Goal: Transaction & Acquisition: Purchase product/service

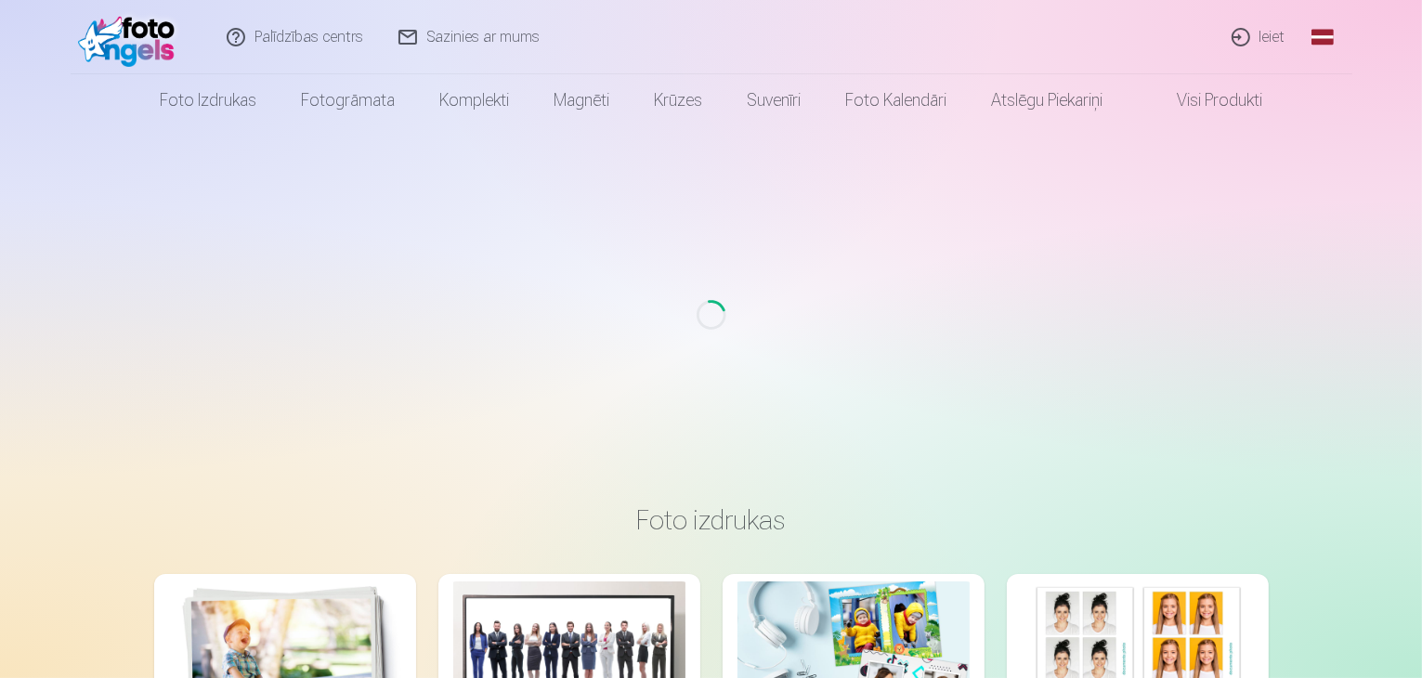
click at [1268, 38] on link "Ieiet" at bounding box center [1259, 37] width 89 height 74
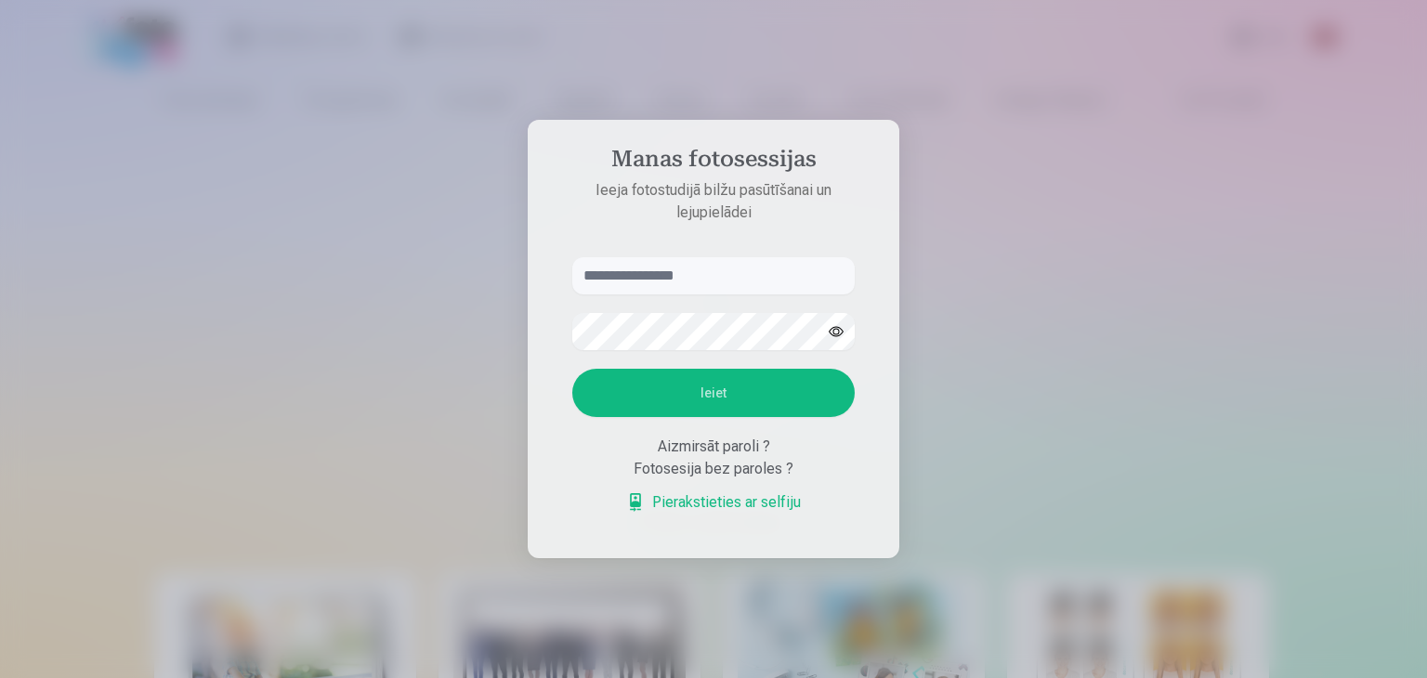
click at [752, 270] on input "text" at bounding box center [713, 275] width 282 height 37
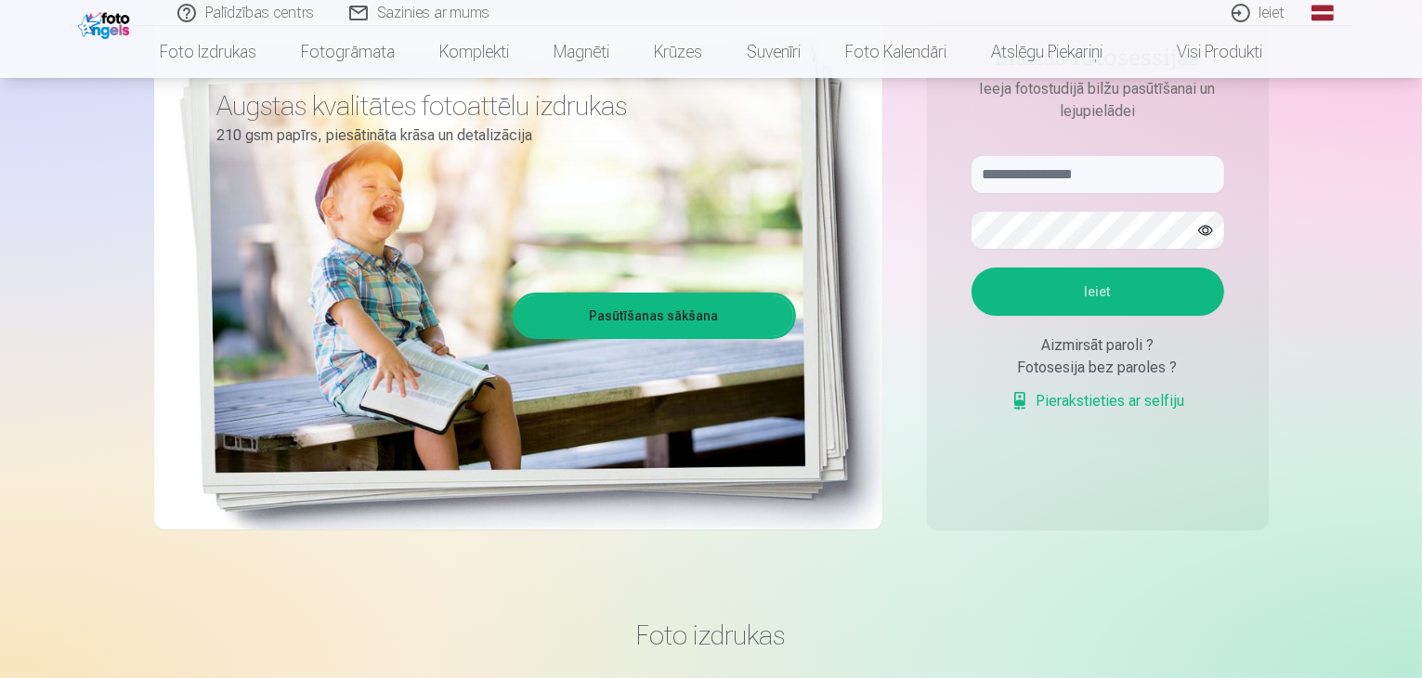
scroll to position [93, 0]
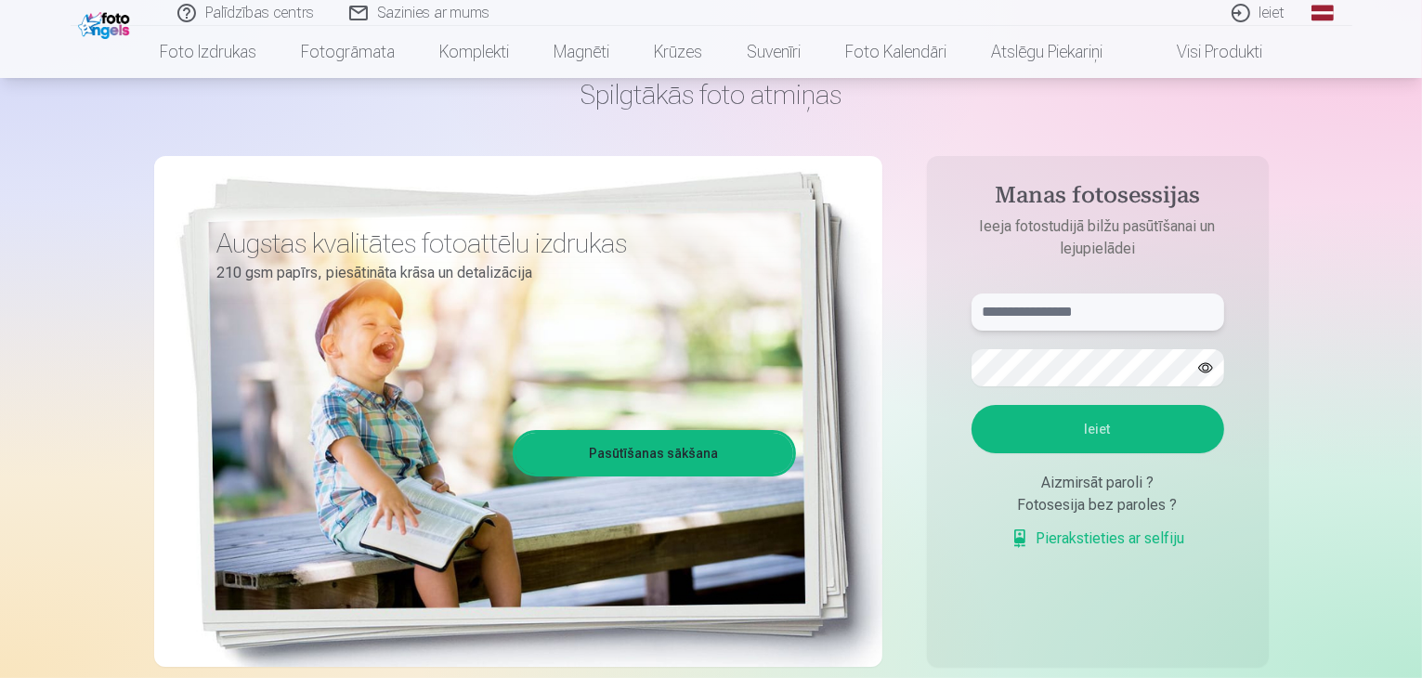
click at [1167, 321] on input "text" at bounding box center [1098, 312] width 253 height 37
click at [1029, 307] on input "text" at bounding box center [1098, 312] width 253 height 37
paste input "**********"
type input "**********"
click at [1120, 419] on button "Ieiet" at bounding box center [1098, 429] width 253 height 48
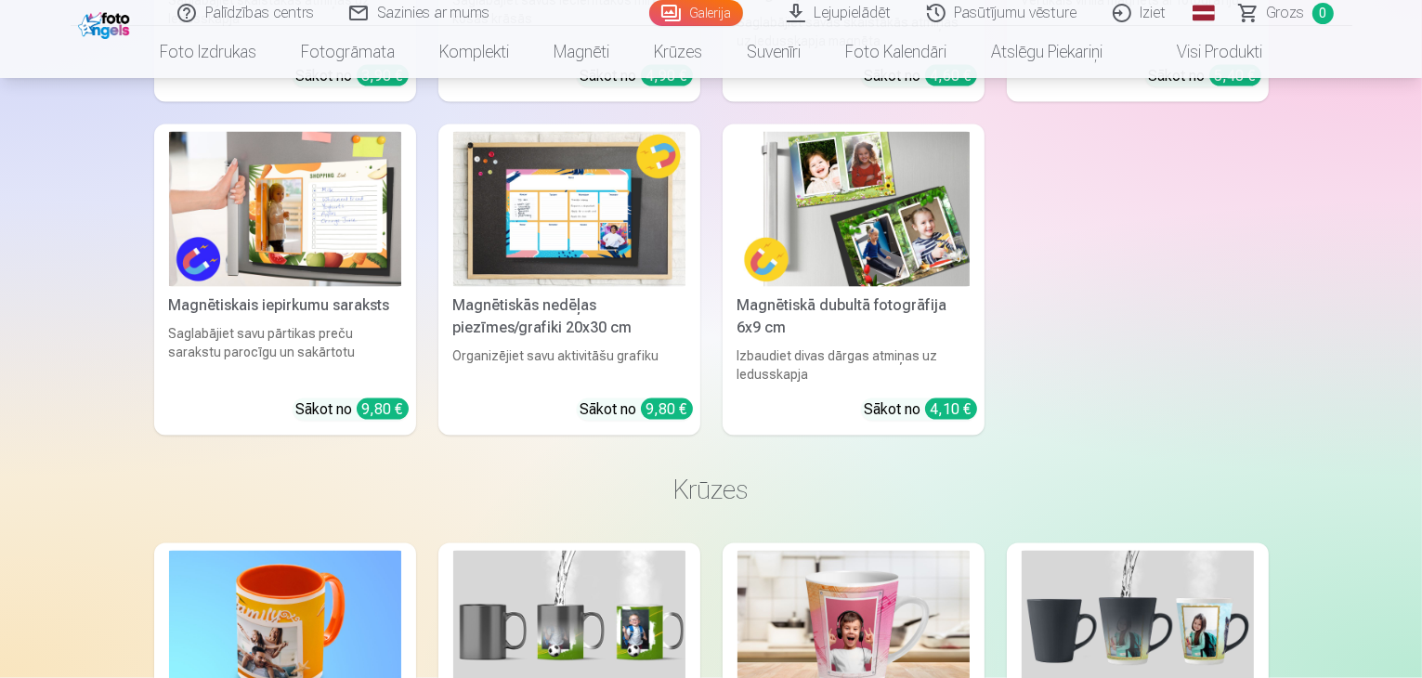
scroll to position [10311, 0]
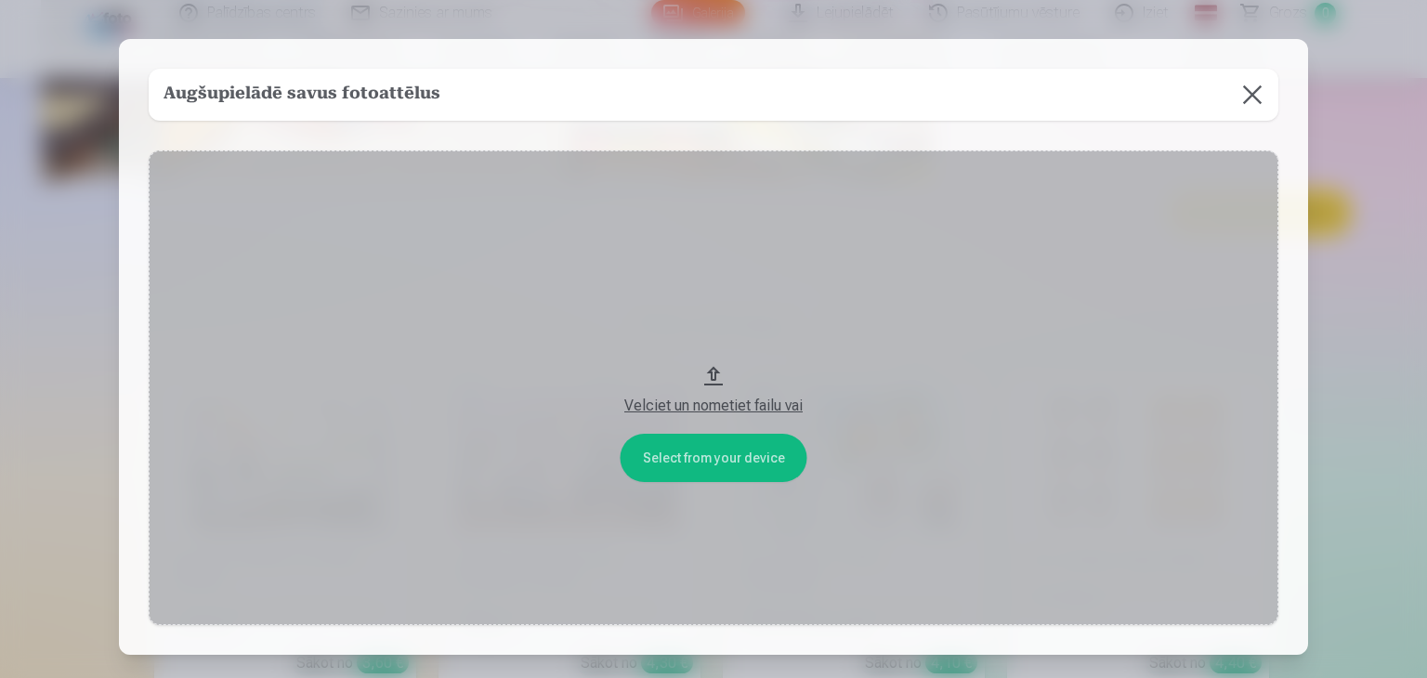
click at [1253, 93] on button at bounding box center [1252, 95] width 52 height 52
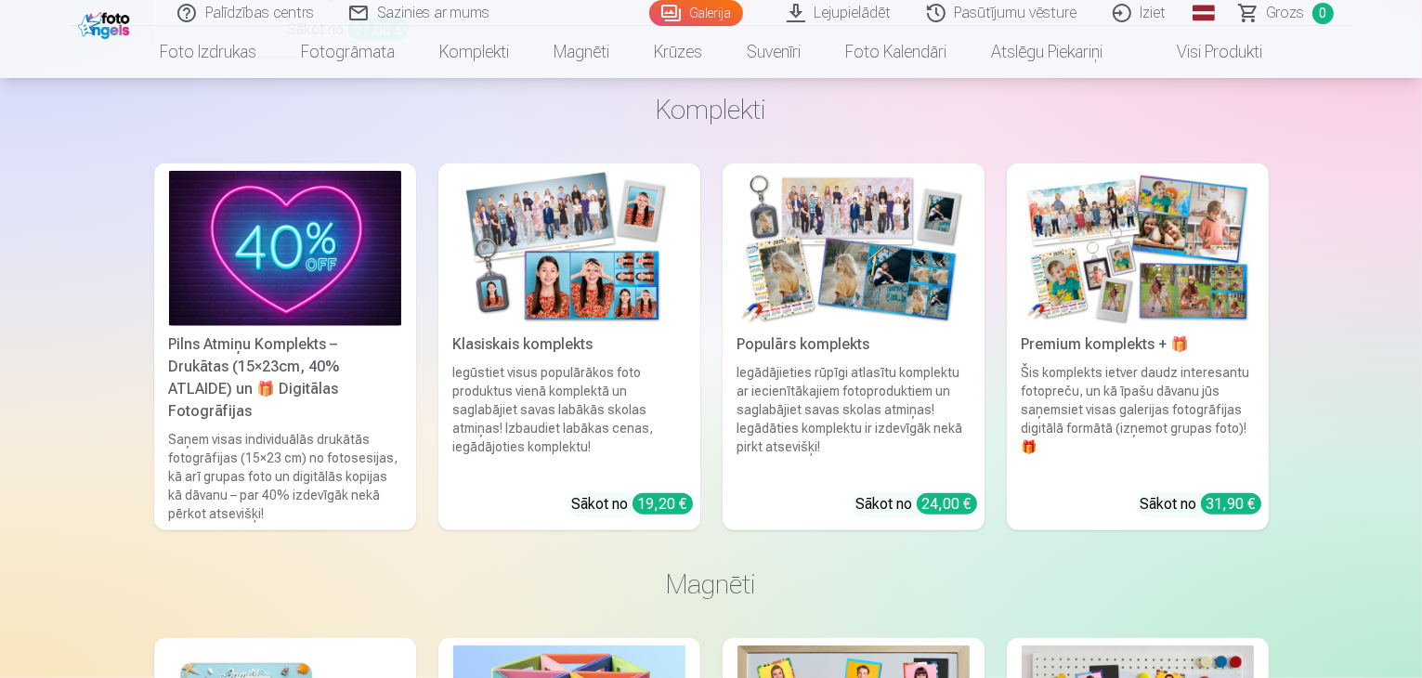
scroll to position [8764, 0]
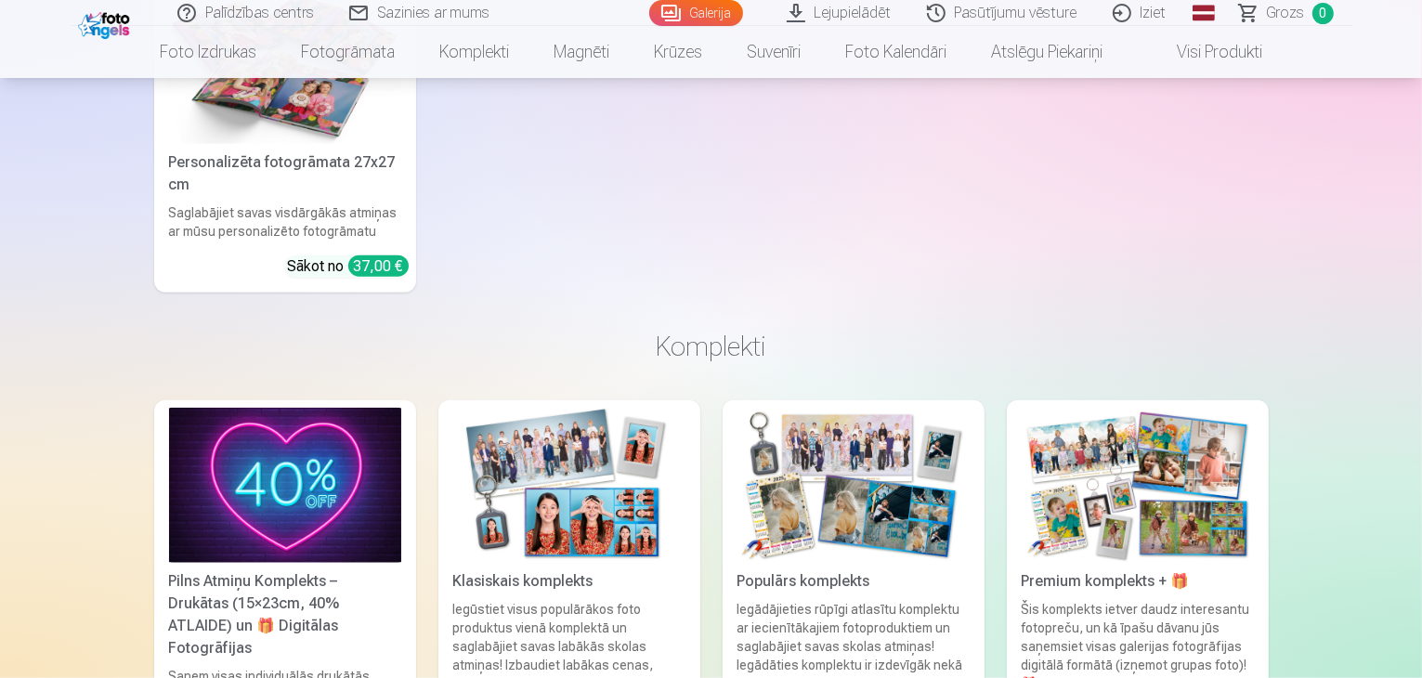
click at [836, 10] on link "Lejupielādēt" at bounding box center [840, 13] width 140 height 26
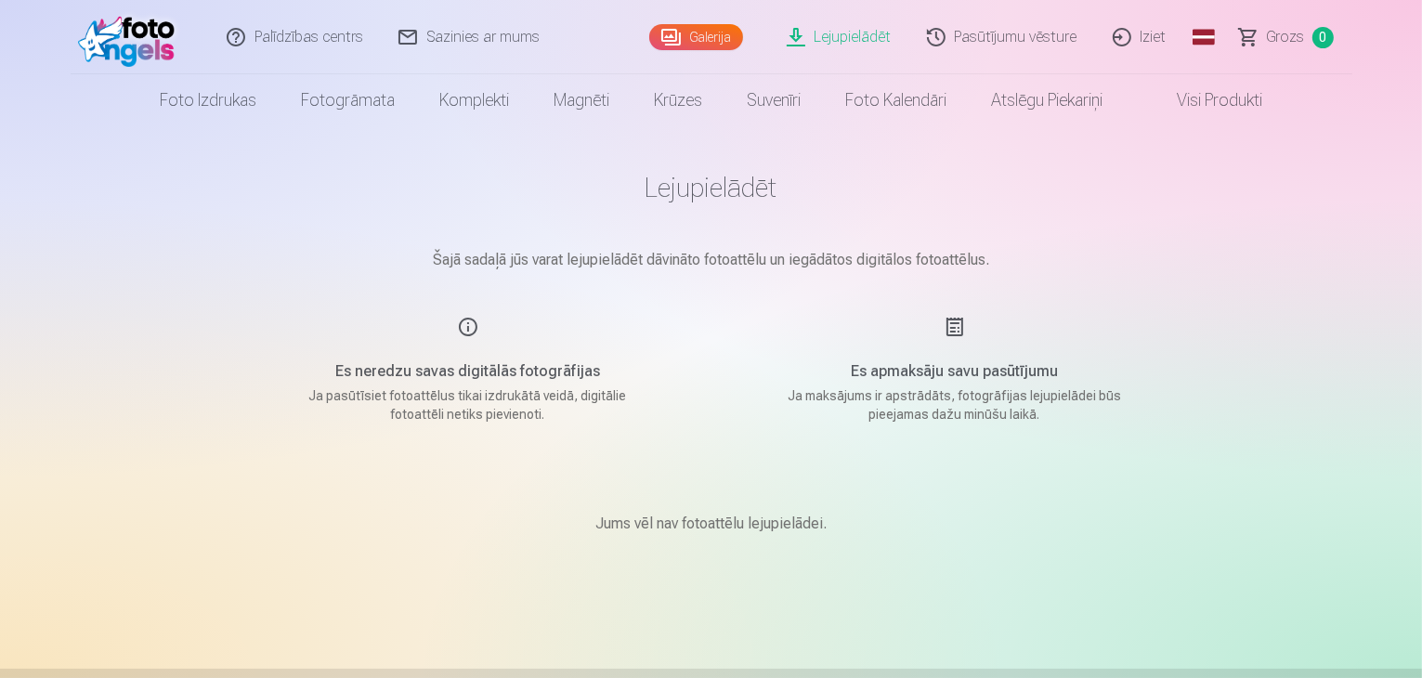
click at [699, 34] on link "Galerija" at bounding box center [696, 37] width 94 height 26
click at [711, 32] on link "Galerija" at bounding box center [696, 37] width 94 height 26
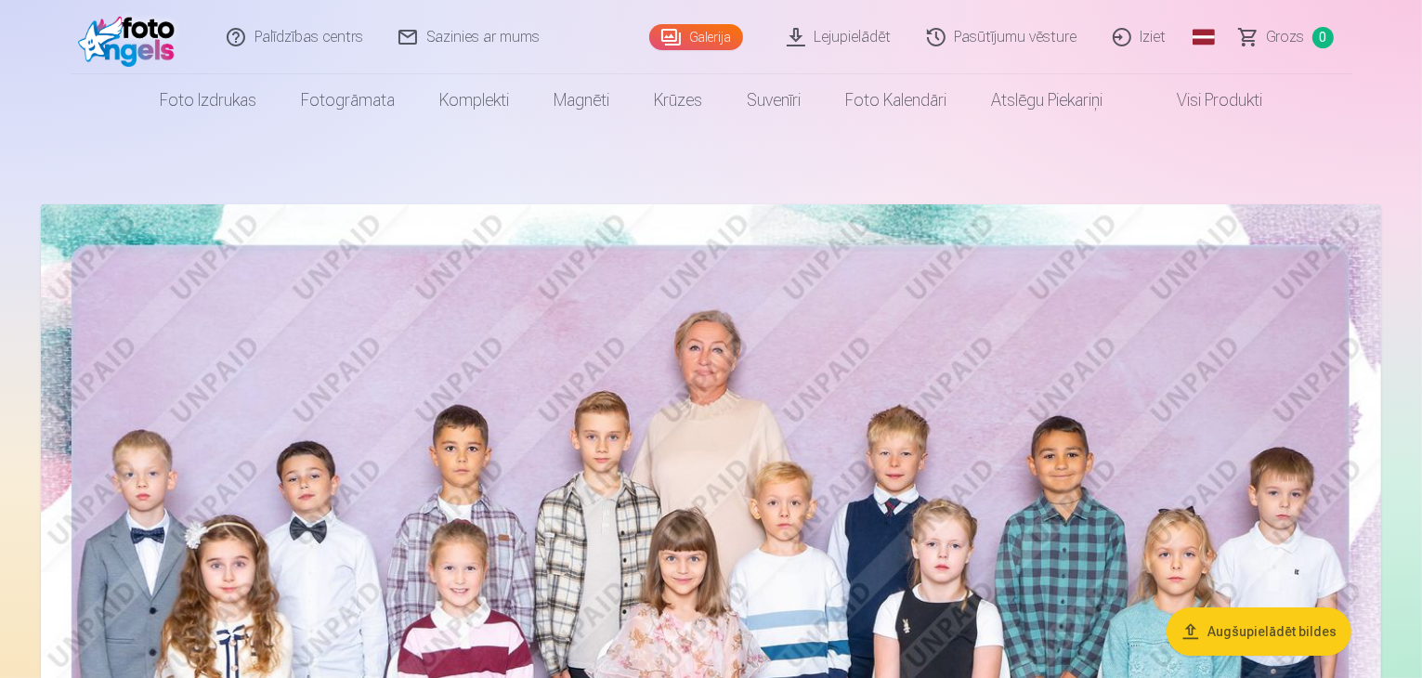
click at [854, 342] on img at bounding box center [711, 651] width 1340 height 895
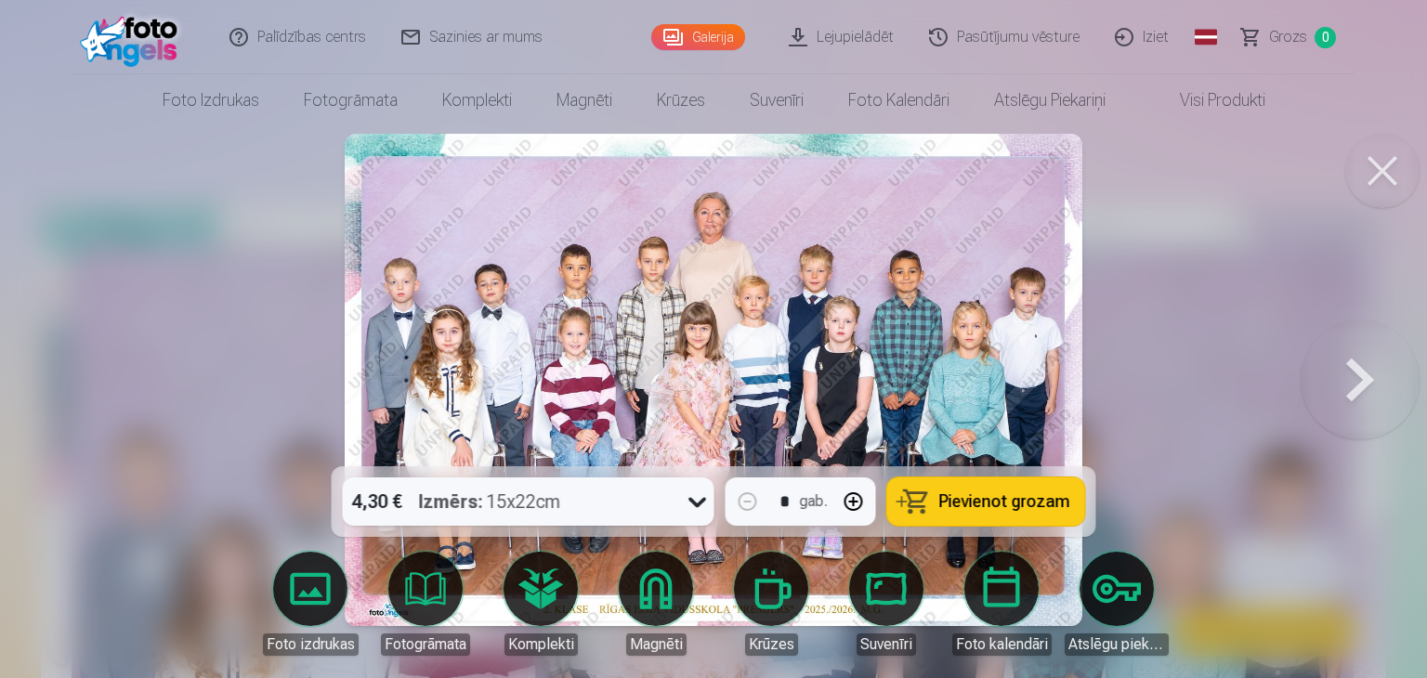
click at [696, 500] on icon at bounding box center [698, 502] width 30 height 30
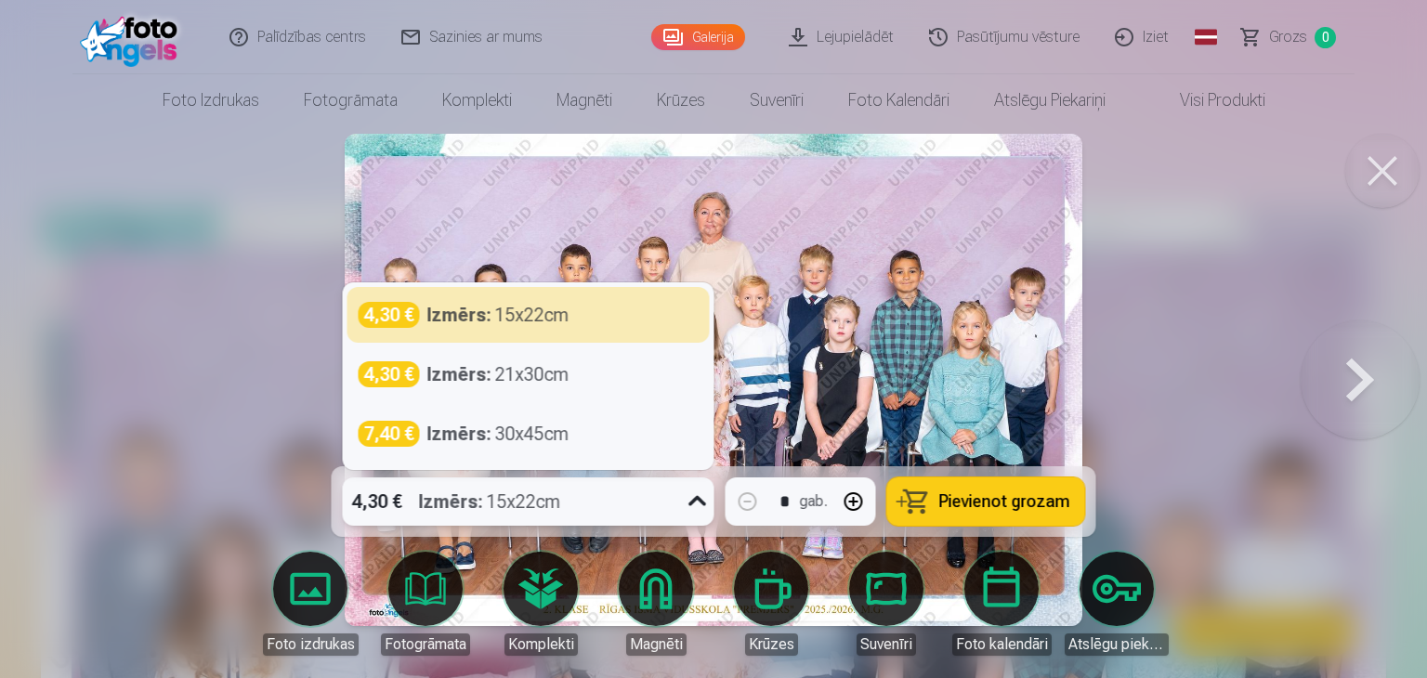
click at [595, 314] on div "4,30 € Izmērs : 15x22cm" at bounding box center [529, 315] width 340 height 26
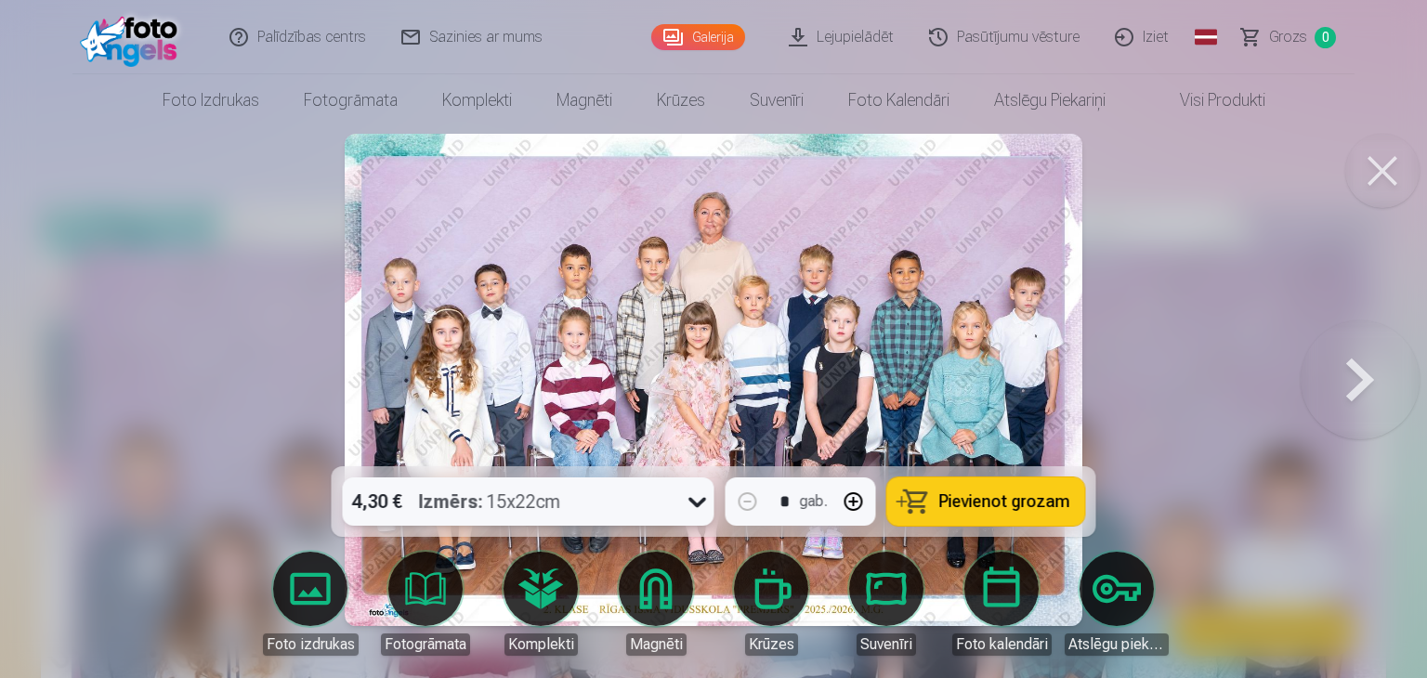
click at [1043, 499] on span "Pievienot grozam" at bounding box center [1004, 501] width 131 height 17
click at [1363, 373] on button at bounding box center [1360, 380] width 119 height 136
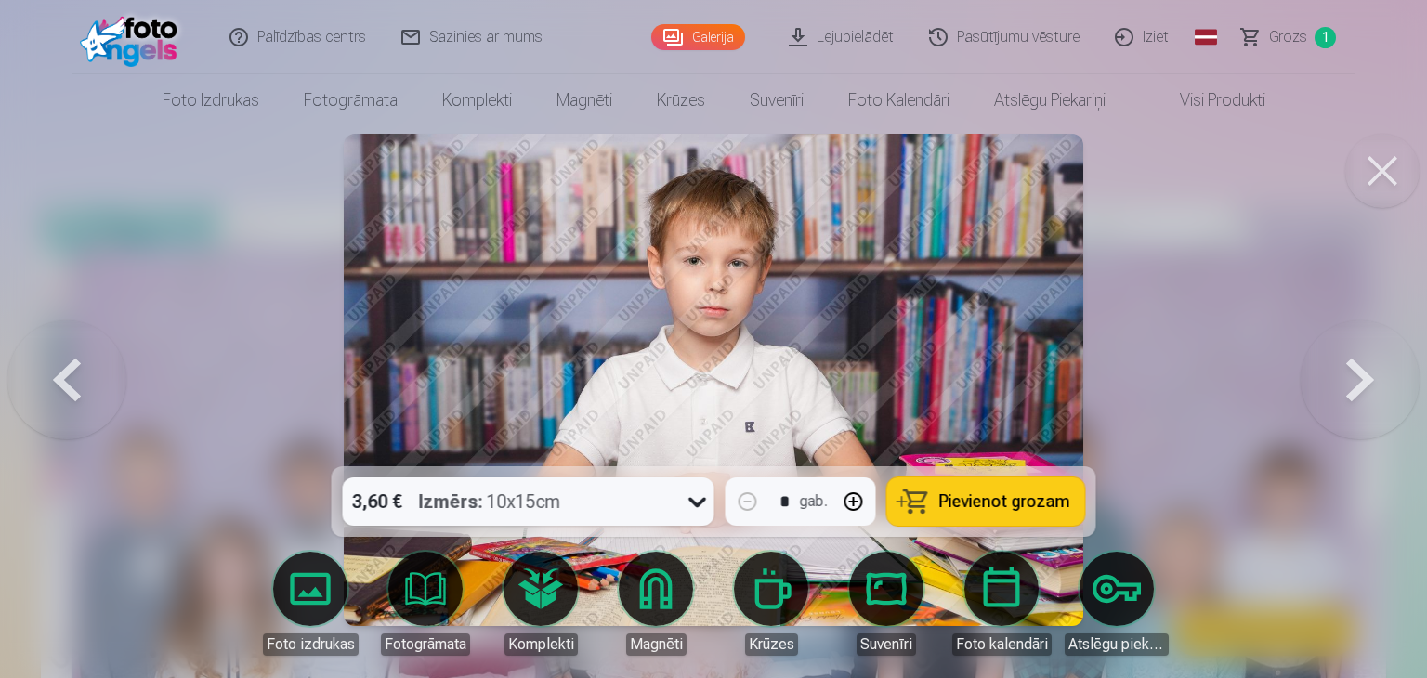
click at [1367, 373] on button at bounding box center [1360, 380] width 119 height 136
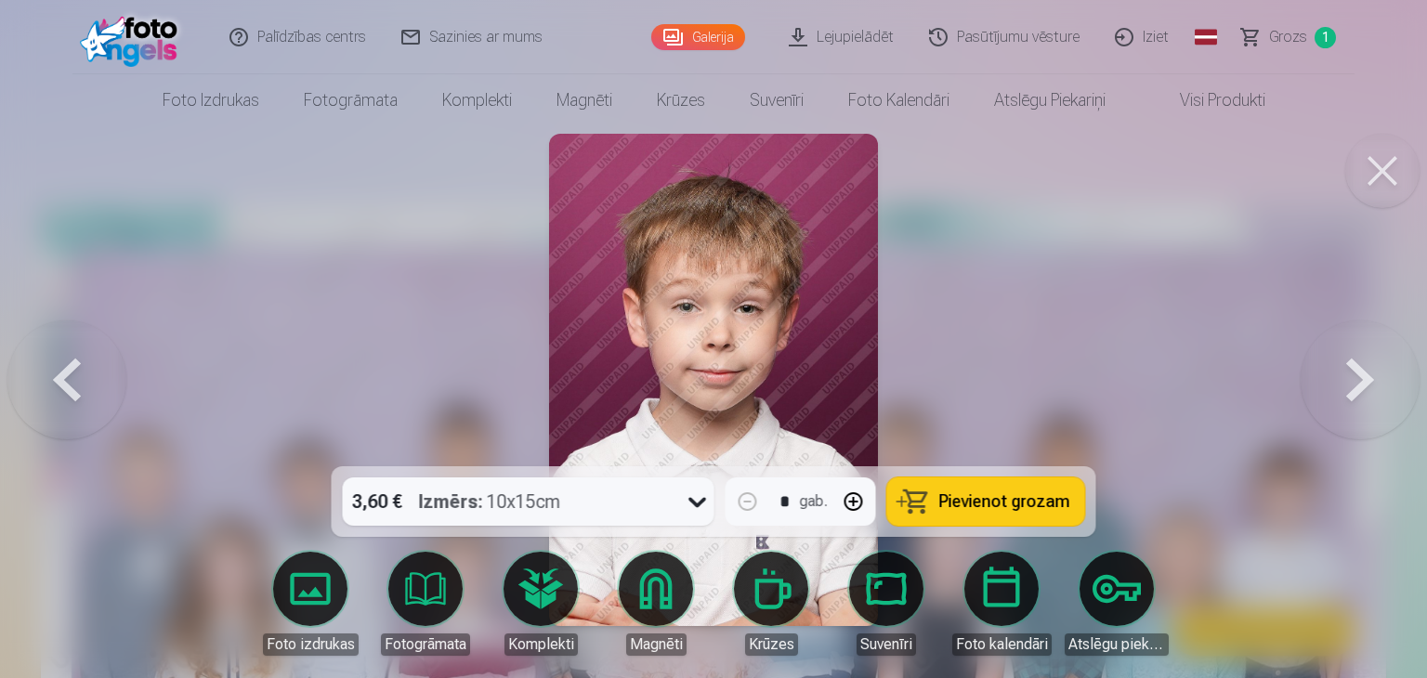
click at [1367, 373] on button at bounding box center [1360, 380] width 119 height 136
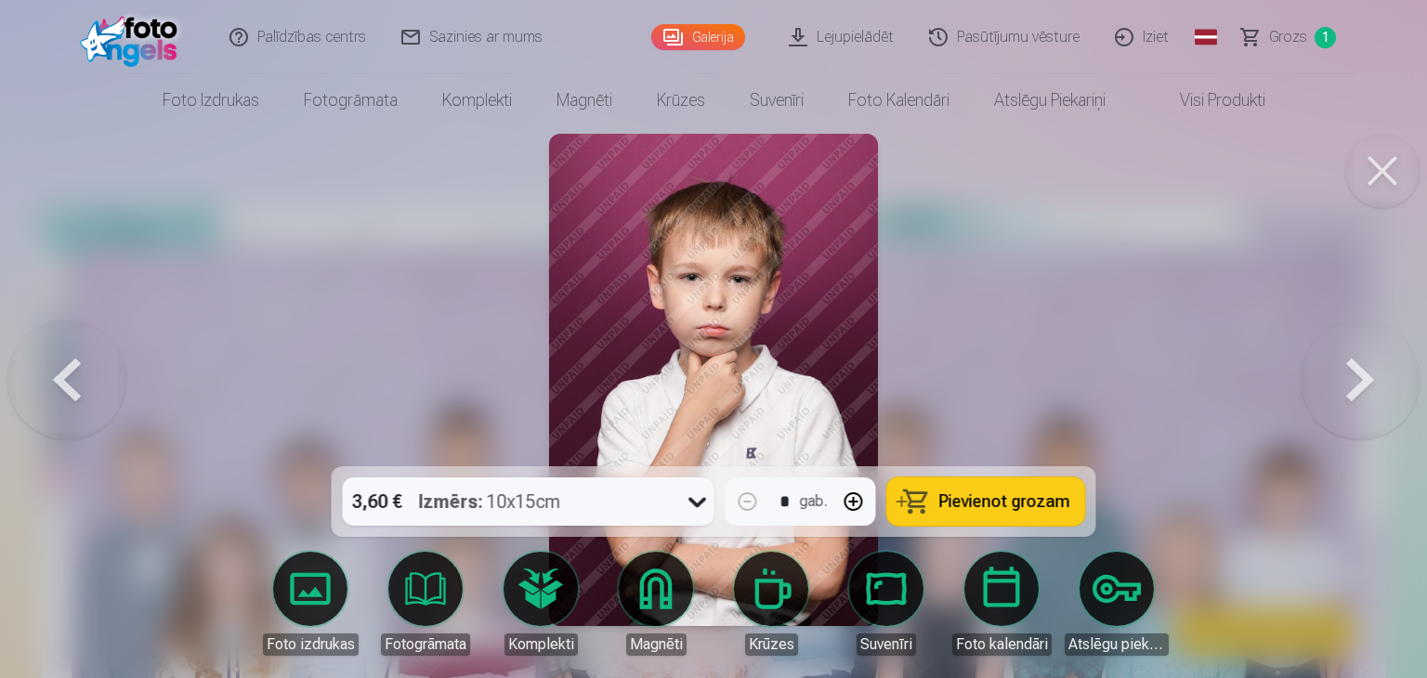
click at [1367, 373] on button at bounding box center [1360, 380] width 119 height 136
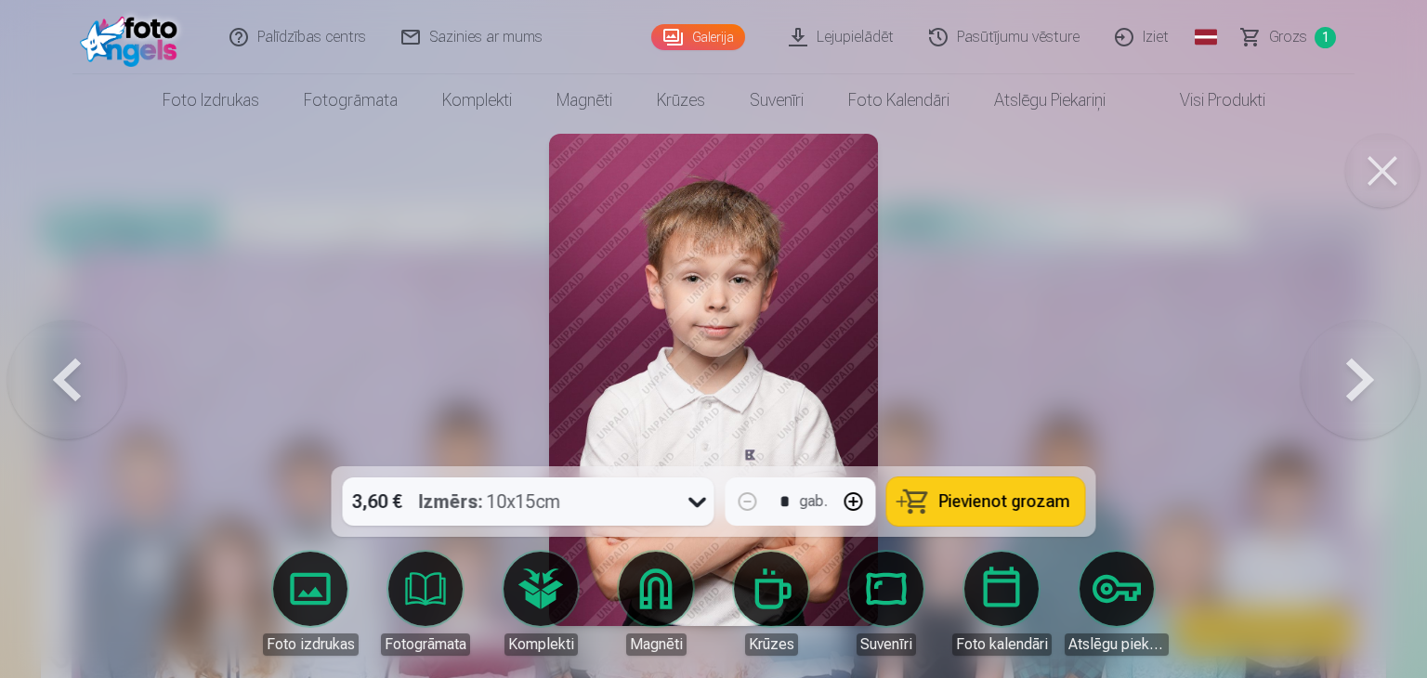
click at [1367, 373] on button at bounding box center [1360, 380] width 119 height 136
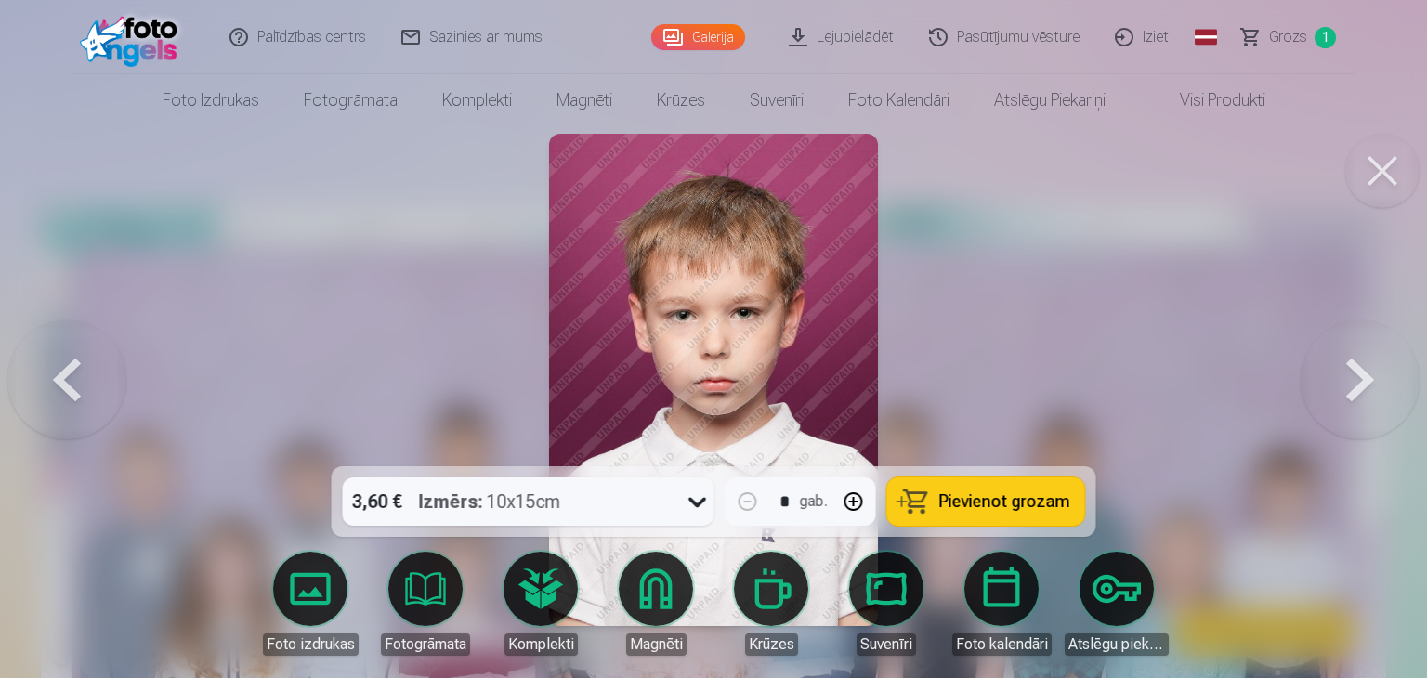
click at [1367, 373] on button at bounding box center [1360, 380] width 119 height 136
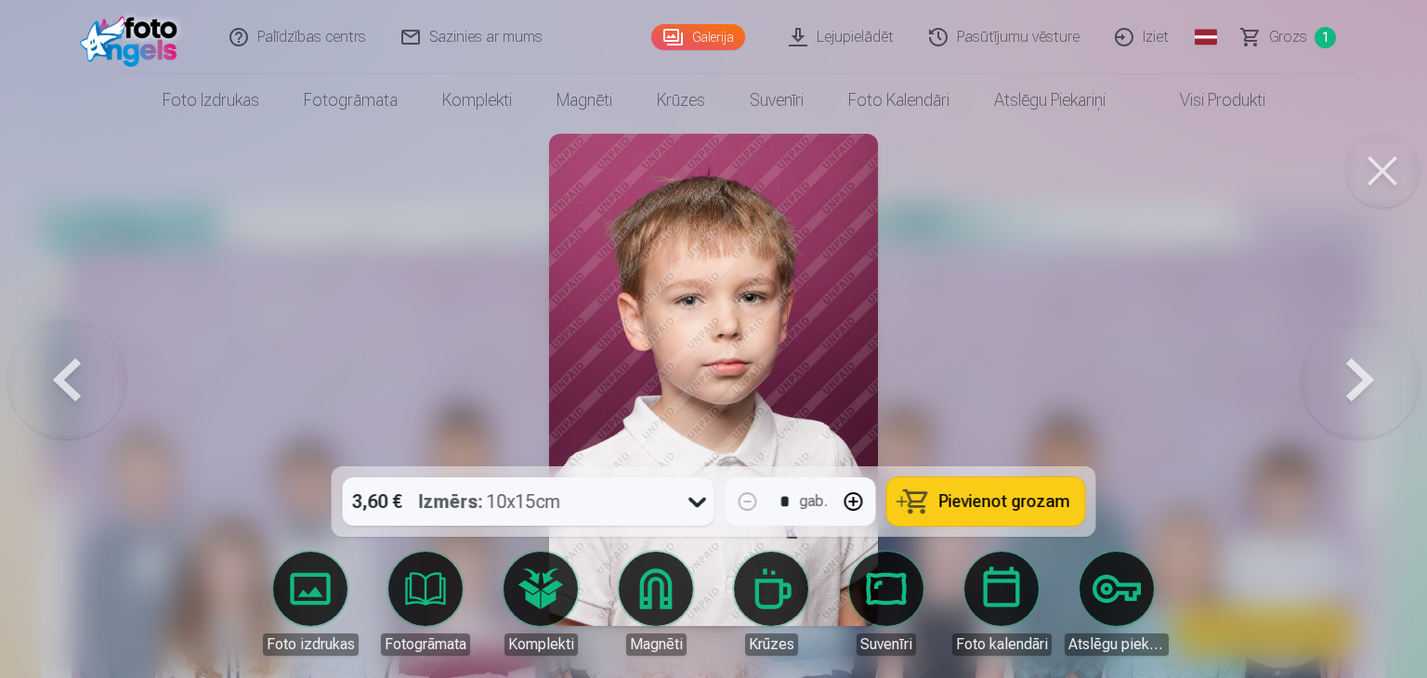
click at [1367, 373] on button at bounding box center [1360, 380] width 119 height 136
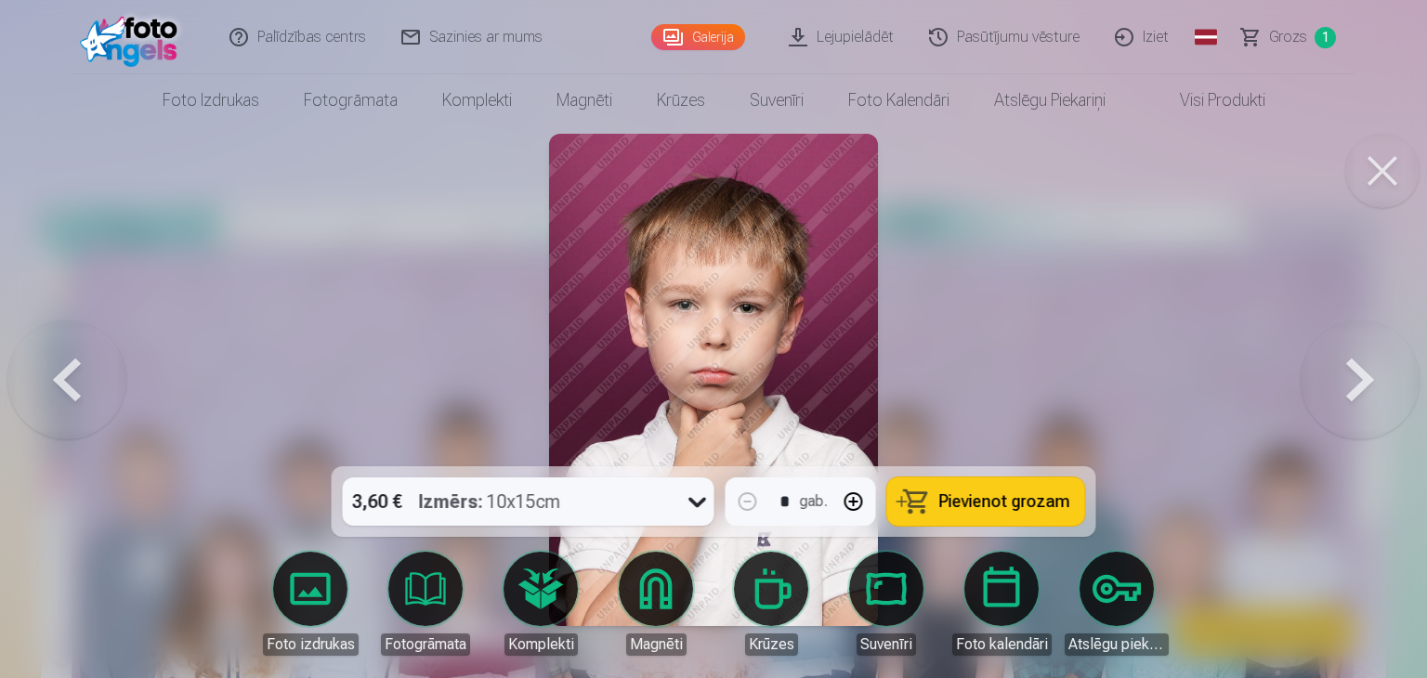
click at [1367, 373] on button at bounding box center [1360, 380] width 119 height 136
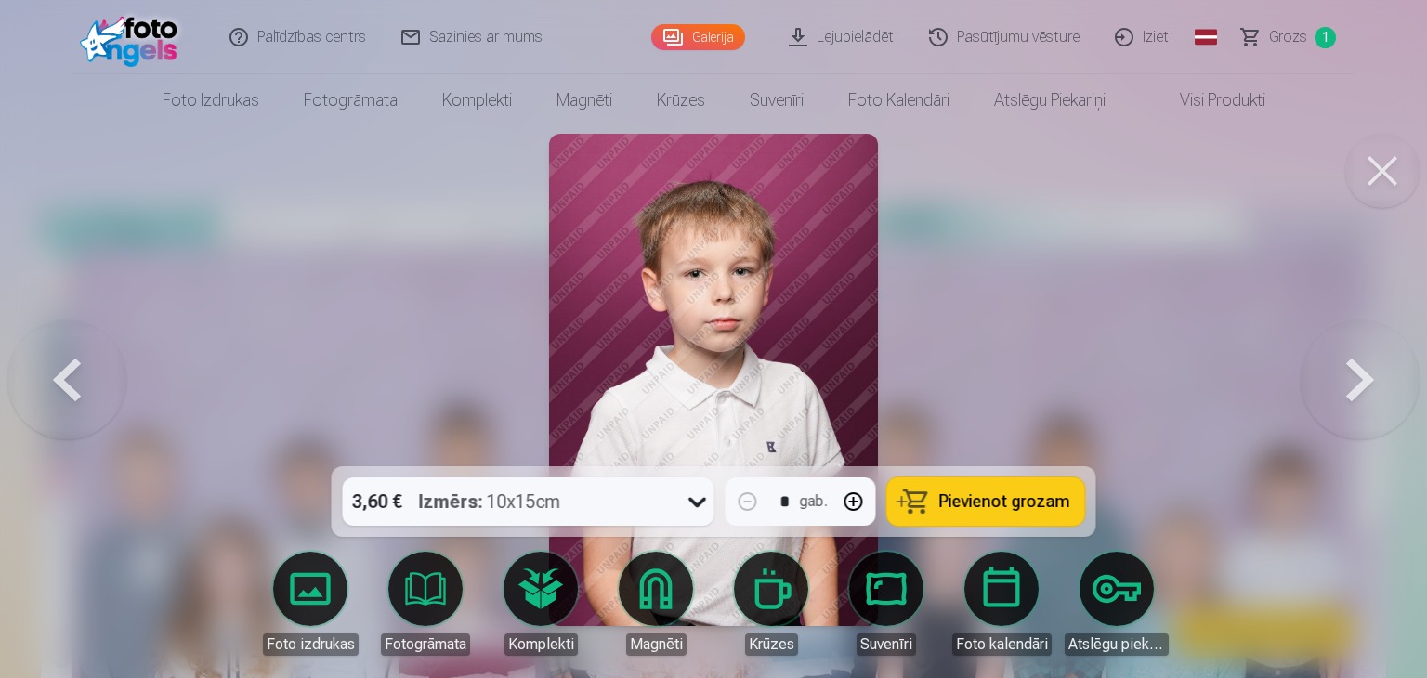
click at [1367, 373] on button at bounding box center [1360, 380] width 119 height 136
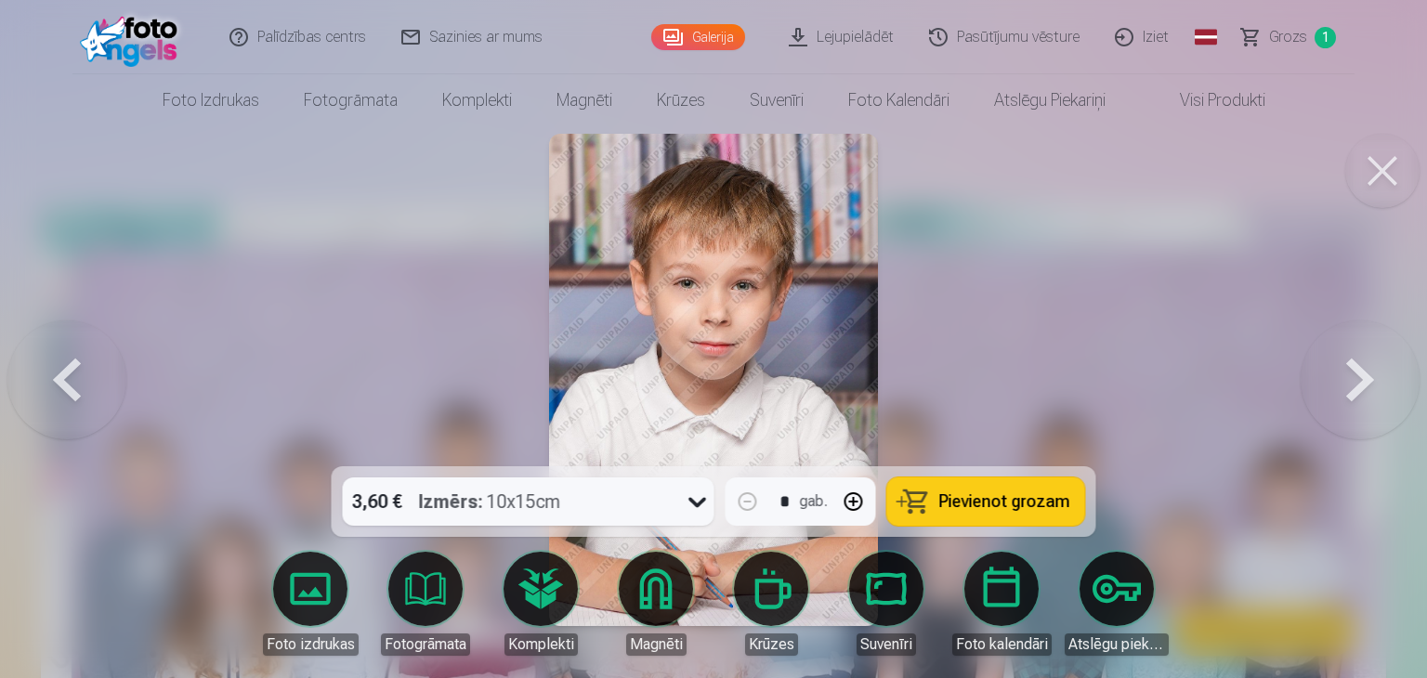
click at [693, 500] on icon at bounding box center [697, 503] width 18 height 10
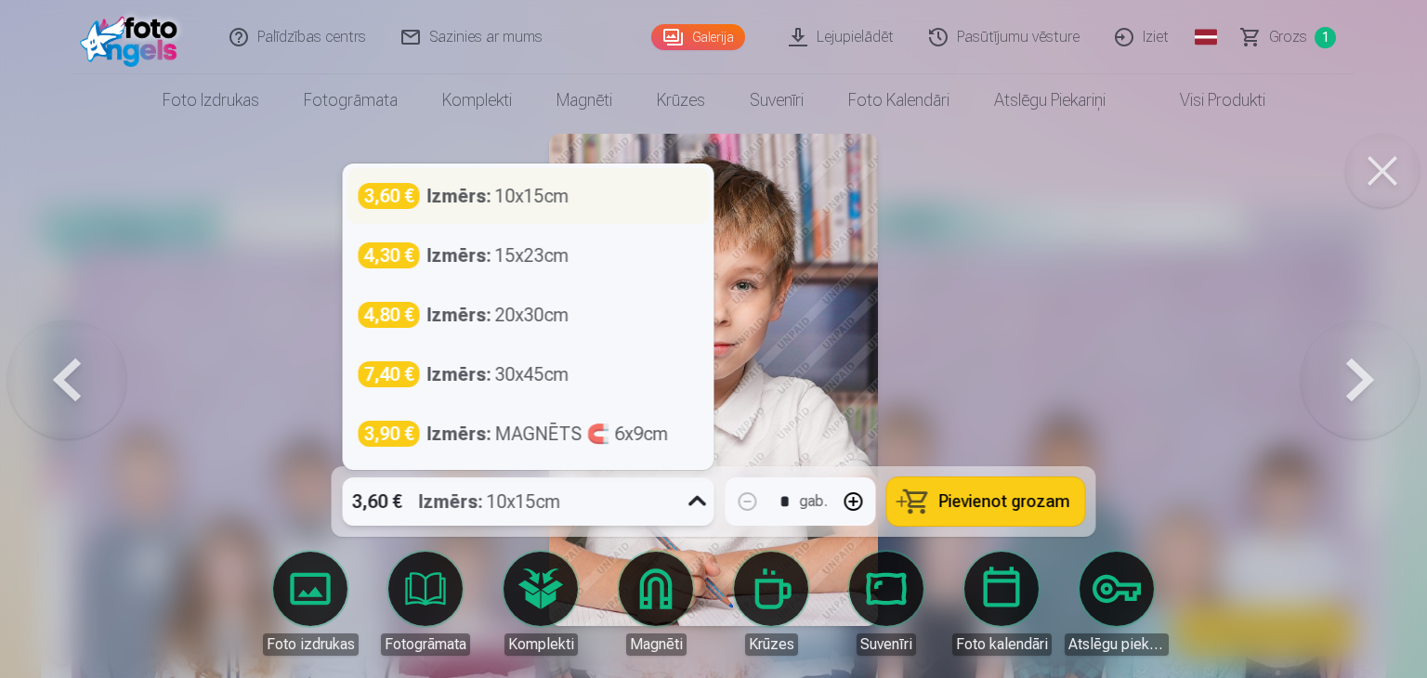
click at [633, 194] on div "3,60 € Izmērs : 10x15cm" at bounding box center [529, 196] width 340 height 26
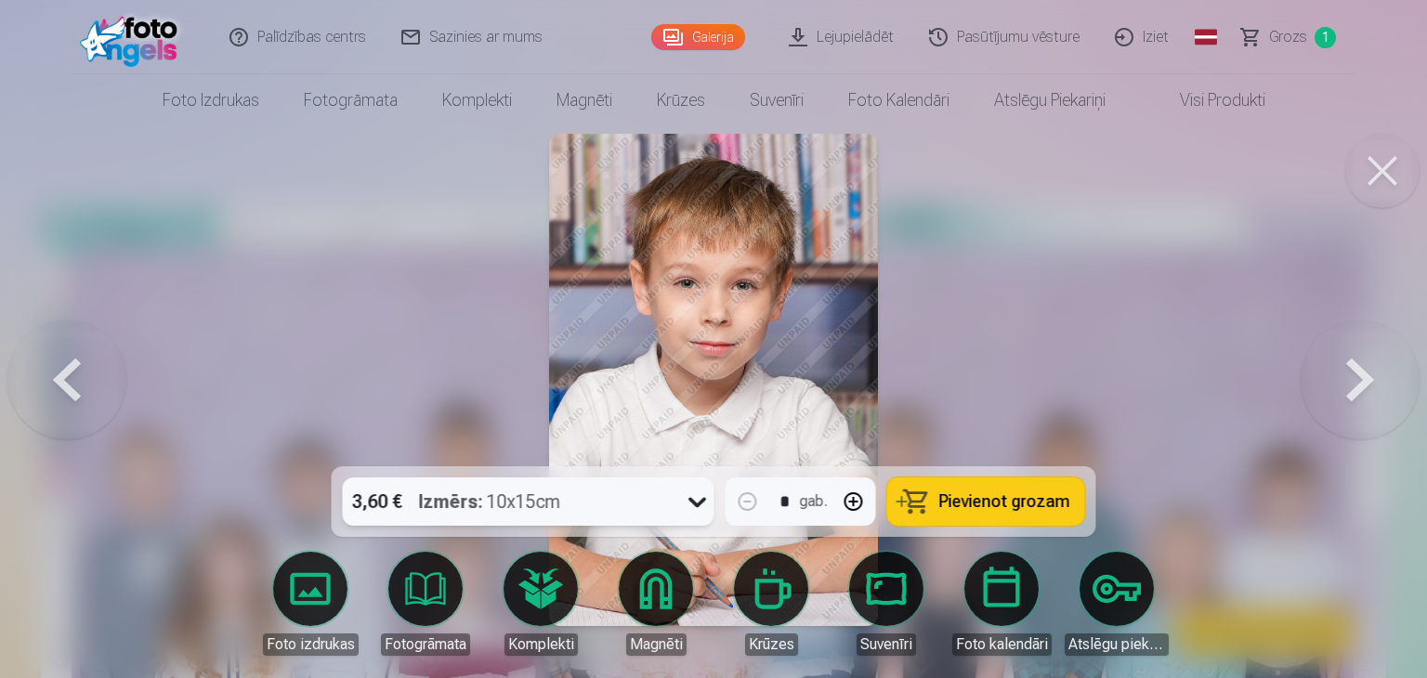
click at [852, 501] on button "button" at bounding box center [853, 501] width 45 height 45
click at [1021, 503] on span "Pievienot grozam" at bounding box center [1004, 501] width 131 height 17
type input "*"
click at [1363, 373] on button at bounding box center [1360, 380] width 119 height 136
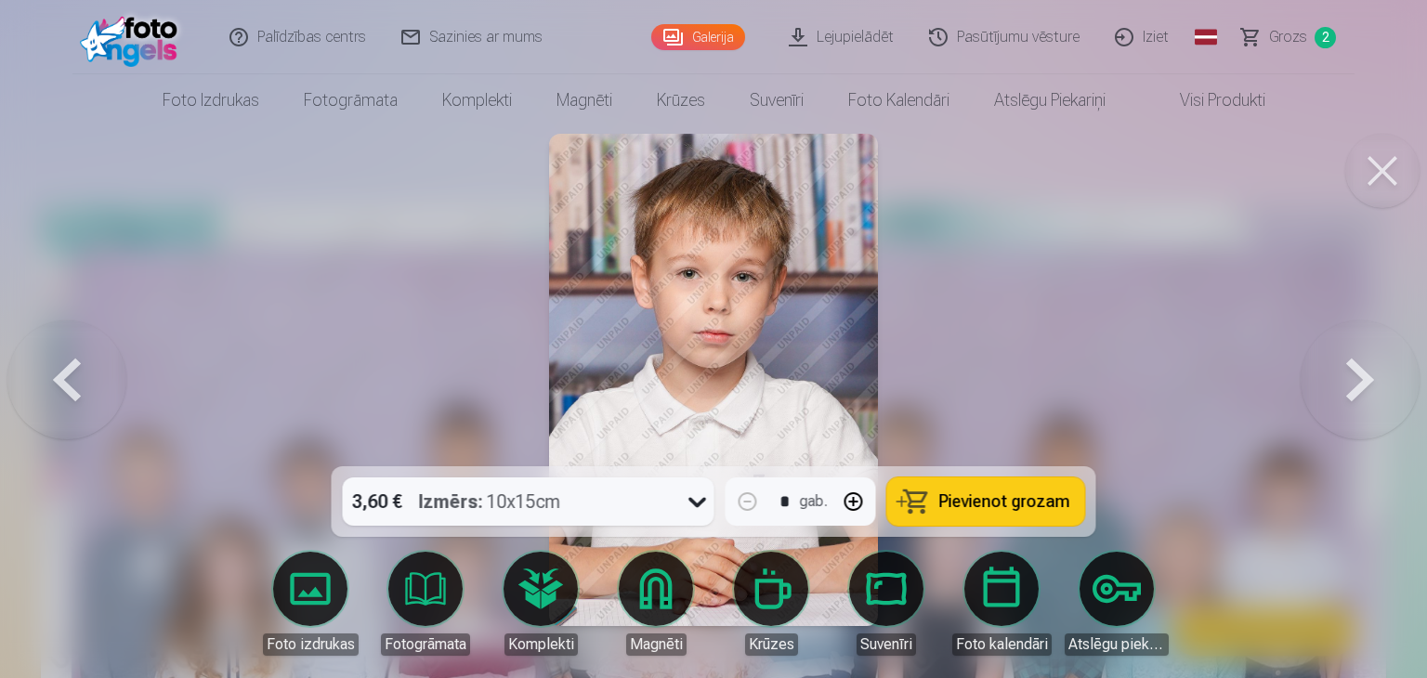
click at [1363, 373] on button at bounding box center [1360, 380] width 119 height 136
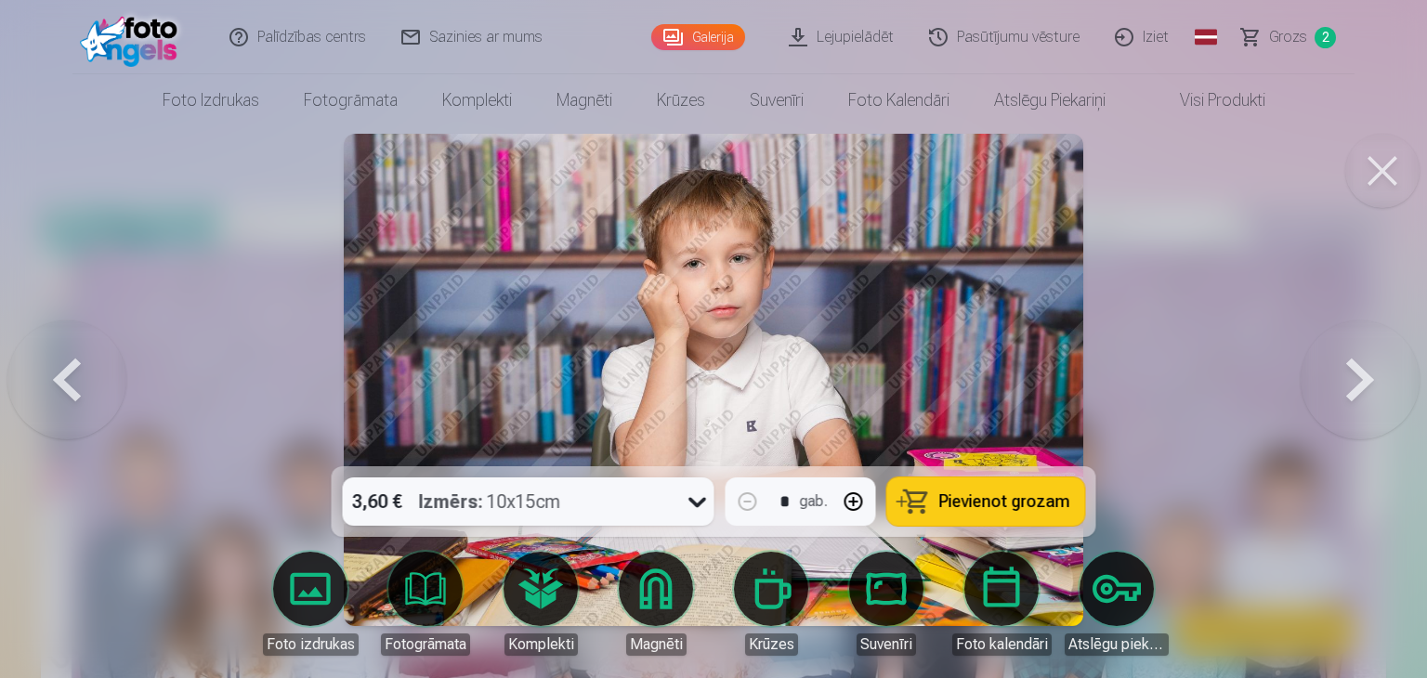
click at [1363, 373] on button at bounding box center [1360, 380] width 119 height 136
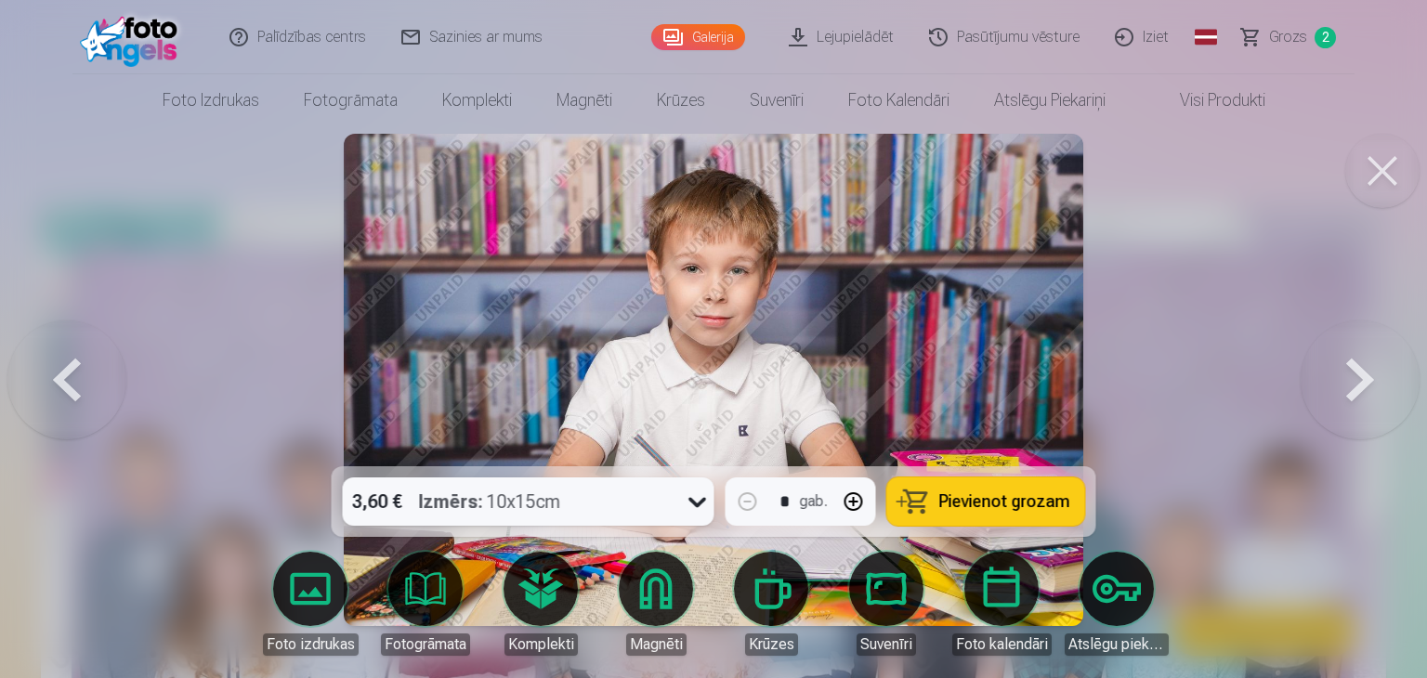
click at [1007, 501] on span "Pievienot grozam" at bounding box center [1004, 501] width 131 height 17
click at [971, 501] on span "Pievienot grozam" at bounding box center [1004, 501] width 131 height 17
click at [979, 503] on span "Pievienot grozam" at bounding box center [1004, 501] width 131 height 17
click at [1364, 375] on button at bounding box center [1360, 380] width 119 height 136
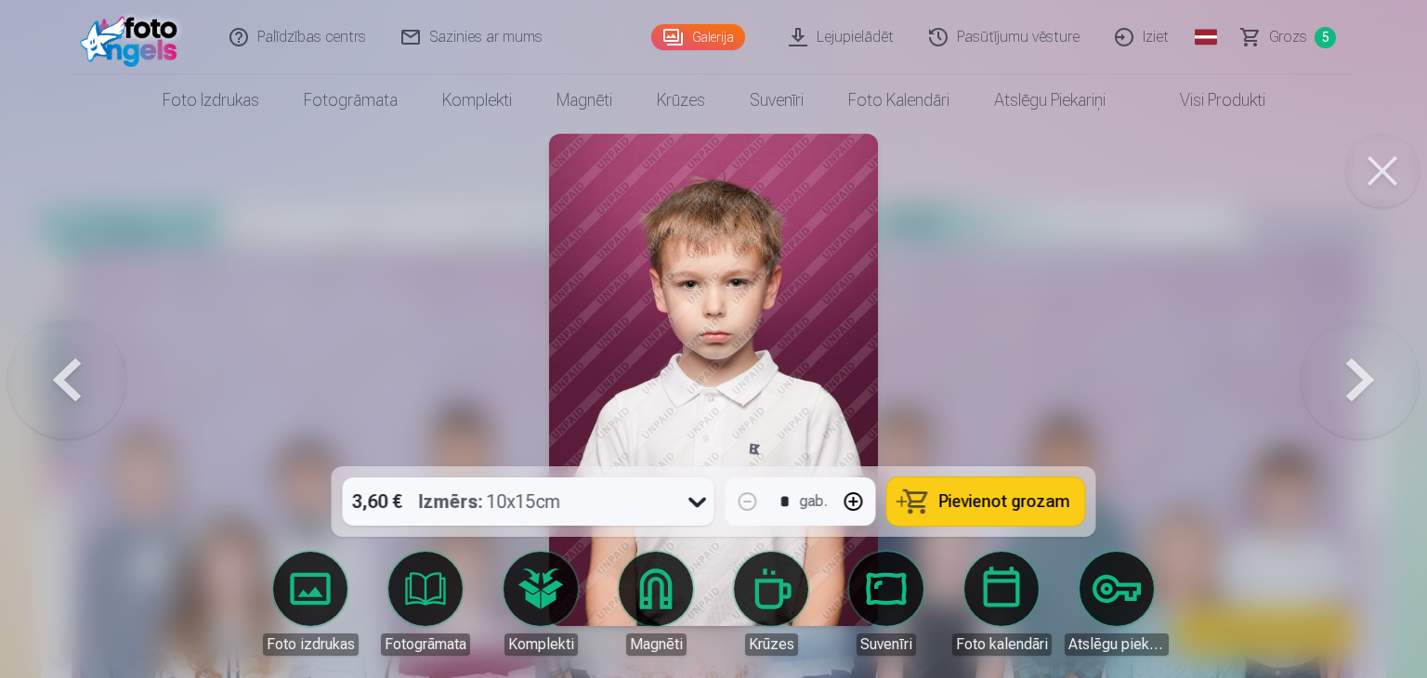
click at [1364, 375] on button at bounding box center [1360, 380] width 119 height 136
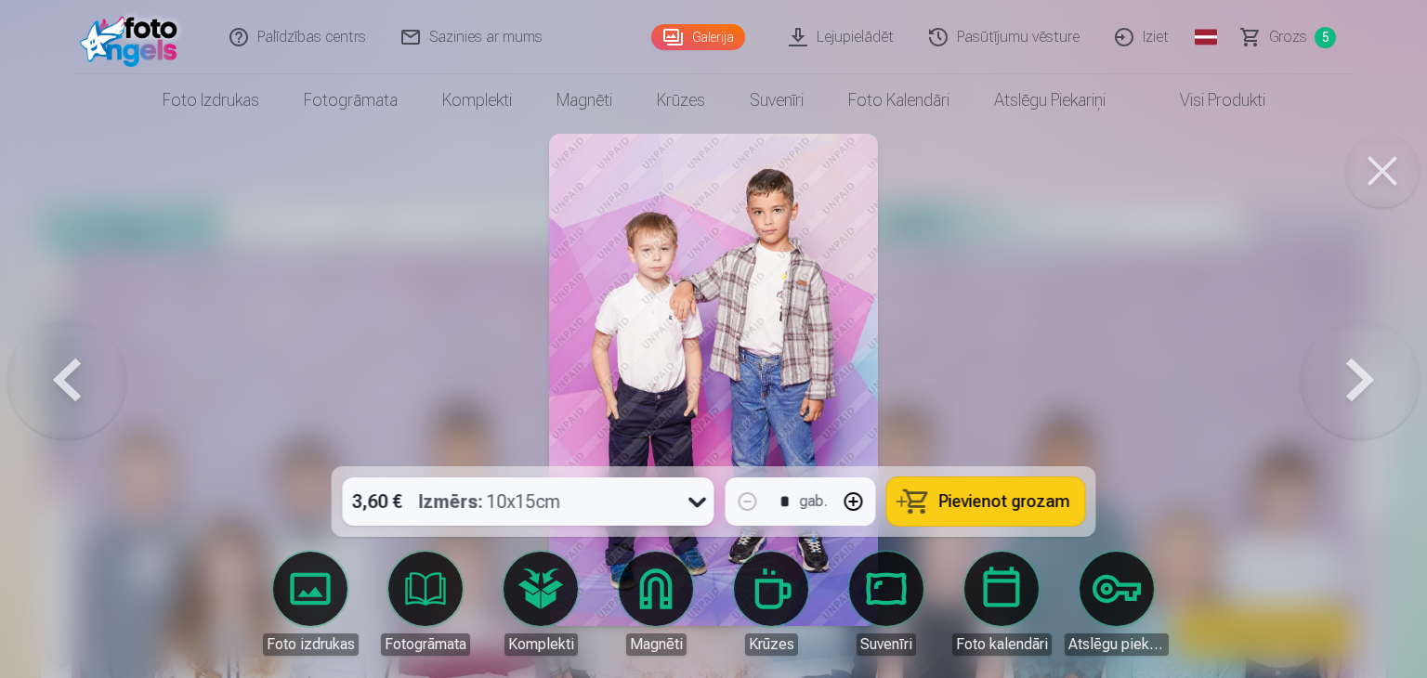
click at [1357, 378] on button at bounding box center [1360, 380] width 119 height 136
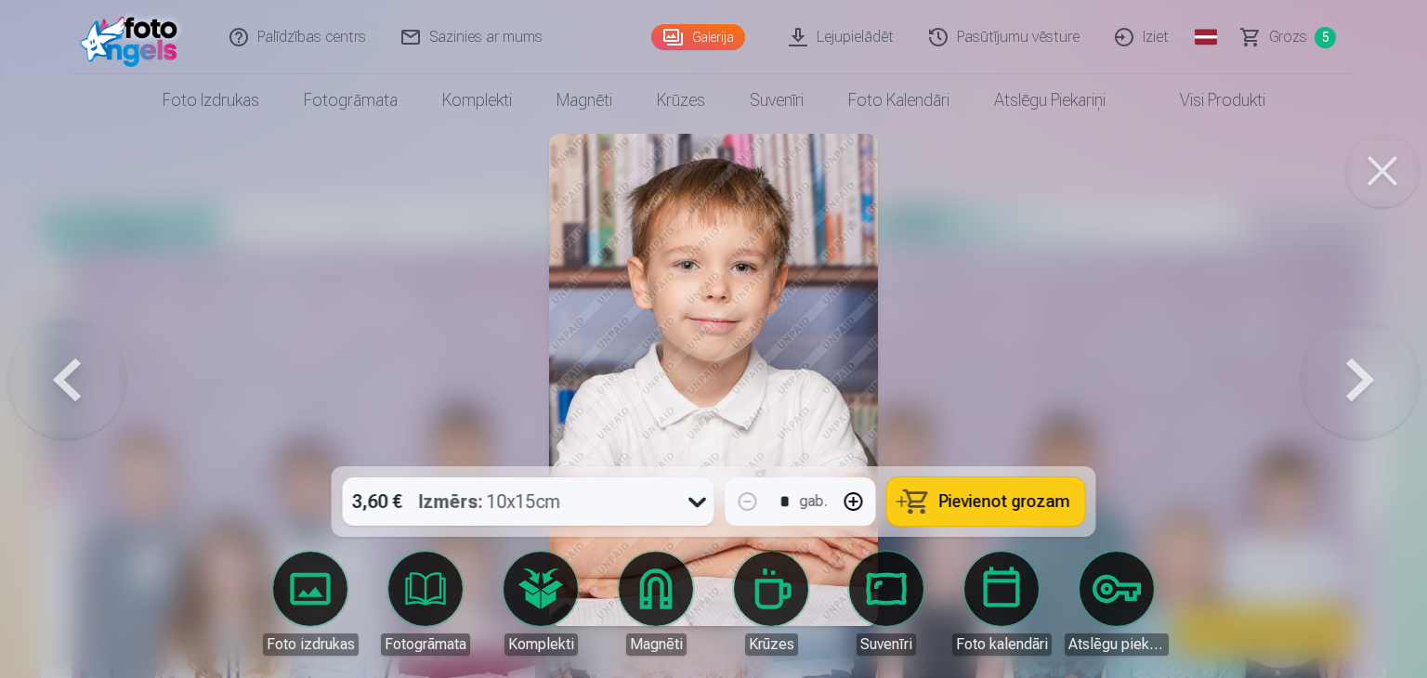
click at [985, 499] on span "Pievienot grozam" at bounding box center [1004, 501] width 131 height 17
click at [1361, 375] on button at bounding box center [1360, 380] width 119 height 136
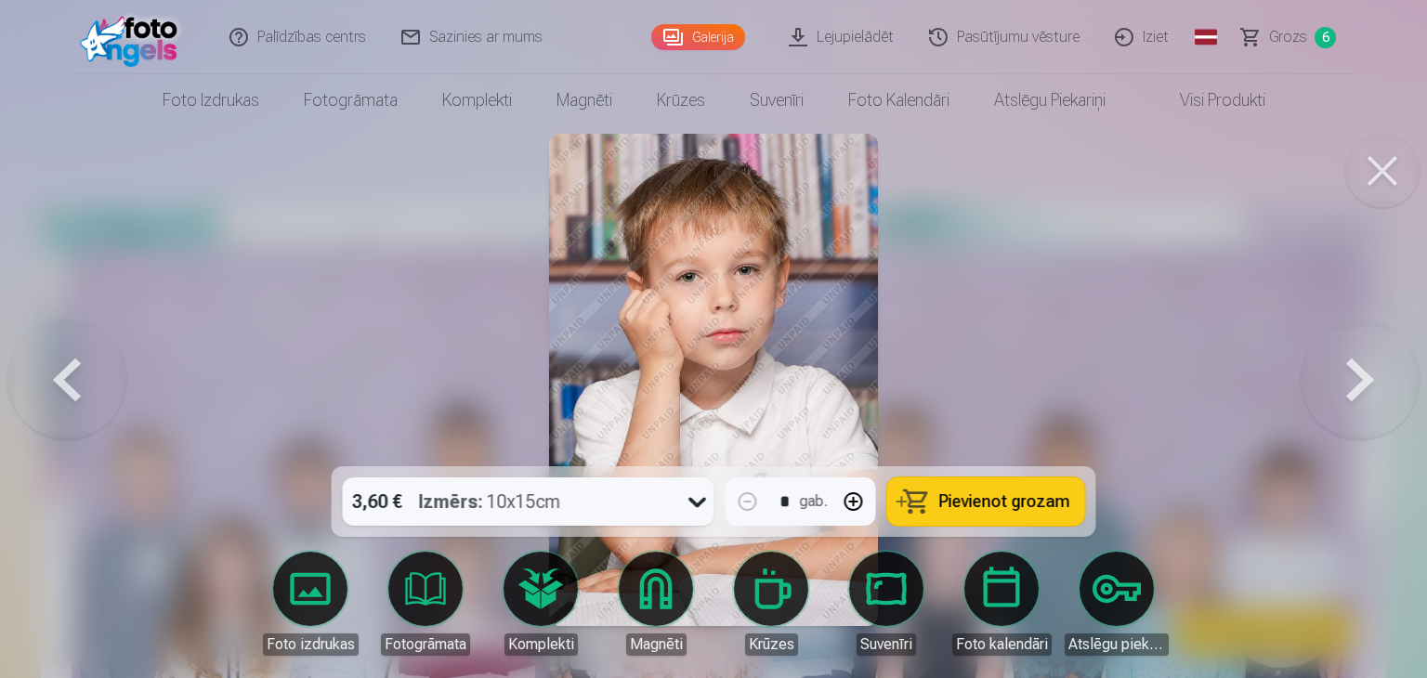
click at [1361, 374] on button at bounding box center [1360, 380] width 119 height 136
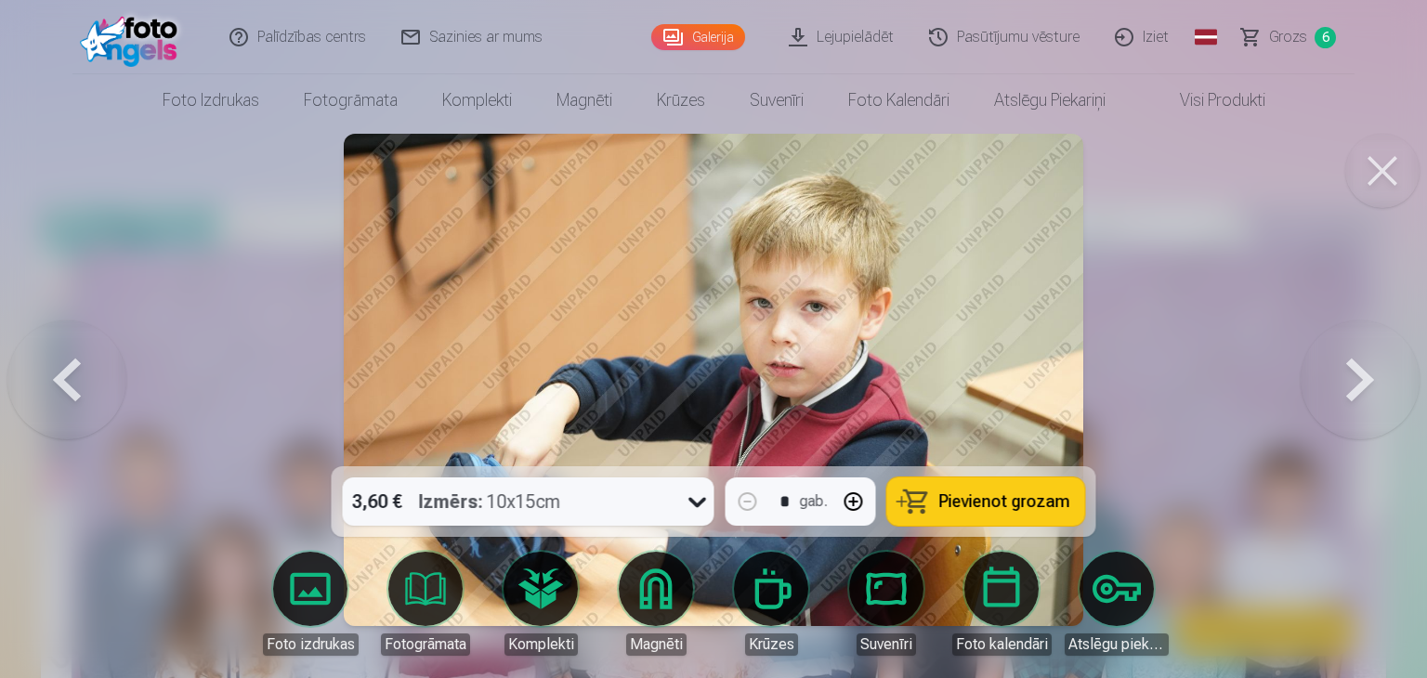
click at [1003, 497] on span "Pievienot grozam" at bounding box center [1004, 501] width 131 height 17
click at [1353, 384] on button at bounding box center [1360, 380] width 119 height 136
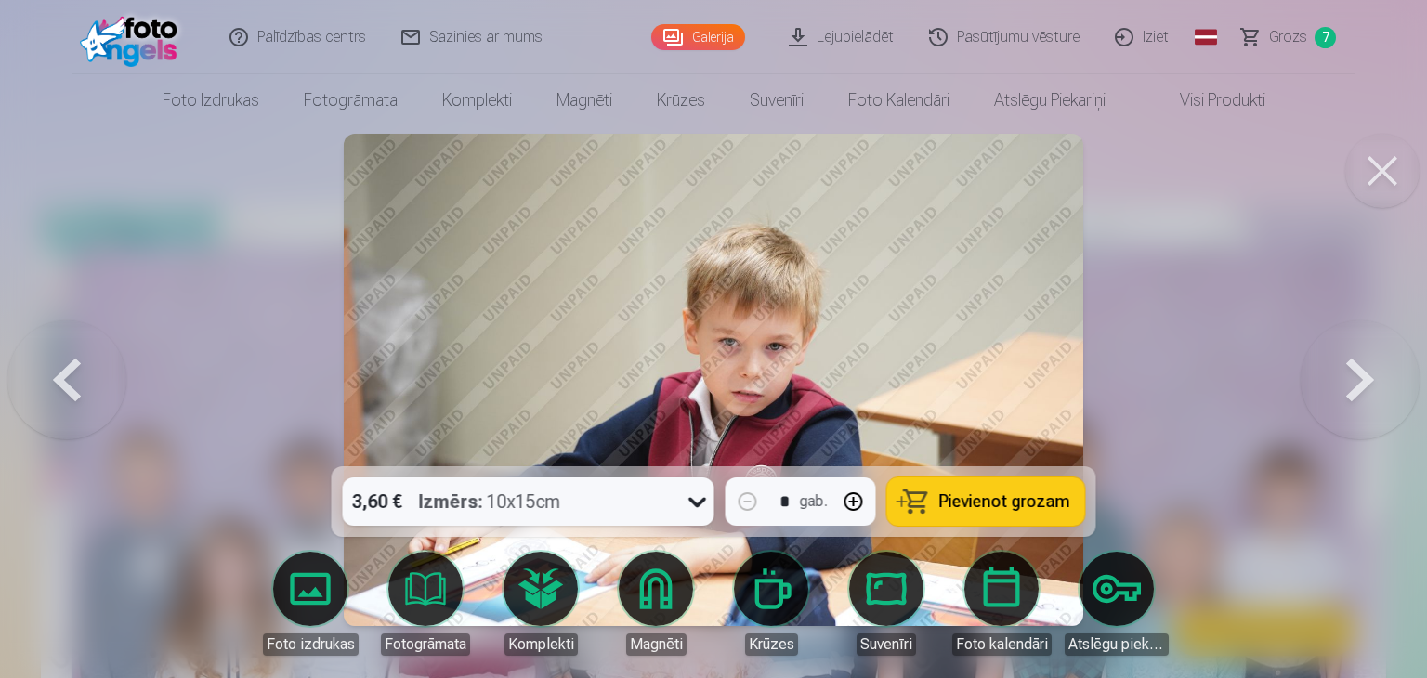
click at [980, 503] on span "Pievienot grozam" at bounding box center [1004, 501] width 131 height 17
click at [1352, 373] on button at bounding box center [1360, 380] width 119 height 136
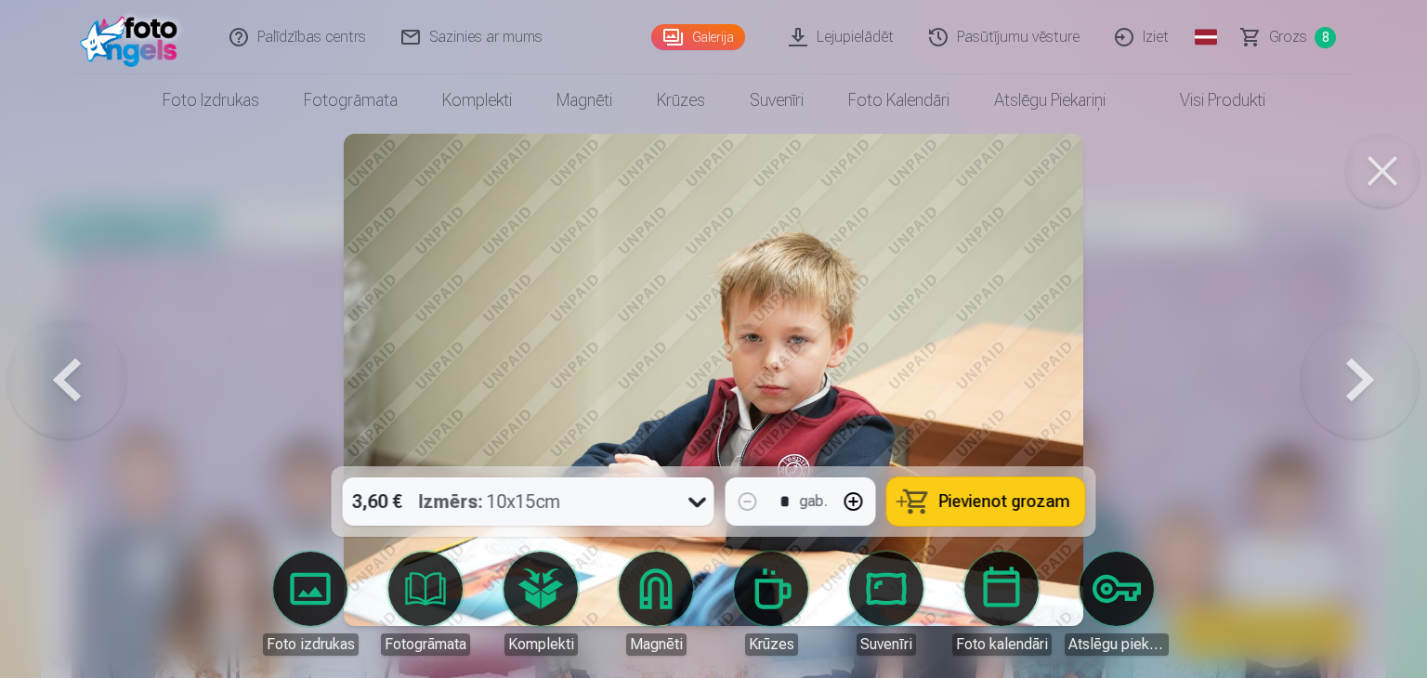
click at [1353, 373] on button at bounding box center [1360, 380] width 119 height 136
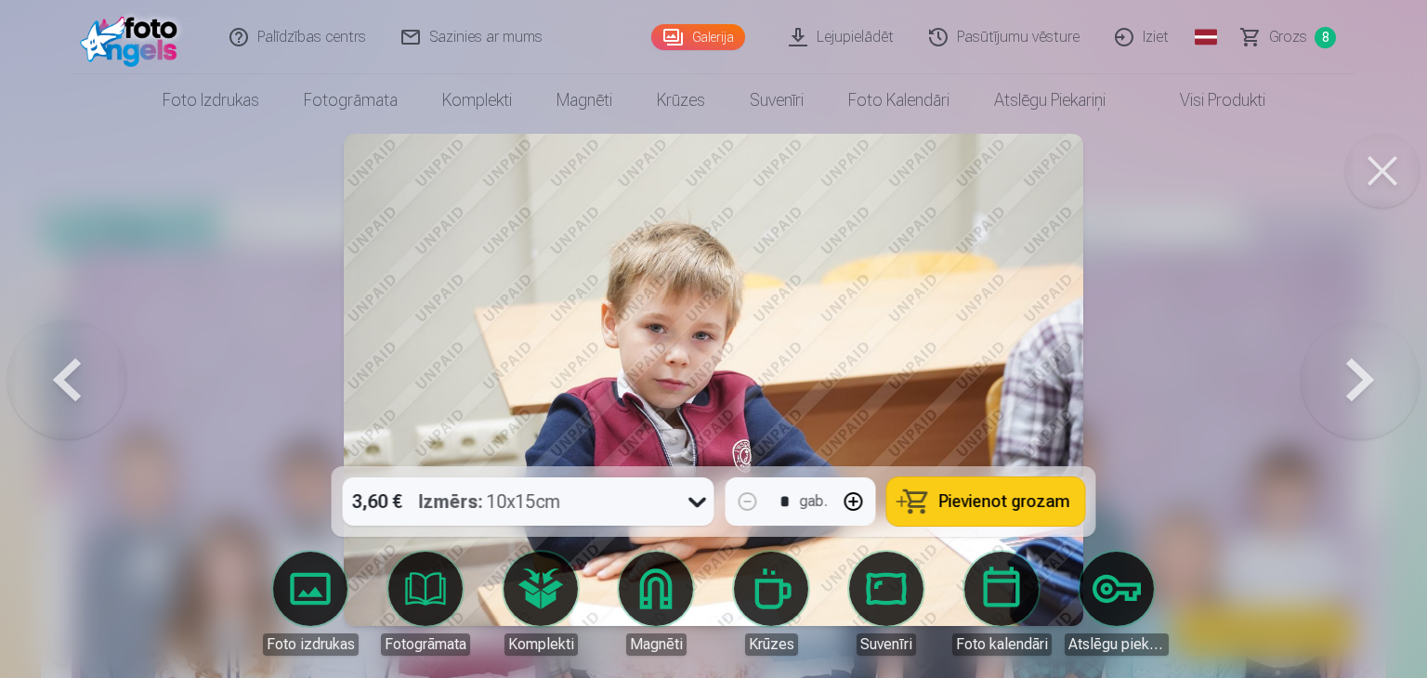
click at [1353, 373] on button at bounding box center [1360, 380] width 119 height 136
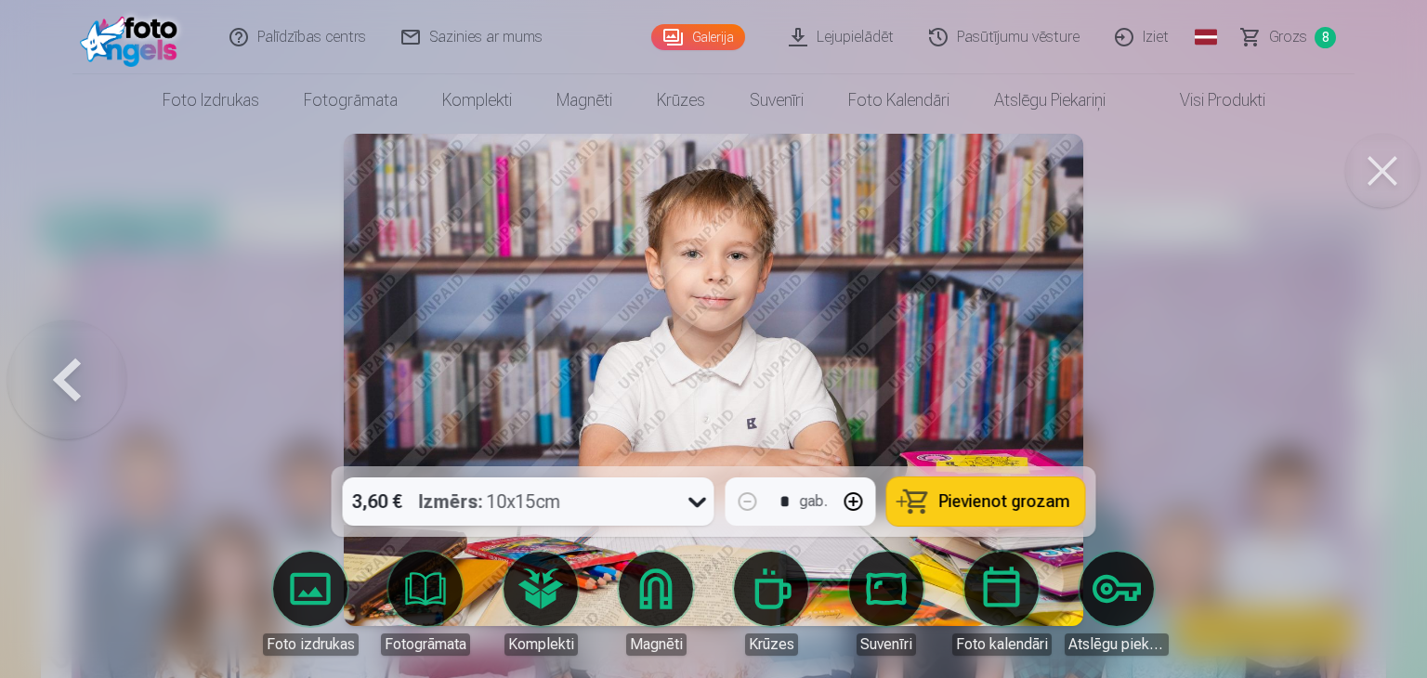
click at [1001, 499] on span "Pievienot grozam" at bounding box center [1004, 501] width 131 height 17
click at [1286, 34] on span "Grozs" at bounding box center [1288, 37] width 38 height 22
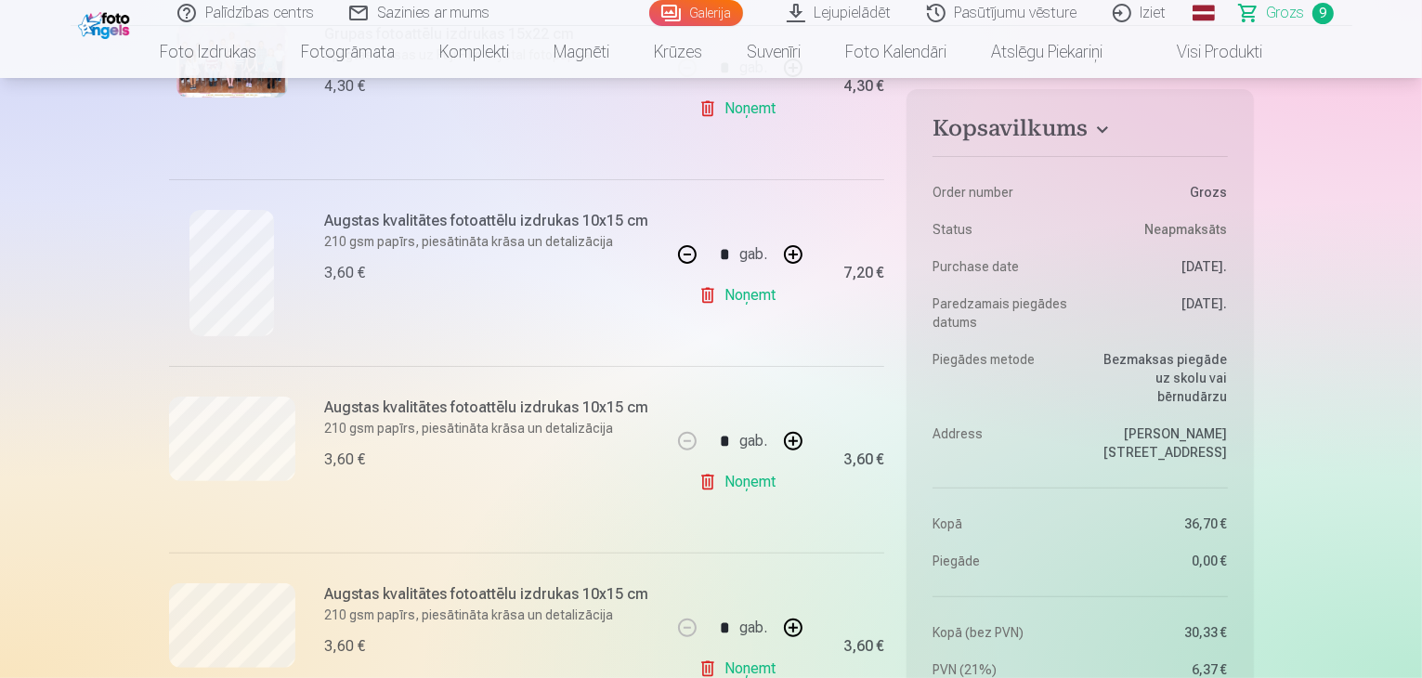
scroll to position [557, 0]
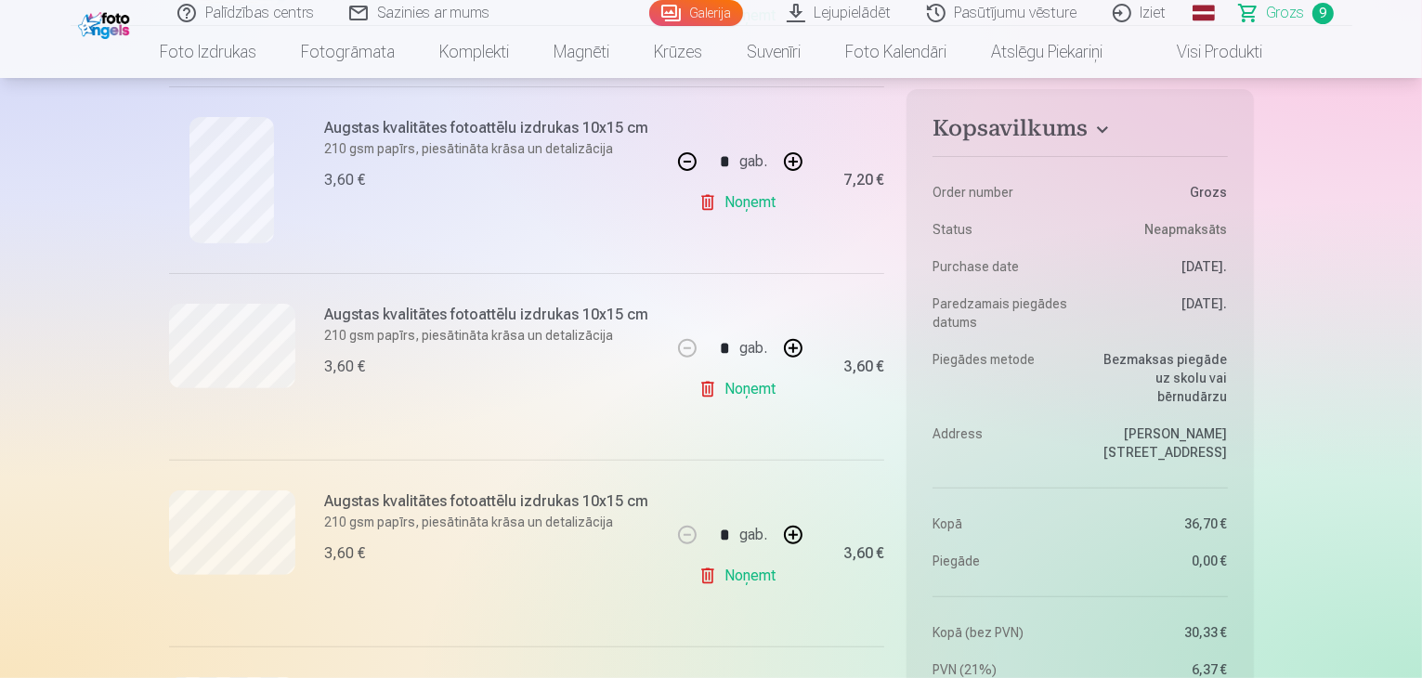
click at [756, 391] on link "Noņemt" at bounding box center [741, 389] width 85 height 37
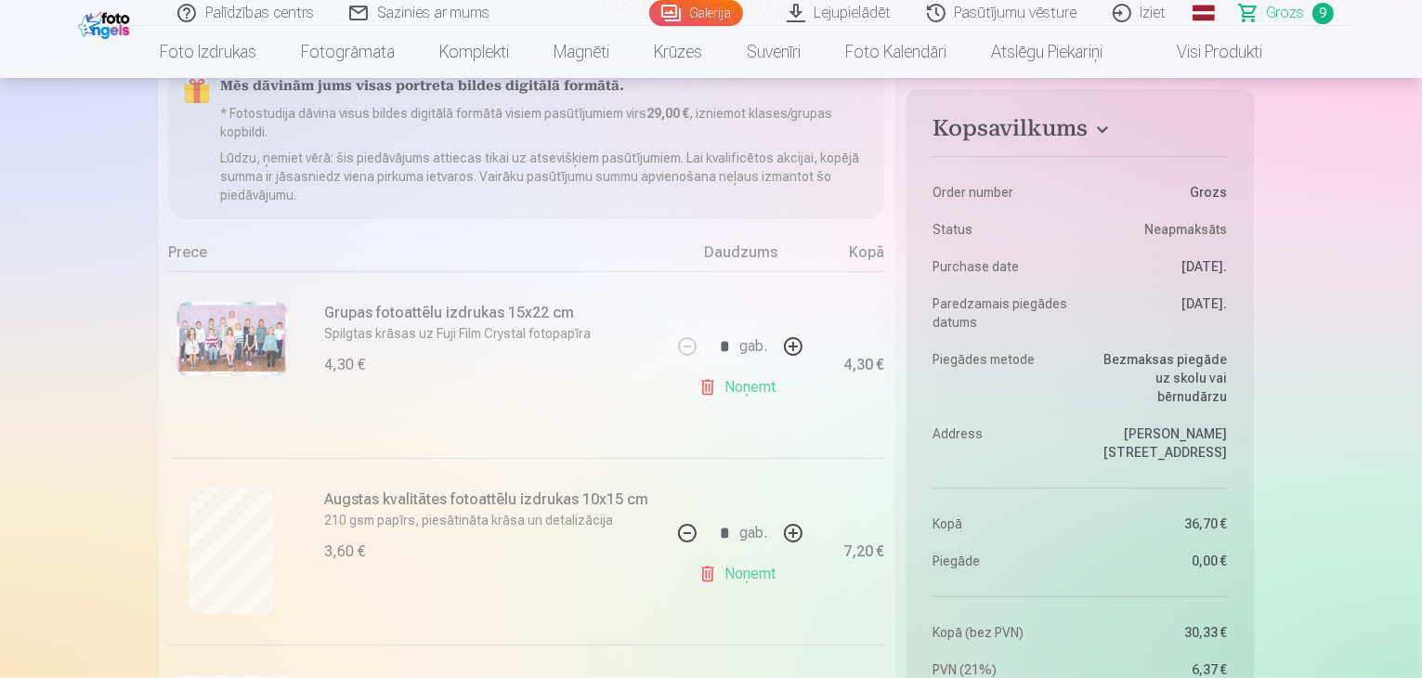
scroll to position [0, 0]
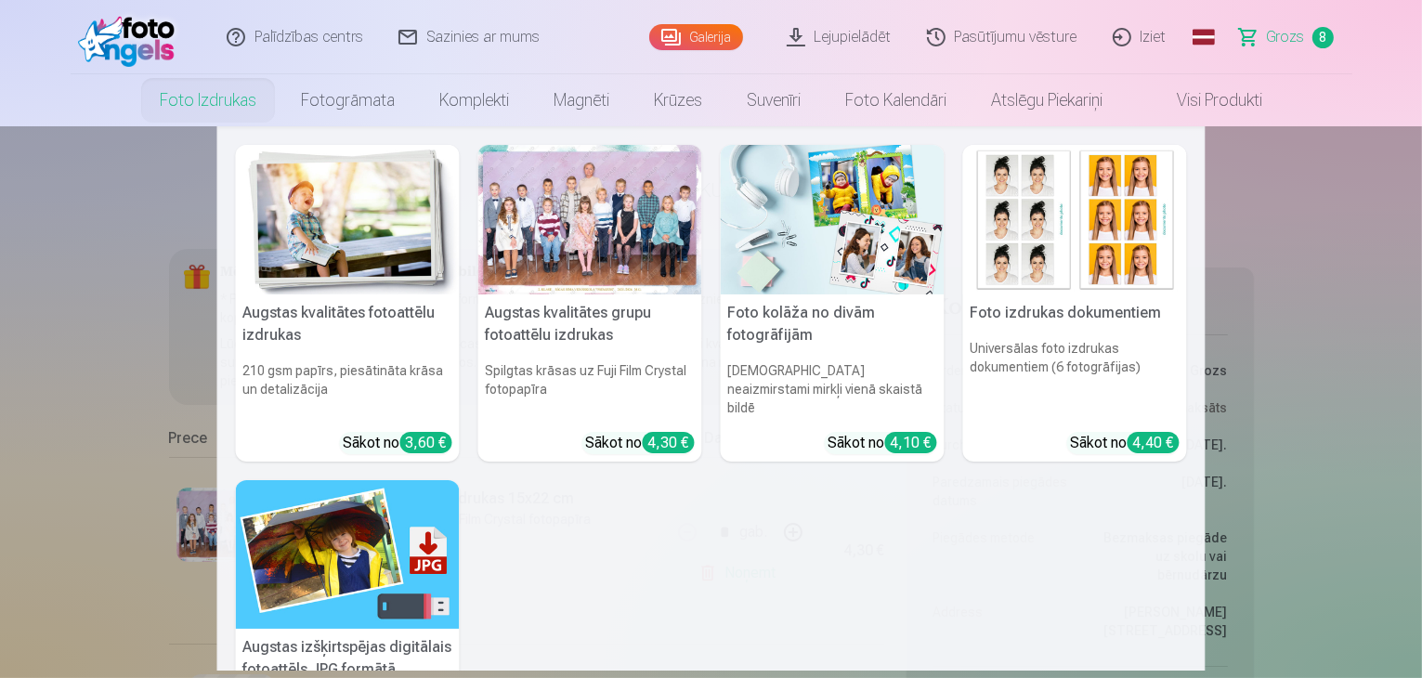
click at [604, 235] on div at bounding box center [590, 220] width 224 height 150
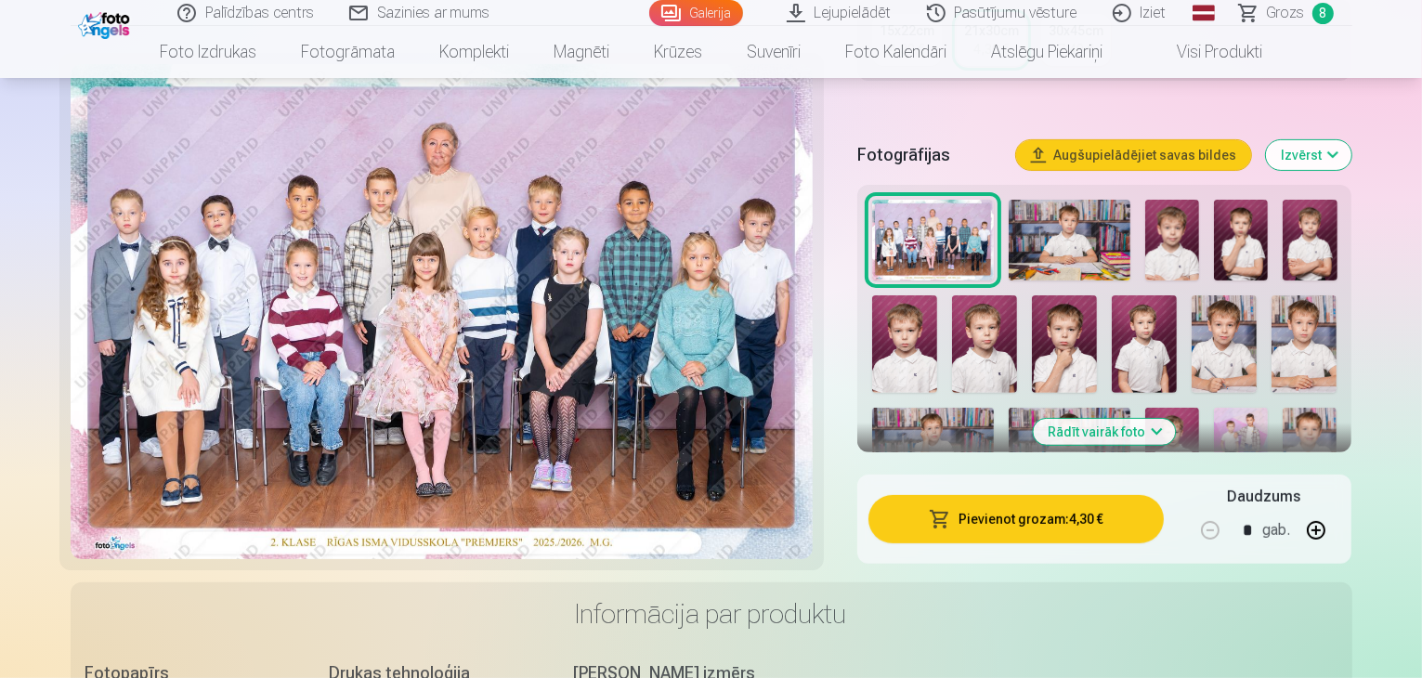
scroll to position [557, 0]
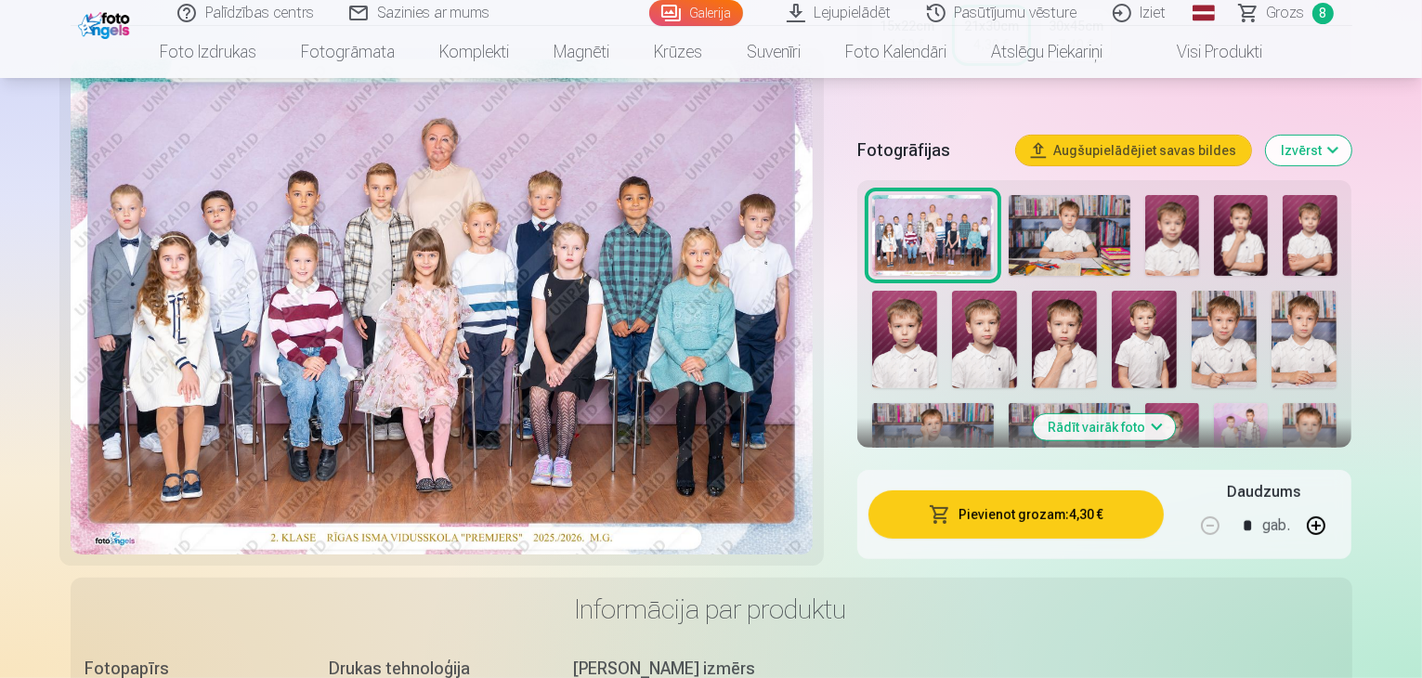
click at [1176, 414] on button "Rādīt vairāk foto" at bounding box center [1105, 427] width 142 height 26
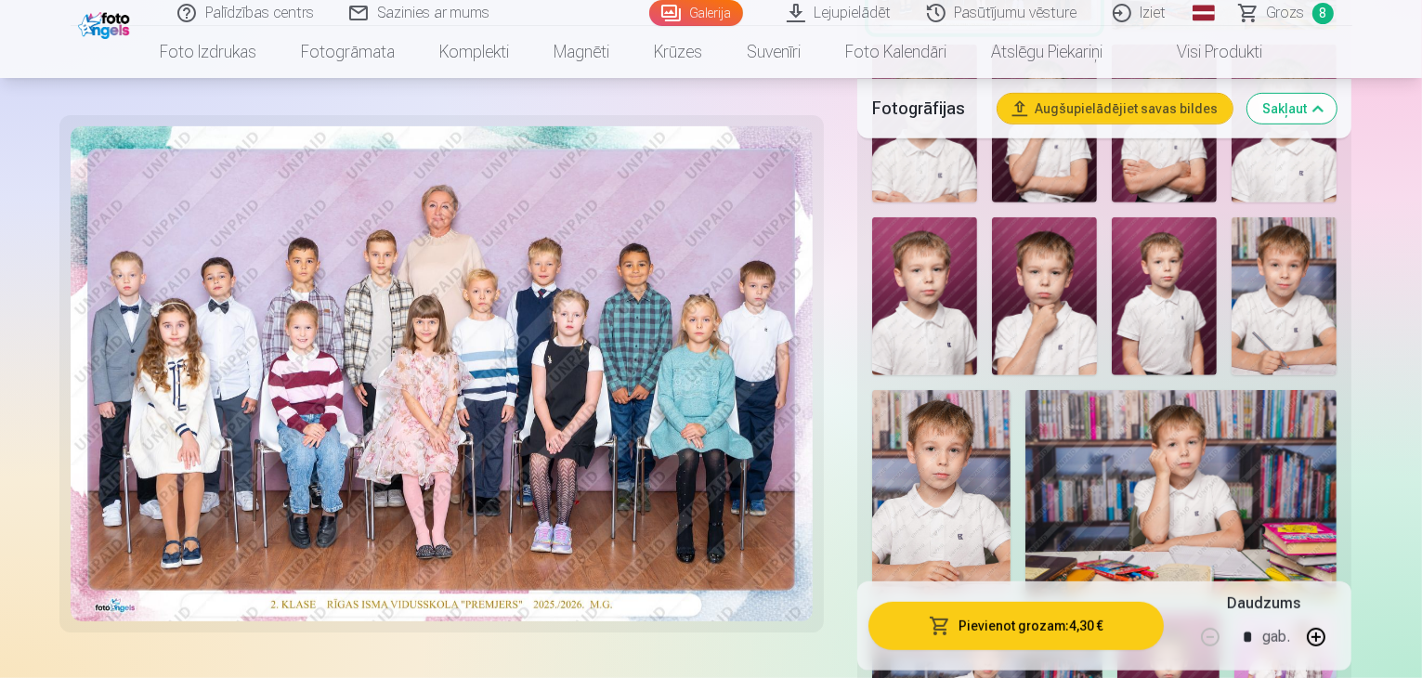
scroll to position [836, 0]
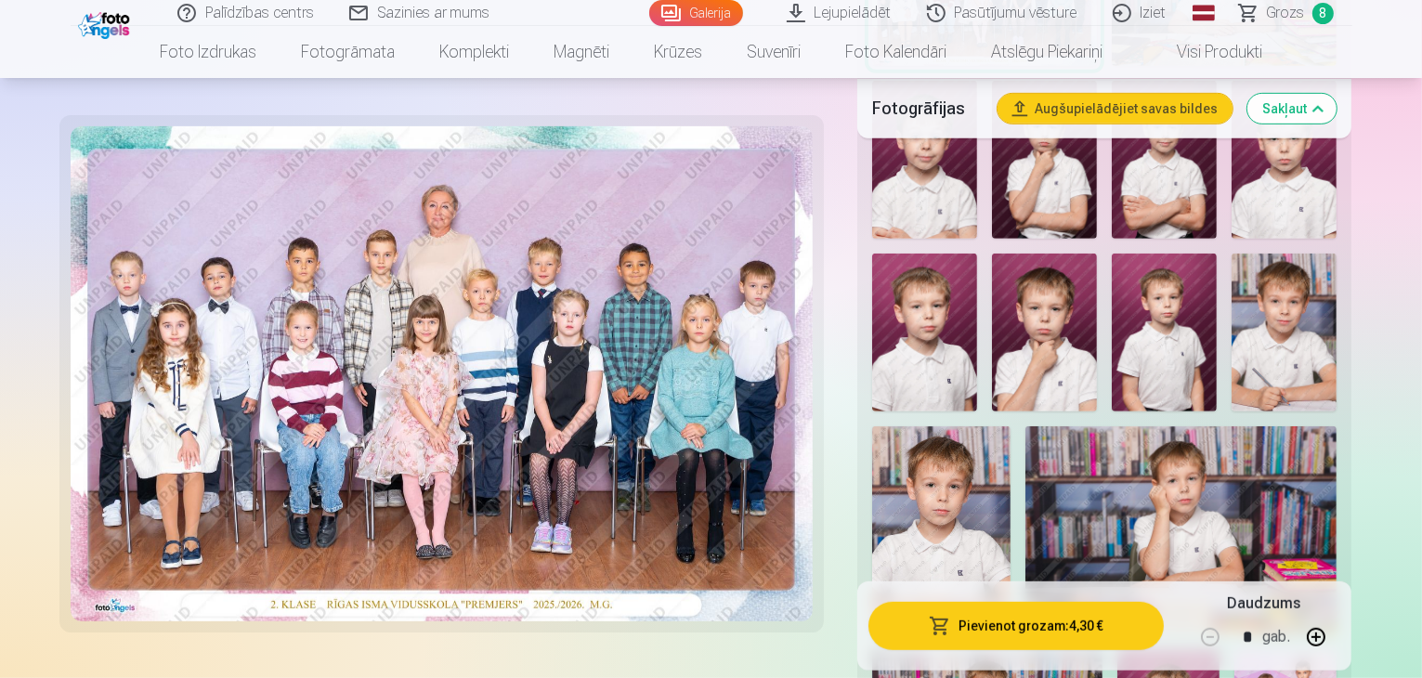
click at [1232, 254] on img at bounding box center [1284, 333] width 105 height 158
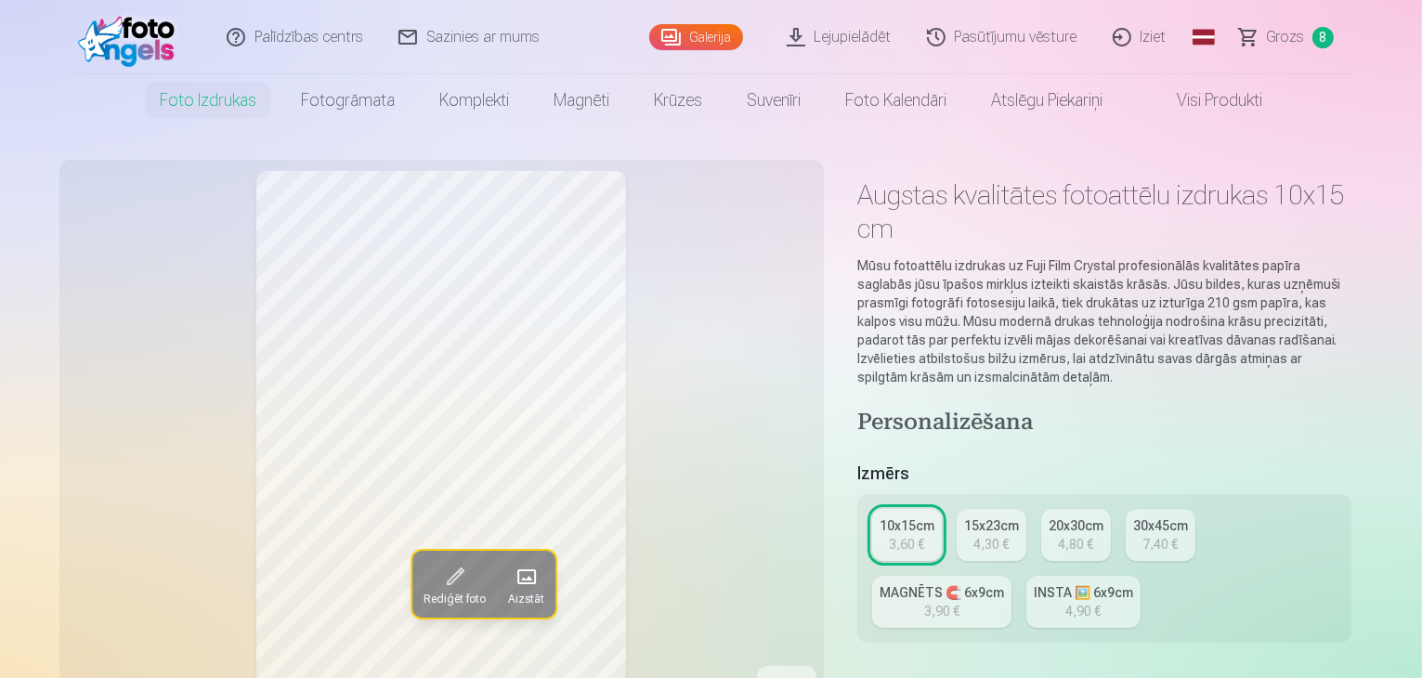
click at [1083, 517] on div "20x30cm" at bounding box center [1076, 526] width 55 height 19
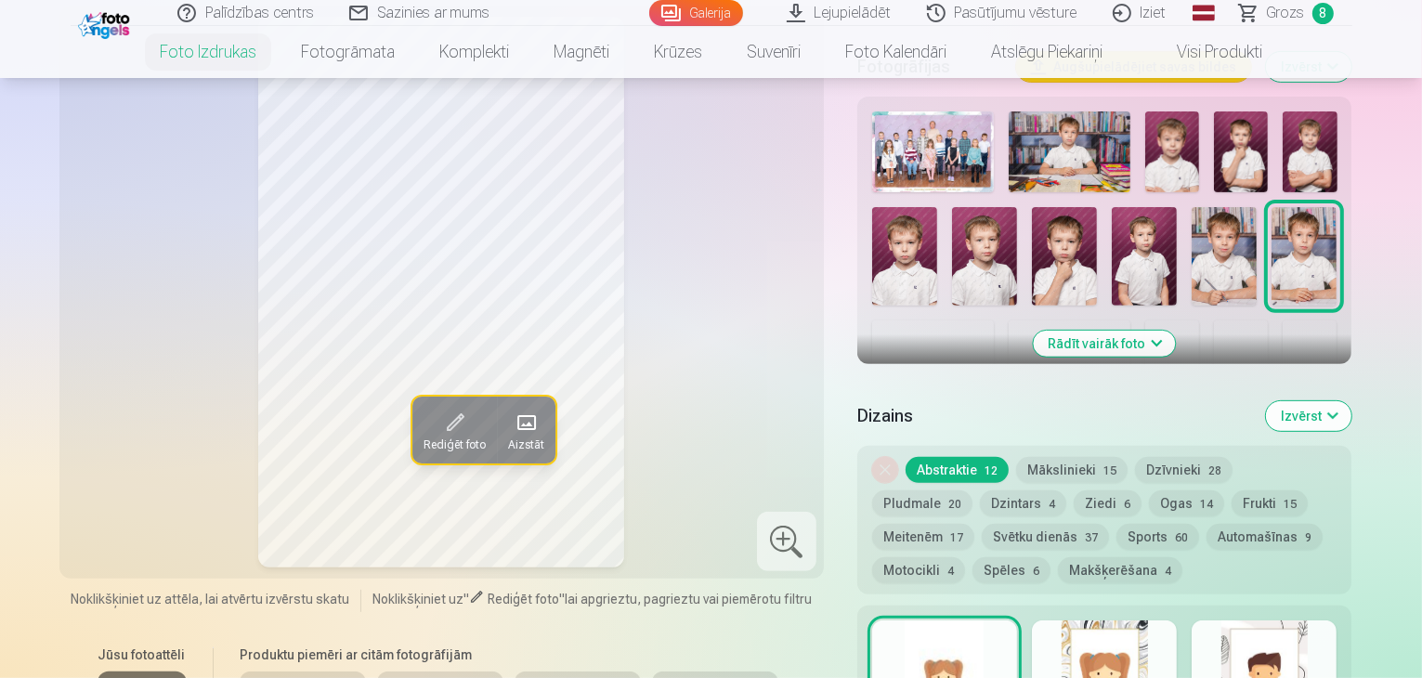
scroll to position [929, 0]
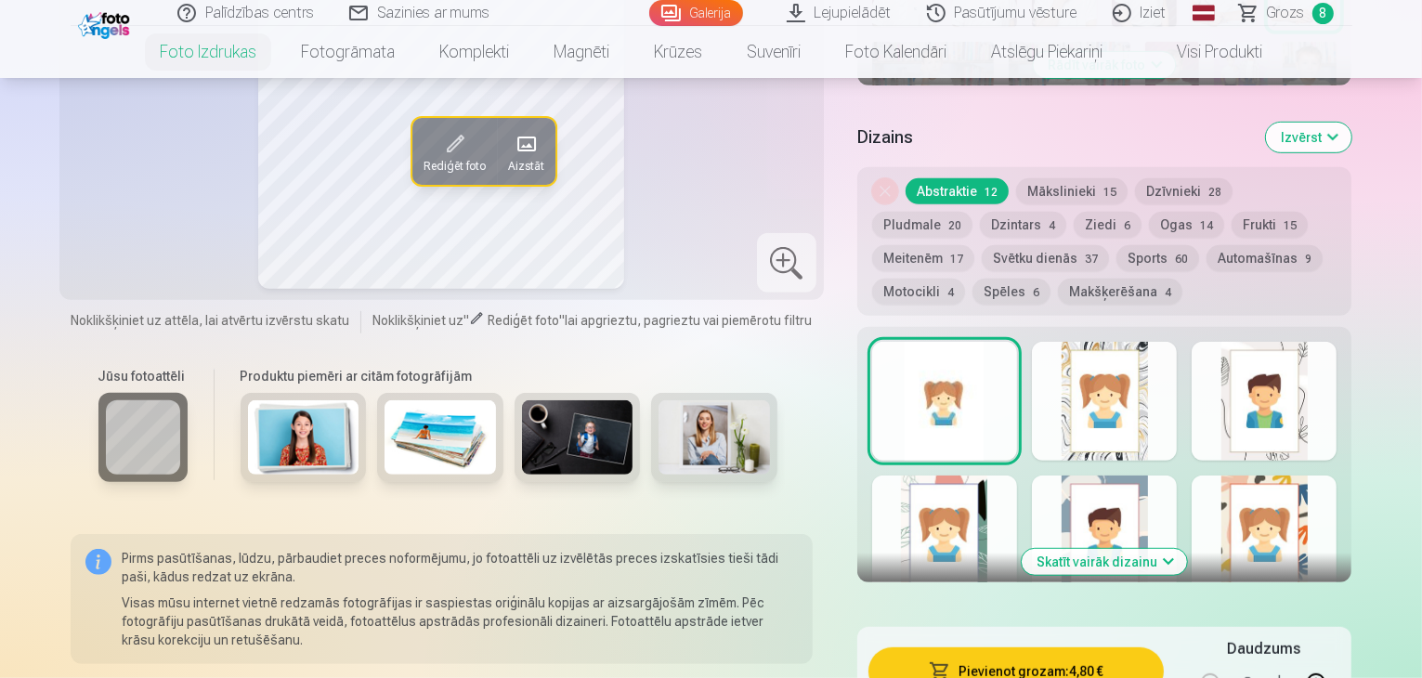
click at [1133, 549] on button "Skatīt vairāk dizainu" at bounding box center [1104, 562] width 165 height 26
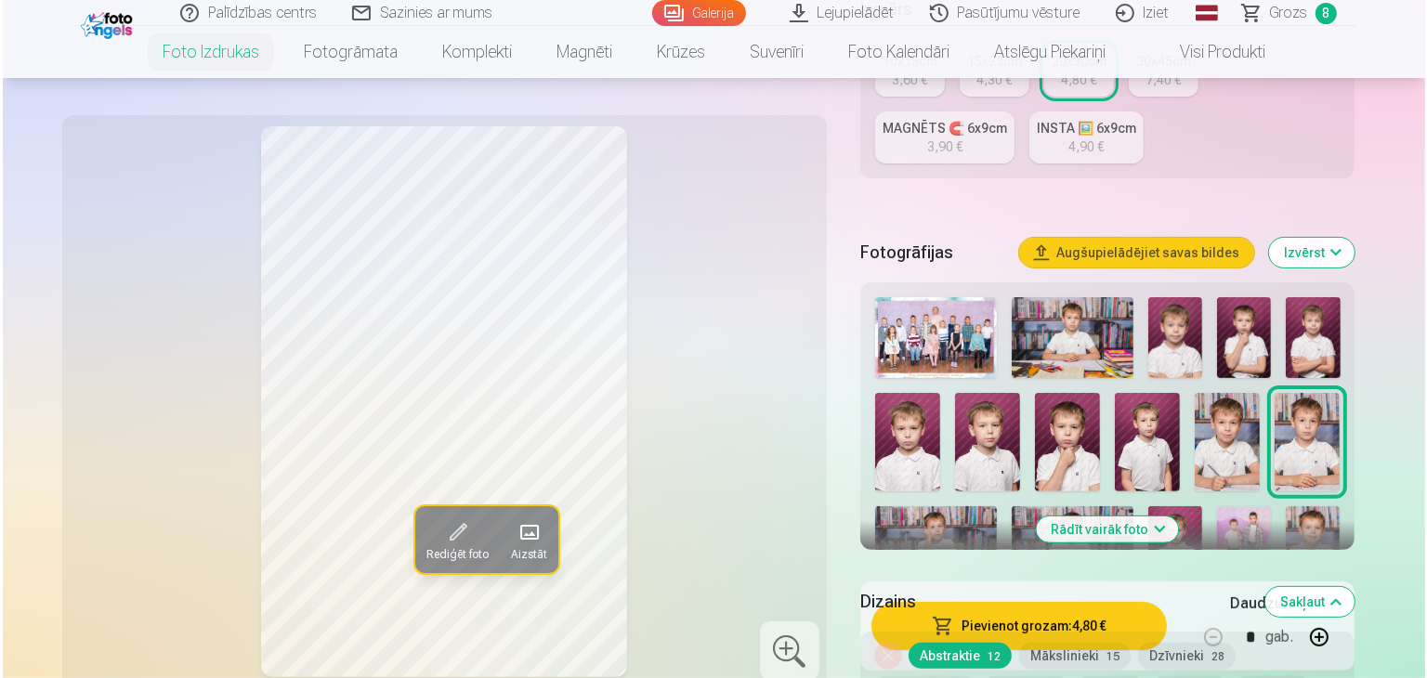
scroll to position [464, 0]
click at [439, 535] on span at bounding box center [454, 532] width 30 height 30
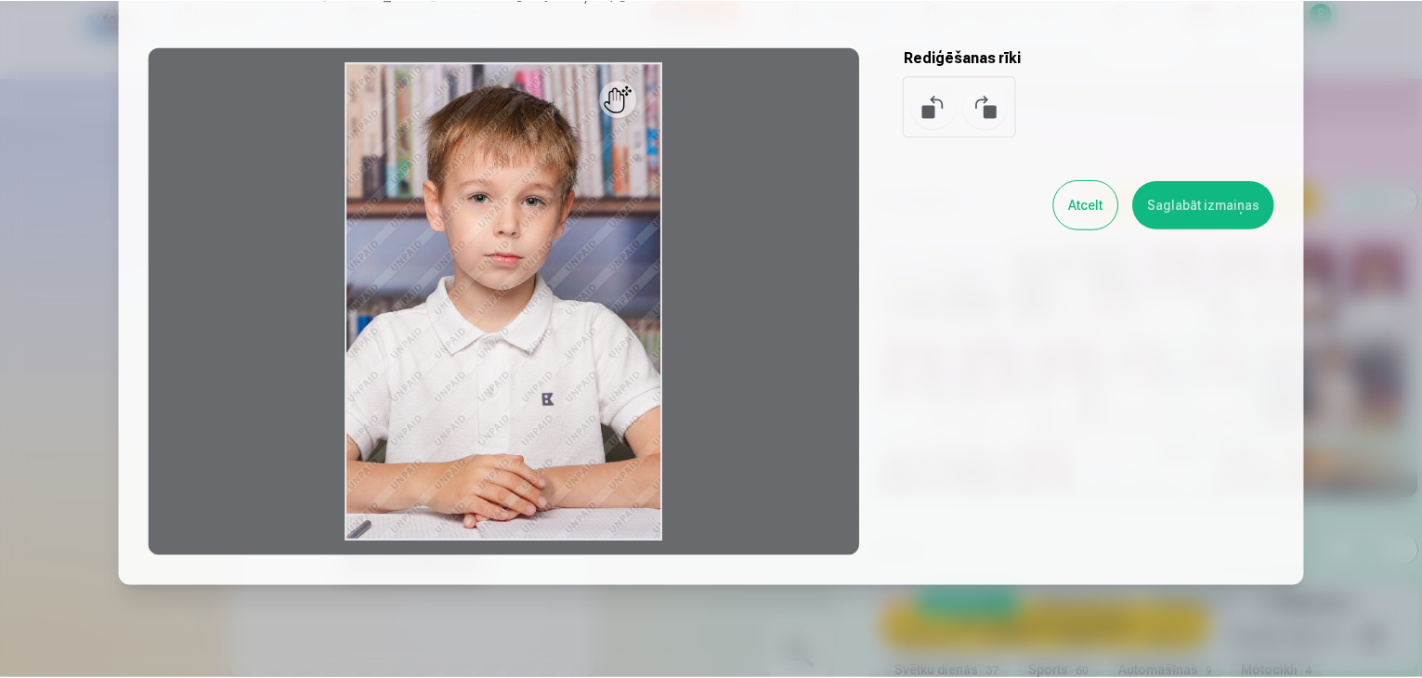
scroll to position [186, 0]
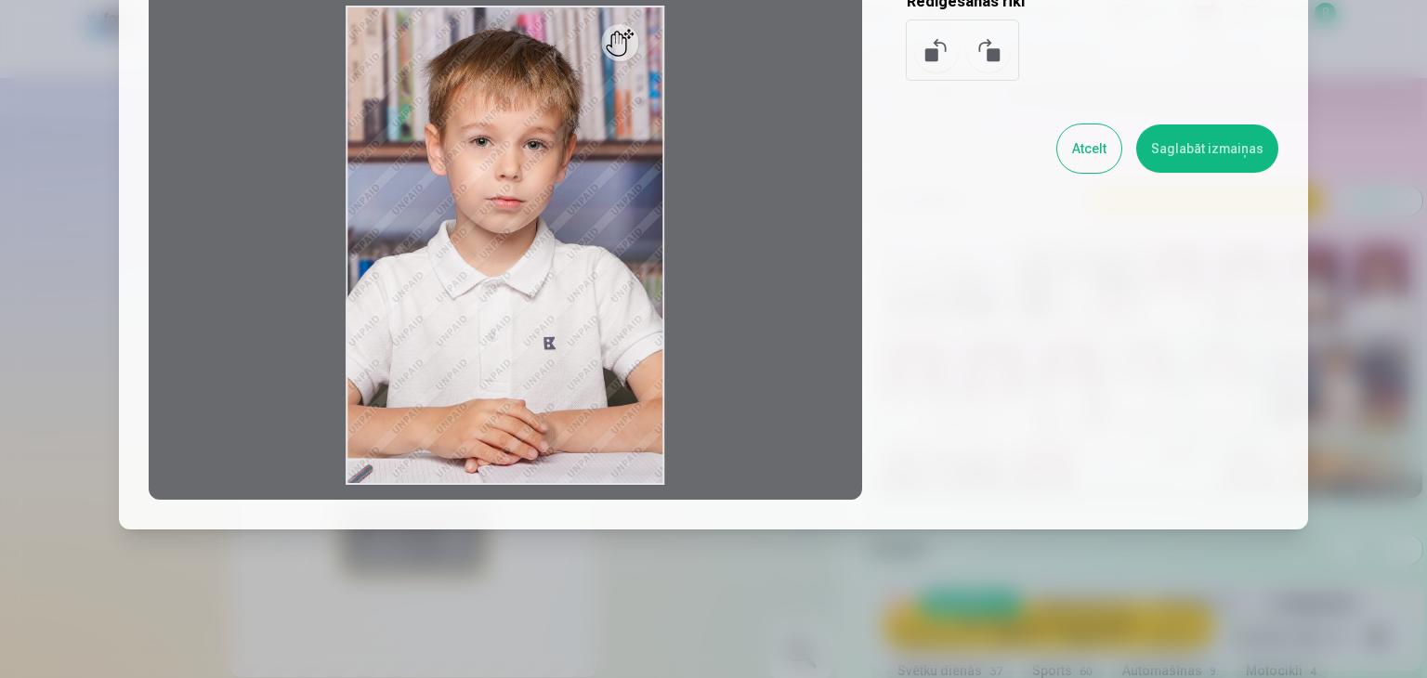
click at [1096, 147] on button "Atcelt" at bounding box center [1089, 148] width 64 height 48
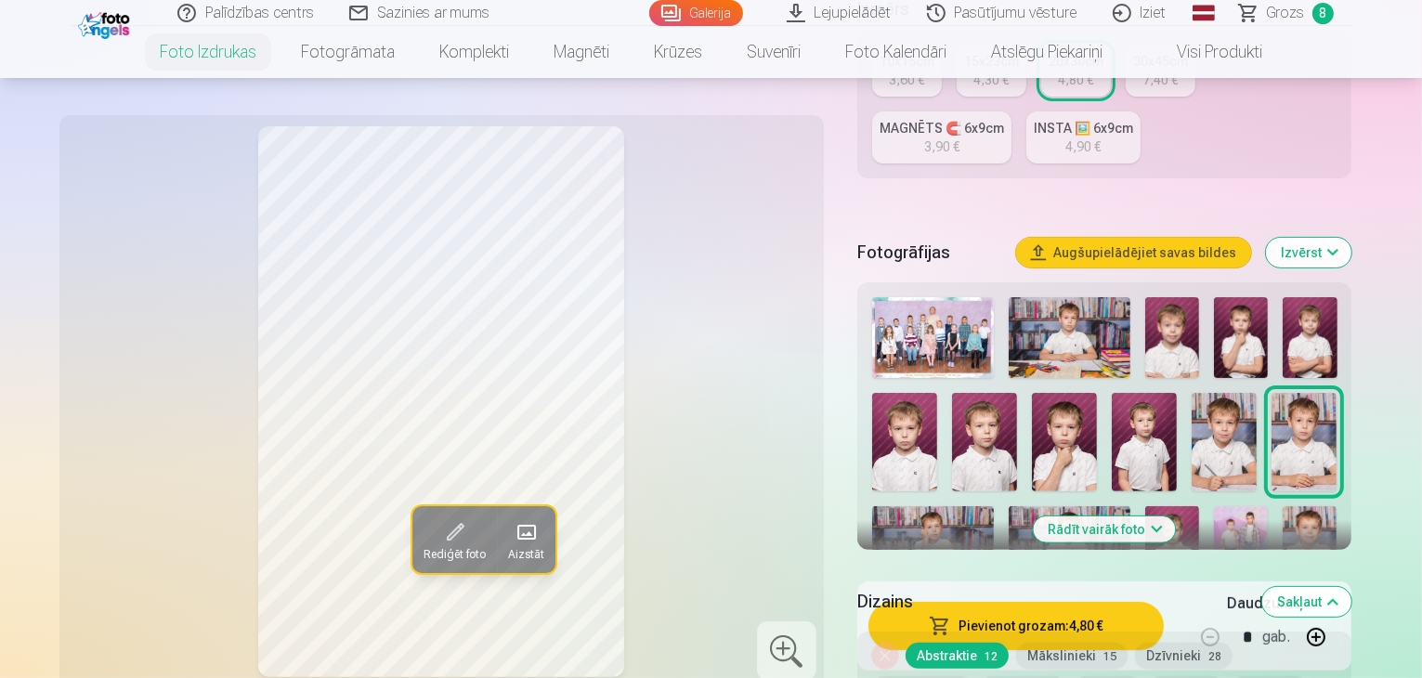
scroll to position [743, 0]
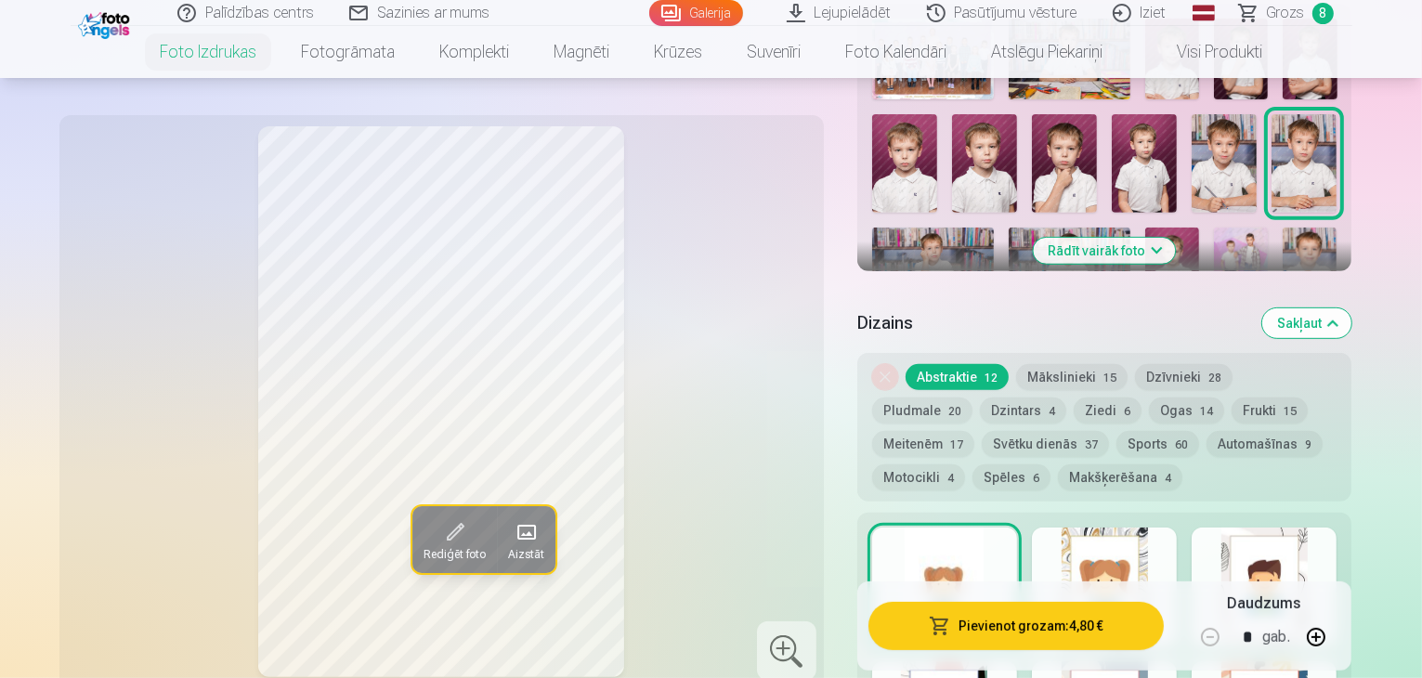
click at [1100, 364] on button "Mākslinieki 15" at bounding box center [1071, 377] width 111 height 26
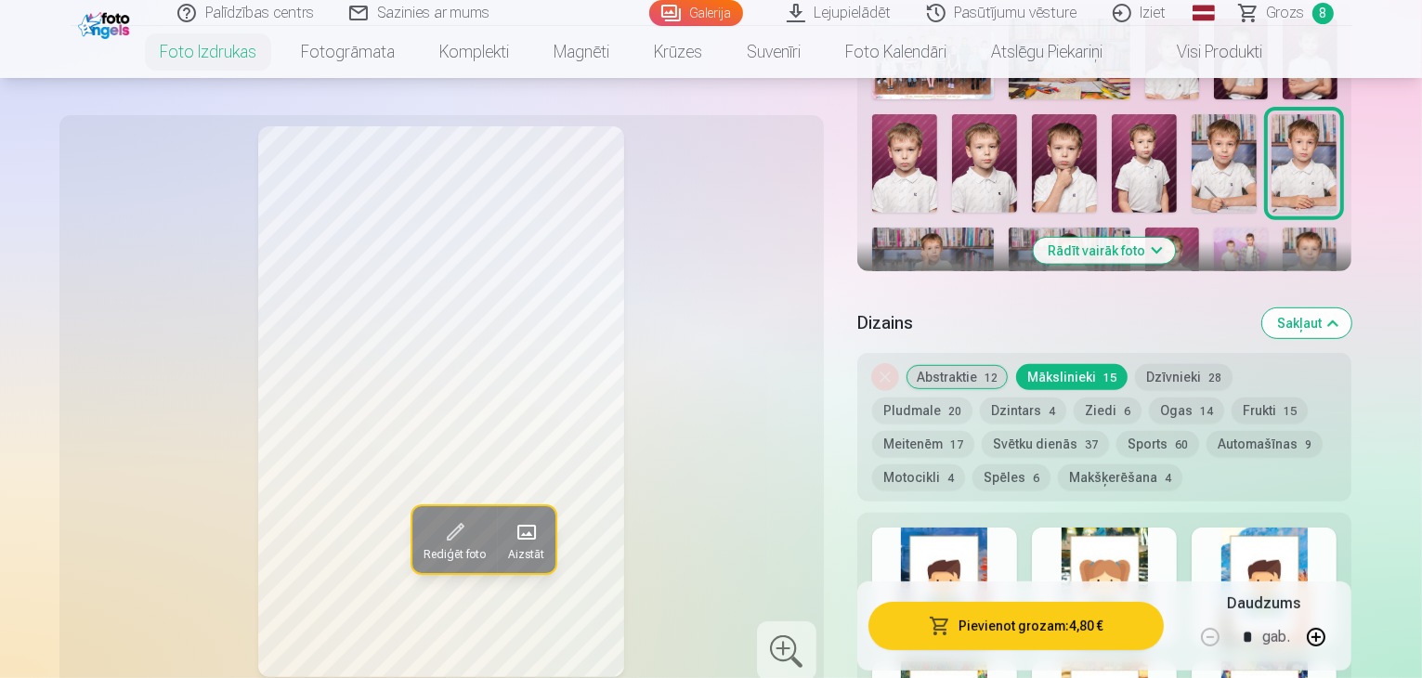
click at [1189, 364] on button "Dzīvnieki 28" at bounding box center [1184, 377] width 98 height 26
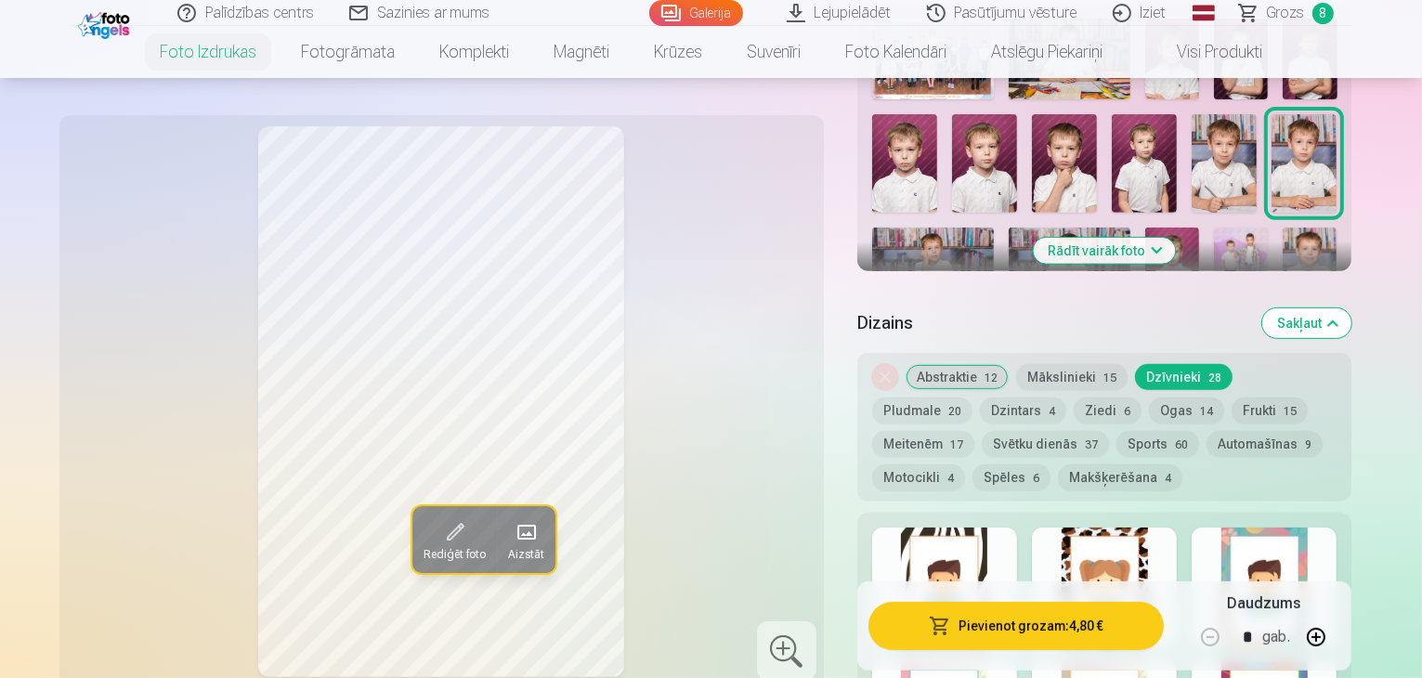
click at [973, 398] on button "Pludmale 20" at bounding box center [922, 411] width 100 height 26
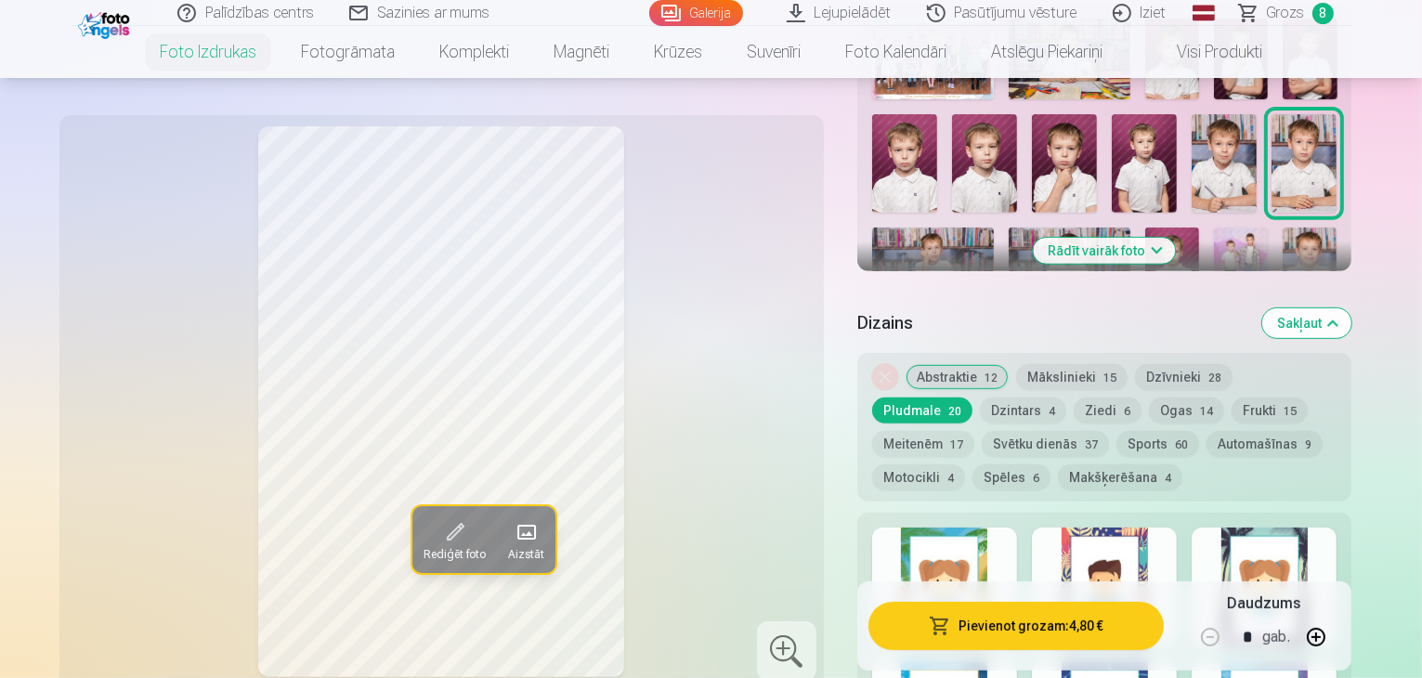
click at [974, 431] on button "Meitenēm 17" at bounding box center [923, 444] width 102 height 26
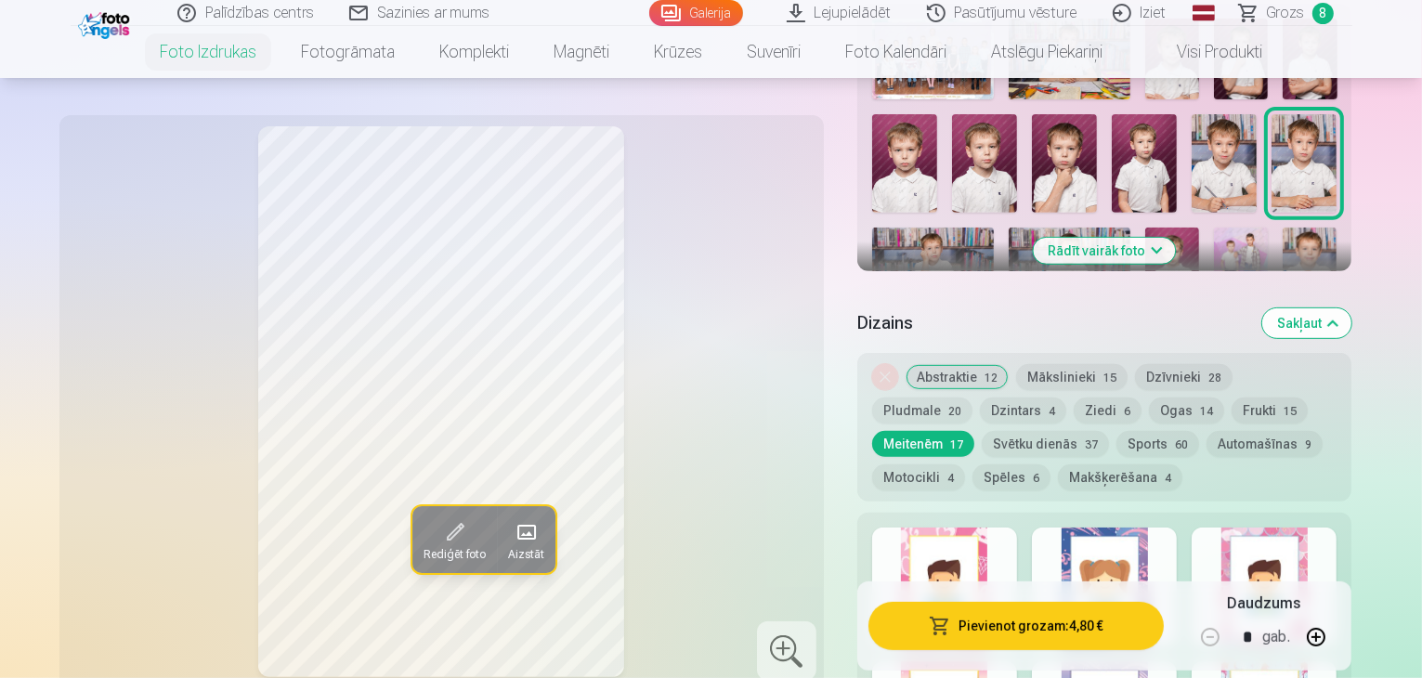
click at [982, 431] on button "Svētku dienās 37" at bounding box center [1045, 444] width 127 height 26
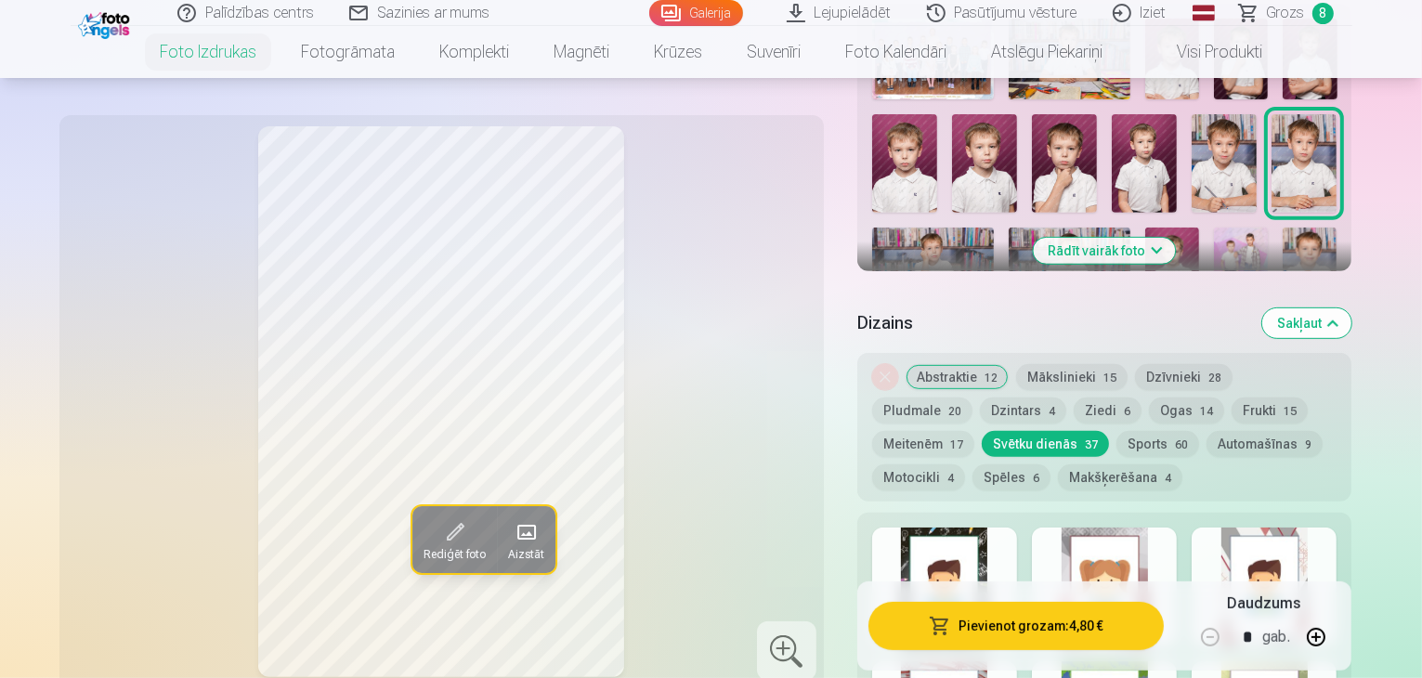
click at [980, 398] on button "Dzintars 4" at bounding box center [1023, 411] width 86 height 26
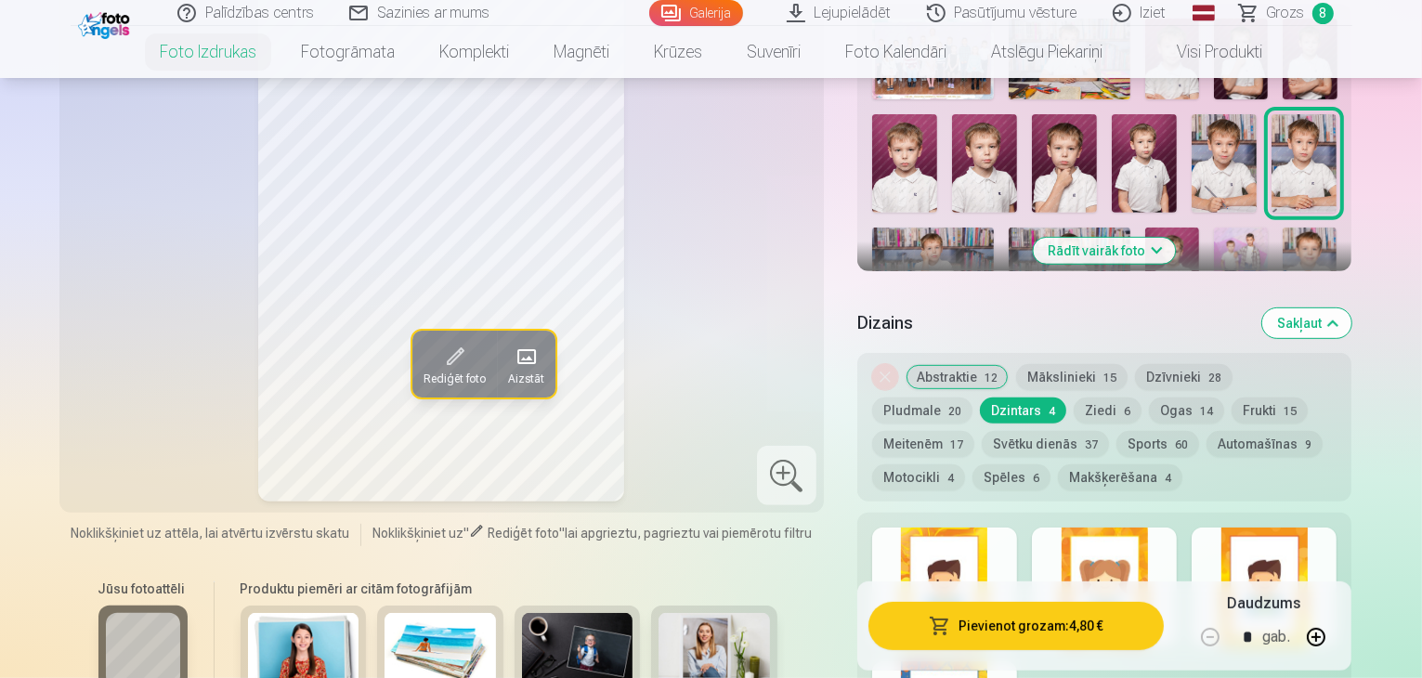
click at [1058, 464] on button "Makšķerēšana 4" at bounding box center [1120, 477] width 124 height 26
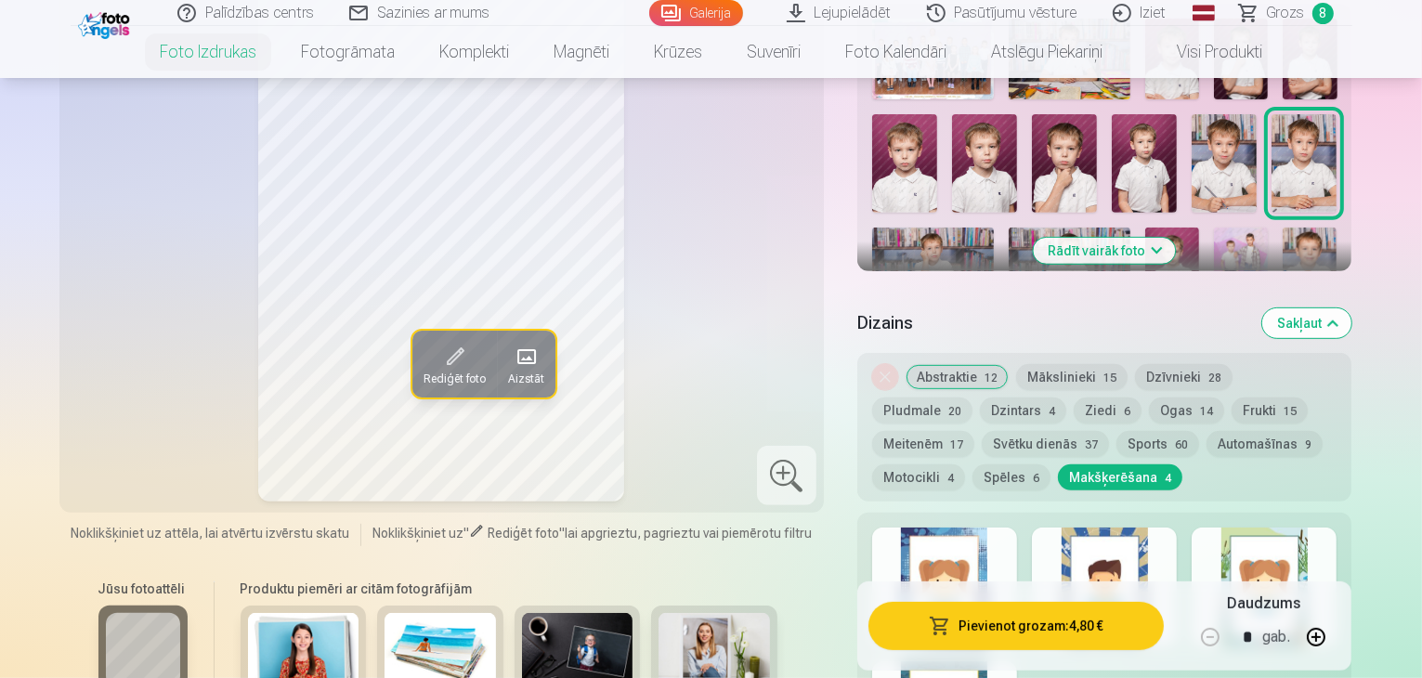
click at [1051, 464] on button "Spēles 6" at bounding box center [1012, 477] width 78 height 26
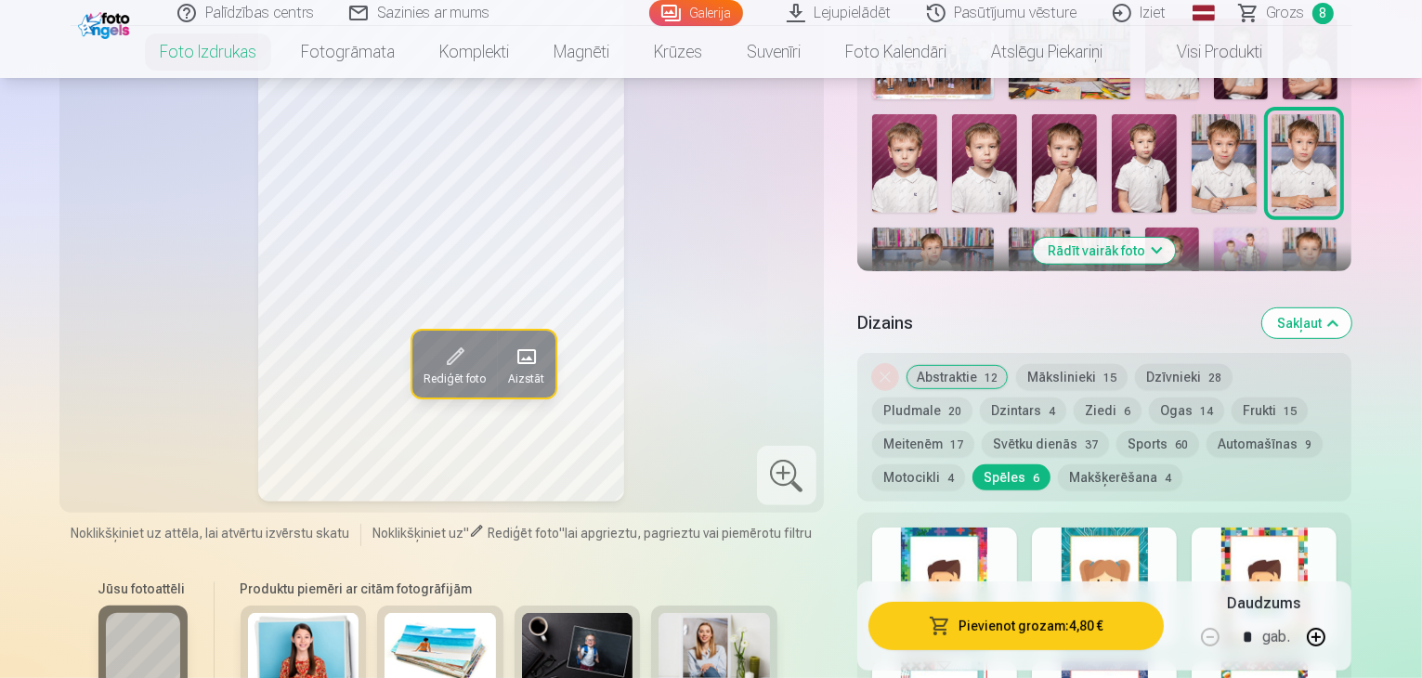
click at [965, 464] on button "Motocikli 4" at bounding box center [918, 477] width 93 height 26
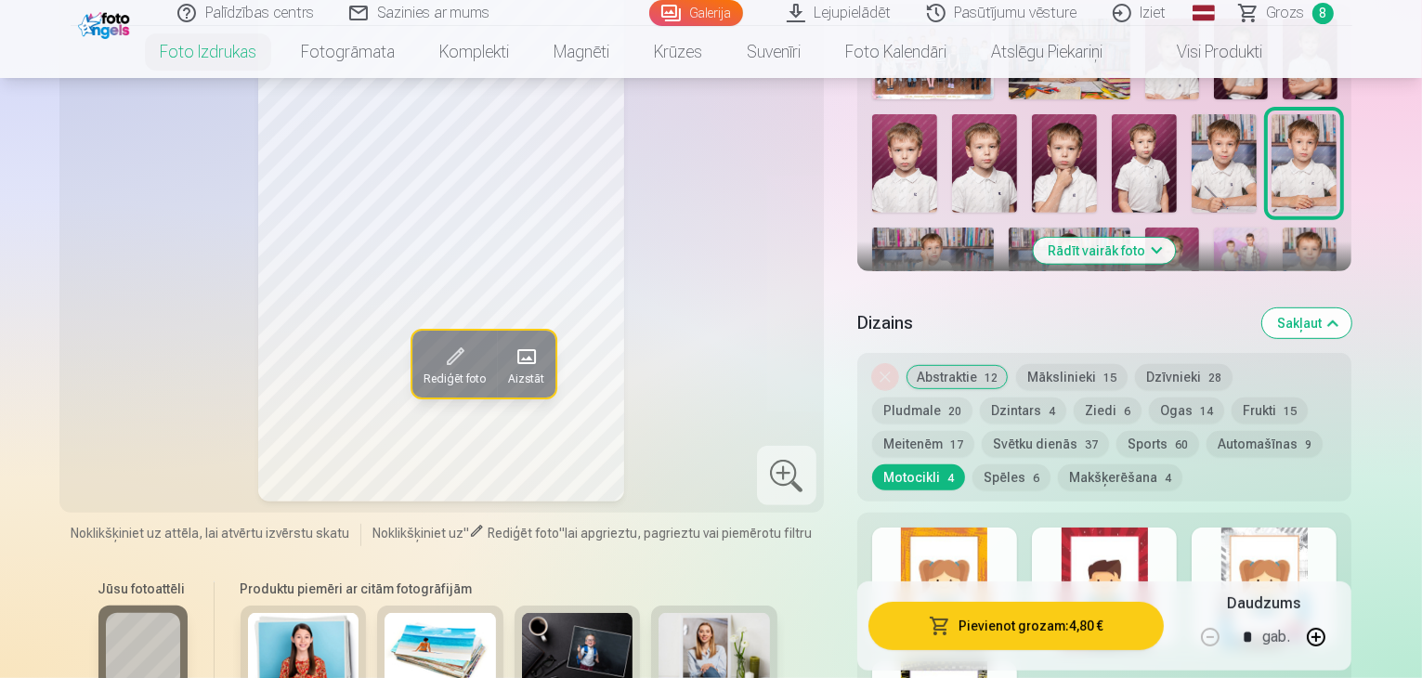
click at [1051, 464] on button "Spēles 6" at bounding box center [1012, 477] width 78 height 26
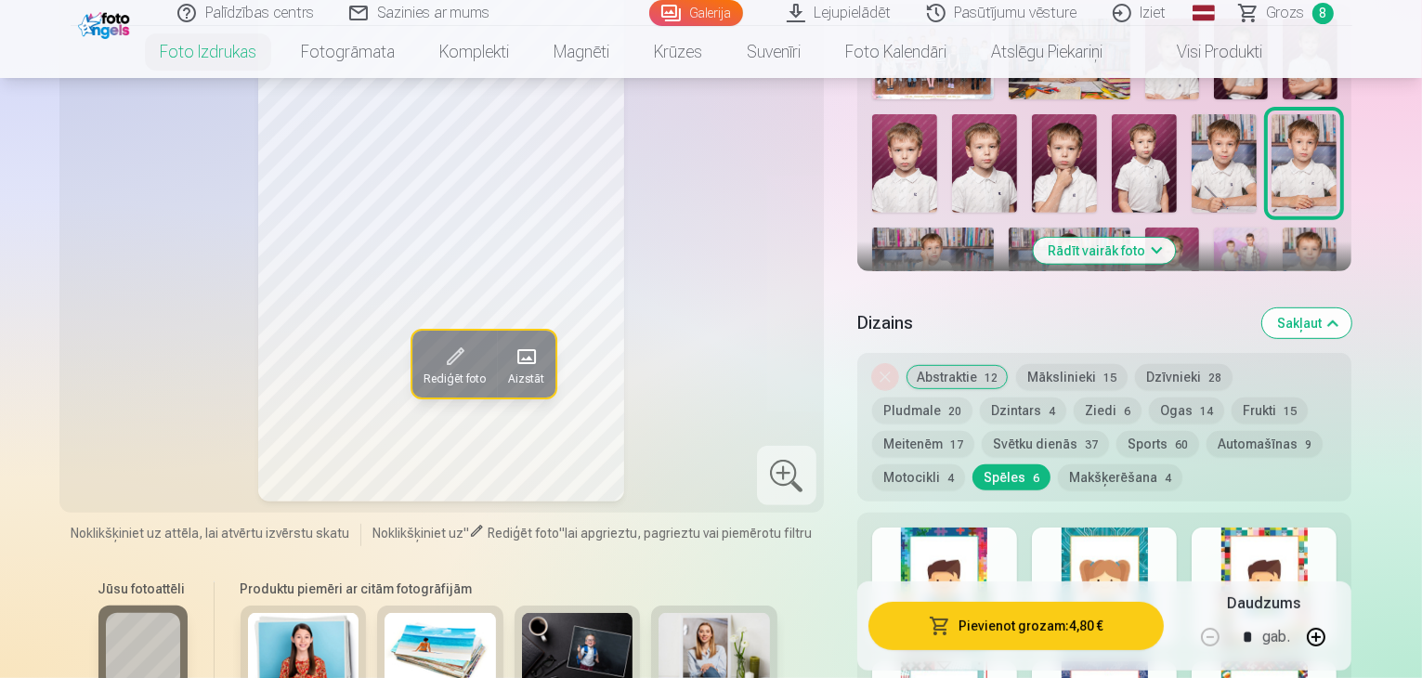
click at [1117, 431] on button "Sports 60" at bounding box center [1158, 444] width 83 height 26
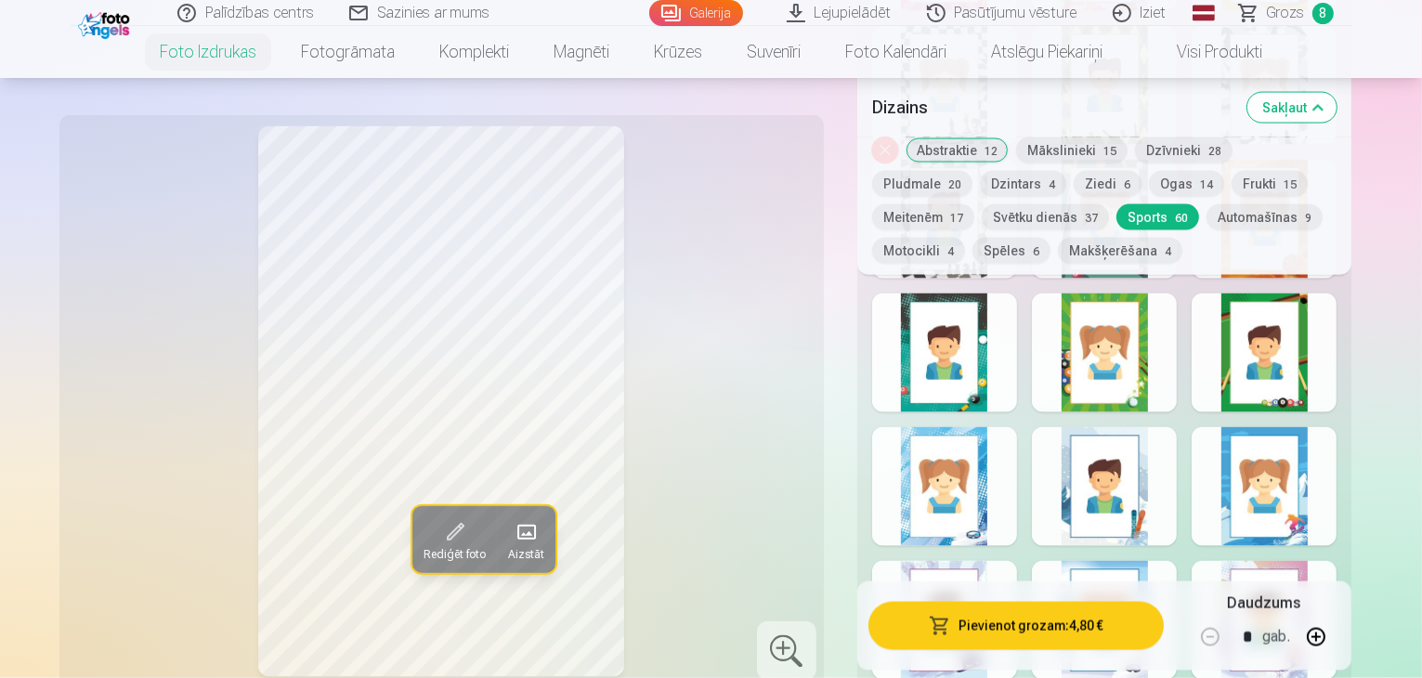
scroll to position [3344, 0]
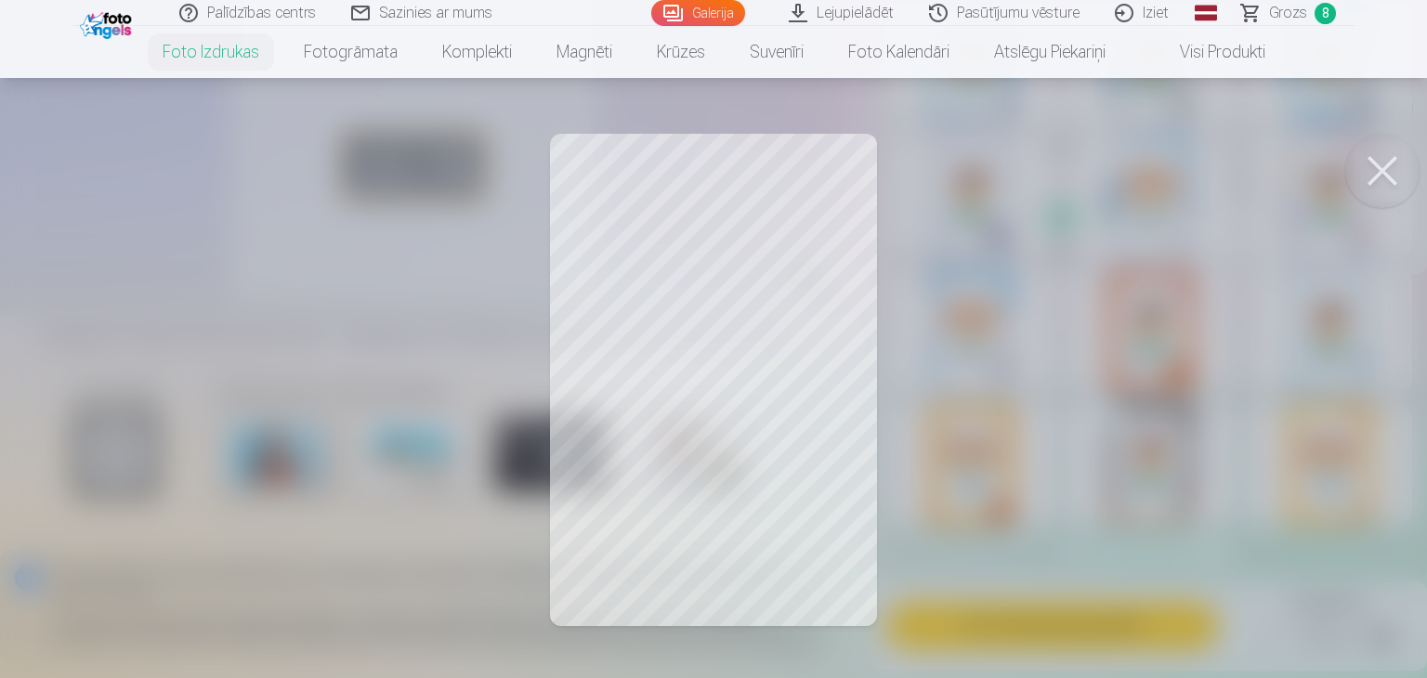
click at [1382, 168] on button at bounding box center [1382, 171] width 74 height 74
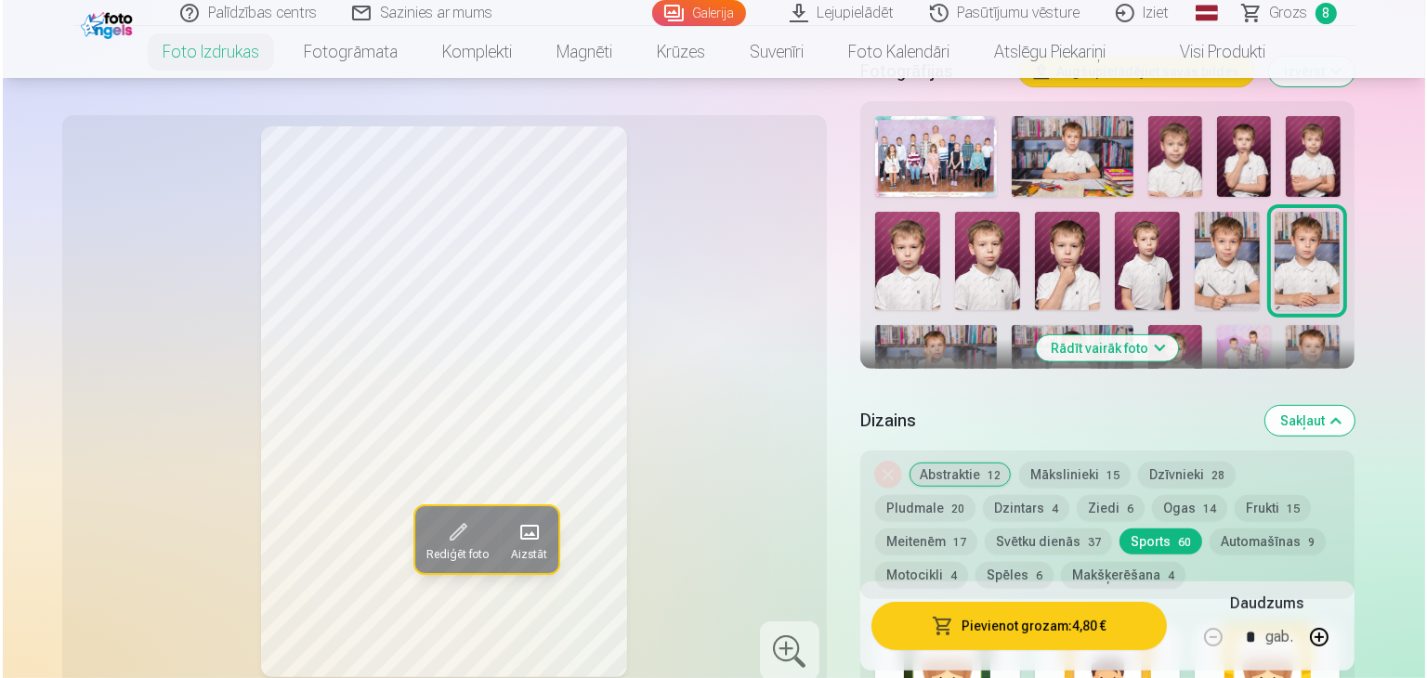
scroll to position [650, 0]
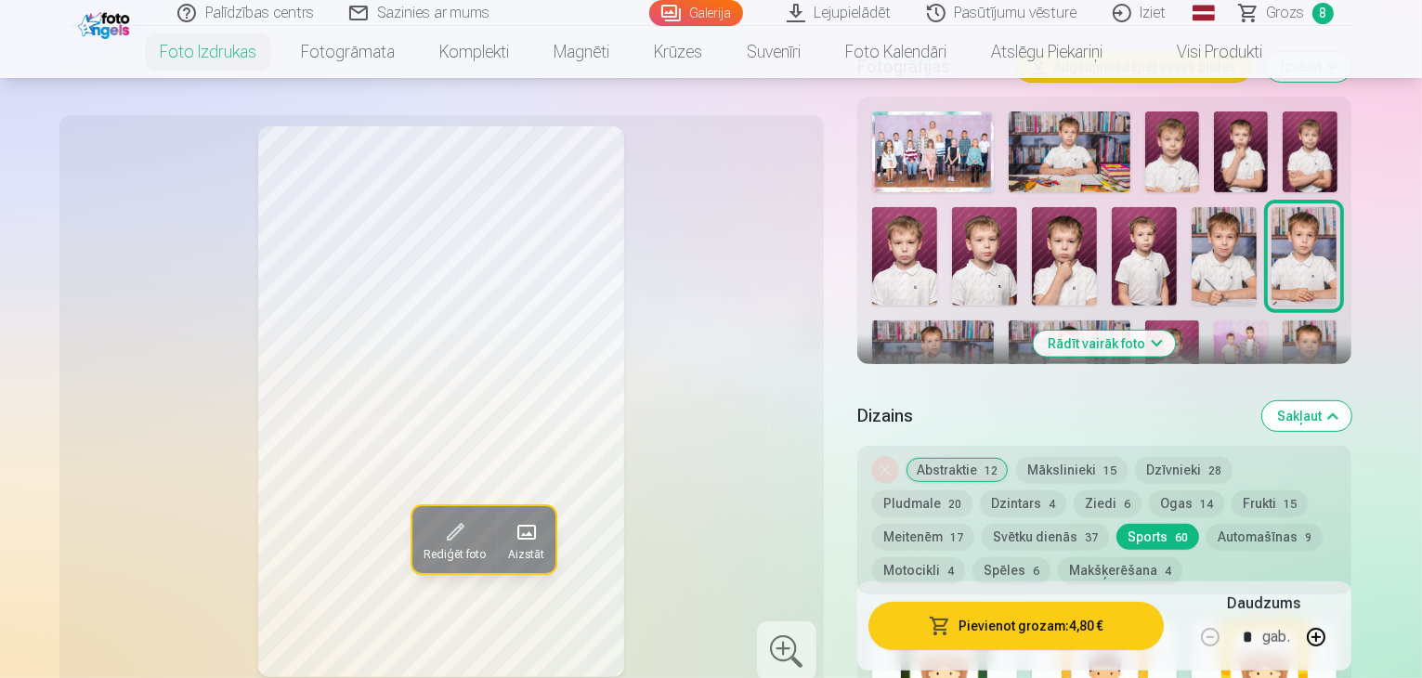
click at [1076, 623] on button "Pievienot grozam : 4,80 €" at bounding box center [1017, 626] width 296 height 48
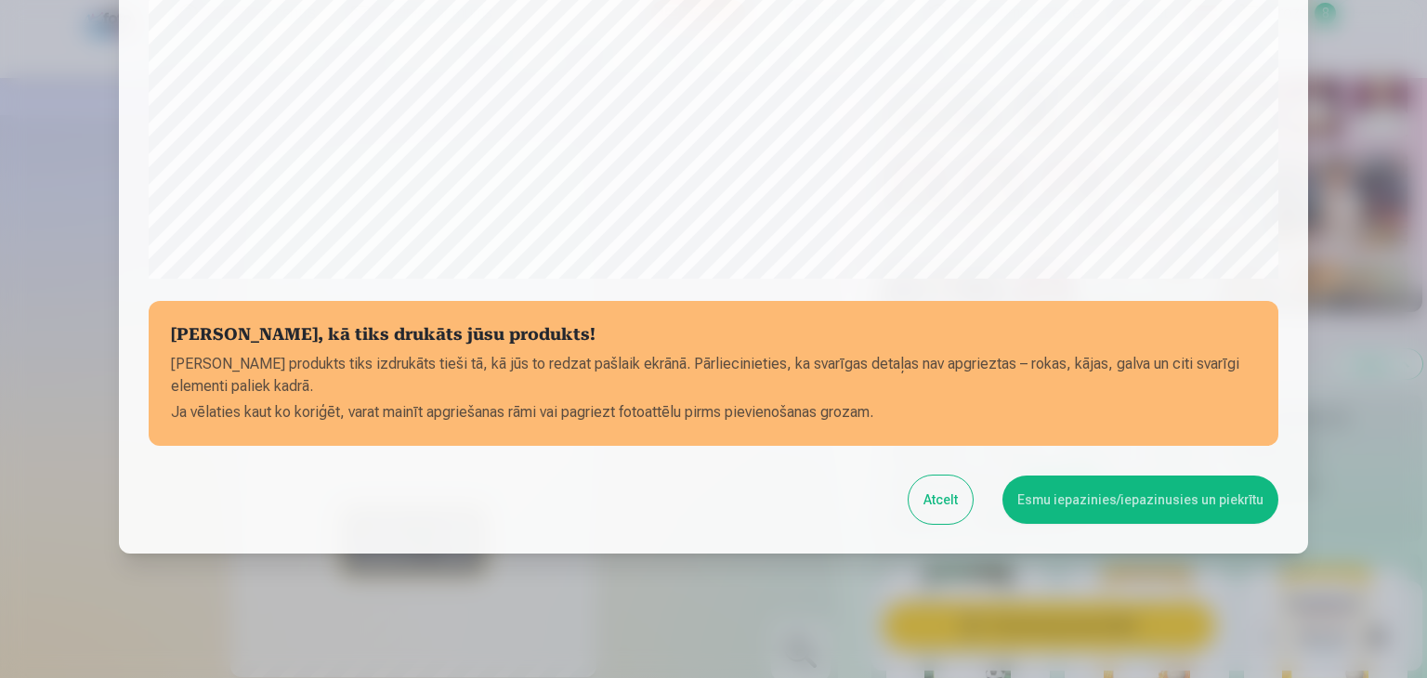
scroll to position [660, 0]
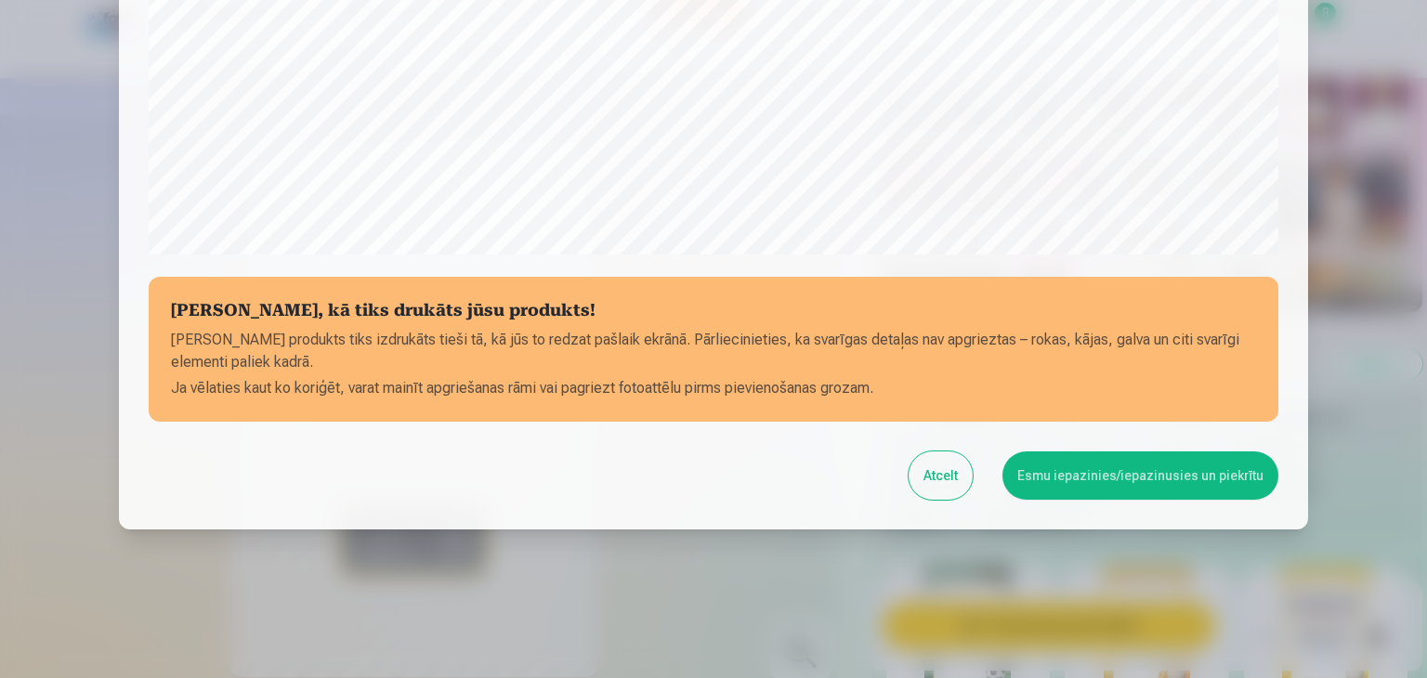
click at [1211, 478] on button "Esmu iepazinies/iepazinusies un piekrītu" at bounding box center [1140, 475] width 276 height 48
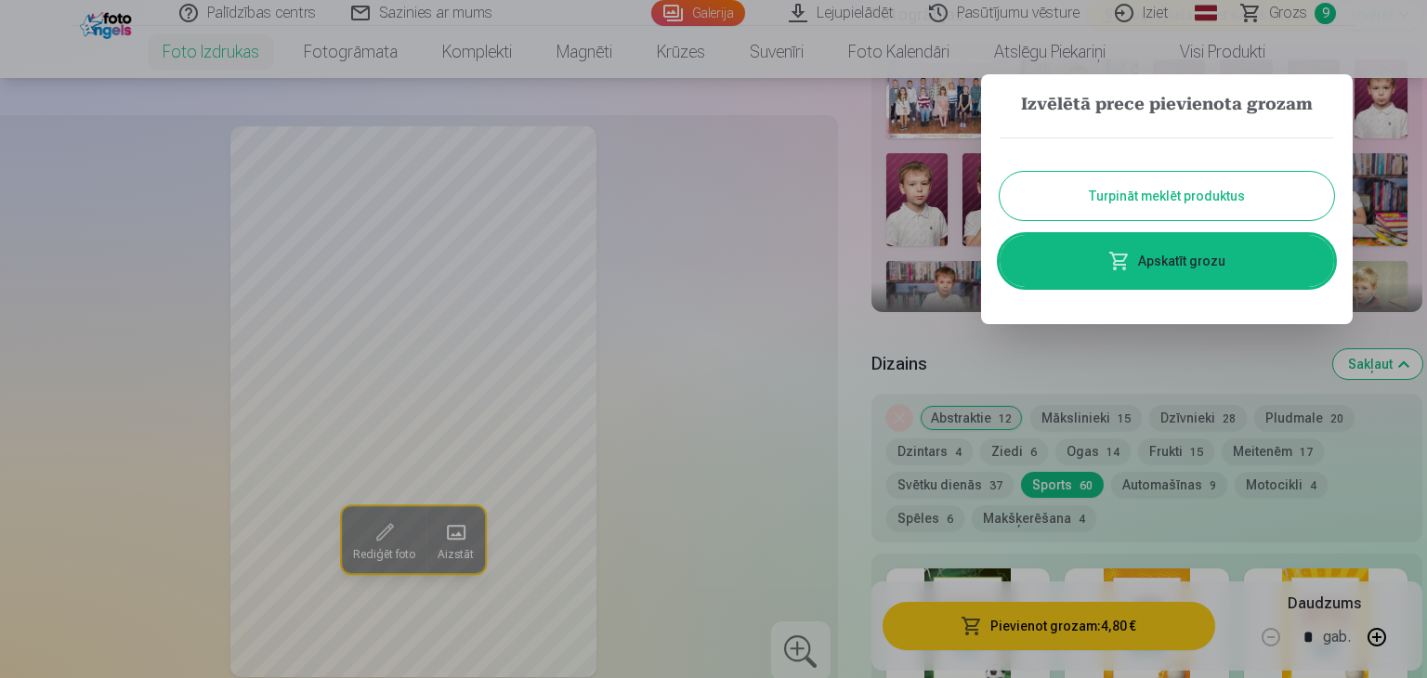
click at [1210, 195] on button "Turpināt meklēt produktus" at bounding box center [1167, 196] width 334 height 48
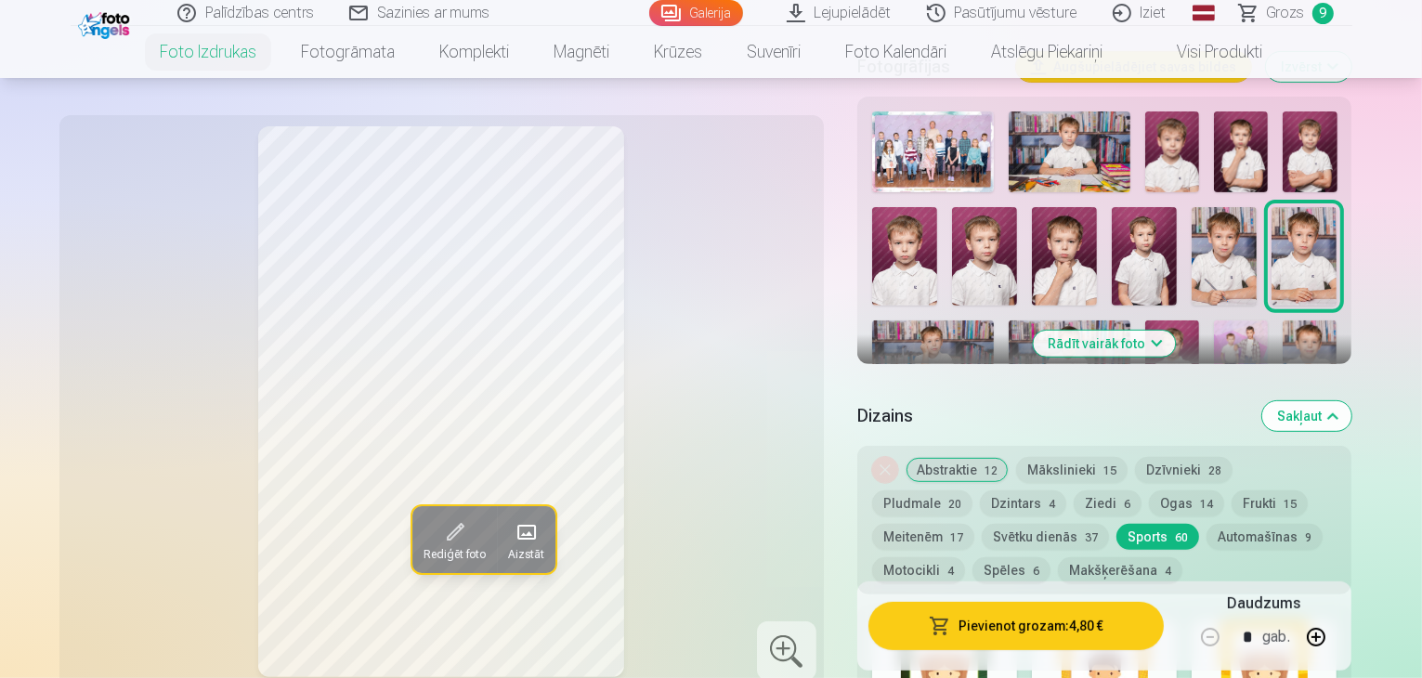
click at [511, 539] on span at bounding box center [526, 532] width 30 height 30
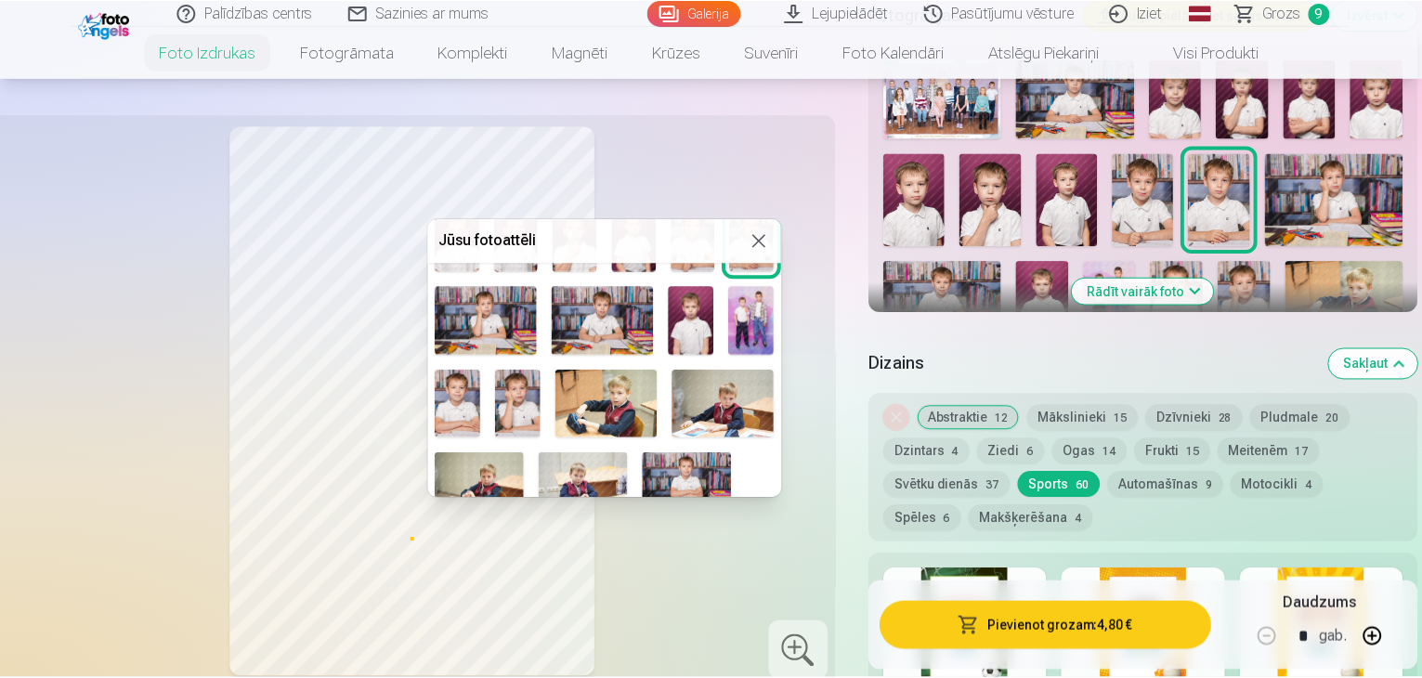
scroll to position [171, 0]
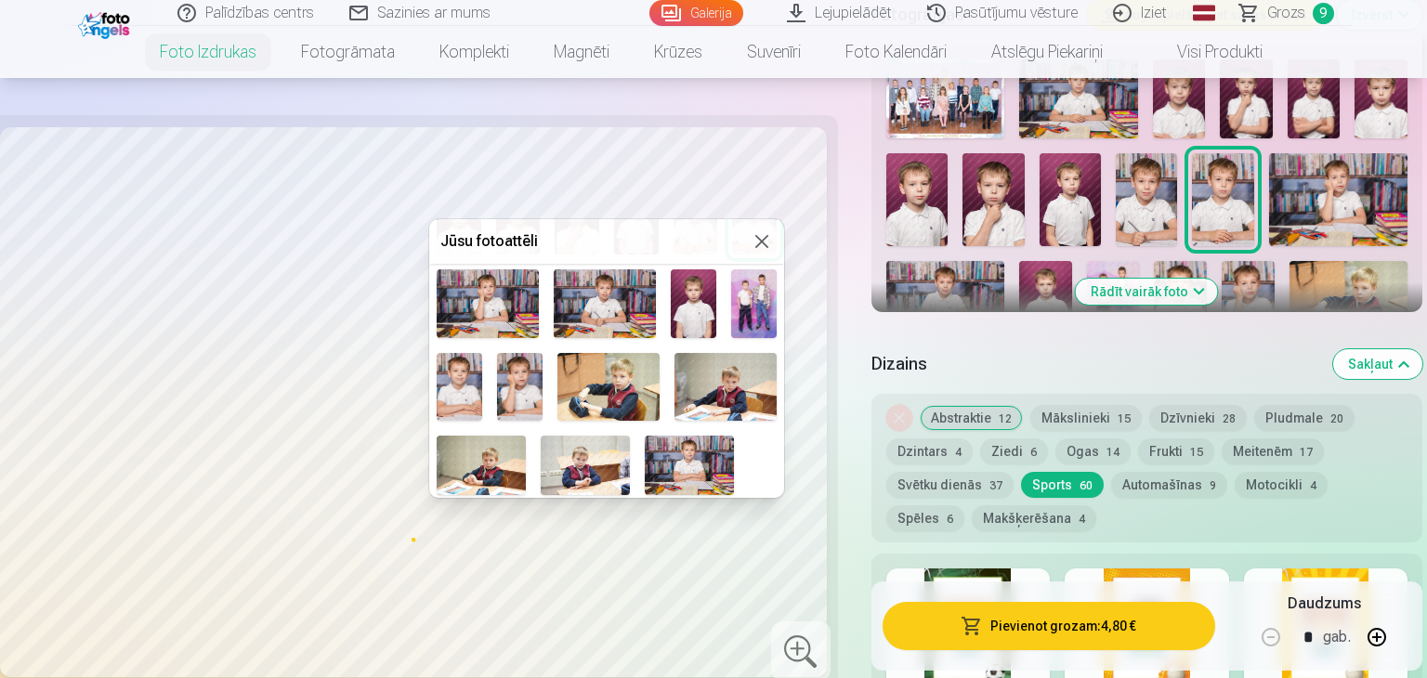
click at [690, 458] on img at bounding box center [689, 465] width 89 height 59
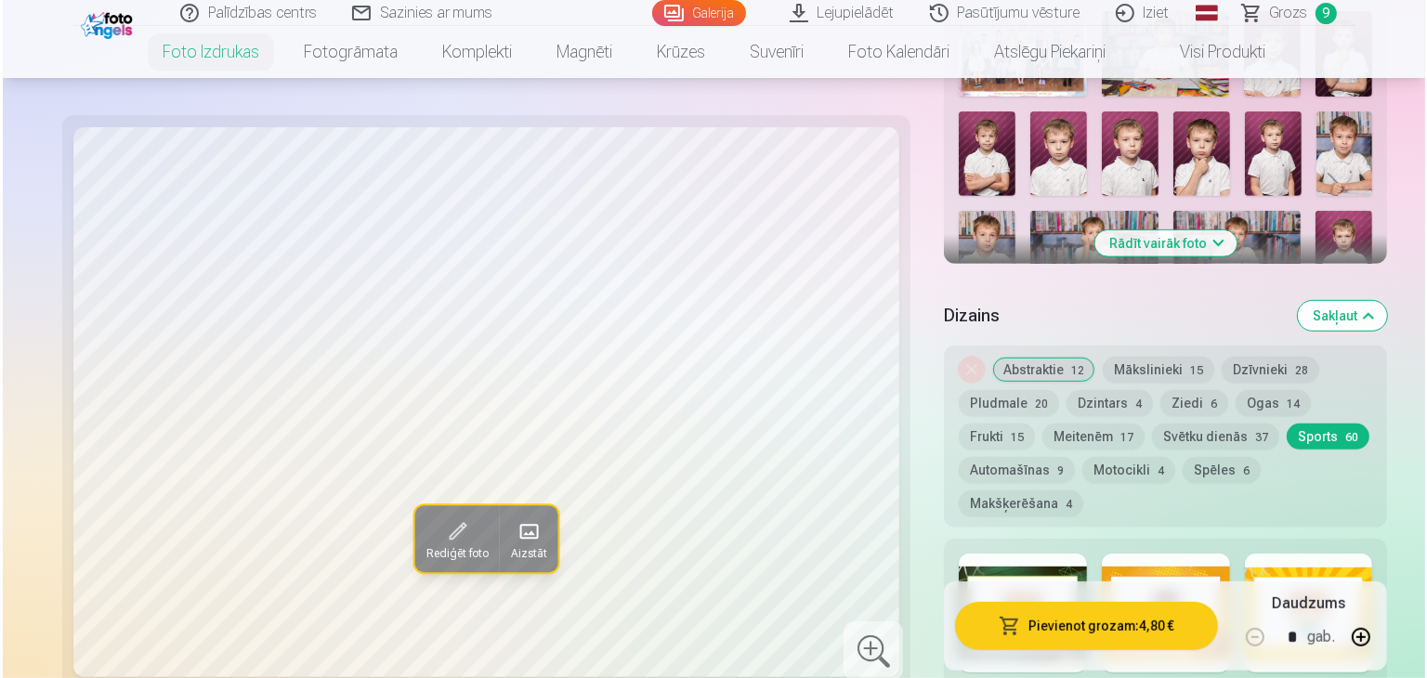
scroll to position [836, 0]
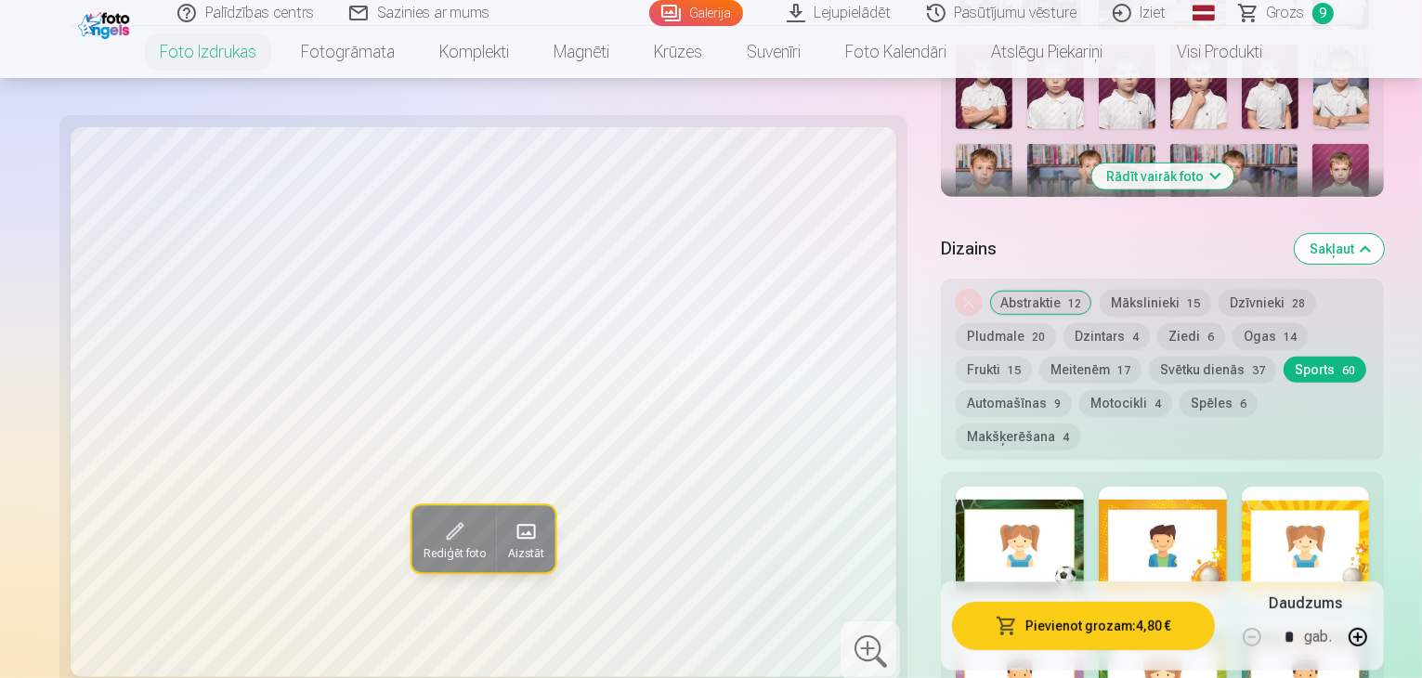
click at [511, 530] on span at bounding box center [526, 532] width 30 height 30
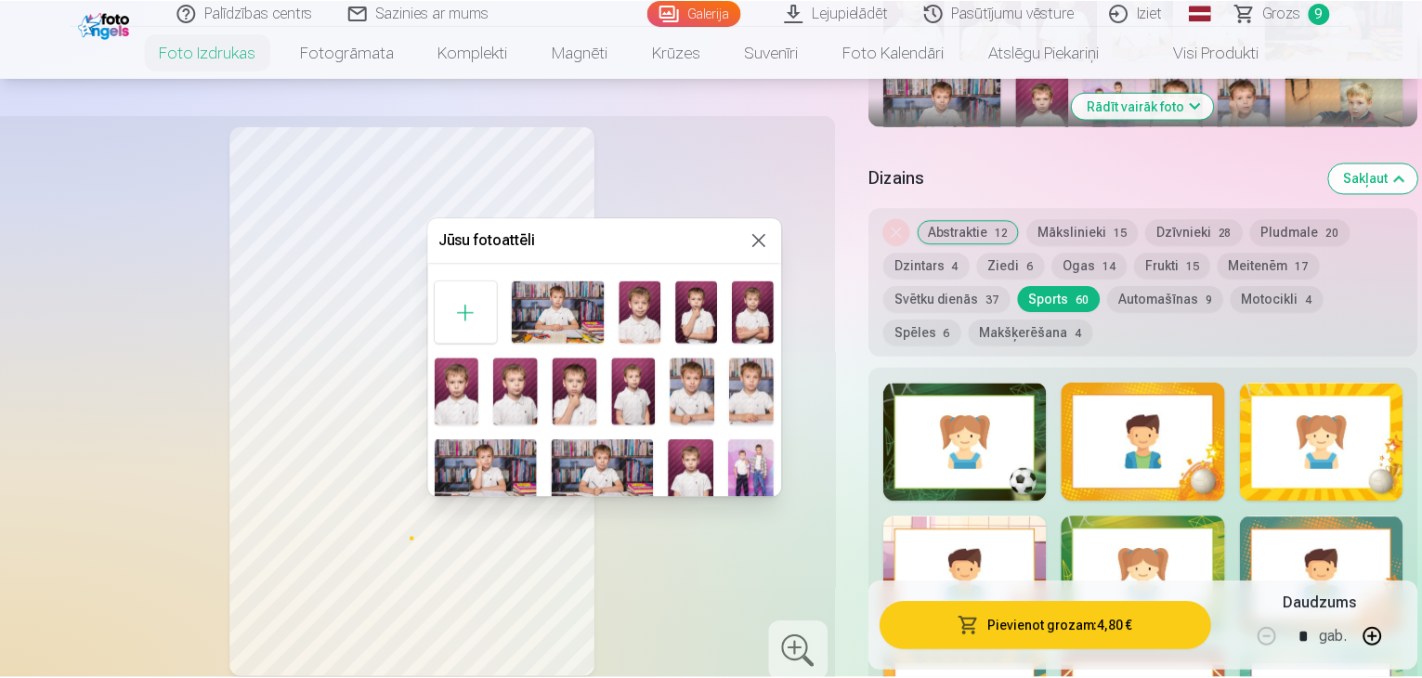
scroll to position [171, 0]
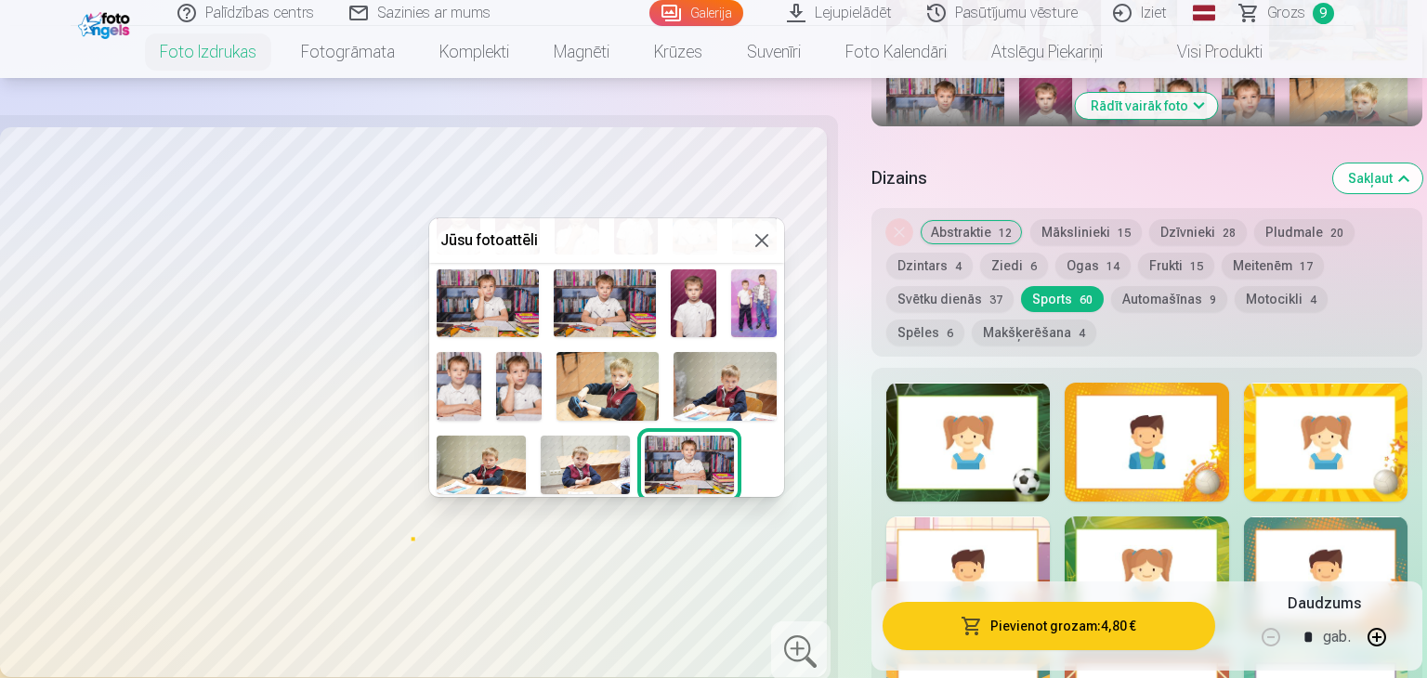
click at [621, 373] on img at bounding box center [607, 386] width 102 height 68
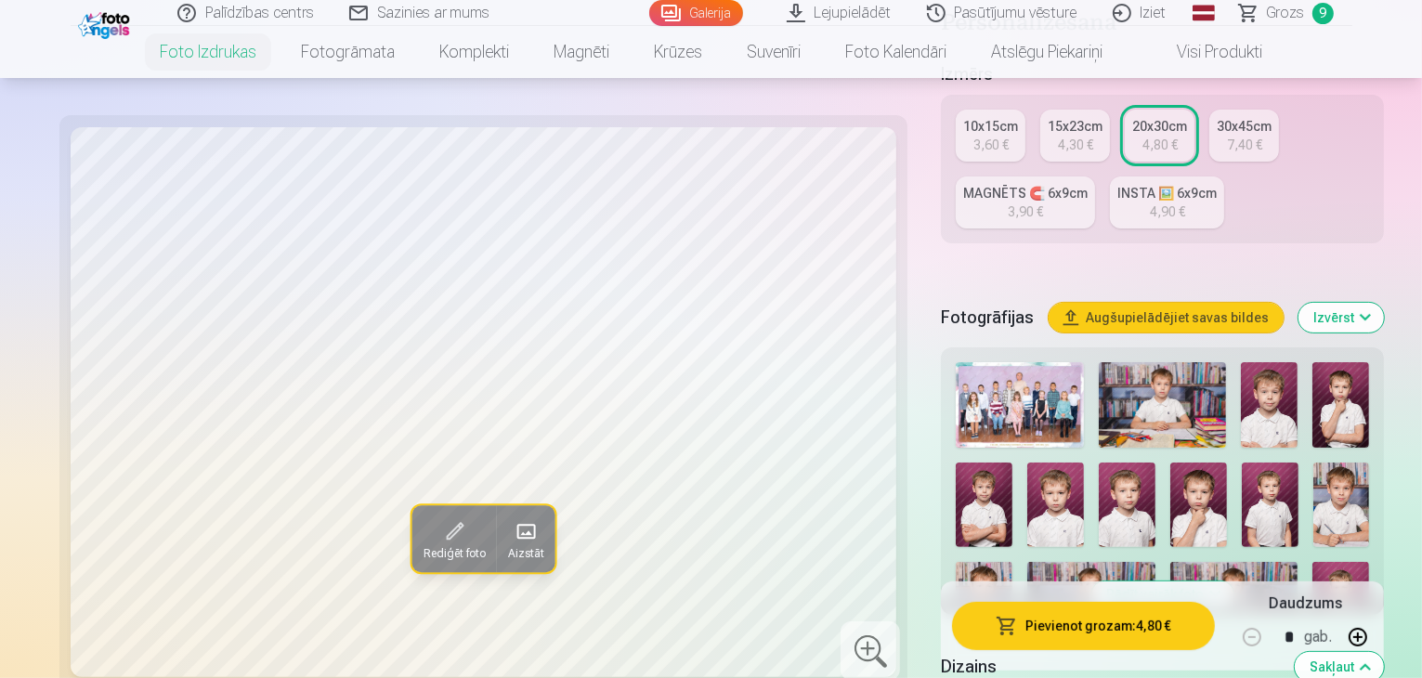
scroll to position [464, 0]
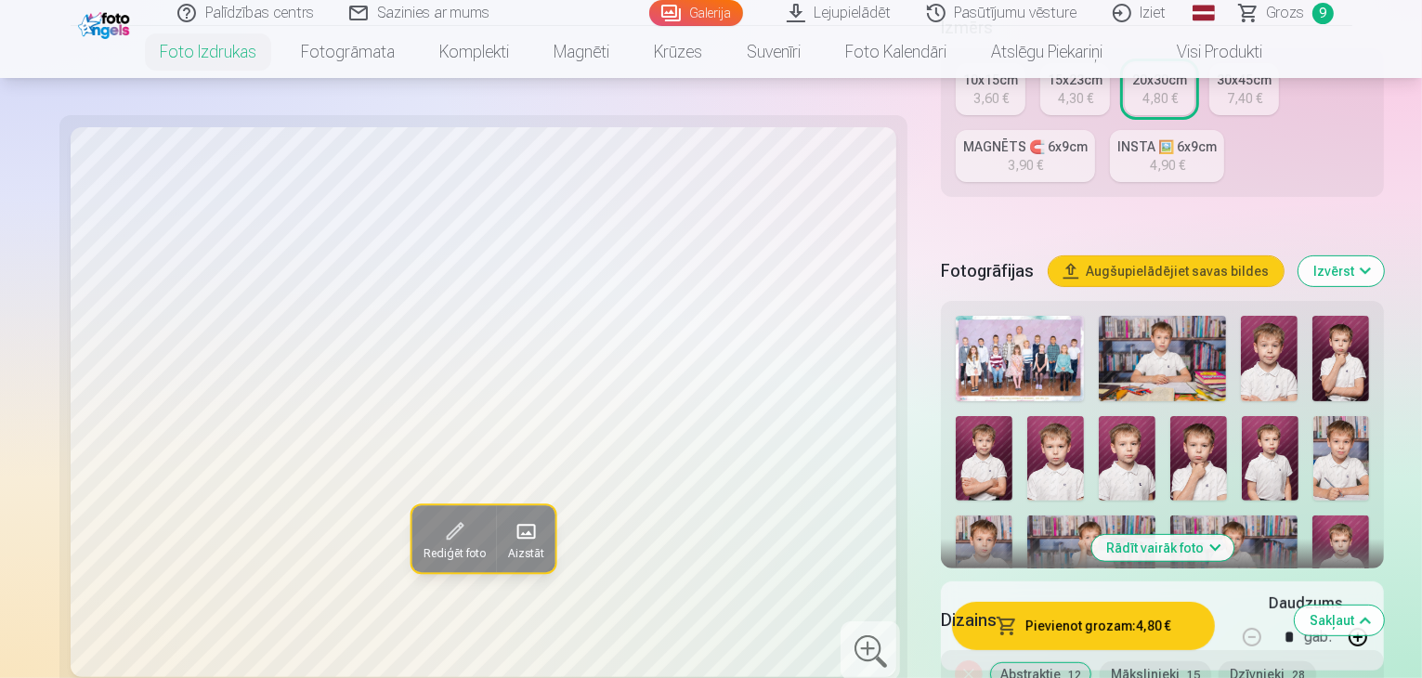
click at [956, 316] on img at bounding box center [1019, 358] width 127 height 85
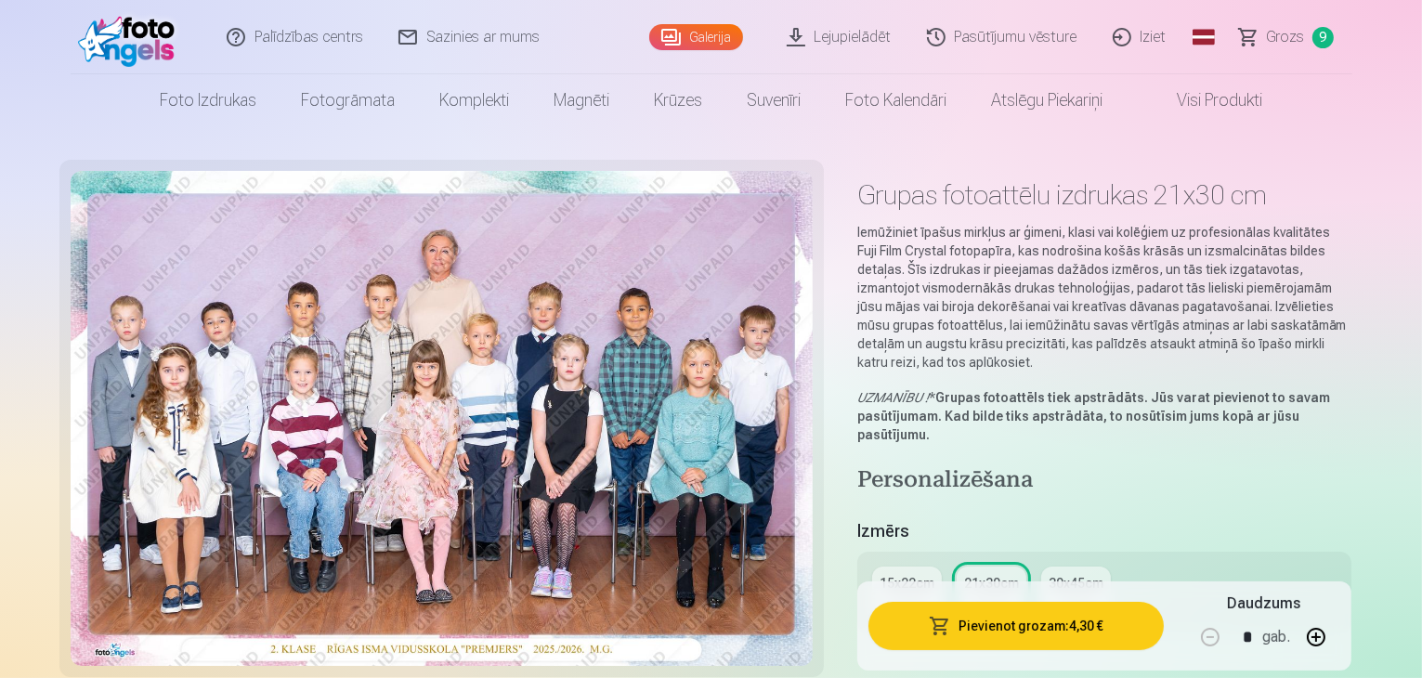
click at [1293, 38] on span "Grozs" at bounding box center [1286, 37] width 38 height 22
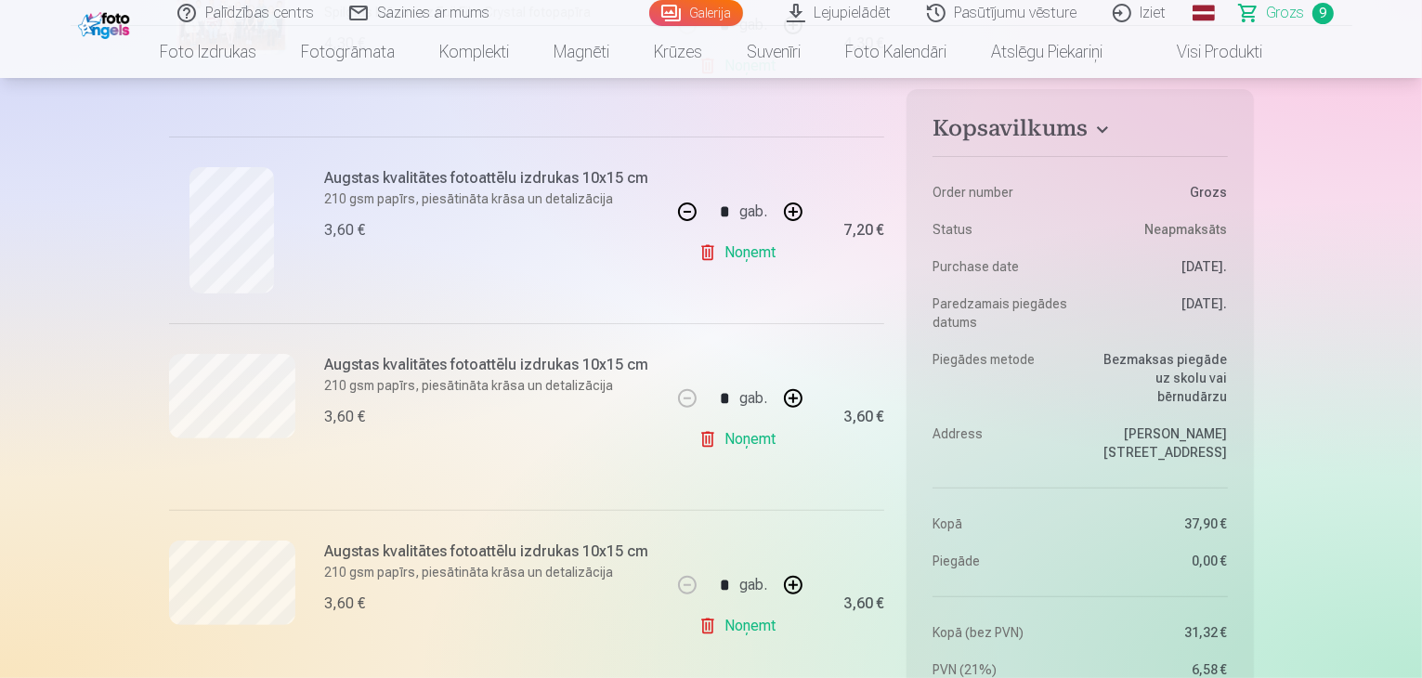
scroll to position [557, 0]
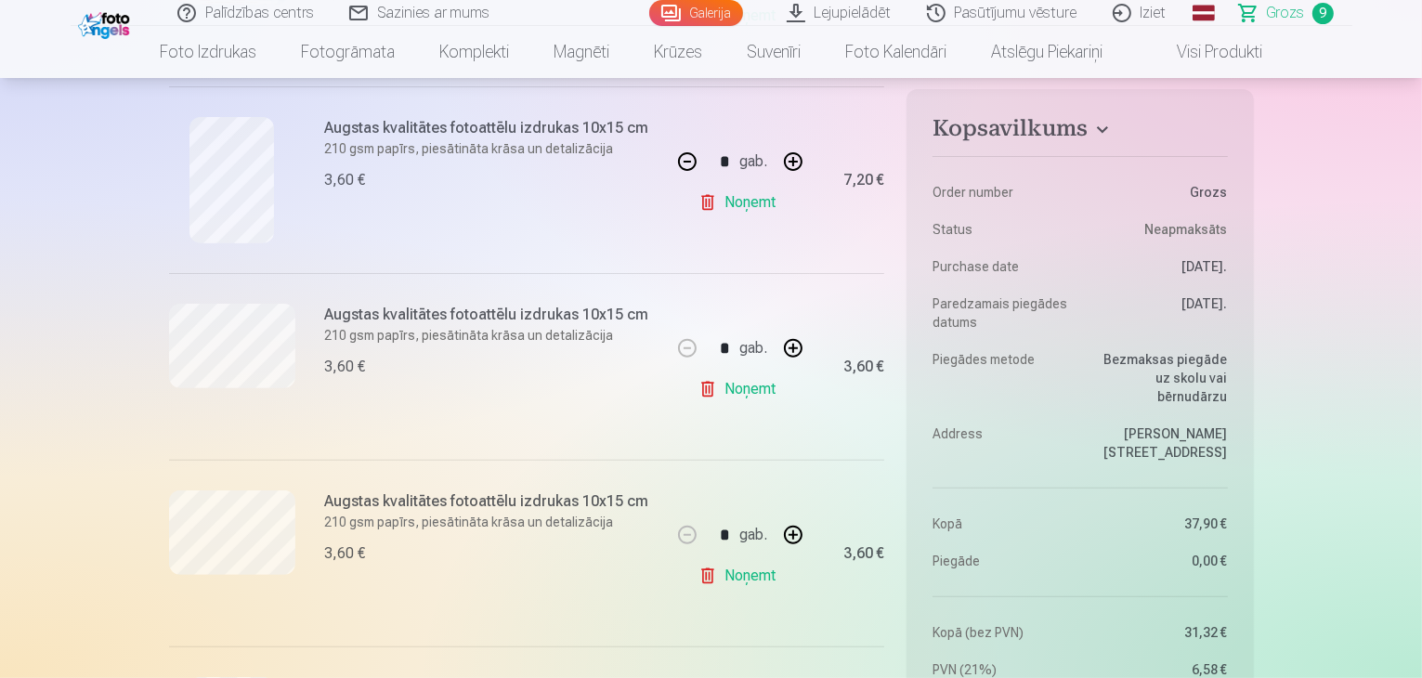
click at [743, 577] on link "Noņemt" at bounding box center [741, 575] width 85 height 37
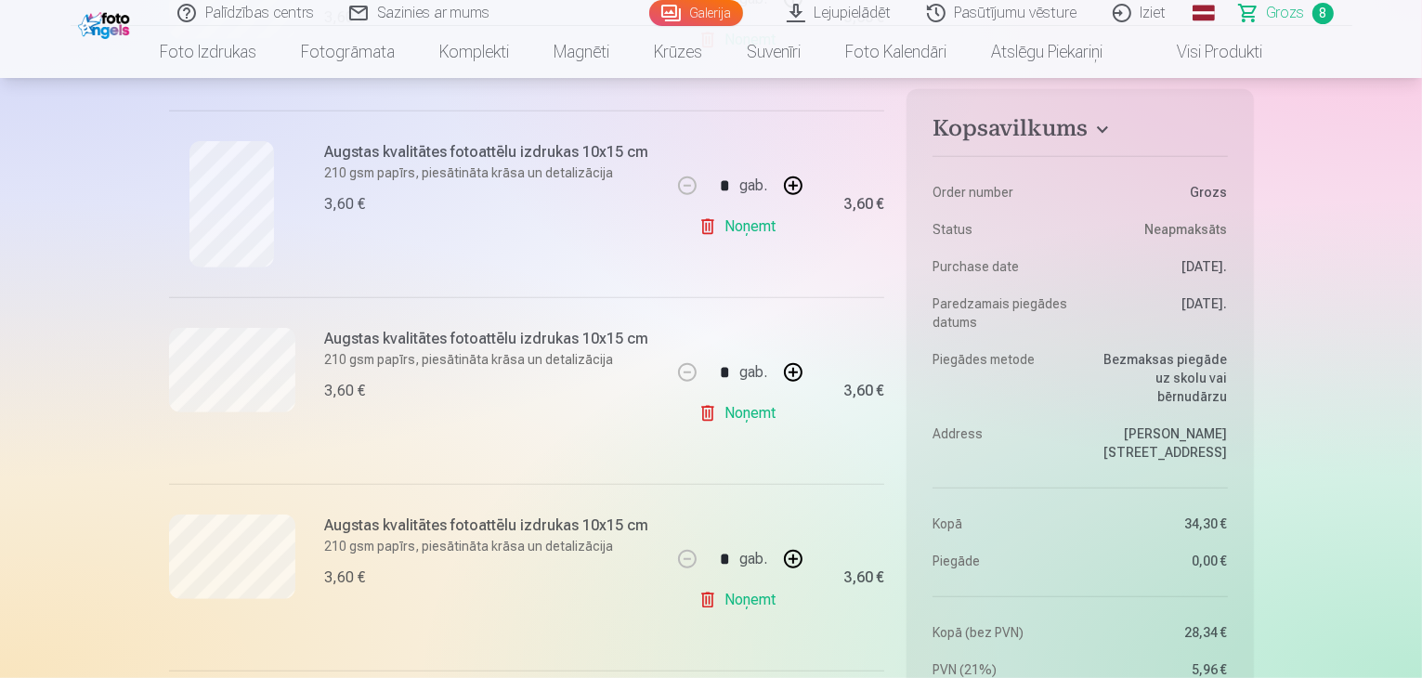
scroll to position [1022, 0]
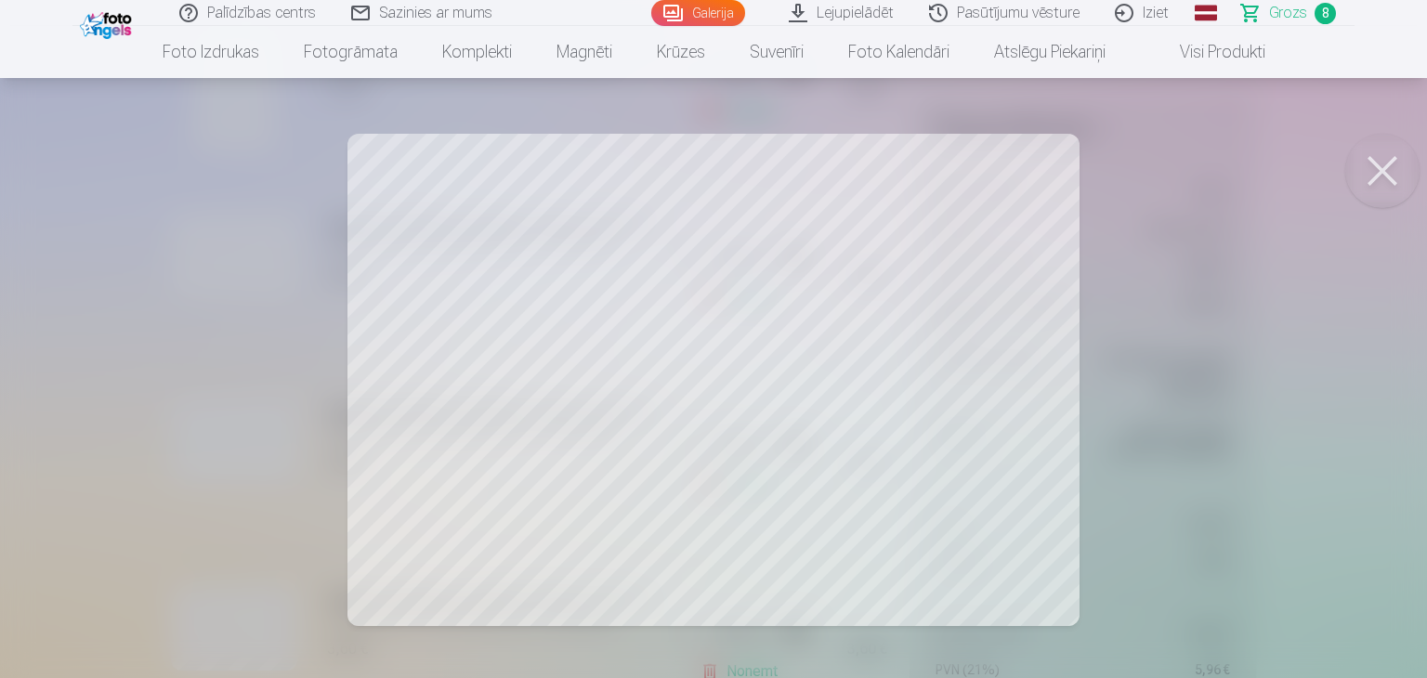
click at [1381, 168] on button at bounding box center [1382, 171] width 74 height 74
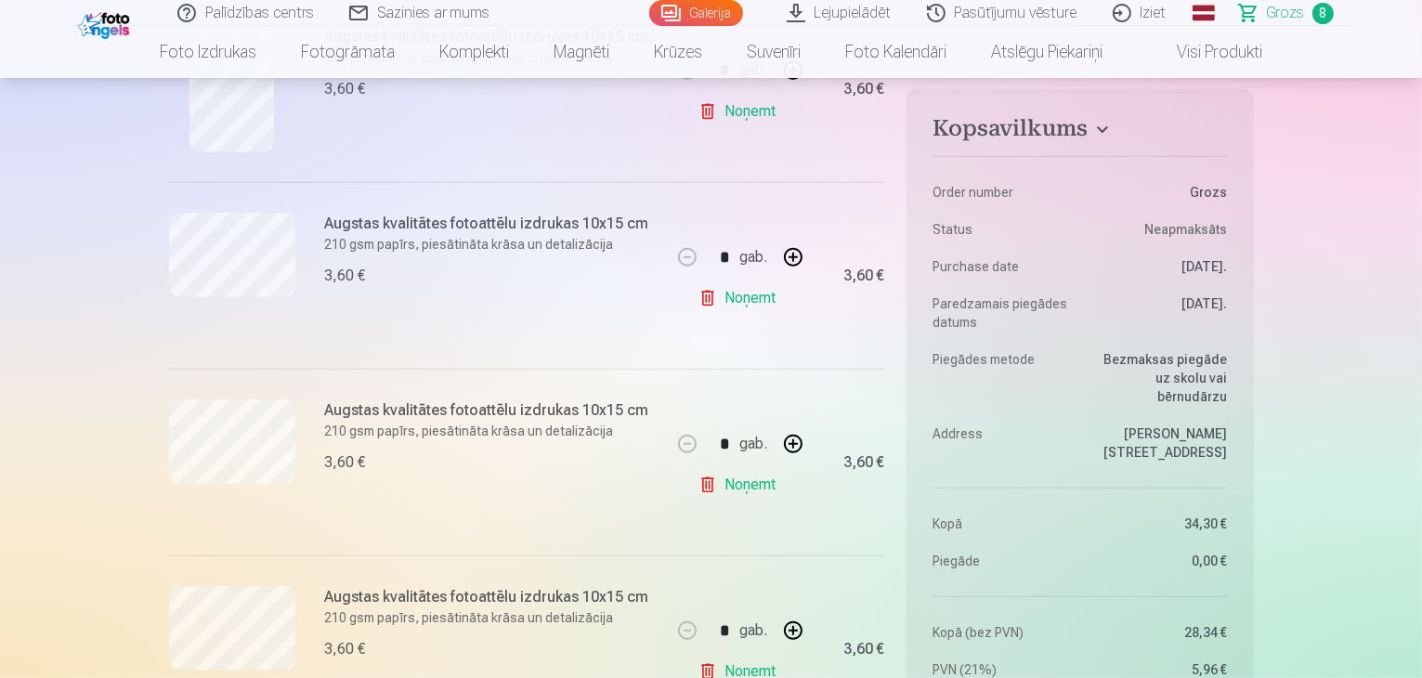
scroll to position [1208, 0]
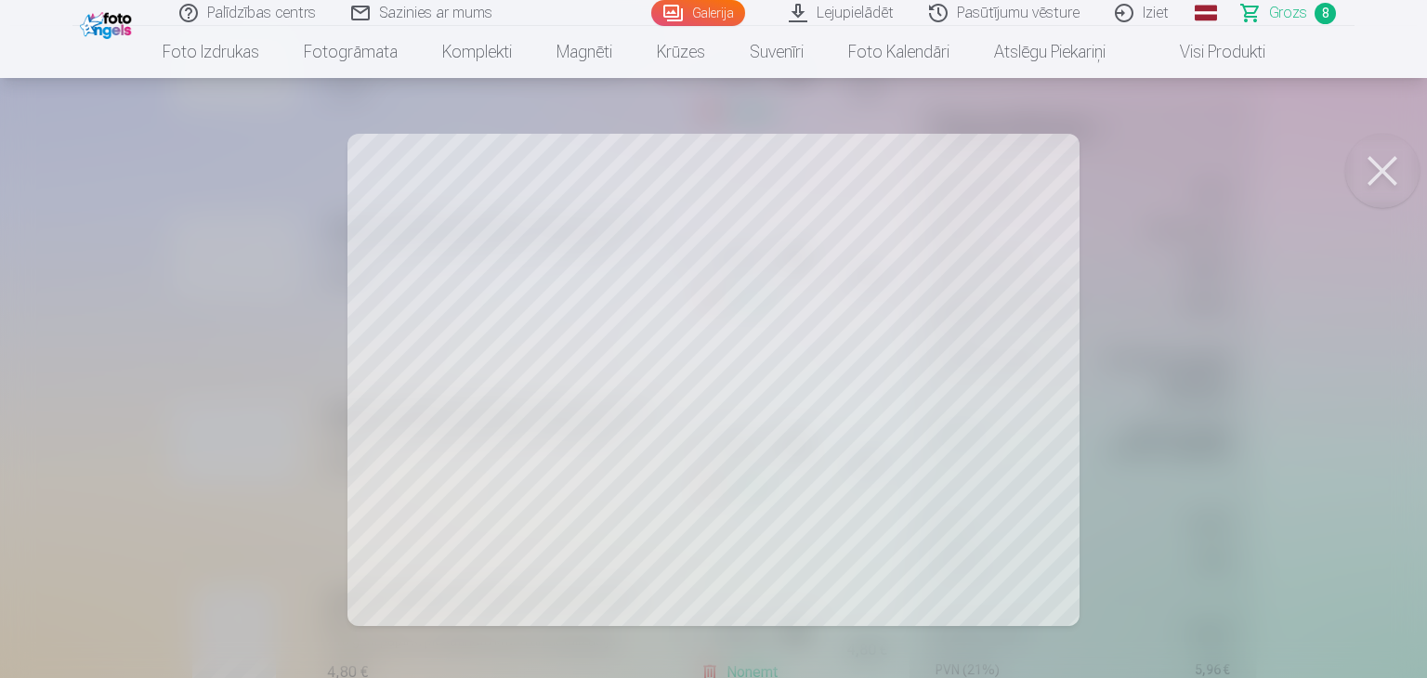
click at [1379, 163] on button at bounding box center [1382, 171] width 74 height 74
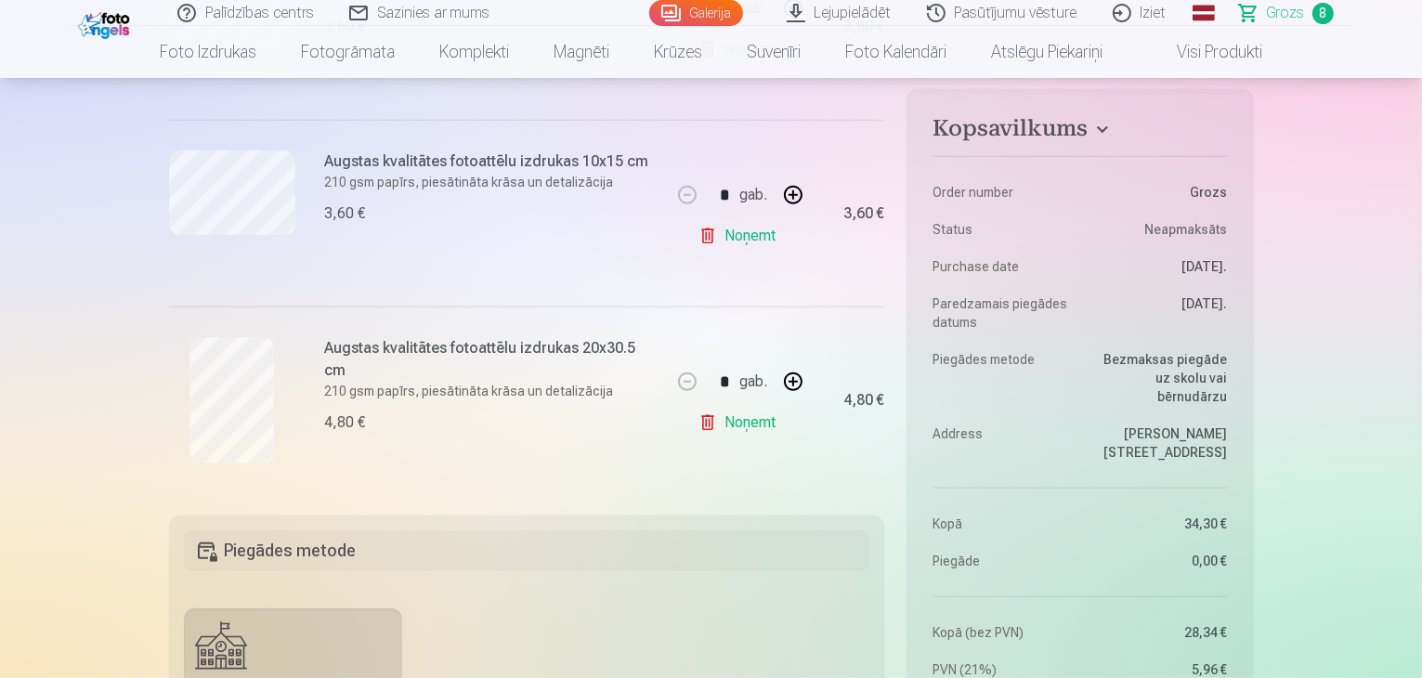
scroll to position [1486, 0]
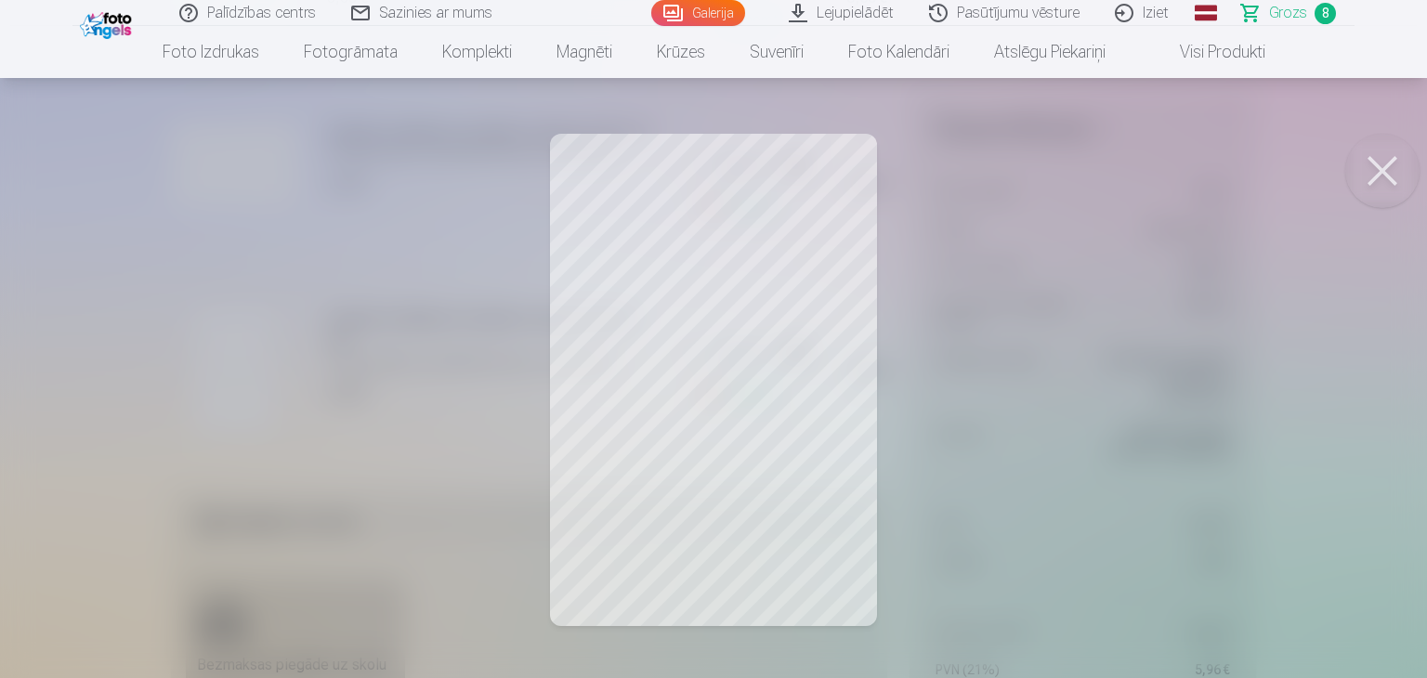
click at [767, 438] on div at bounding box center [713, 339] width 1427 height 678
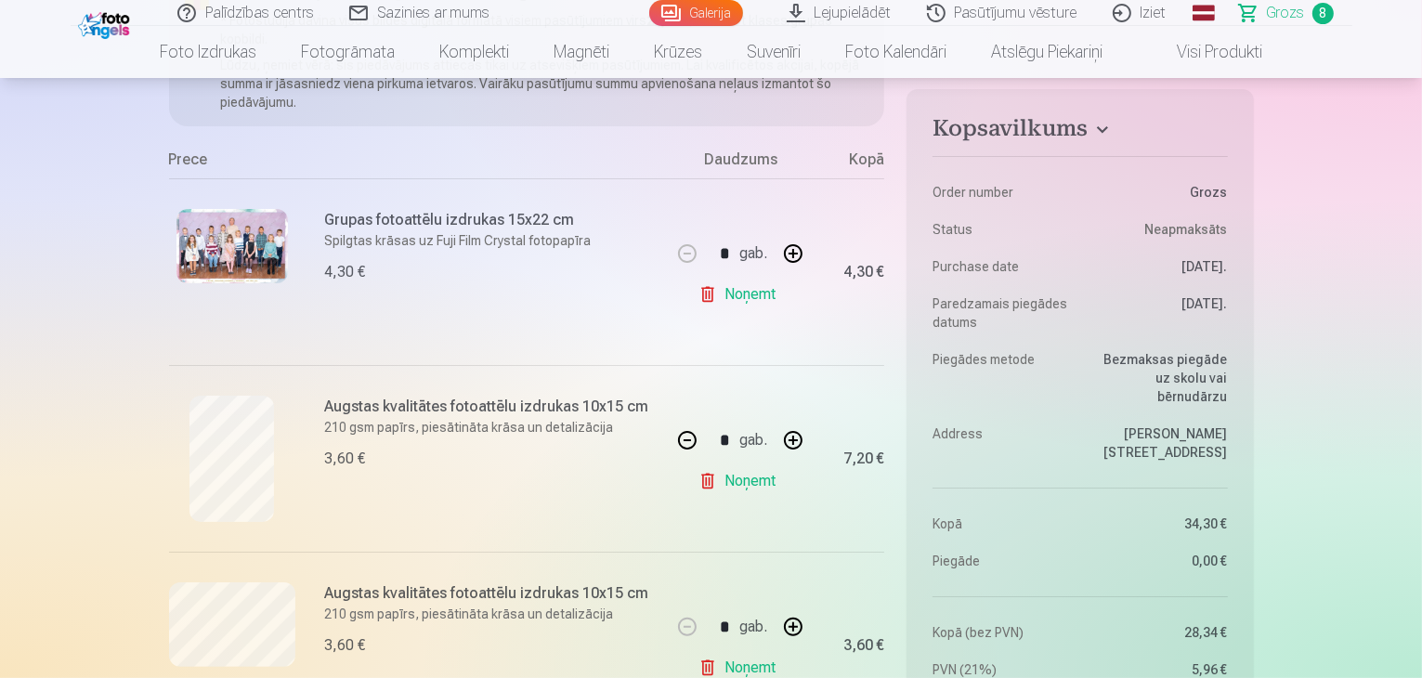
scroll to position [0, 0]
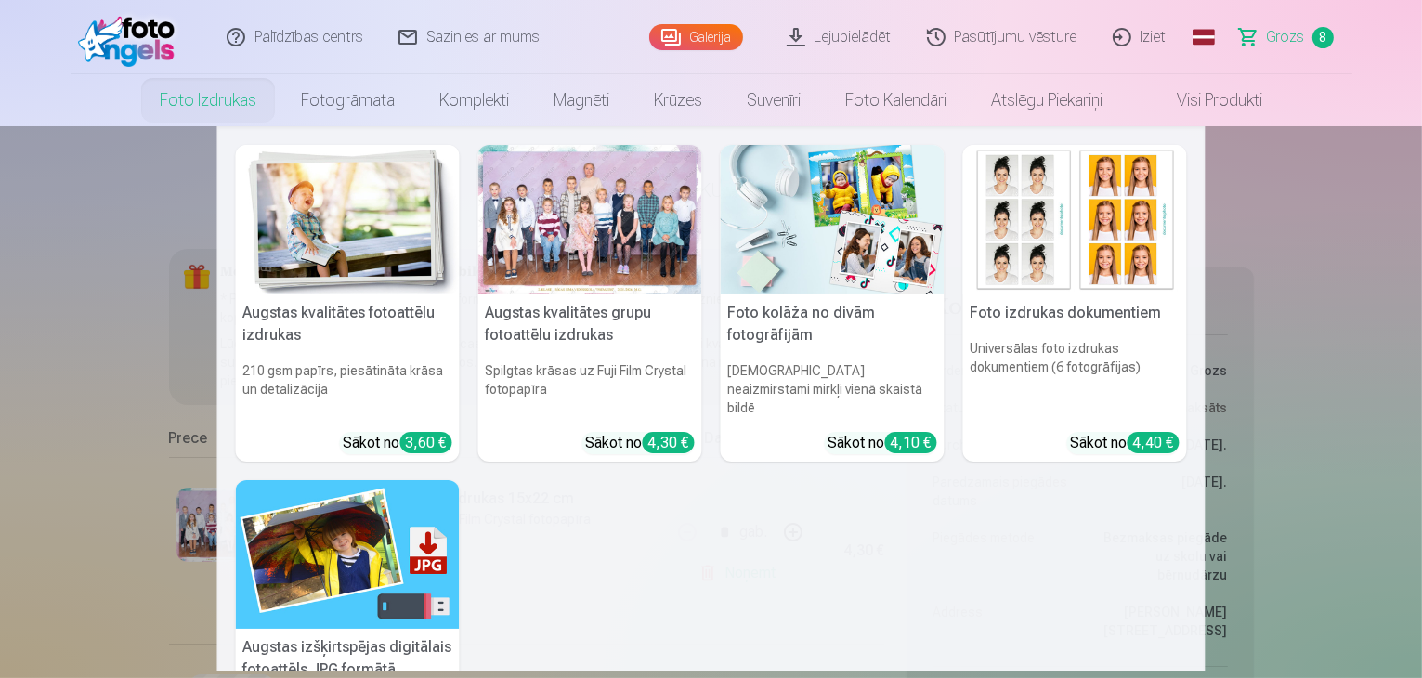
click at [626, 206] on div at bounding box center [590, 220] width 224 height 150
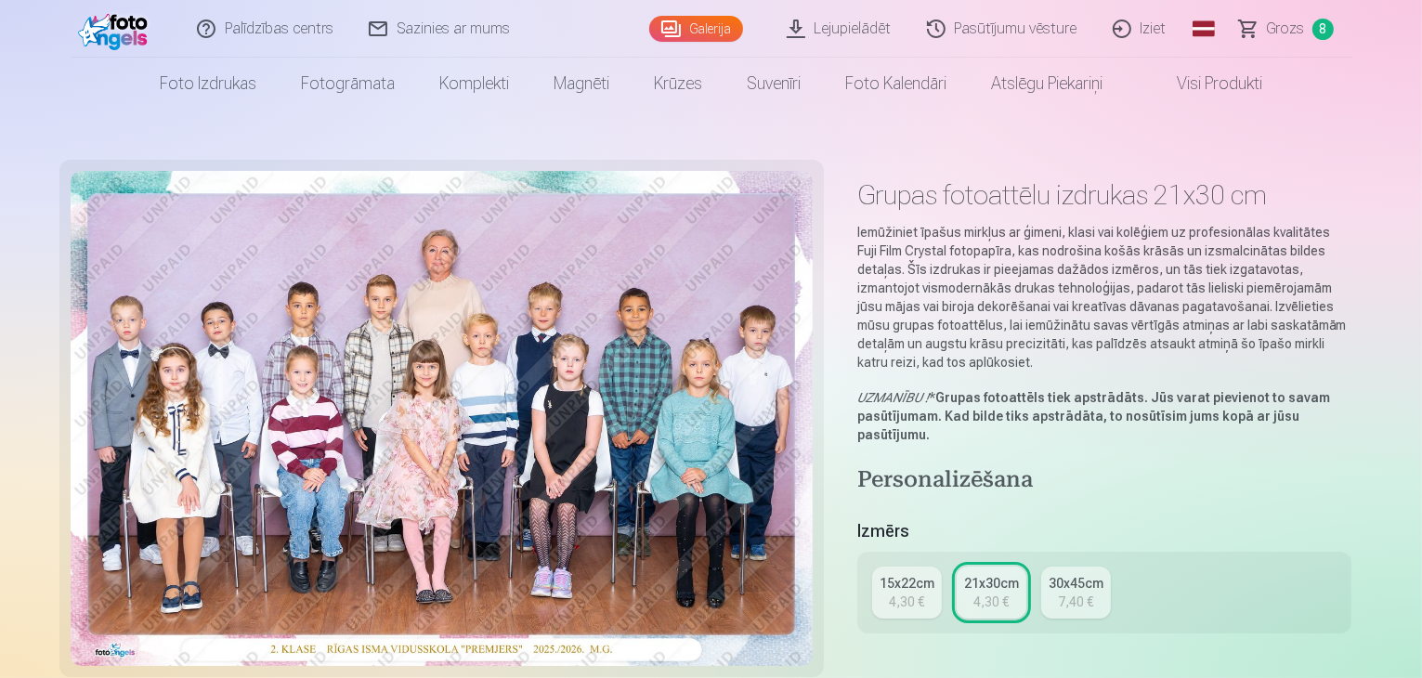
scroll to position [372, 0]
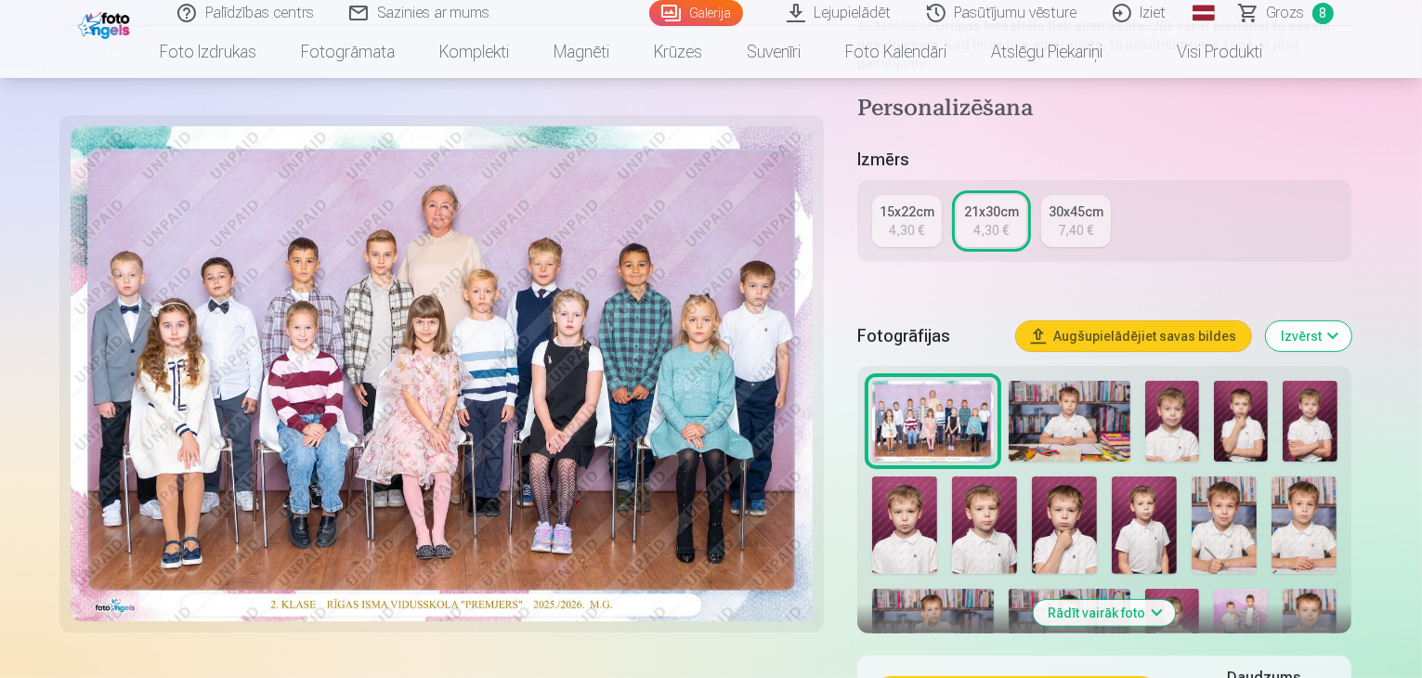
click at [1074, 381] on img at bounding box center [1070, 421] width 122 height 81
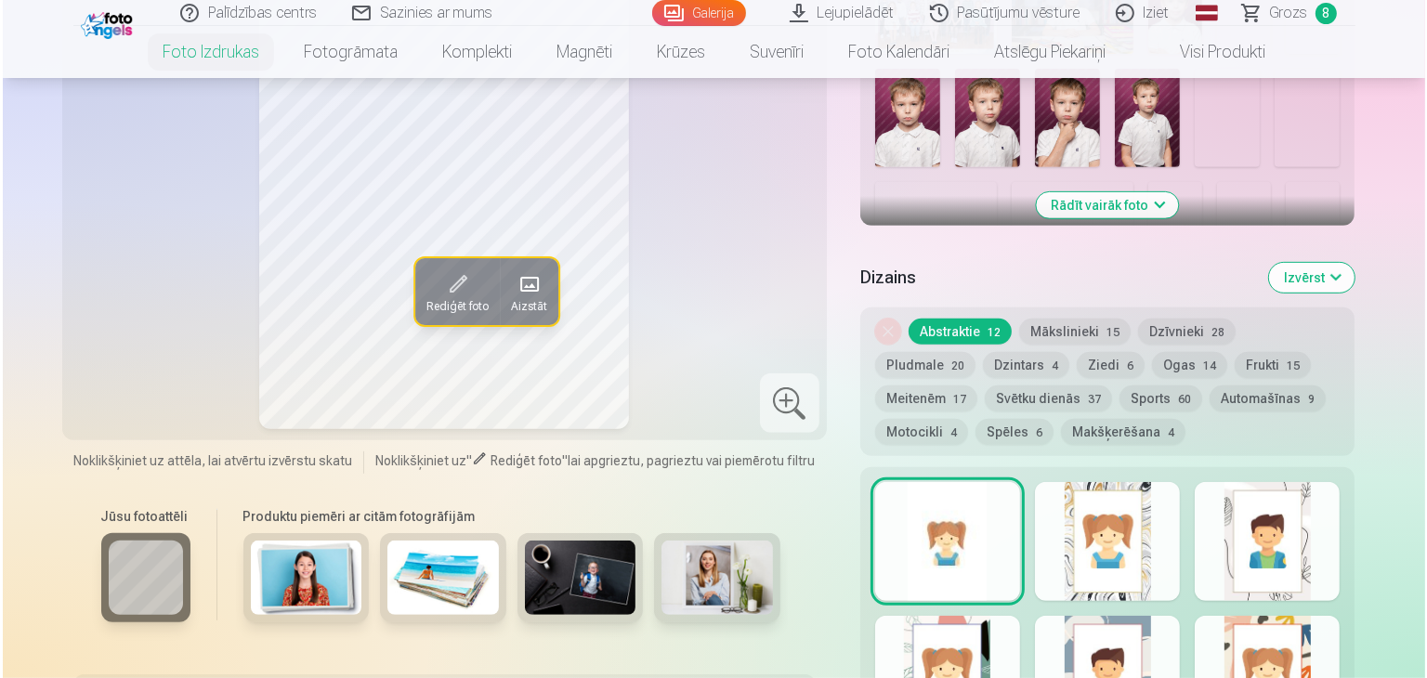
scroll to position [1208, 0]
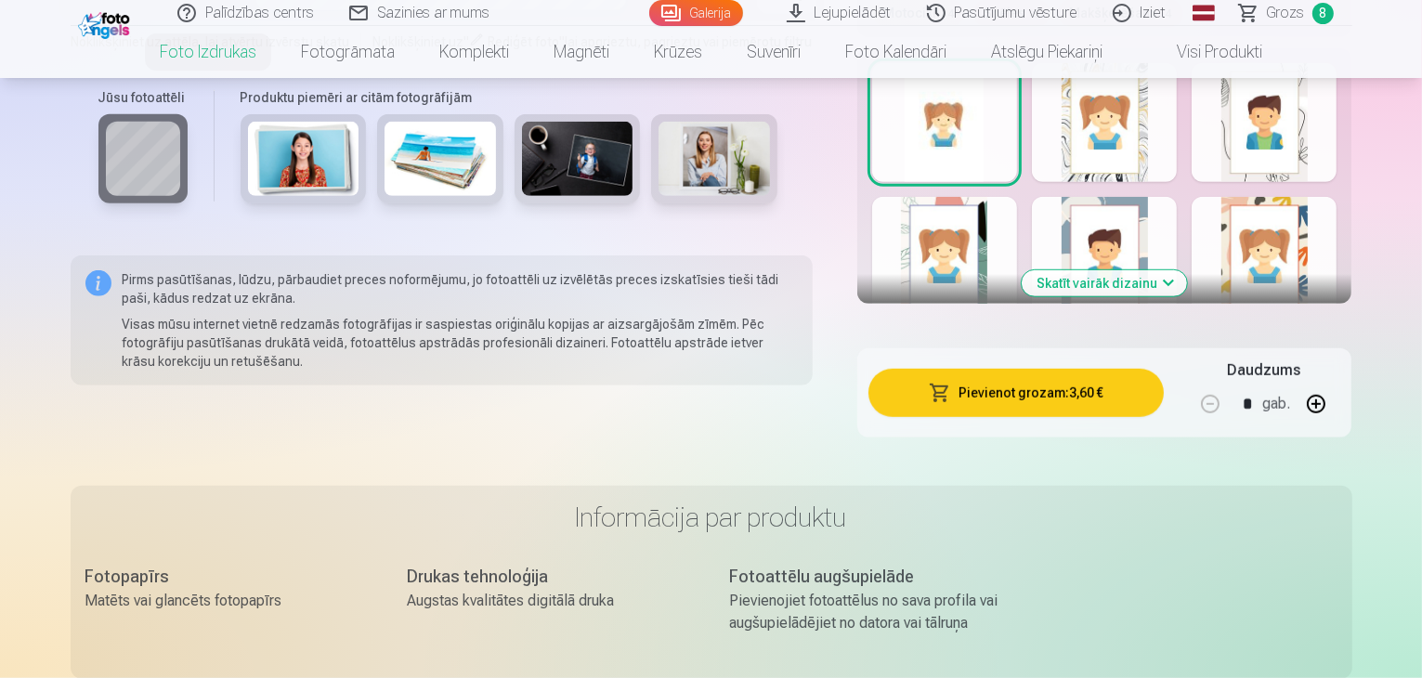
click at [1092, 369] on button "Pievienot grozam : 3,60 €" at bounding box center [1017, 393] width 296 height 48
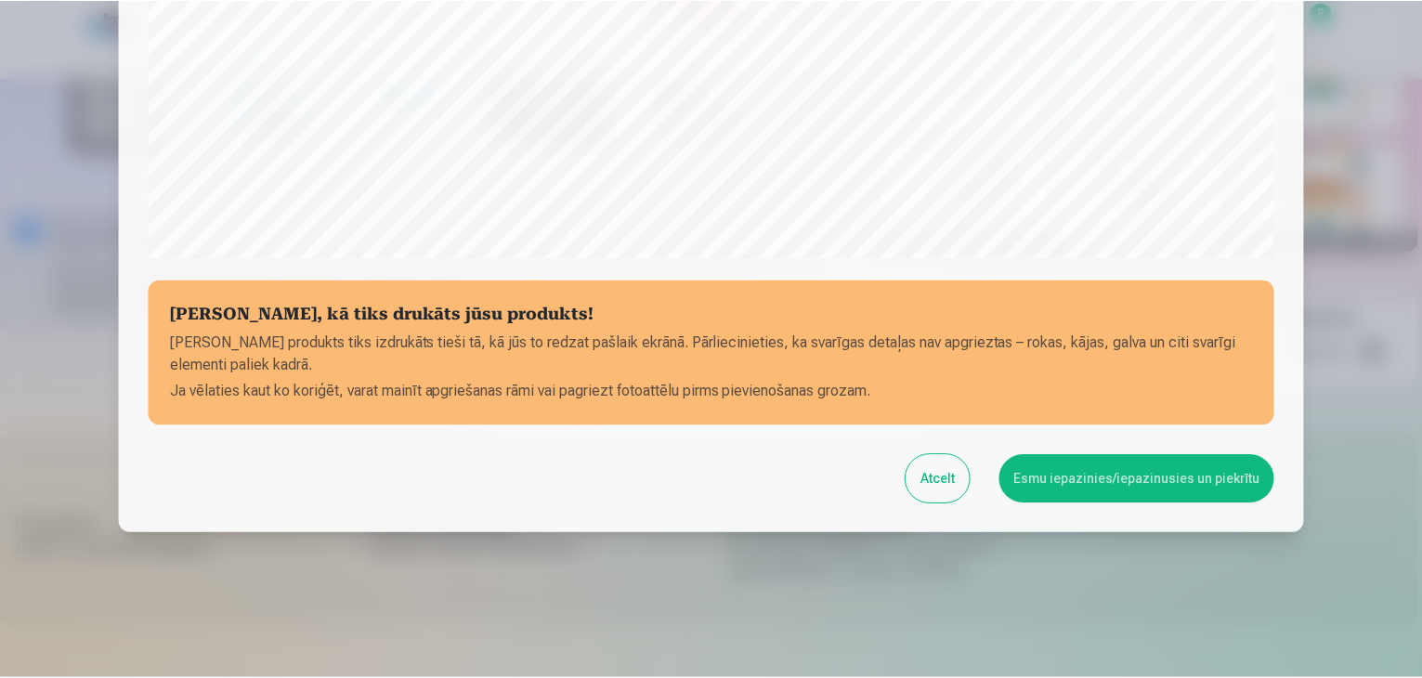
scroll to position [660, 0]
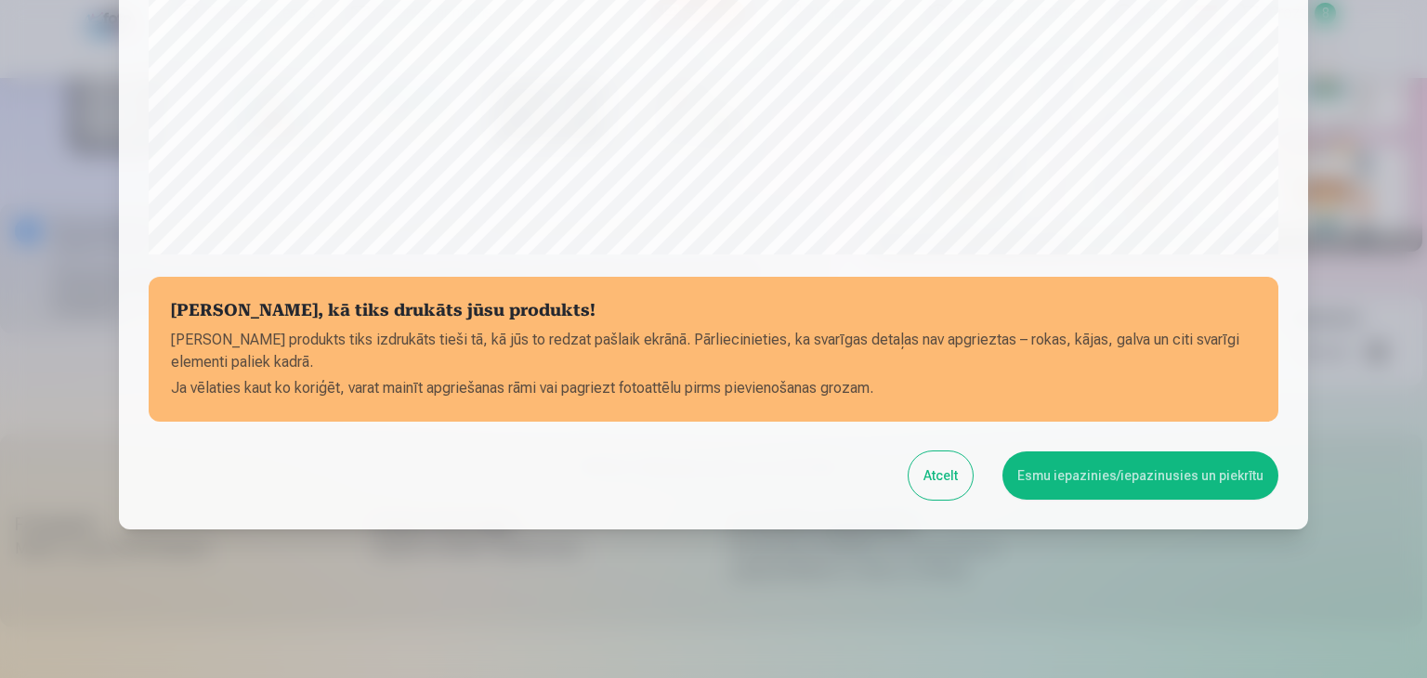
click at [1120, 481] on button "Esmu iepazinies/iepazinusies un piekrītu" at bounding box center [1140, 475] width 276 height 48
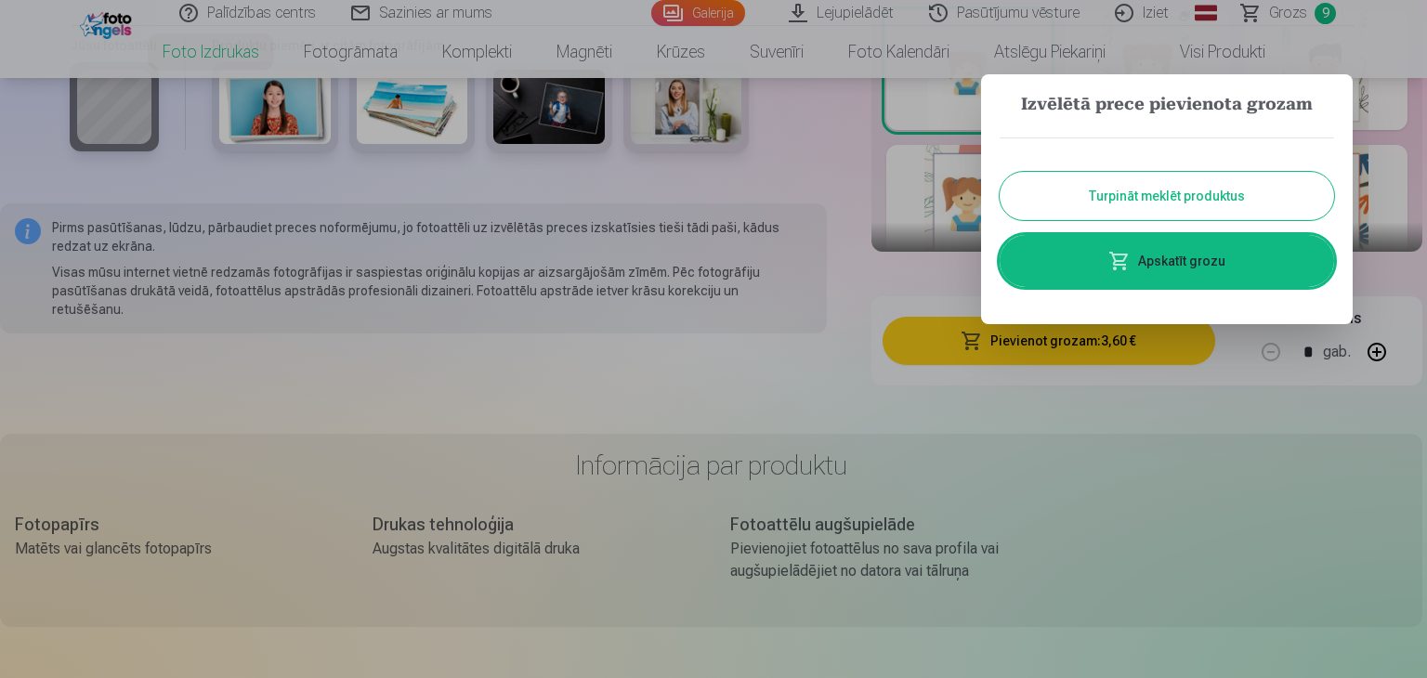
click at [1156, 191] on button "Turpināt meklēt produktus" at bounding box center [1167, 196] width 334 height 48
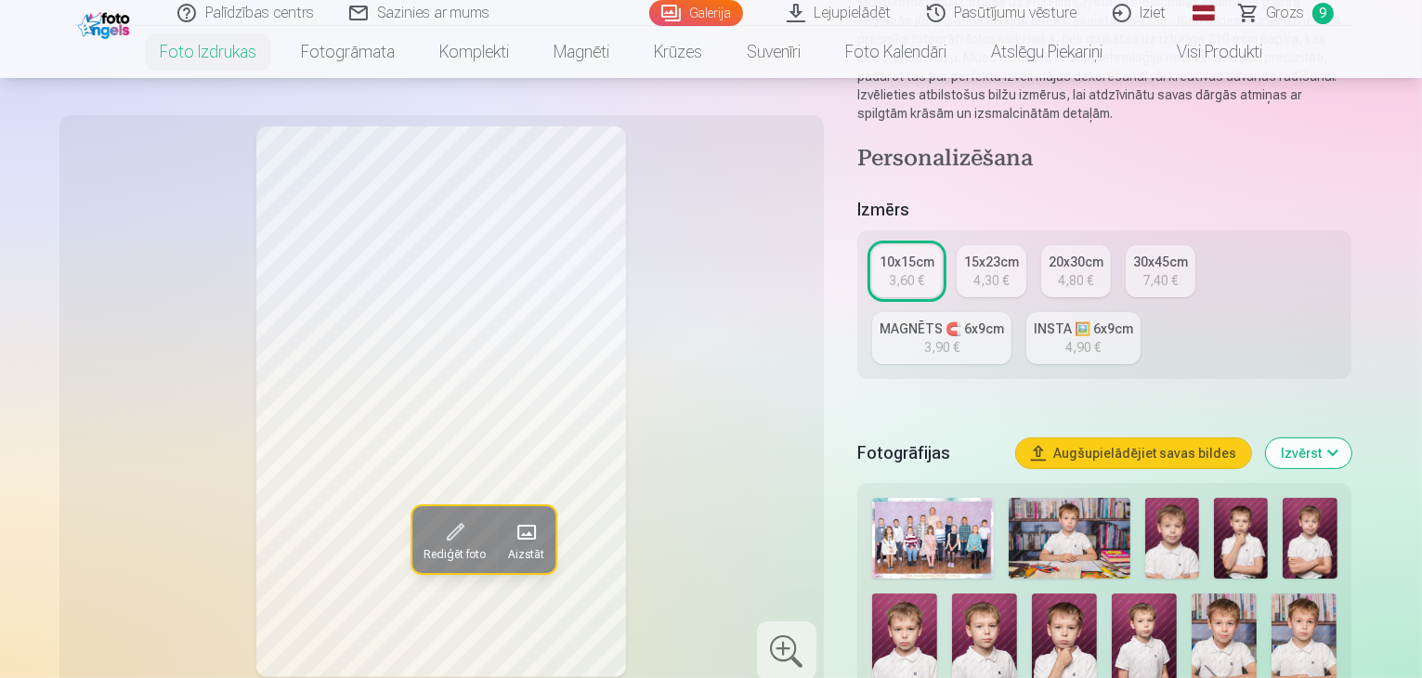
scroll to position [372, 0]
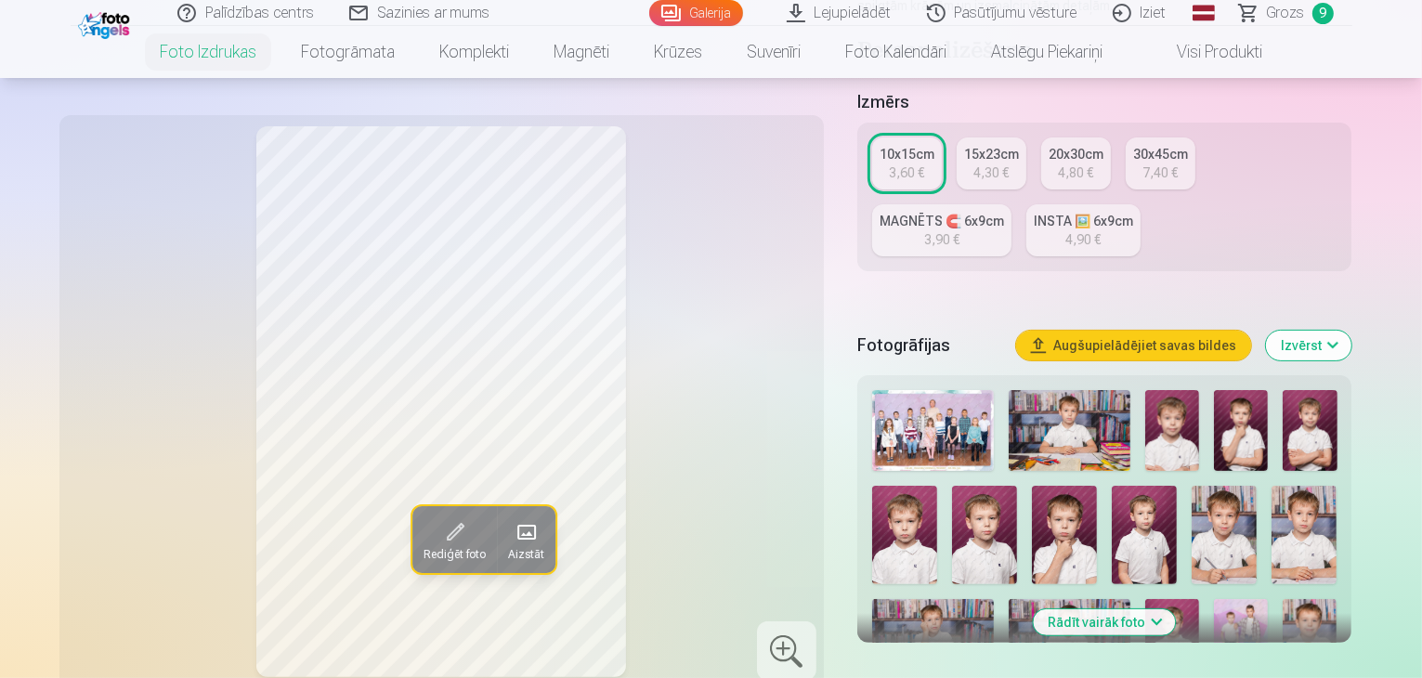
click at [1192, 486] on img at bounding box center [1224, 535] width 65 height 98
click at [952, 489] on img at bounding box center [984, 535] width 65 height 98
click at [1032, 486] on img at bounding box center [1064, 535] width 65 height 98
click at [1192, 486] on img at bounding box center [1224, 535] width 65 height 98
click at [1112, 490] on img at bounding box center [1144, 535] width 65 height 98
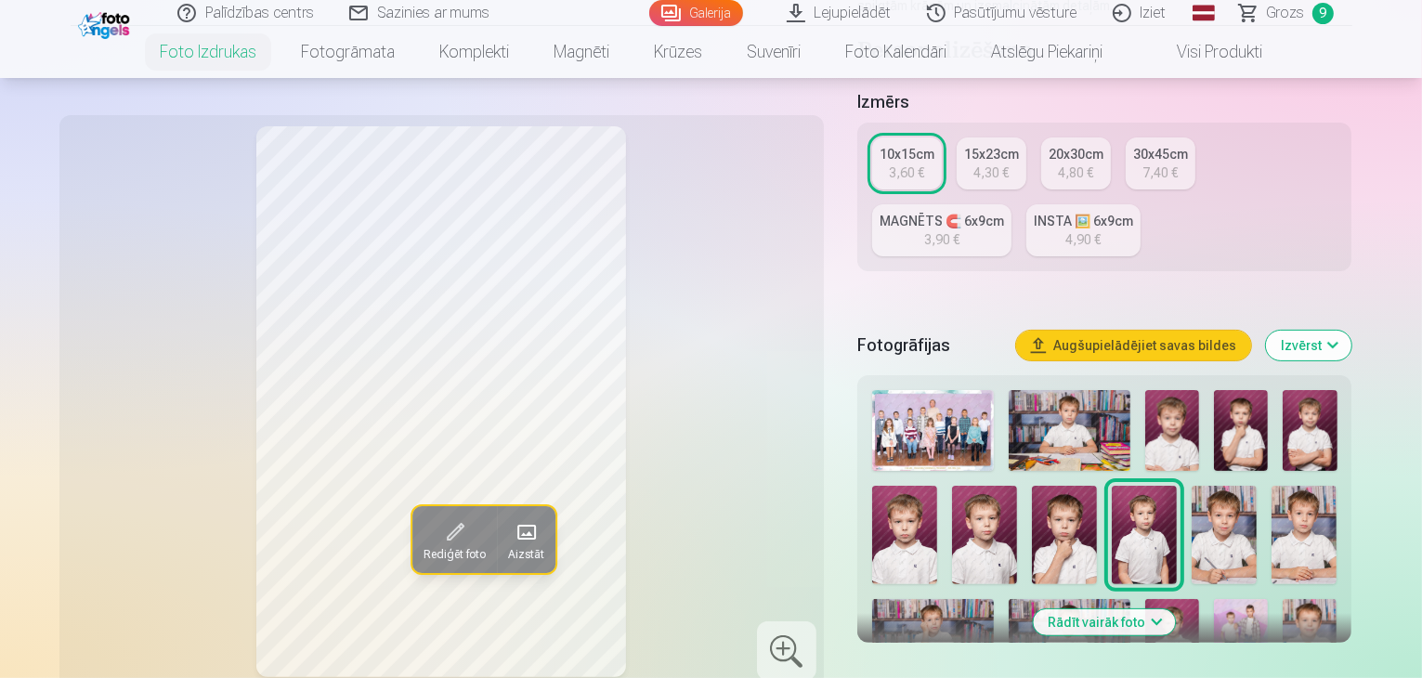
click at [1192, 486] on img at bounding box center [1224, 535] width 65 height 98
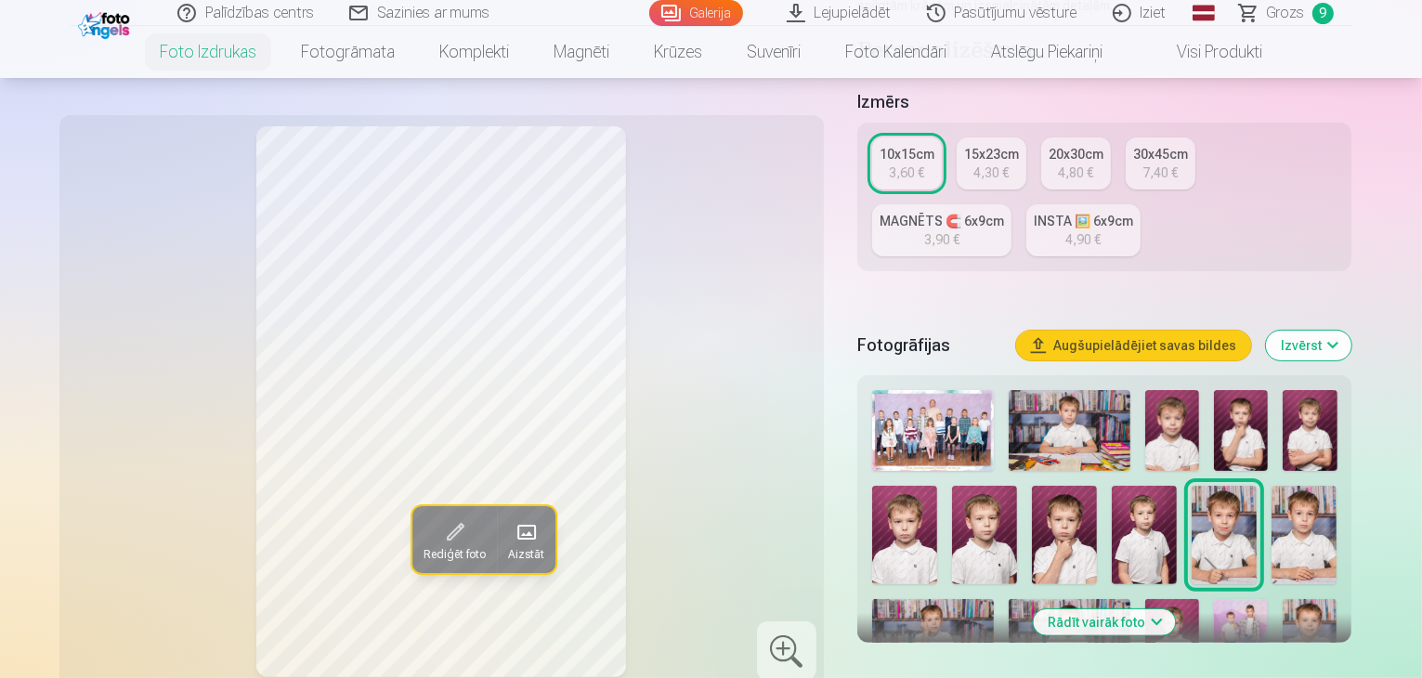
click at [1272, 486] on img at bounding box center [1304, 535] width 65 height 98
click at [994, 599] on img at bounding box center [933, 639] width 122 height 81
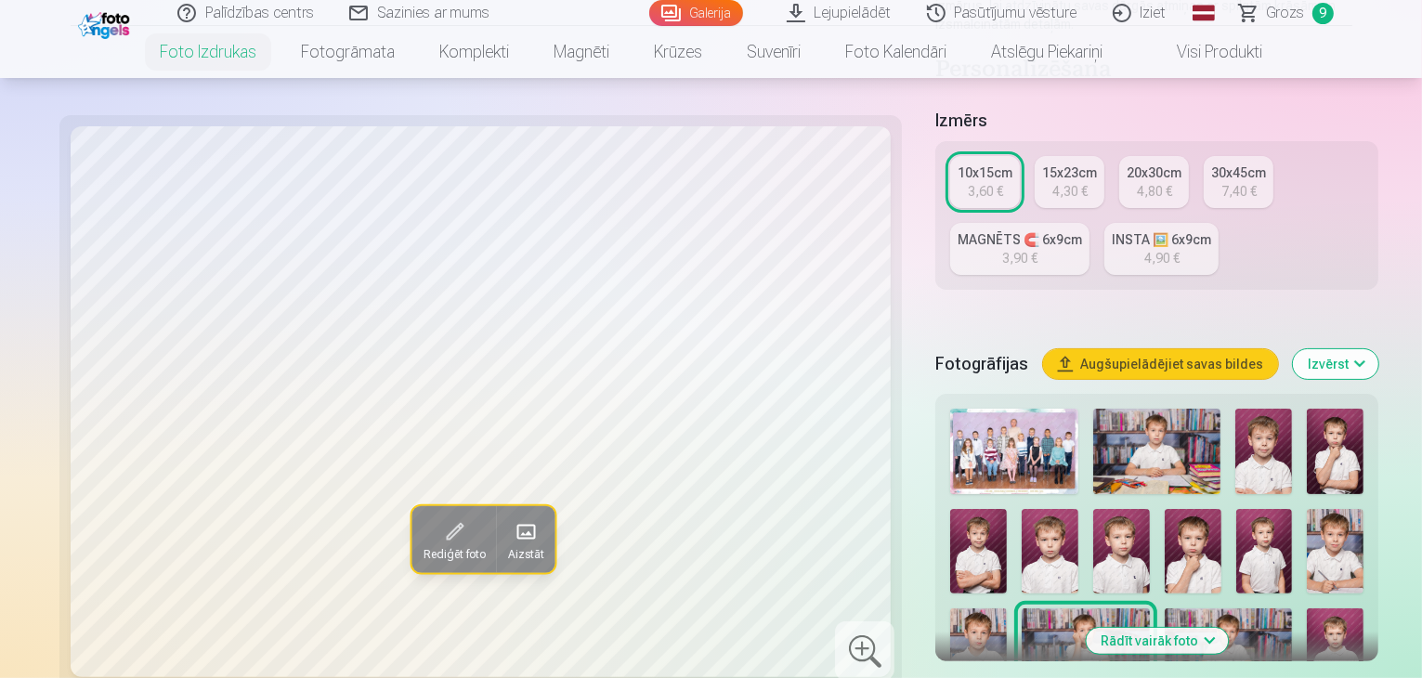
click at [1079, 509] on img at bounding box center [1050, 551] width 57 height 85
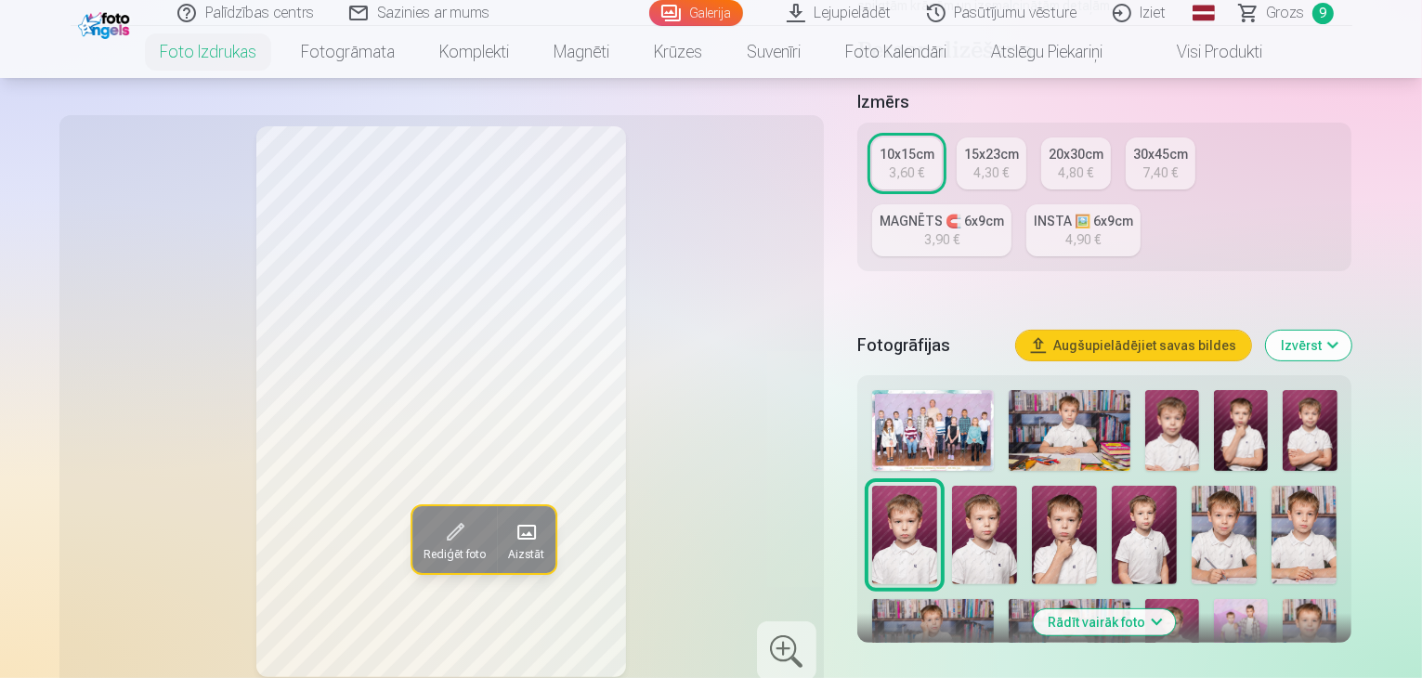
click at [1308, 390] on img at bounding box center [1310, 430] width 54 height 81
click at [1248, 390] on img at bounding box center [1241, 430] width 54 height 81
click at [1191, 390] on img at bounding box center [1172, 430] width 54 height 81
click at [1096, 390] on img at bounding box center [1070, 430] width 122 height 81
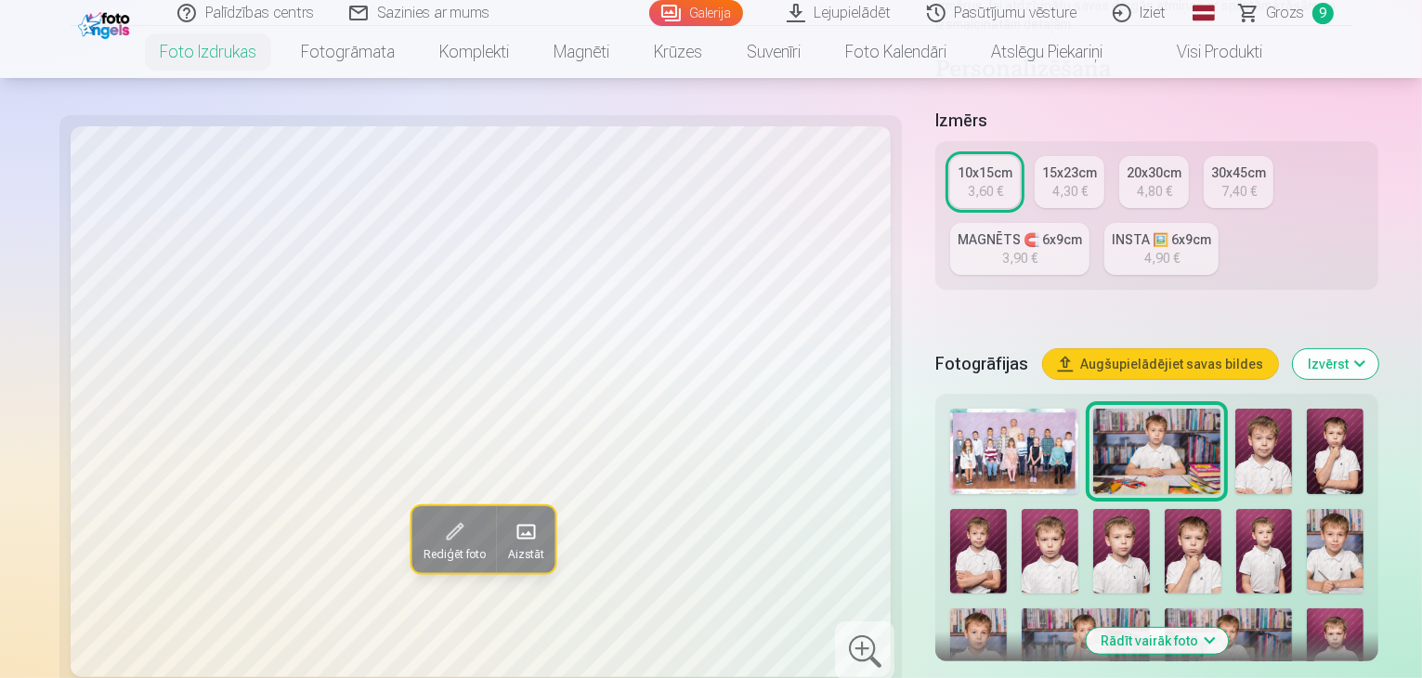
click at [1093, 509] on img at bounding box center [1121, 551] width 57 height 85
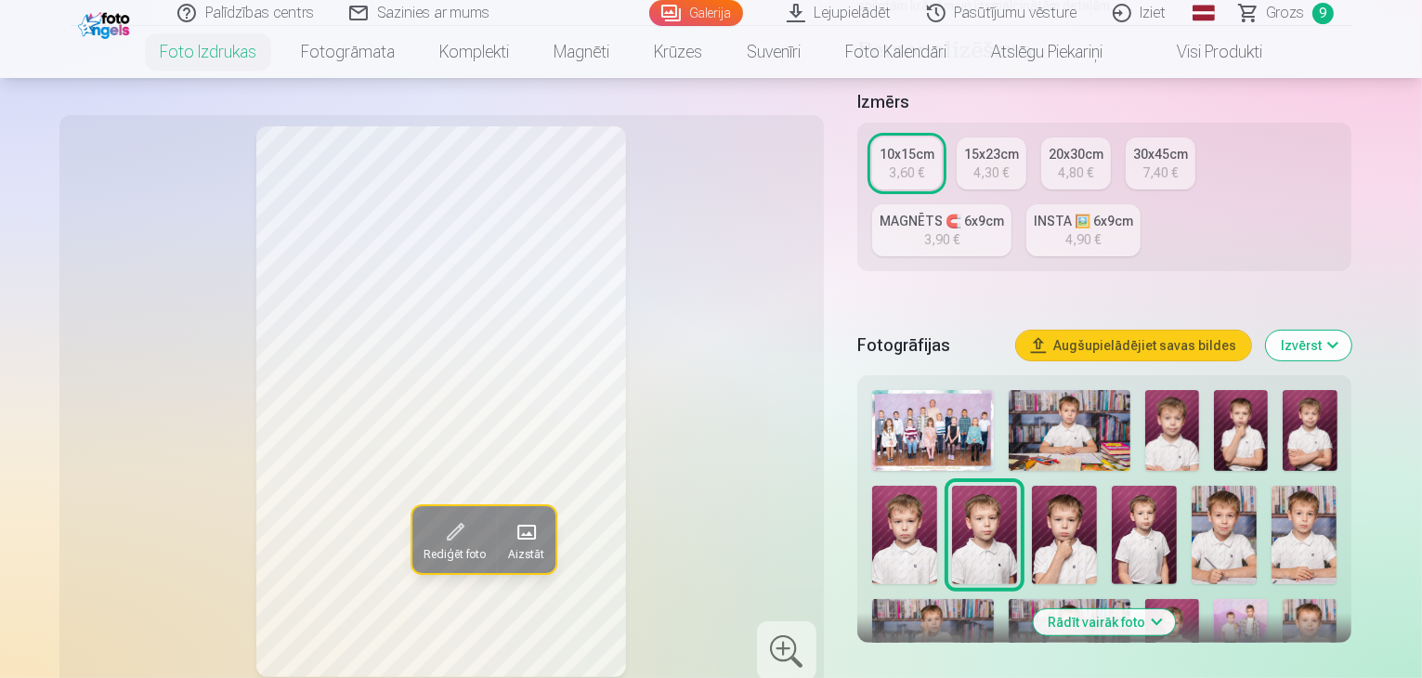
click at [1032, 486] on img at bounding box center [1064, 535] width 65 height 98
click at [1112, 486] on img at bounding box center [1144, 535] width 65 height 98
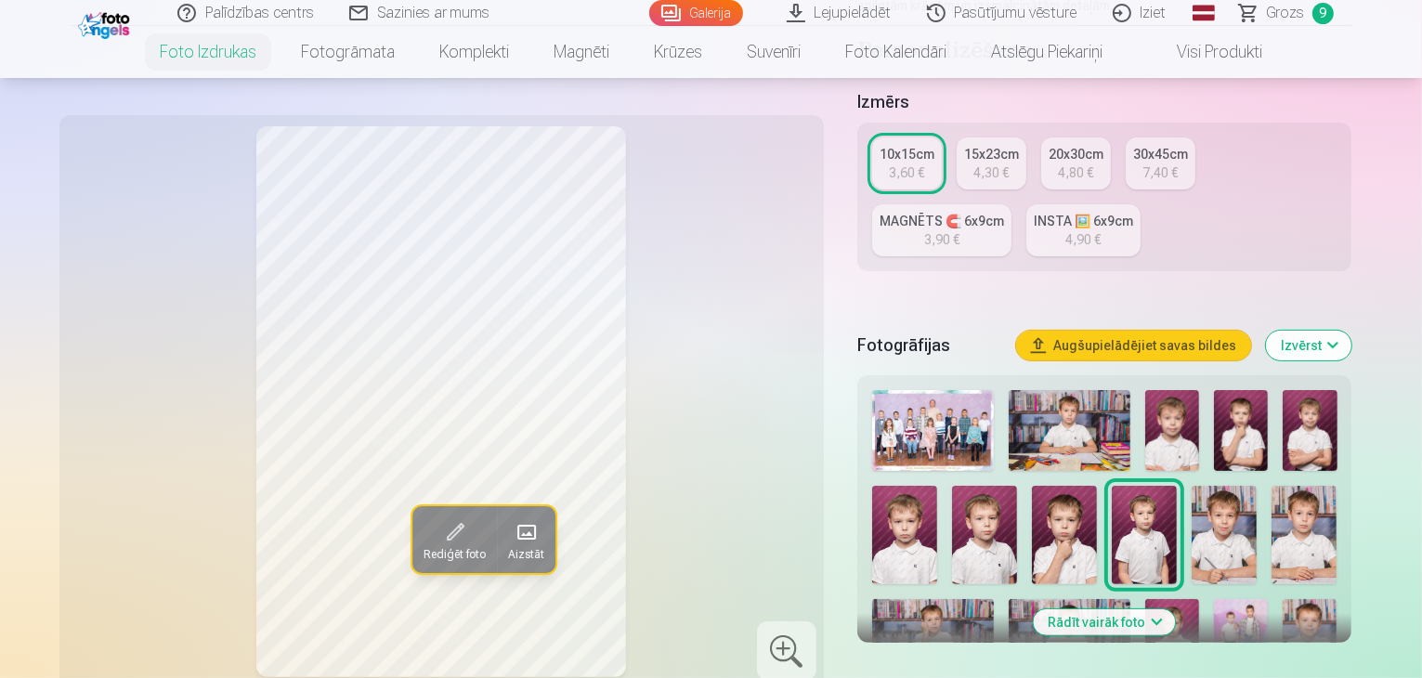
click at [1032, 486] on img at bounding box center [1064, 535] width 65 height 98
click at [1112, 486] on img at bounding box center [1144, 535] width 65 height 98
click at [1192, 486] on img at bounding box center [1224, 535] width 65 height 98
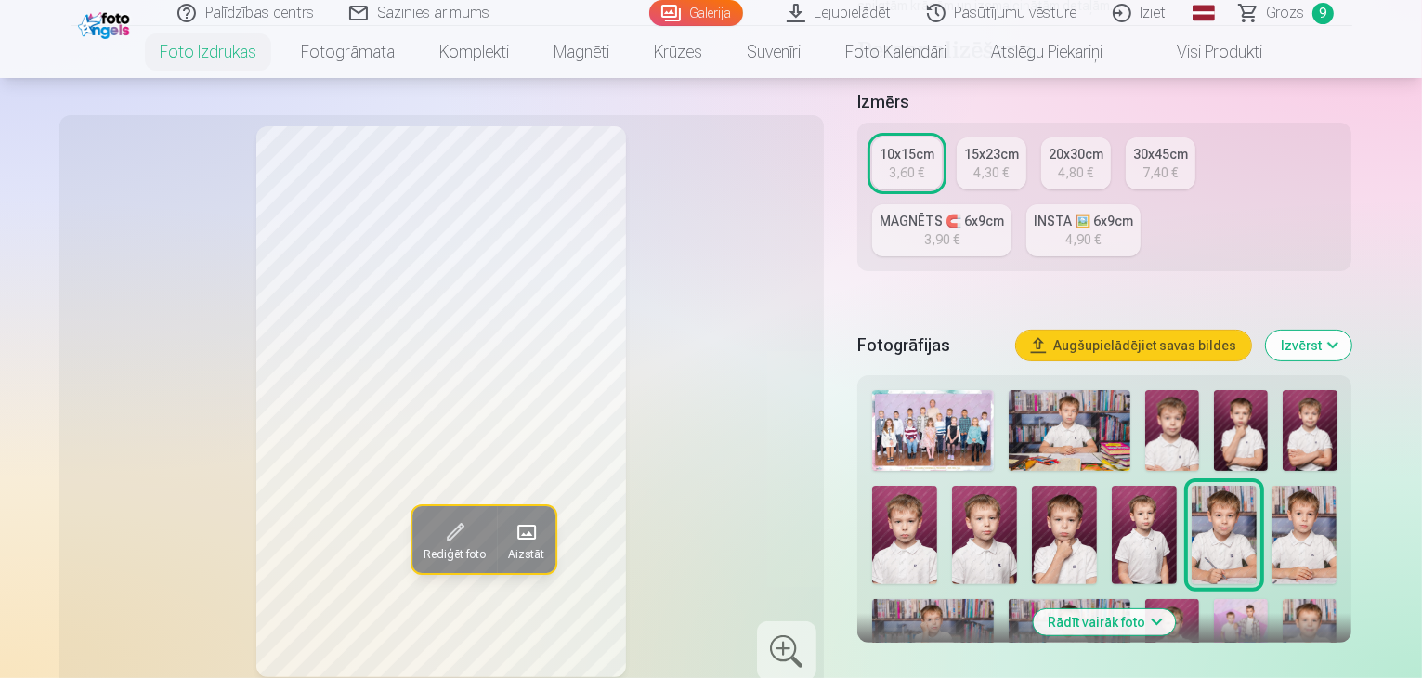
click at [1272, 488] on img at bounding box center [1304, 535] width 65 height 98
click at [994, 599] on img at bounding box center [933, 639] width 122 height 81
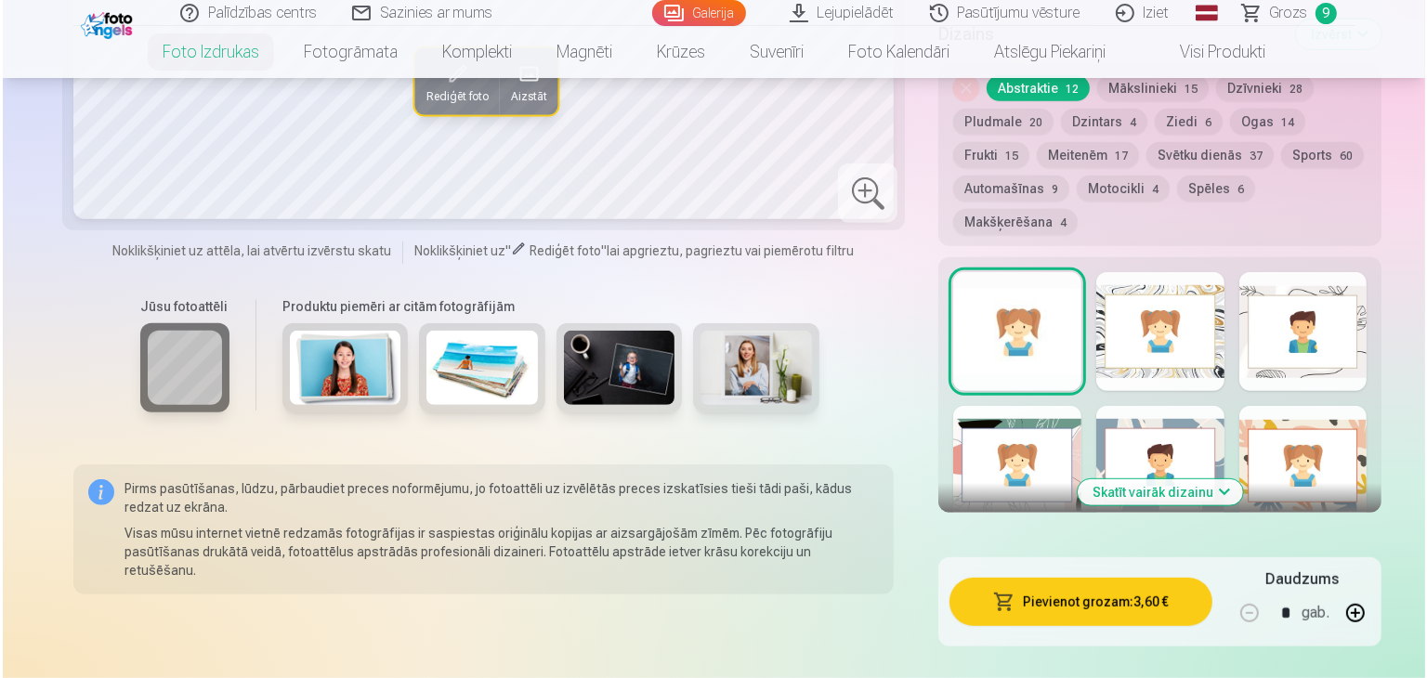
scroll to position [1115, 0]
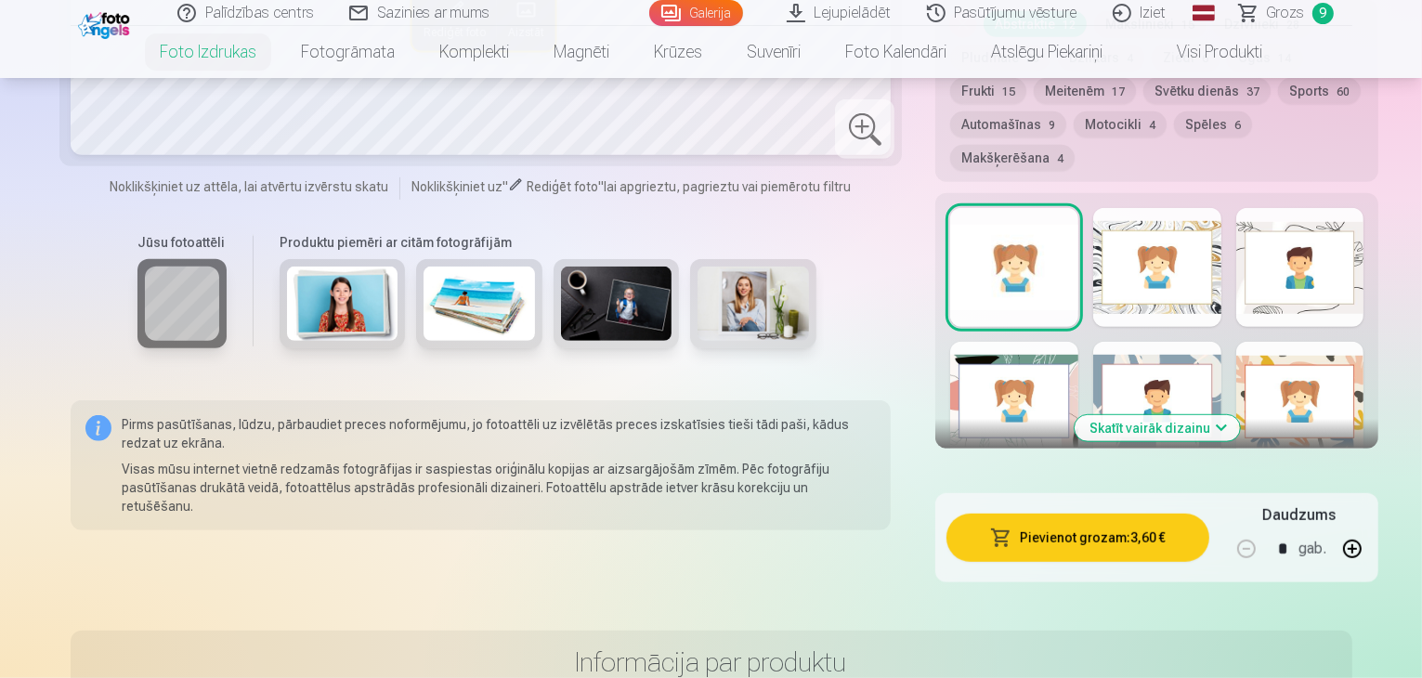
click at [1049, 514] on button "Pievienot grozam : 3,60 €" at bounding box center [1078, 538] width 262 height 48
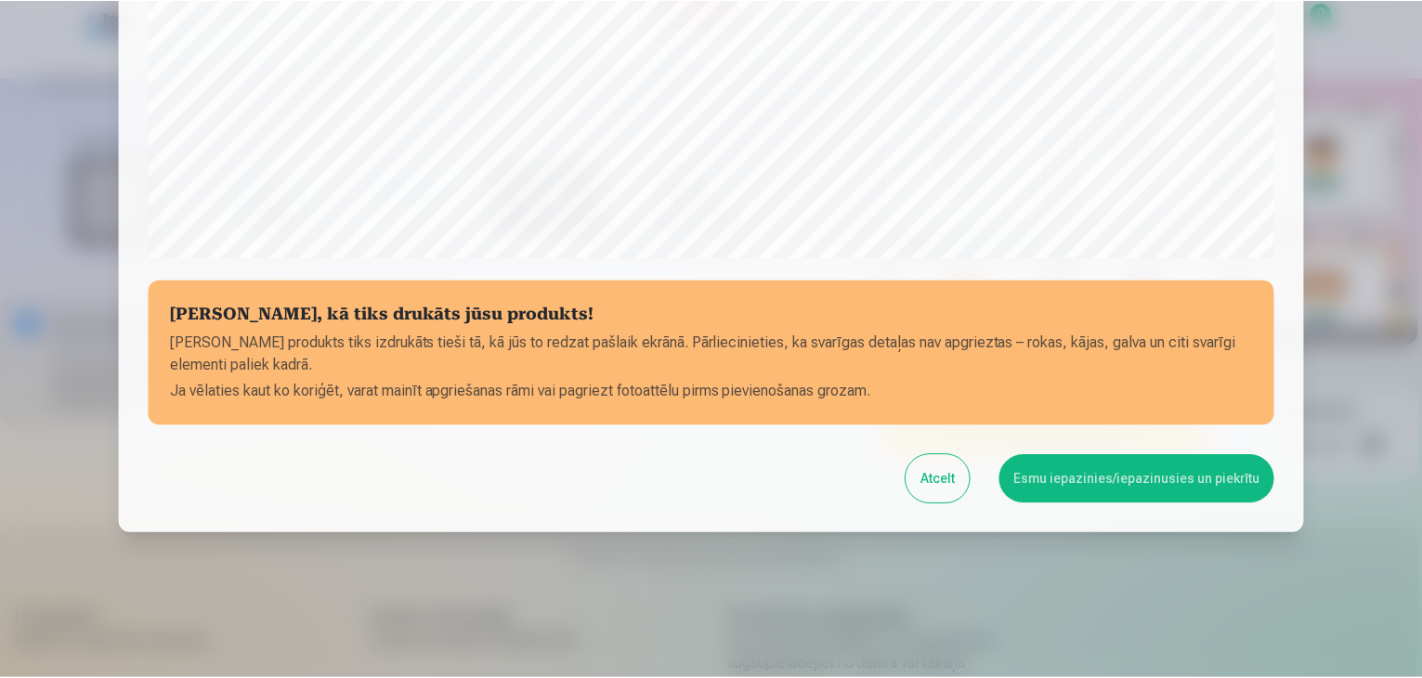
scroll to position [660, 0]
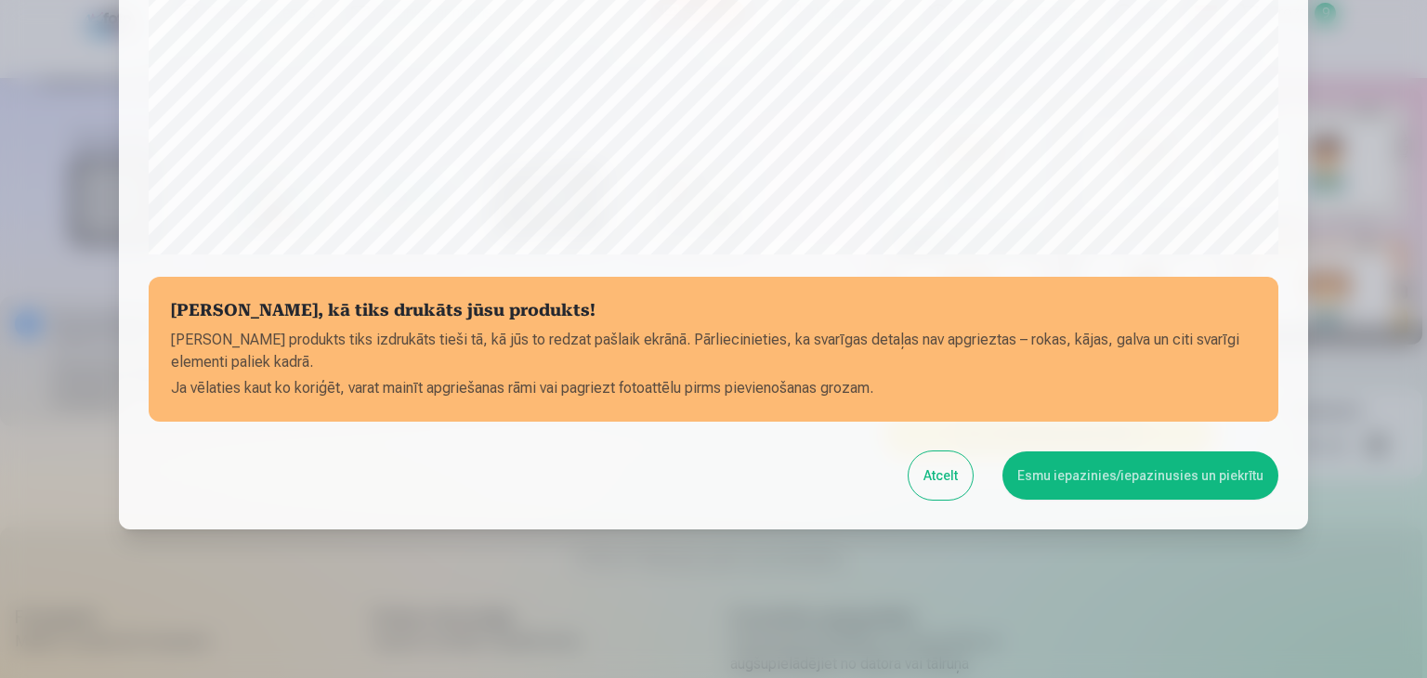
click at [1157, 471] on button "Esmu iepazinies/iepazinusies un piekrītu" at bounding box center [1140, 475] width 276 height 48
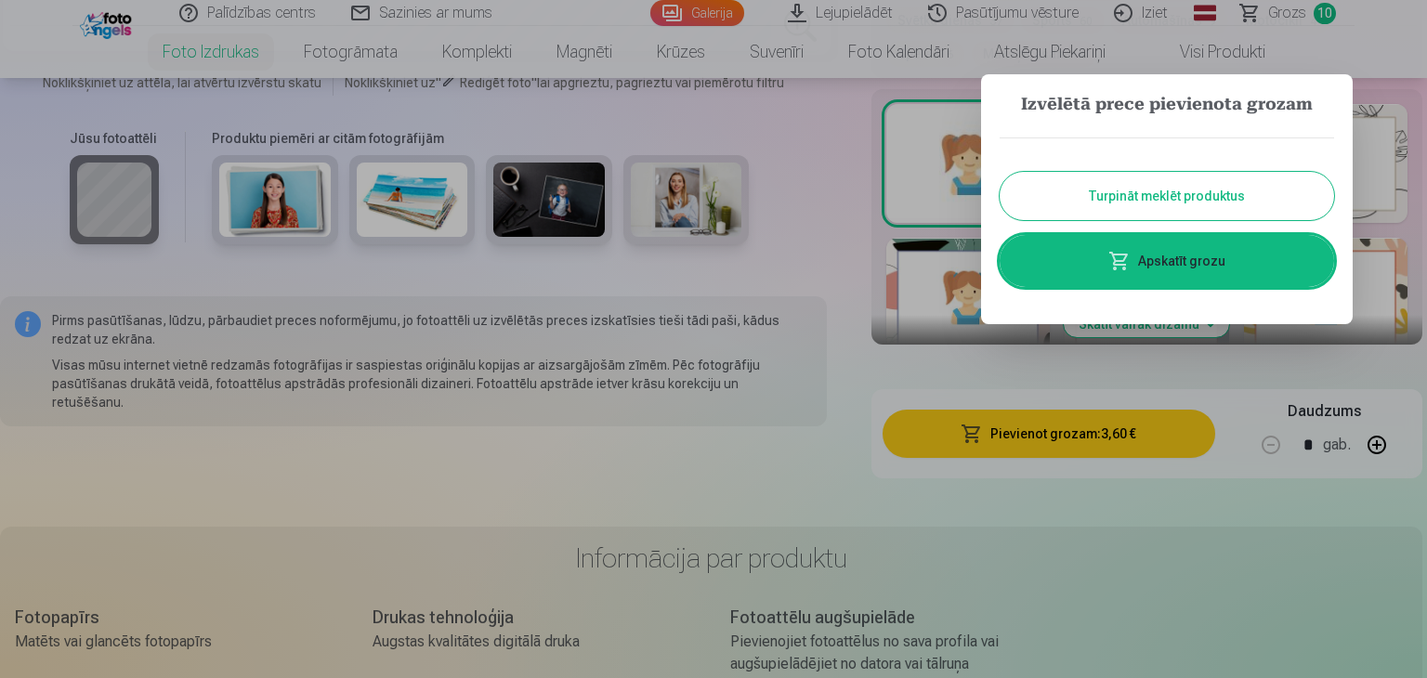
drag, startPoint x: 1192, startPoint y: 185, endPoint x: 1157, endPoint y: 195, distance: 36.7
click at [1192, 184] on button "Turpināt meklēt produktus" at bounding box center [1167, 196] width 334 height 48
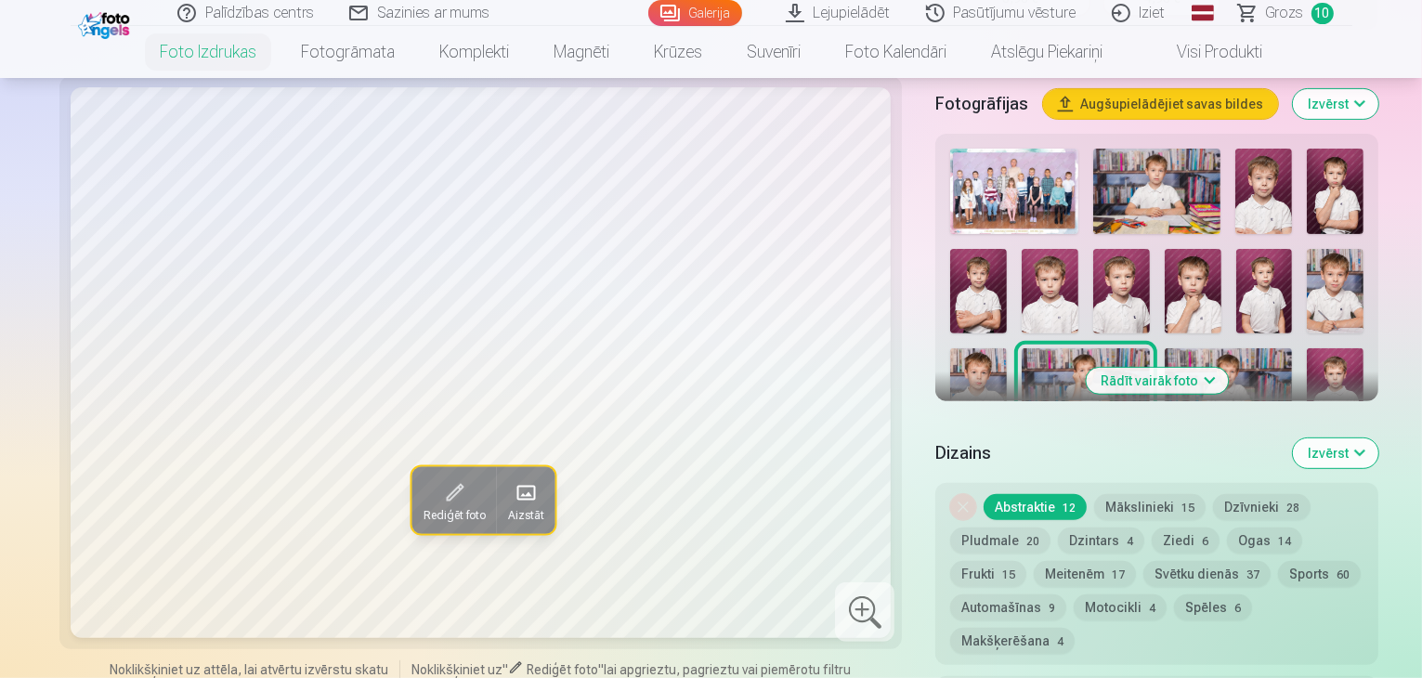
scroll to position [464, 0]
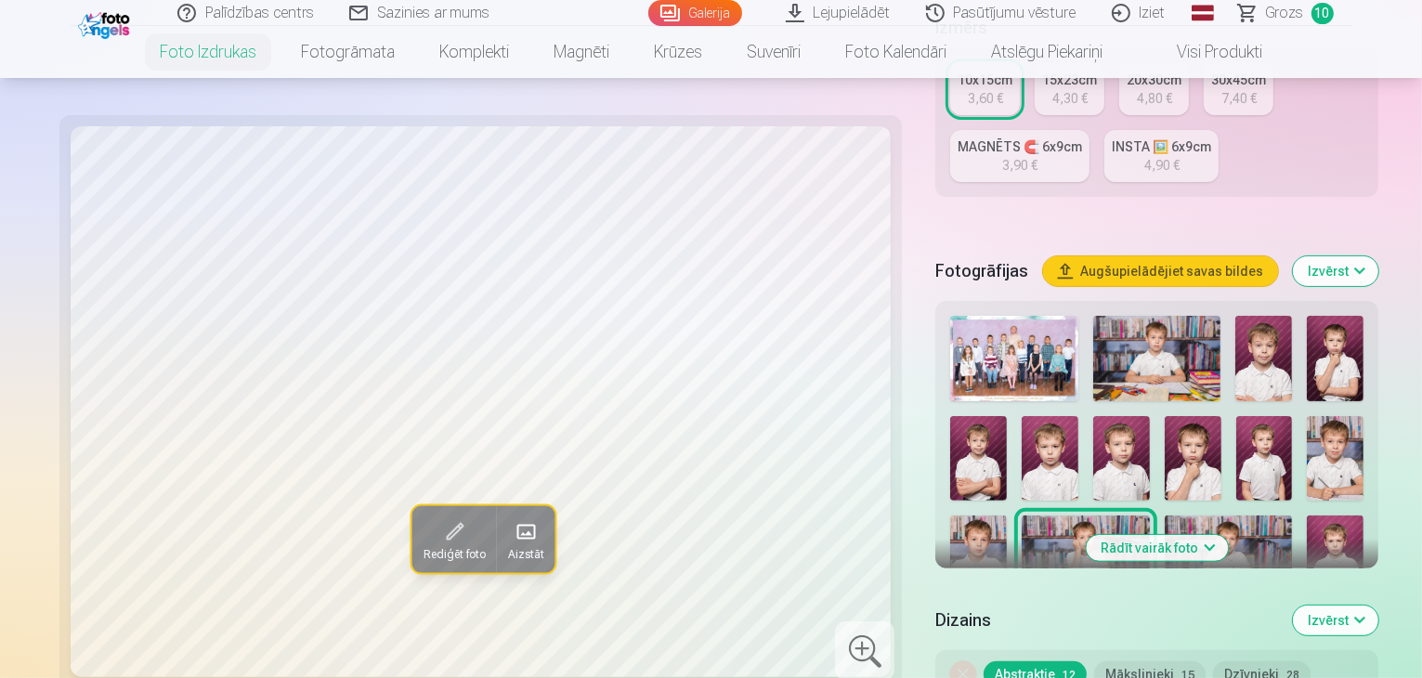
click at [1155, 535] on button "Rādīt vairāk foto" at bounding box center [1157, 548] width 142 height 26
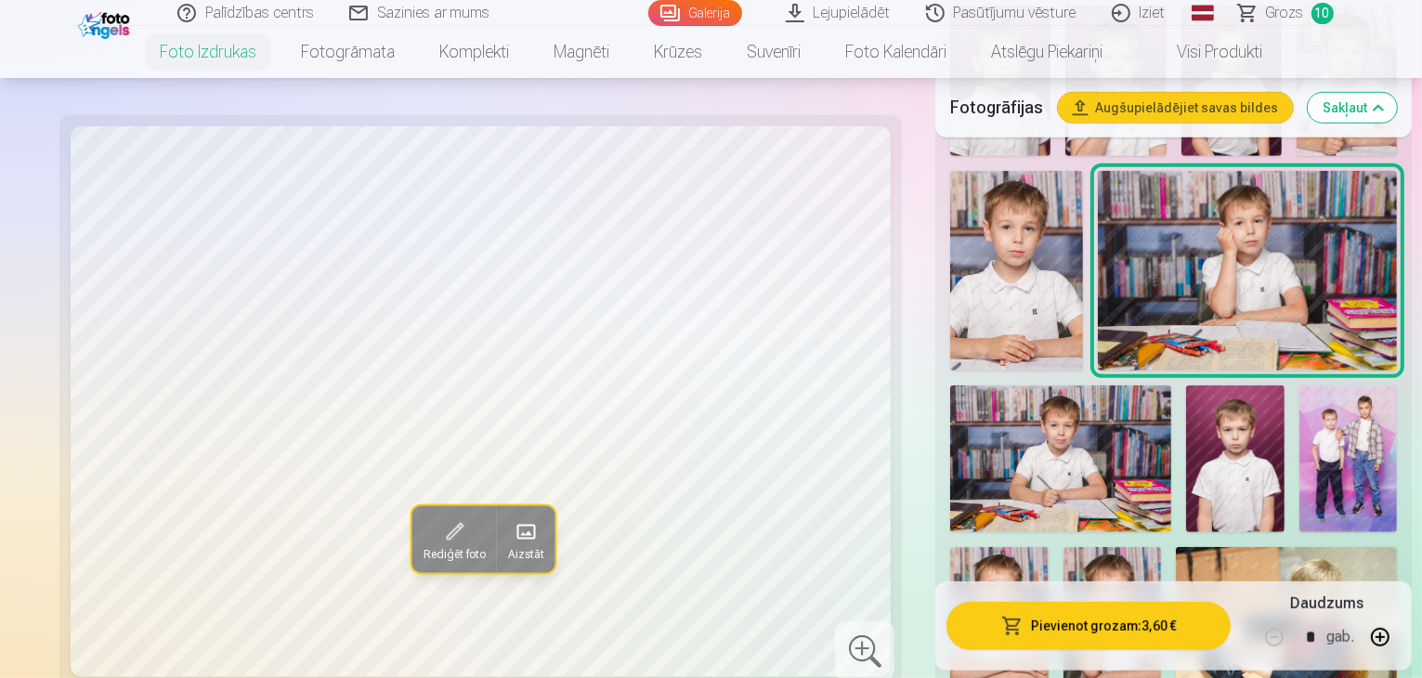
scroll to position [1115, 0]
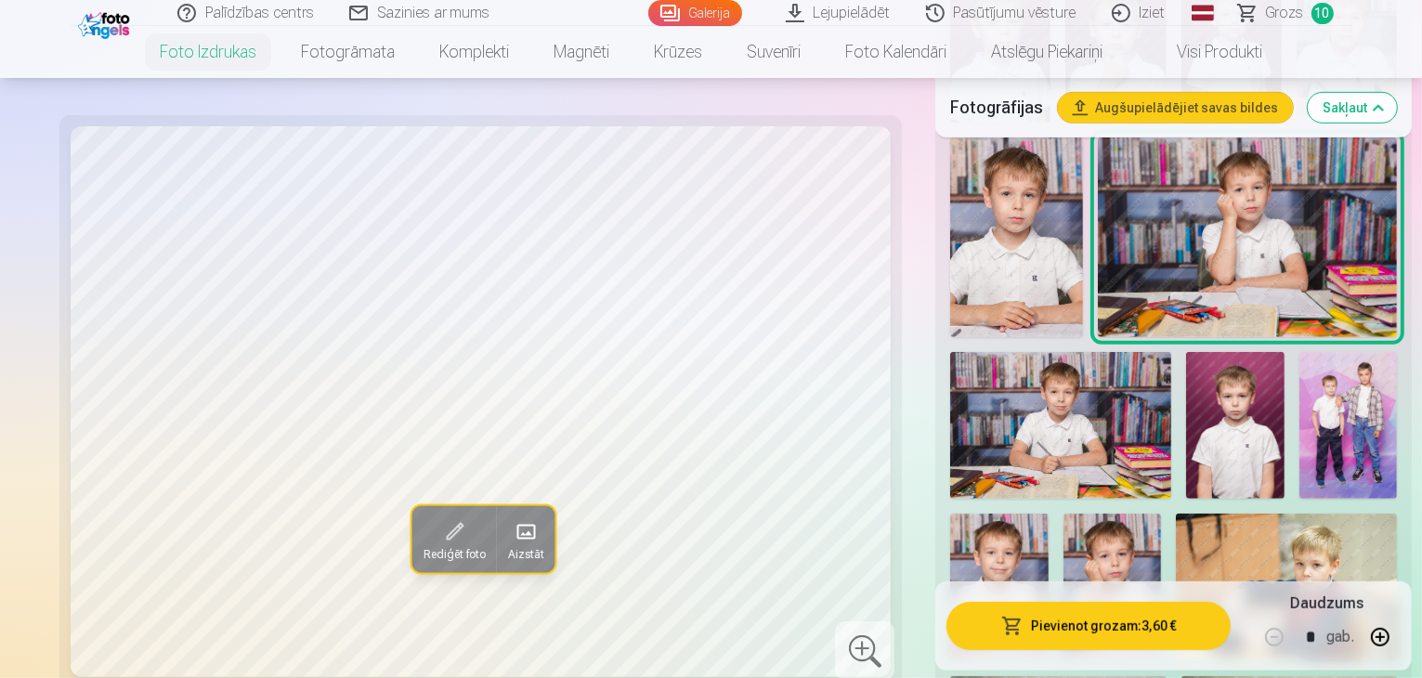
click at [1064, 514] on img at bounding box center [1113, 587] width 98 height 147
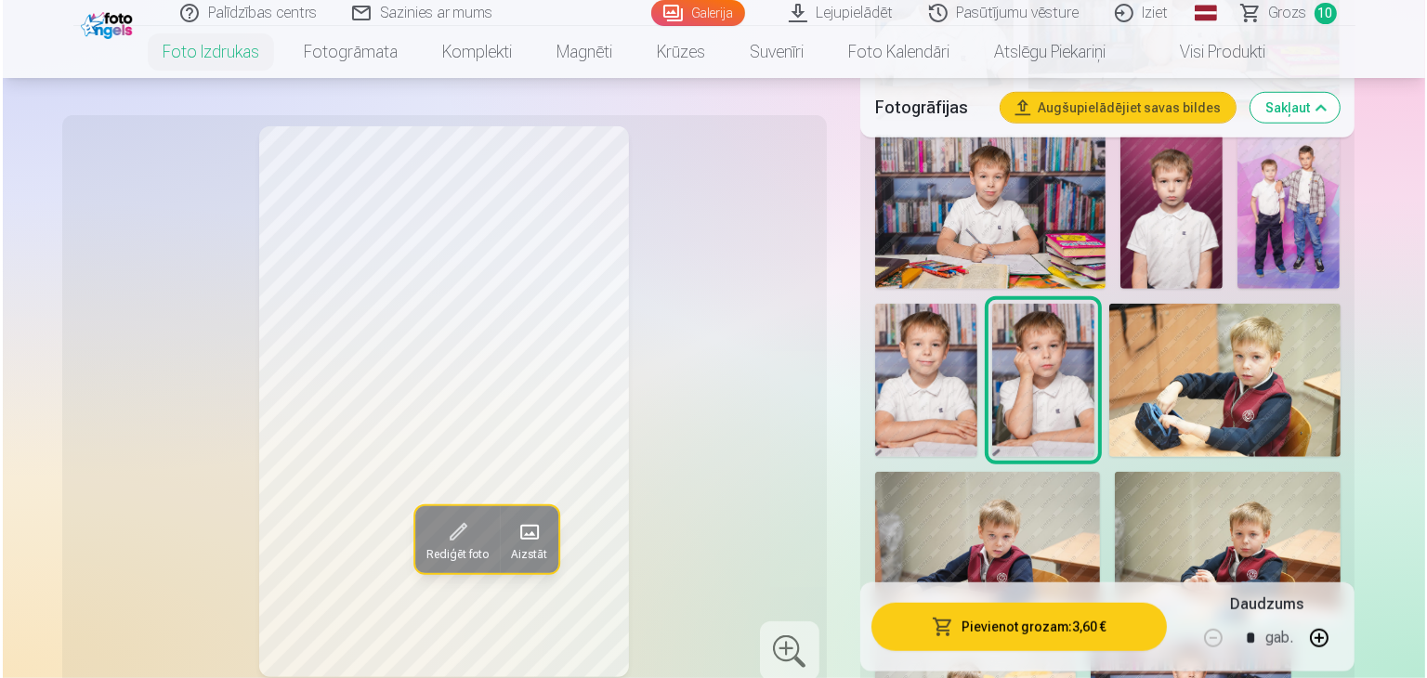
scroll to position [1393, 0]
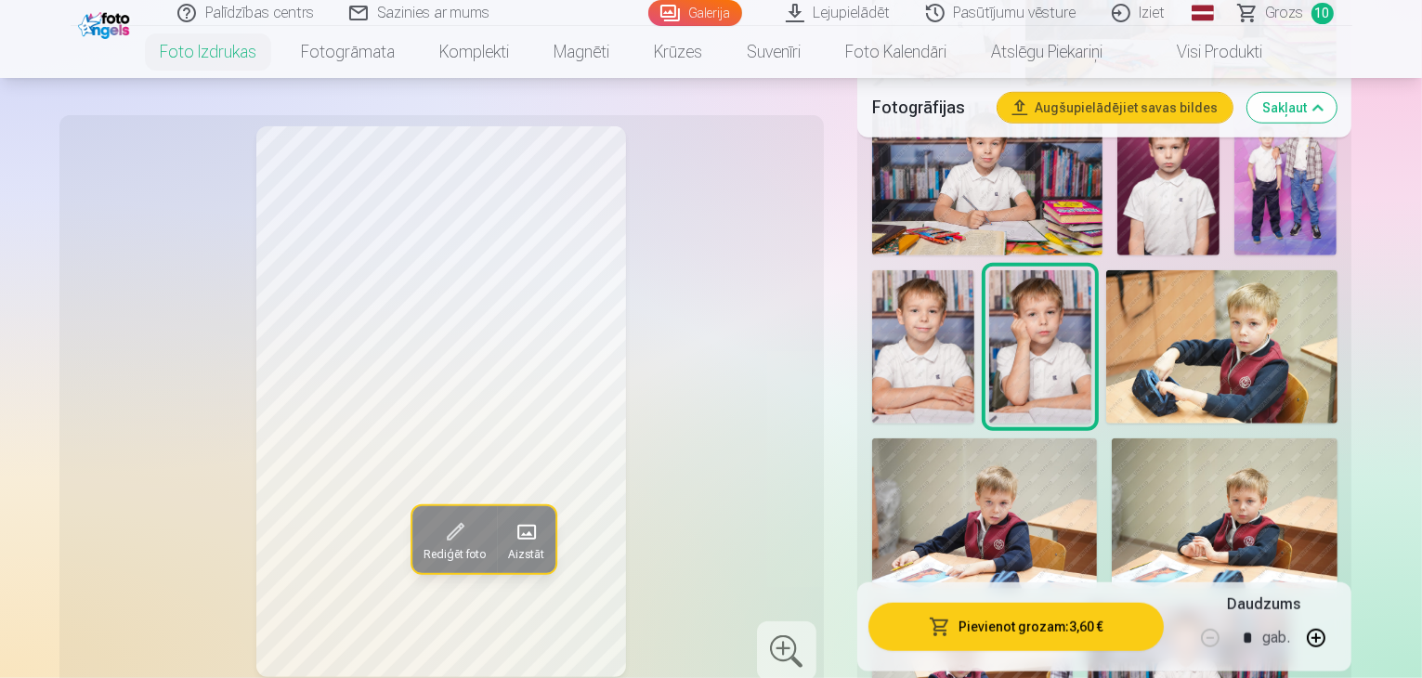
click at [1097, 623] on button "Pievienot grozam : 3,60 €" at bounding box center [1017, 626] width 296 height 48
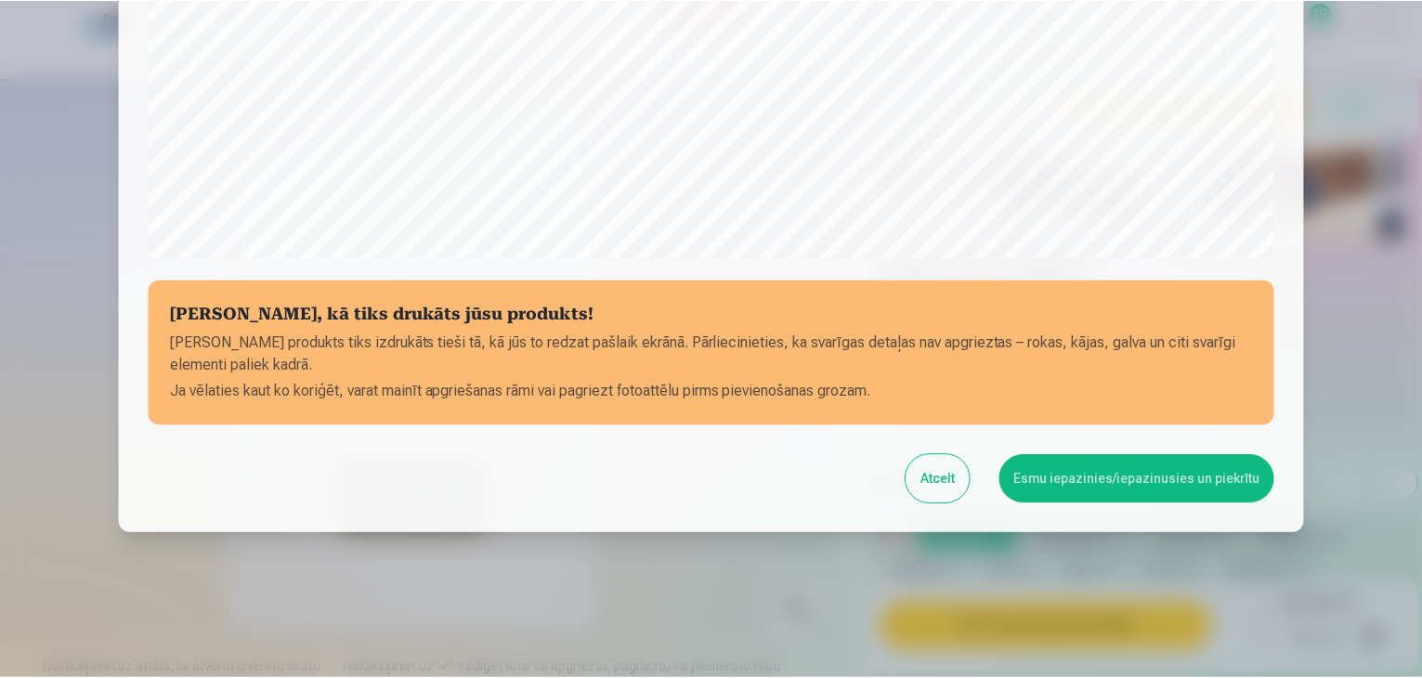
scroll to position [660, 0]
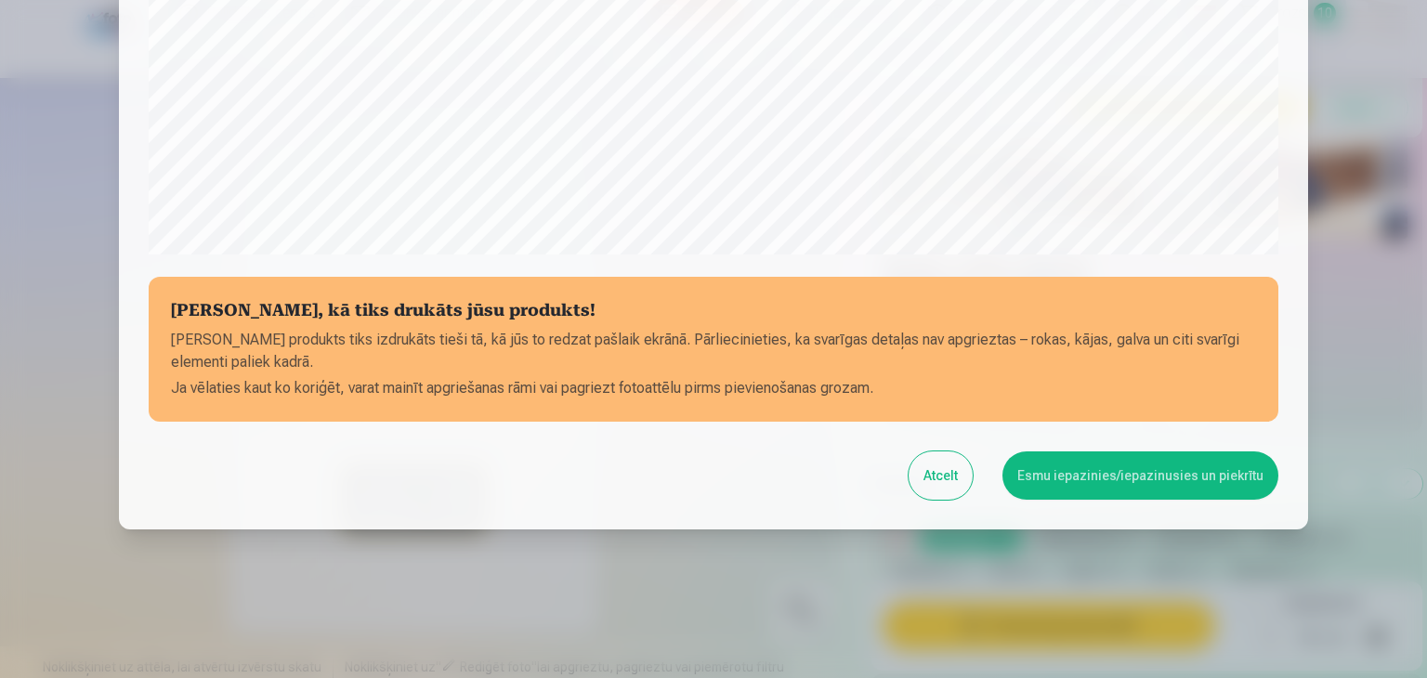
click at [1212, 473] on button "Esmu iepazinies/iepazinusies un piekrītu" at bounding box center [1140, 475] width 276 height 48
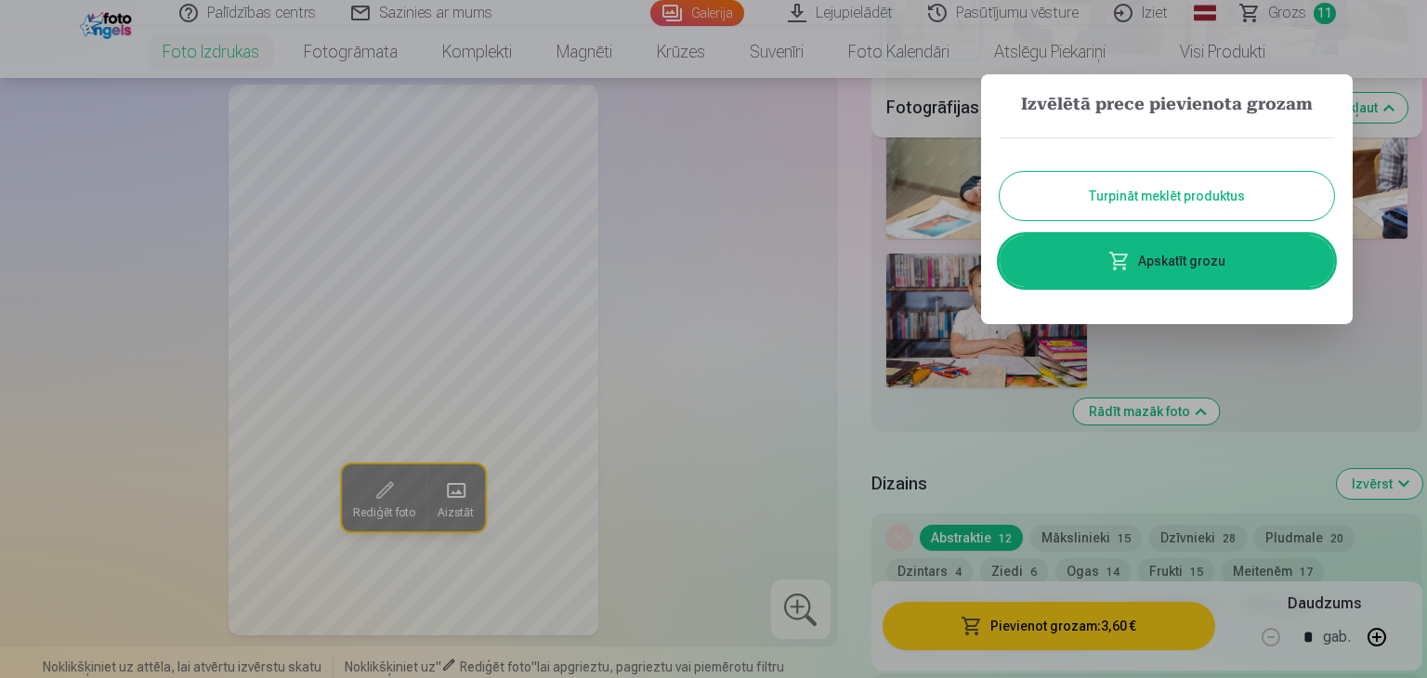
drag, startPoint x: 1158, startPoint y: 190, endPoint x: 996, endPoint y: 235, distance: 168.6
click at [1159, 190] on button "Turpināt meklēt produktus" at bounding box center [1167, 196] width 334 height 48
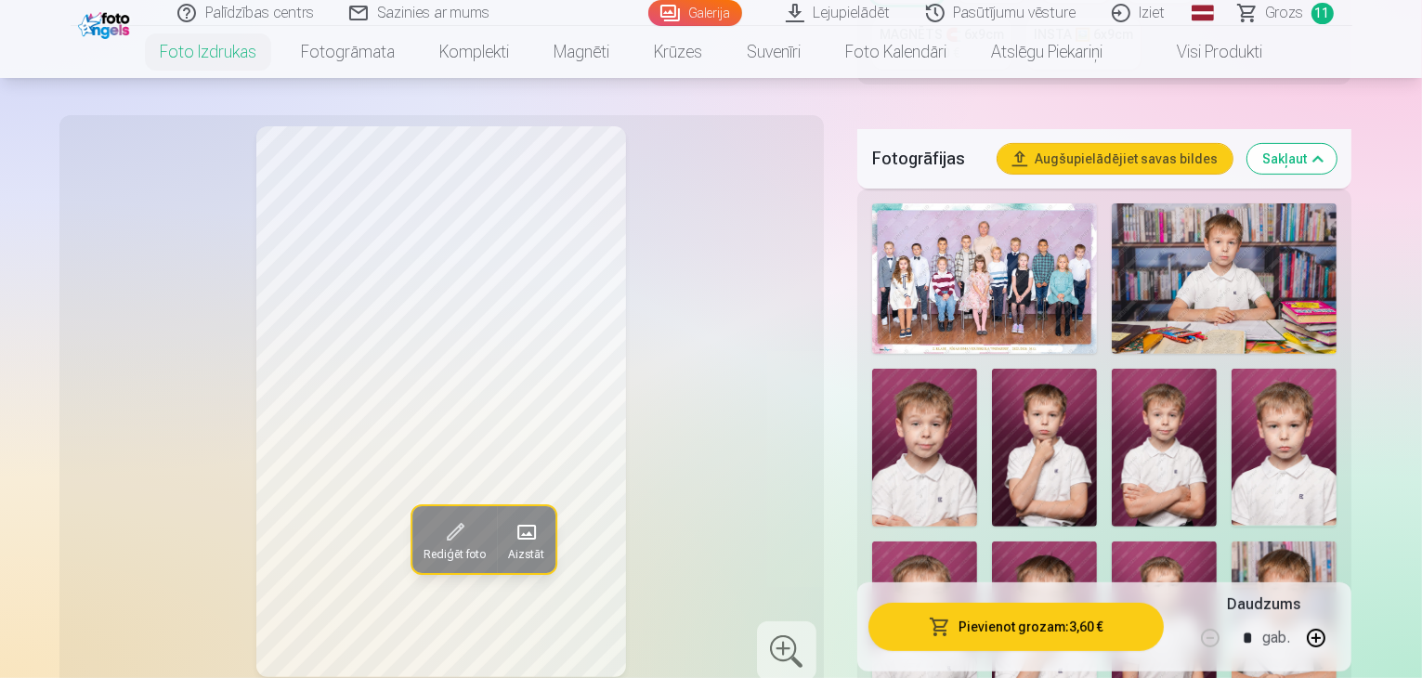
scroll to position [557, 0]
click at [1232, 543] on img at bounding box center [1284, 622] width 105 height 158
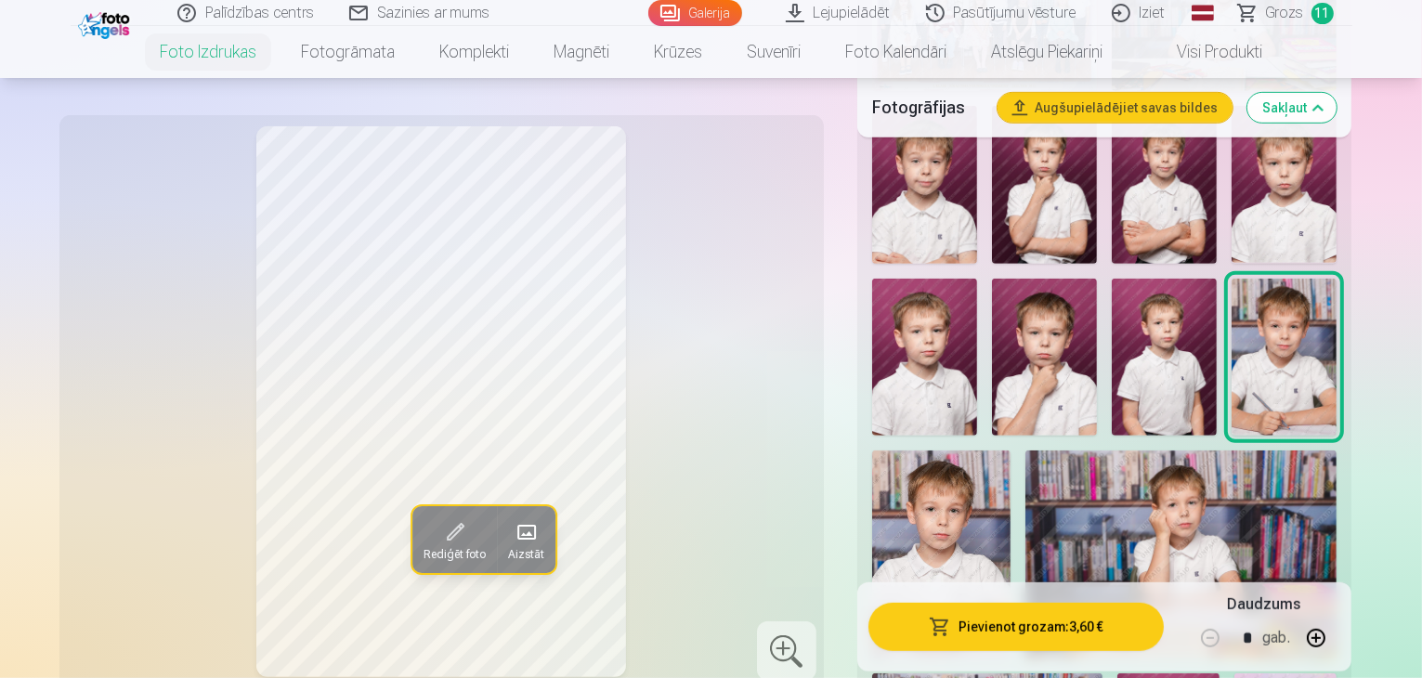
scroll to position [836, 0]
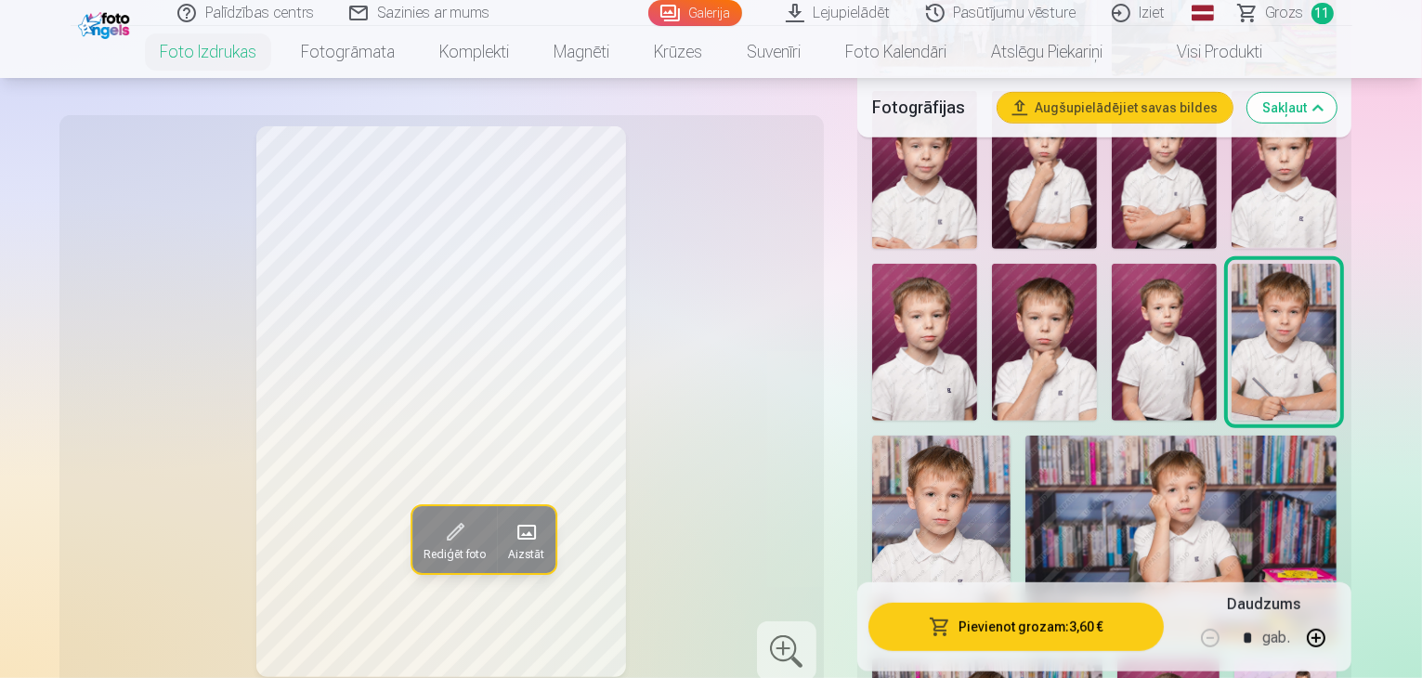
click at [1232, 264] on img at bounding box center [1284, 343] width 105 height 158
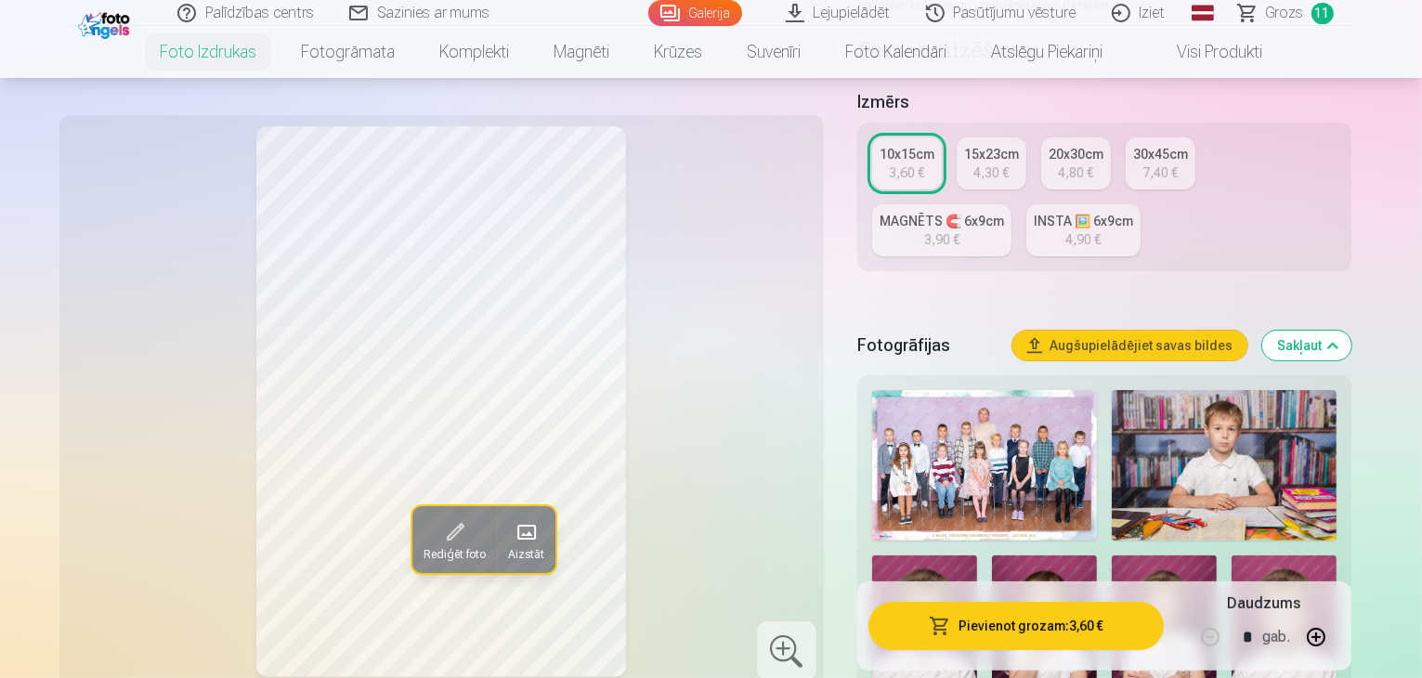
scroll to position [186, 0]
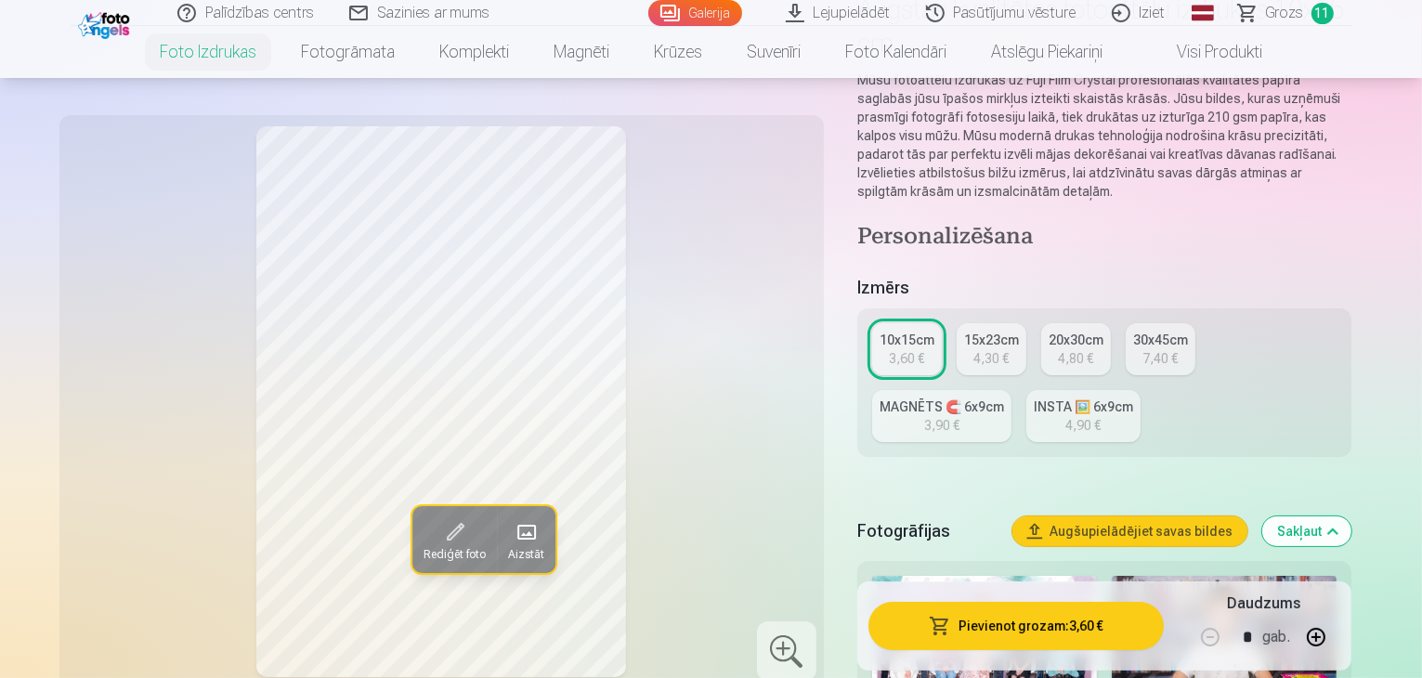
click at [1095, 331] on div "20x30cm" at bounding box center [1076, 340] width 55 height 19
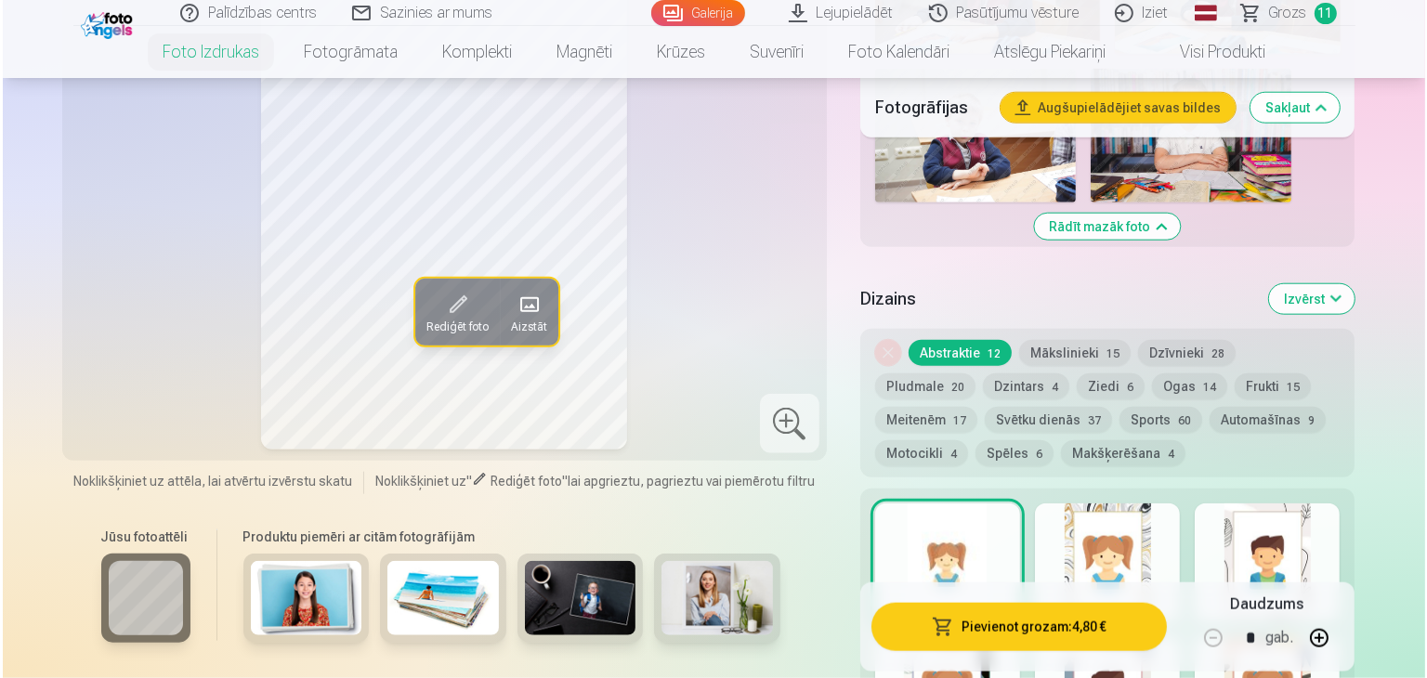
scroll to position [2044, 0]
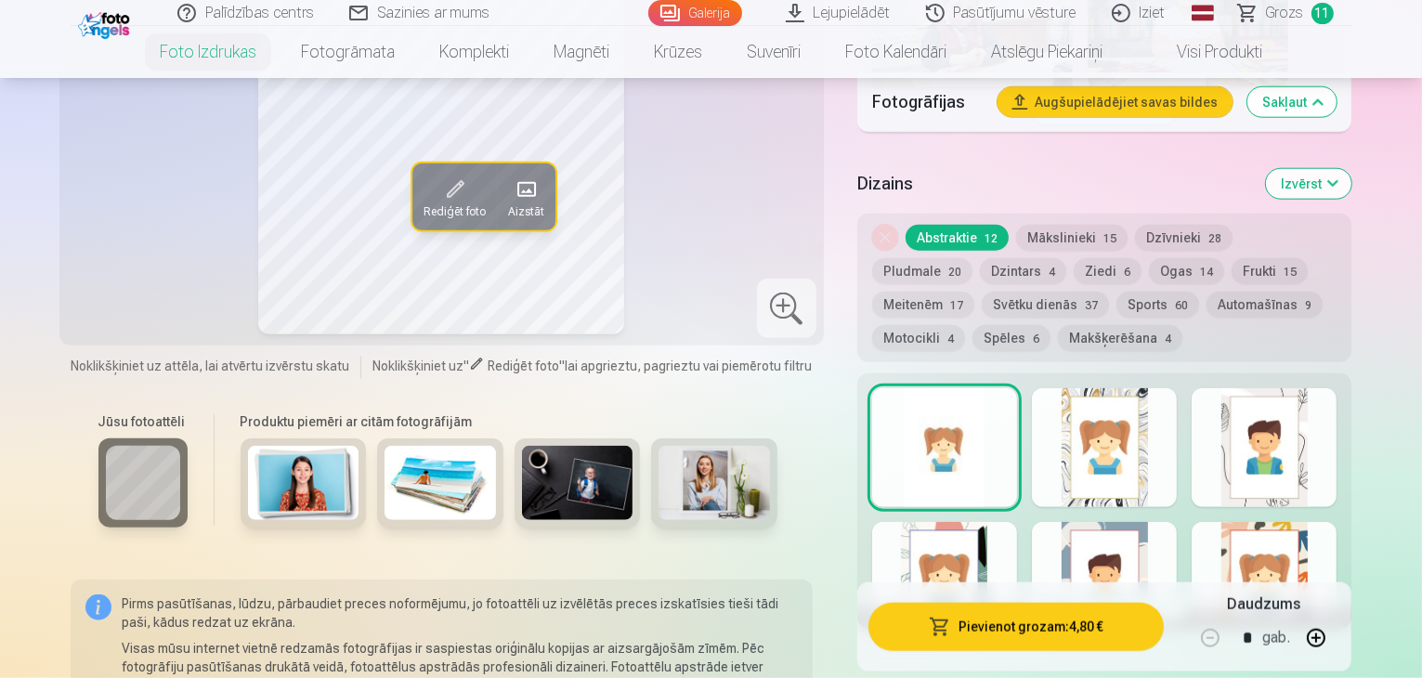
click at [1076, 602] on button "Pievienot grozam : 4,80 €" at bounding box center [1017, 626] width 296 height 48
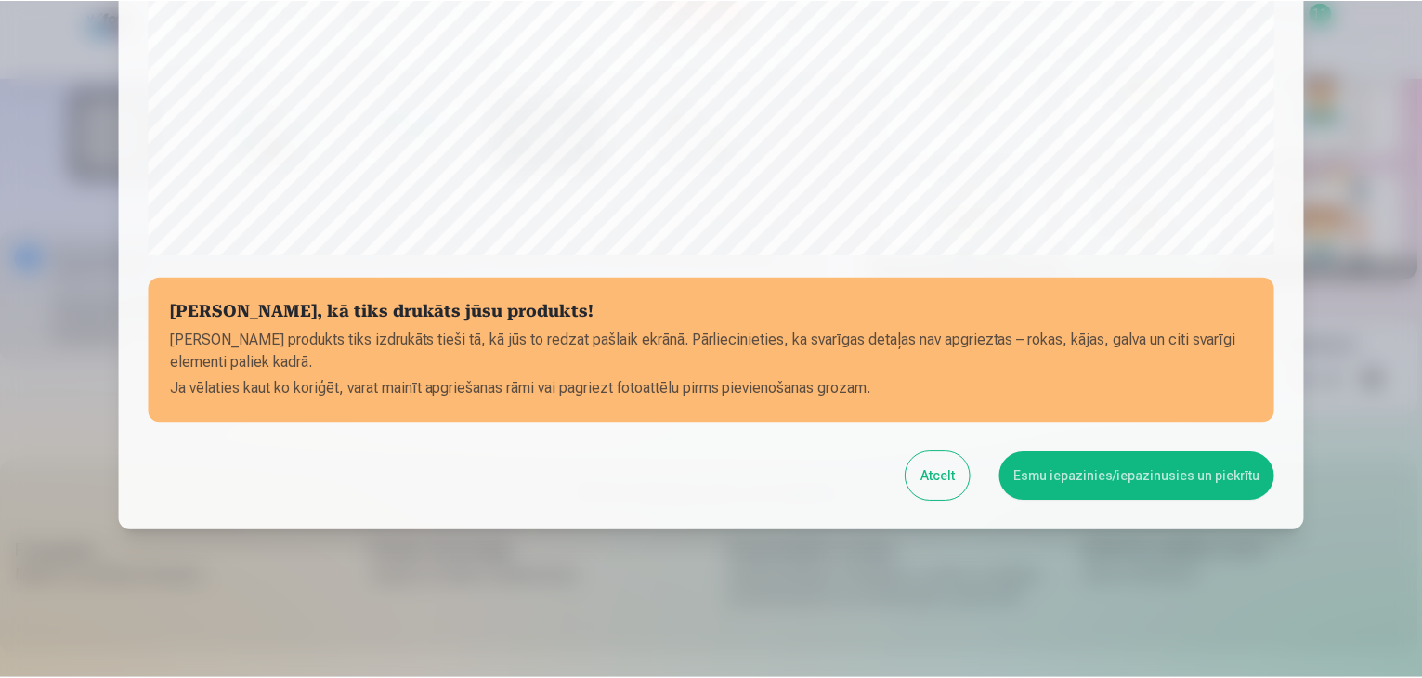
scroll to position [660, 0]
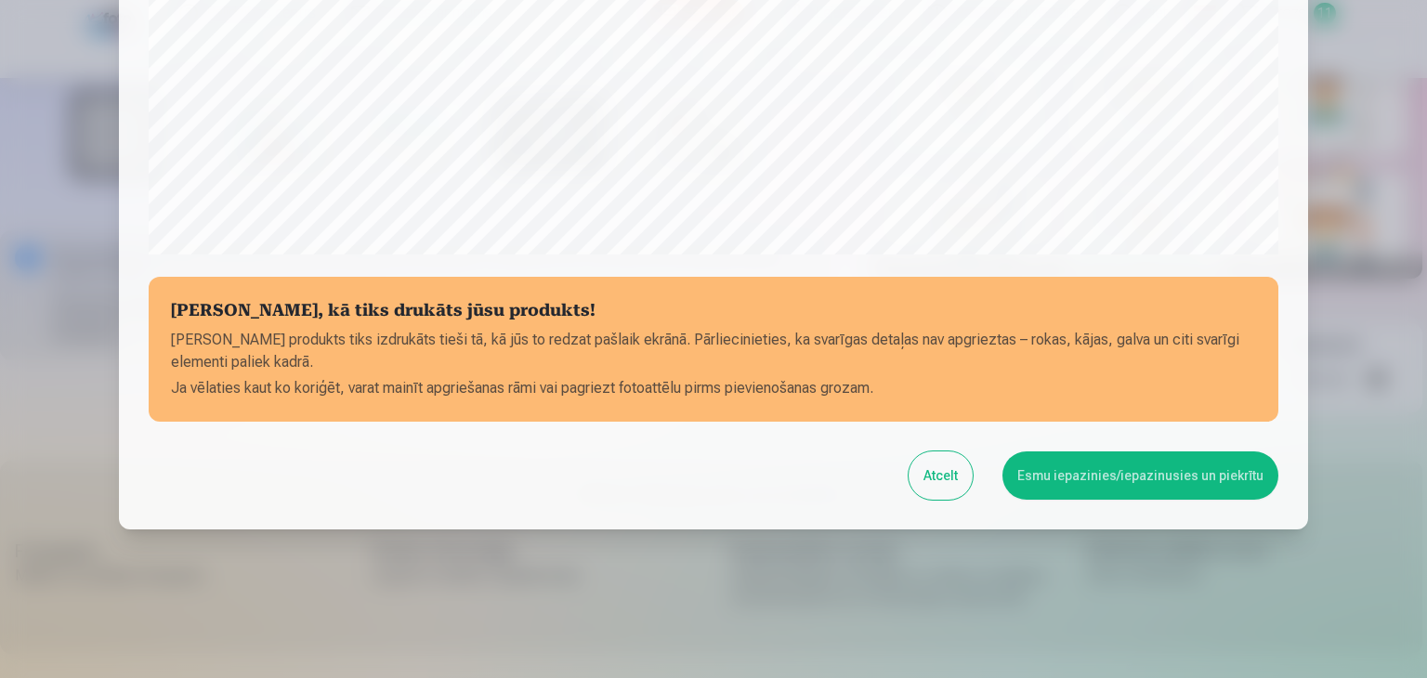
click at [1159, 470] on button "Esmu iepazinies/iepazinusies un piekrītu" at bounding box center [1140, 475] width 276 height 48
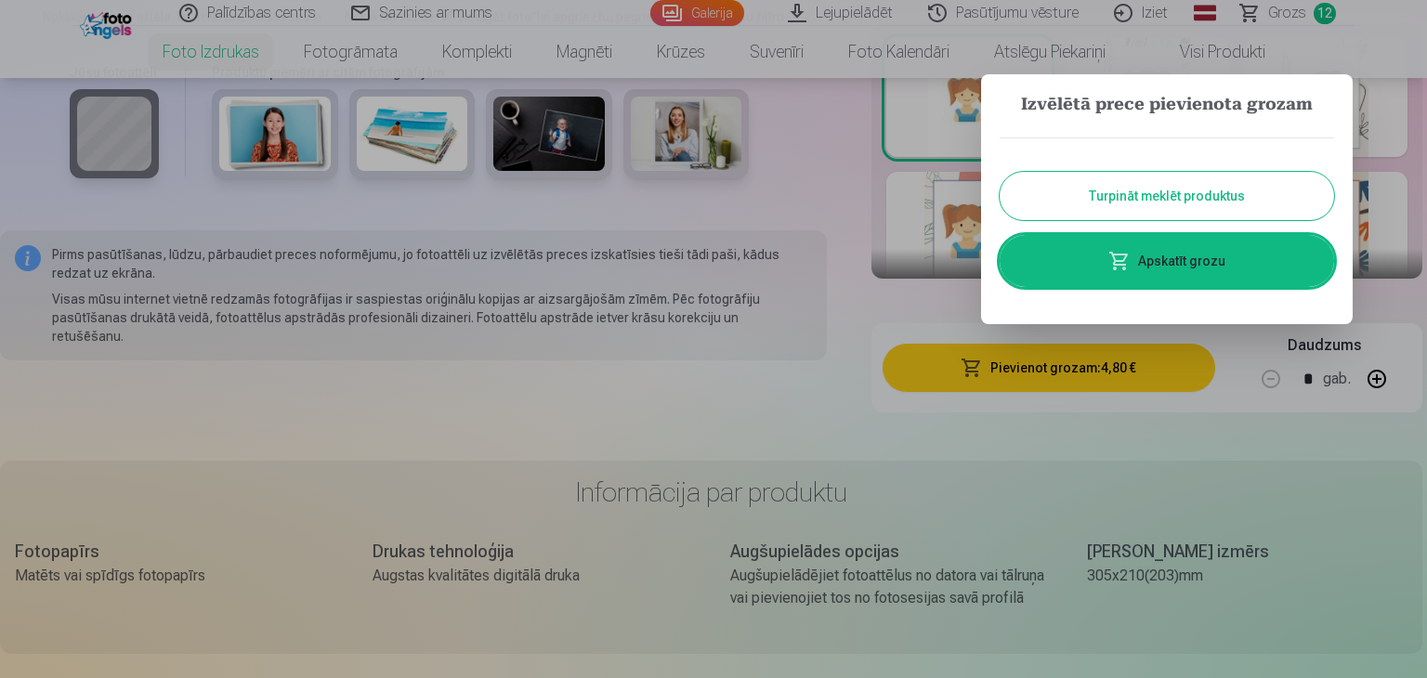
click at [1197, 192] on button "Turpināt meklēt produktus" at bounding box center [1167, 196] width 334 height 48
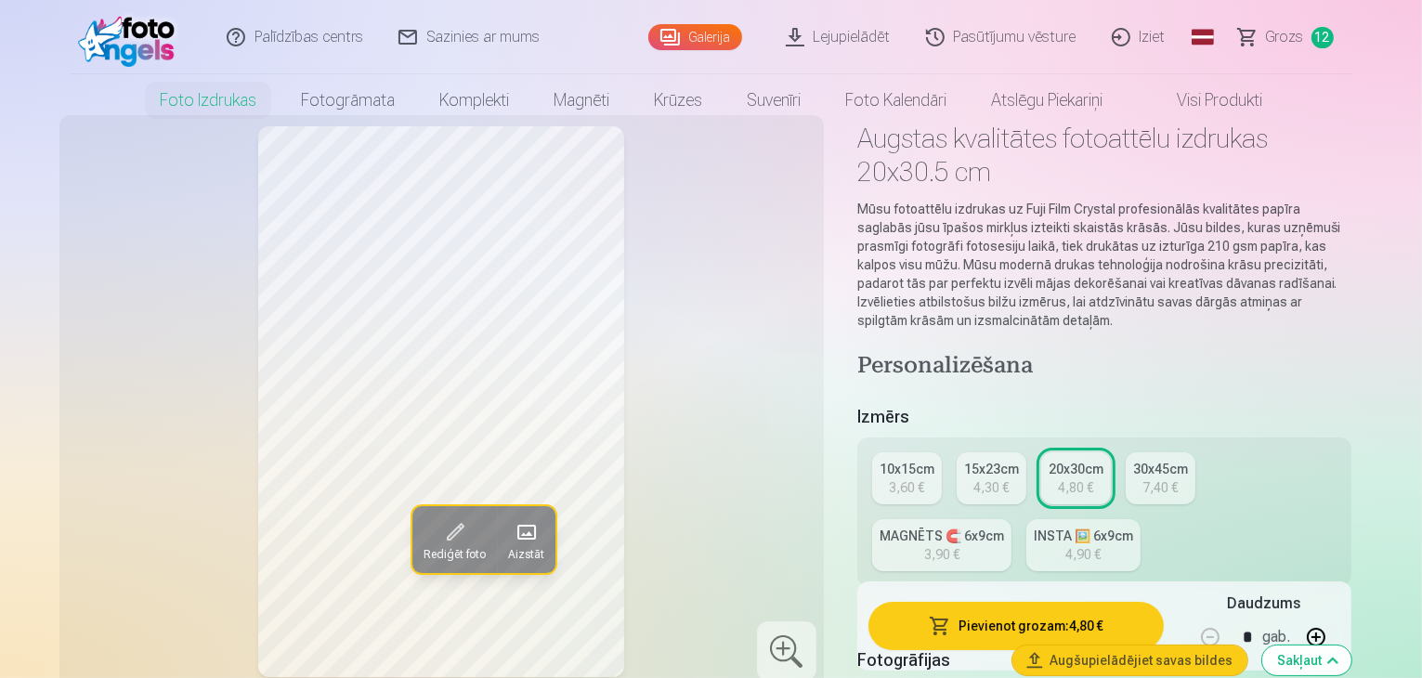
scroll to position [0, 0]
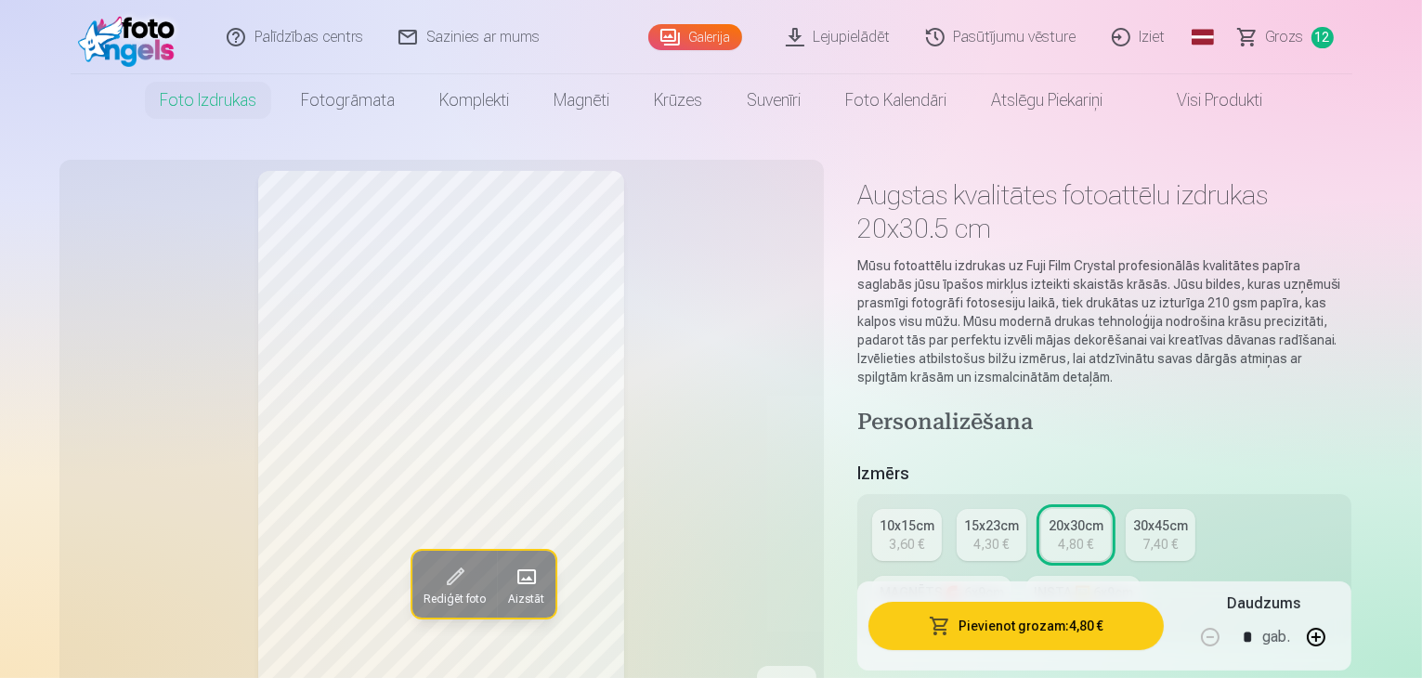
click at [1049, 33] on link "Pasūtījumu vēsture" at bounding box center [1002, 37] width 186 height 74
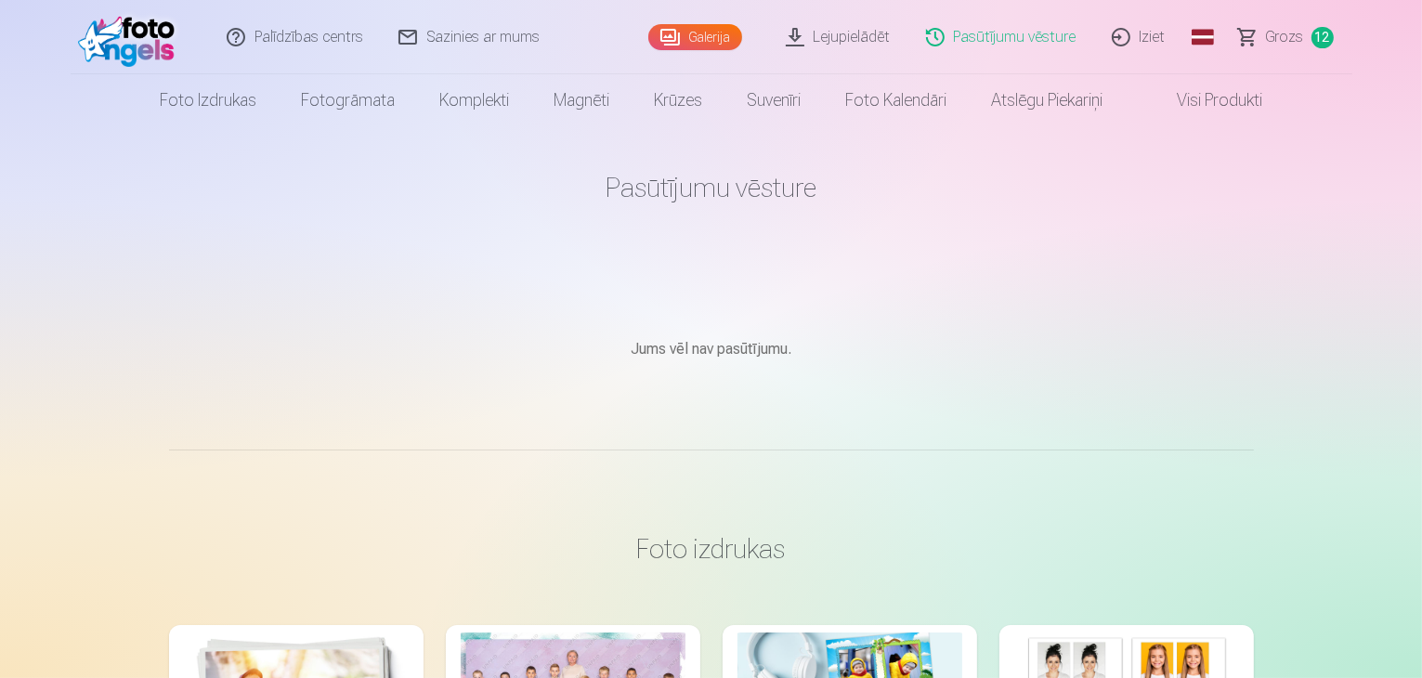
click at [311, 33] on link "Palīdzības centrs" at bounding box center [296, 37] width 172 height 74
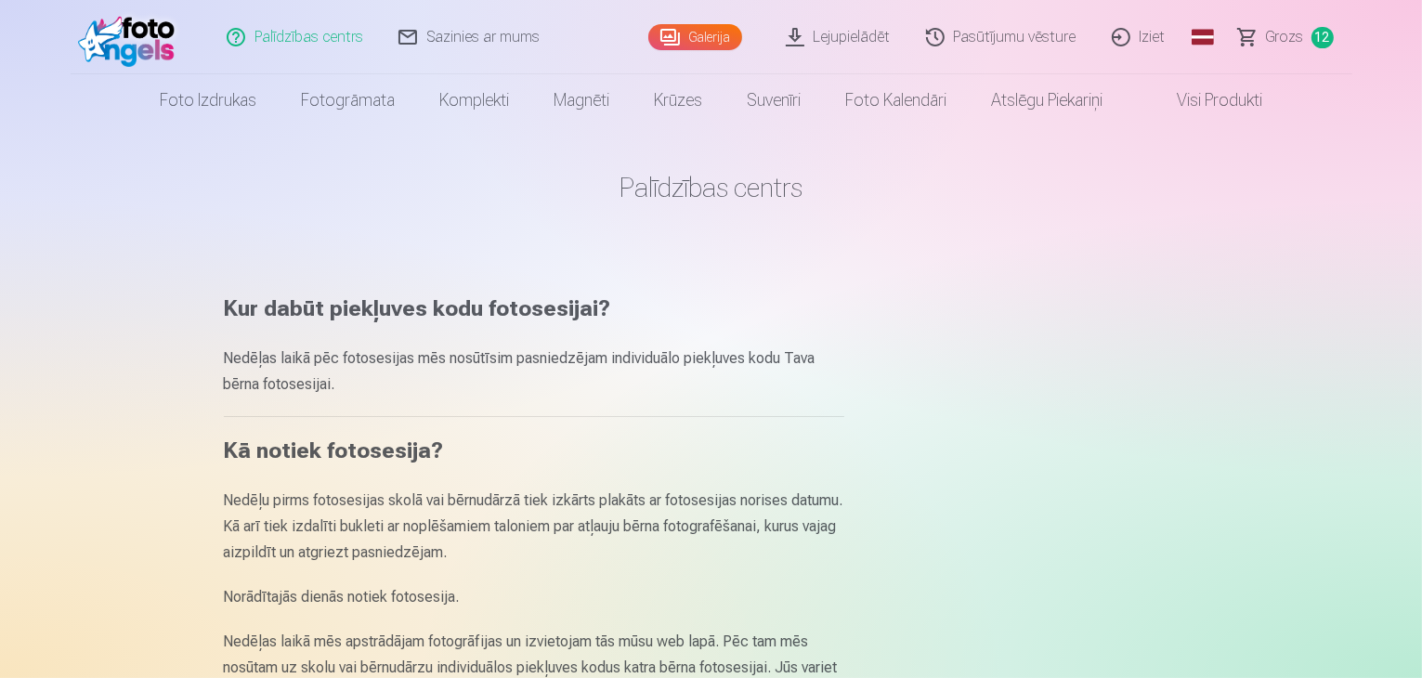
click at [1289, 35] on span "Grozs" at bounding box center [1285, 37] width 38 height 22
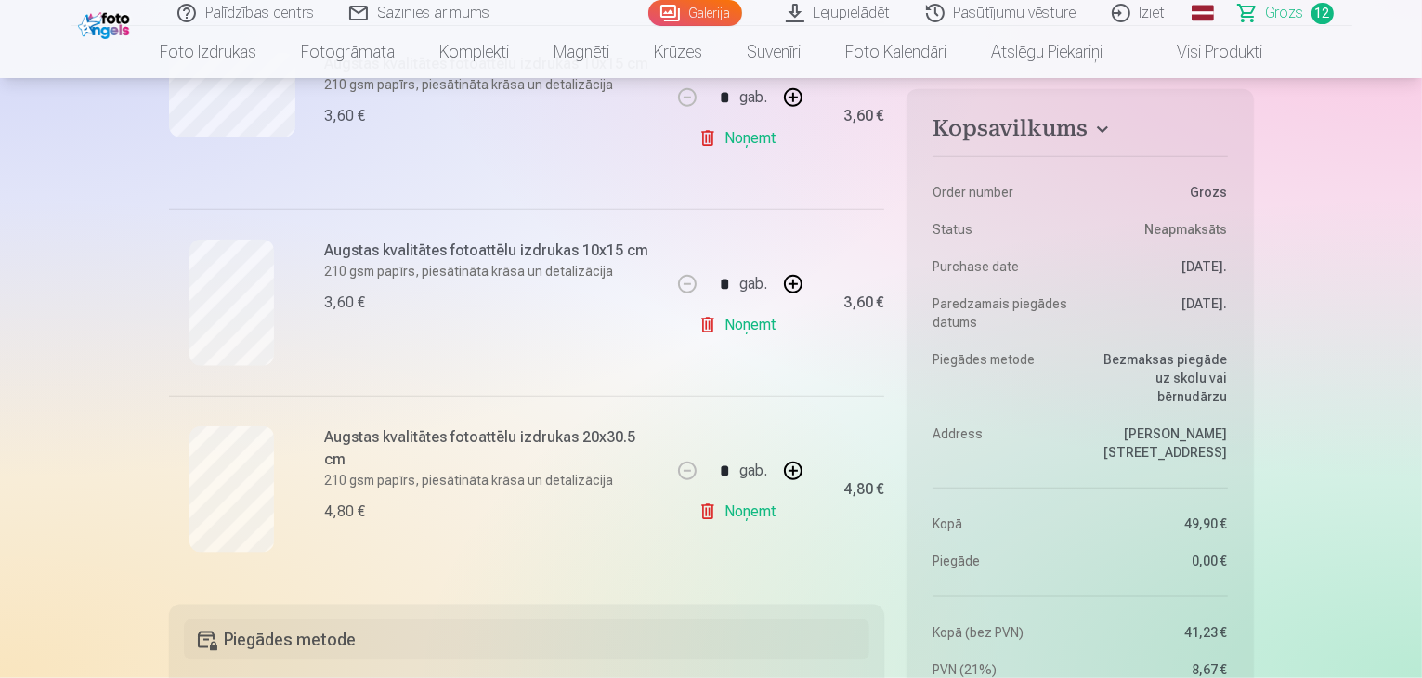
scroll to position [2137, 0]
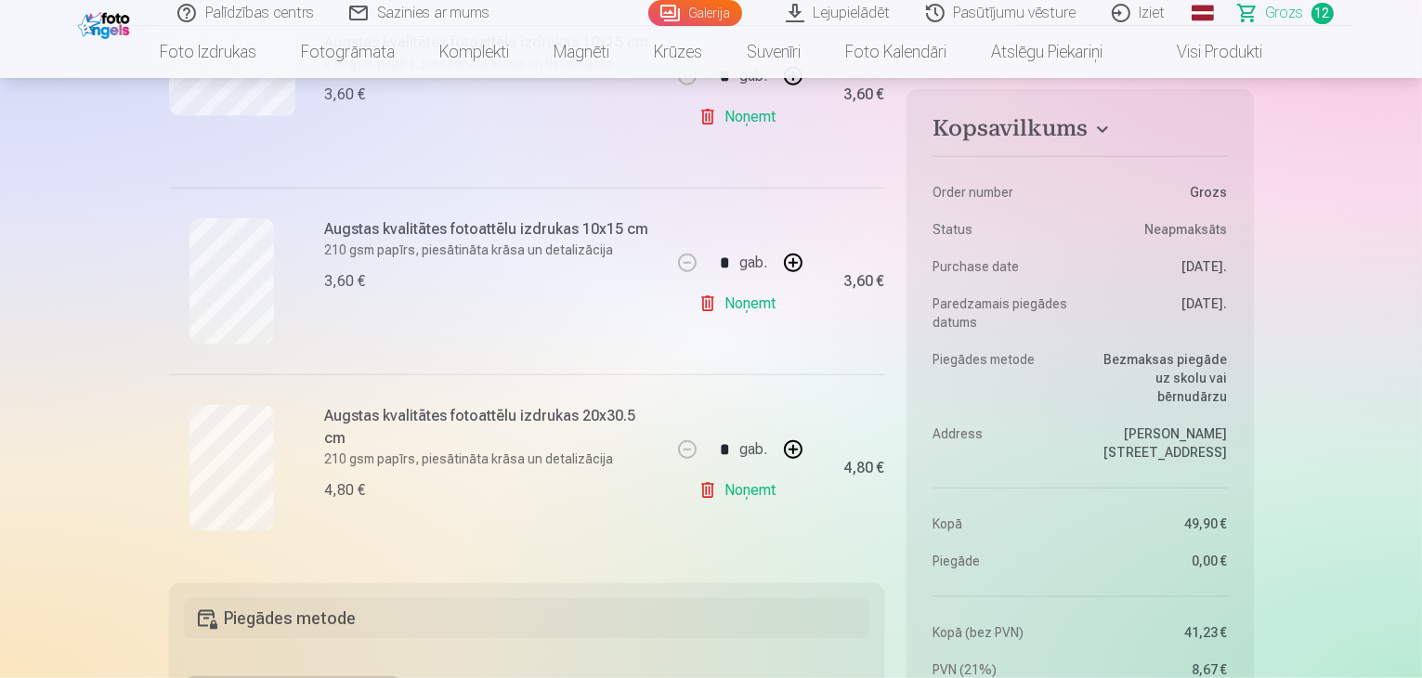
click at [748, 298] on link "Noņemt" at bounding box center [741, 303] width 85 height 37
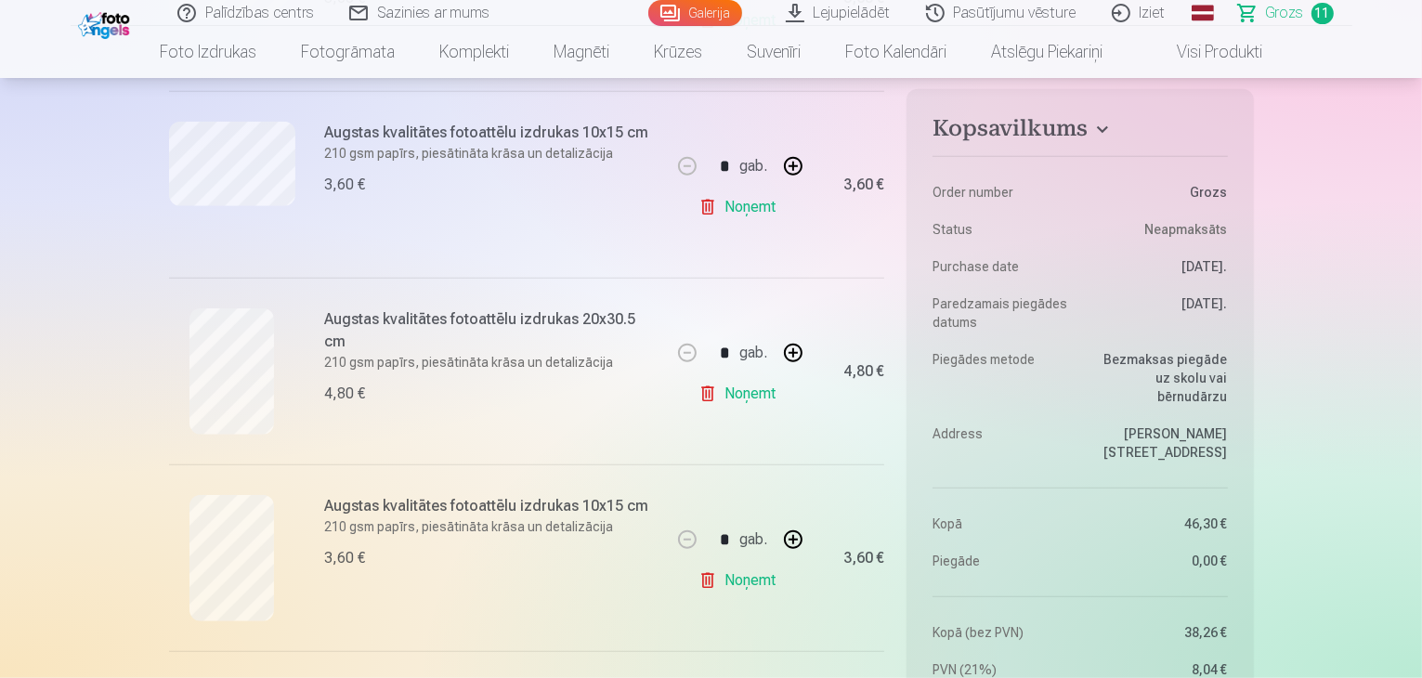
scroll to position [1858, 0]
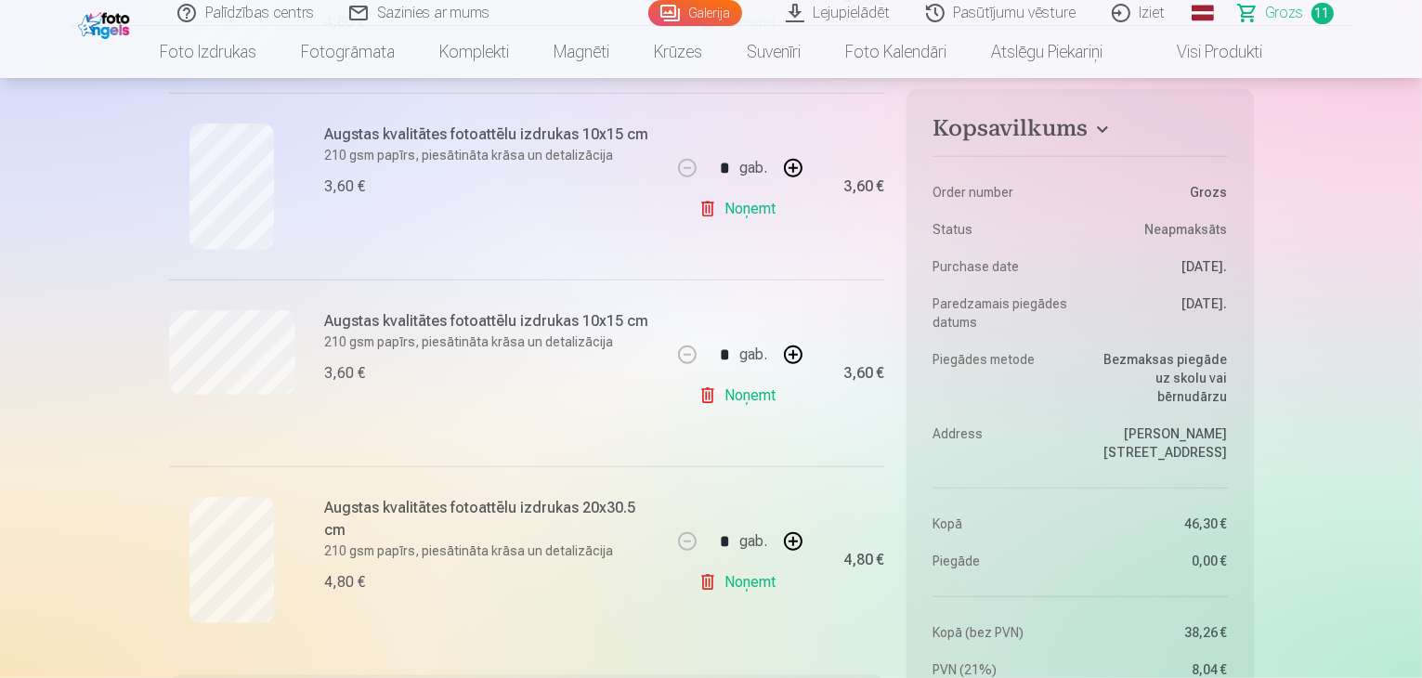
click at [758, 399] on link "Noņemt" at bounding box center [741, 395] width 85 height 37
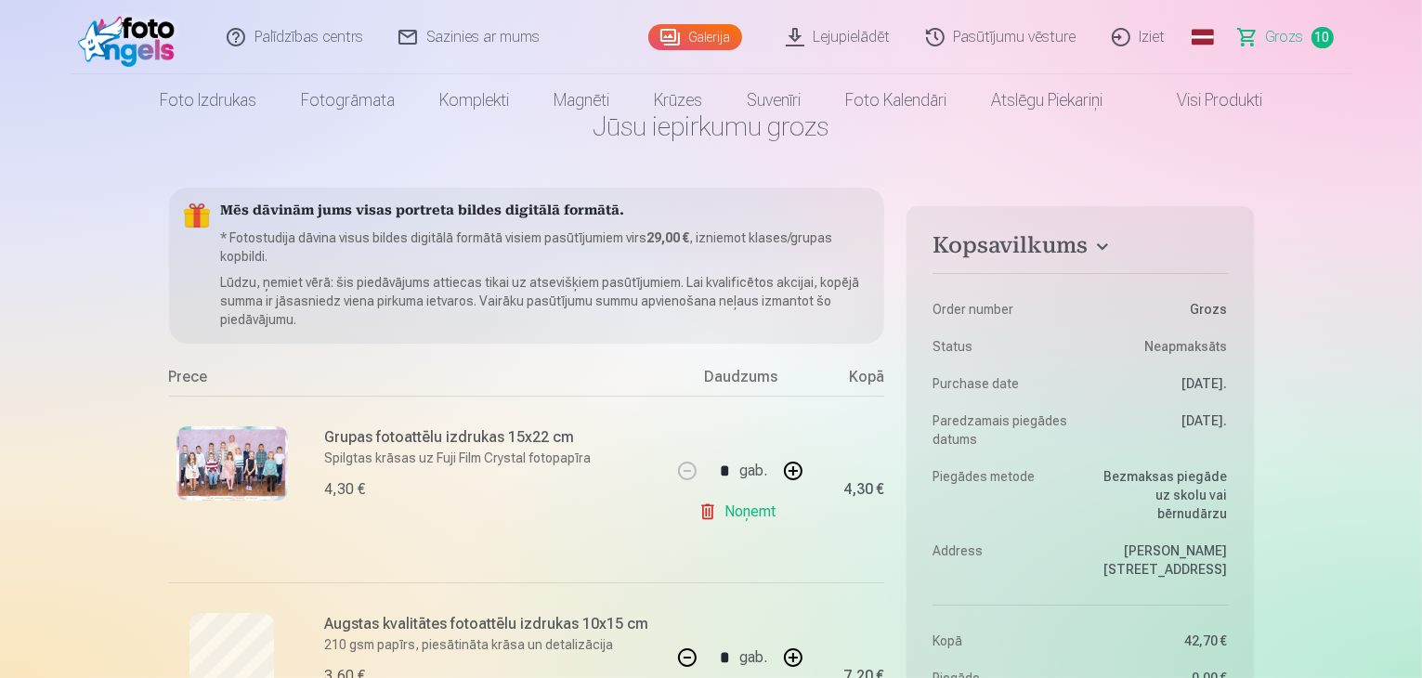
scroll to position [0, 0]
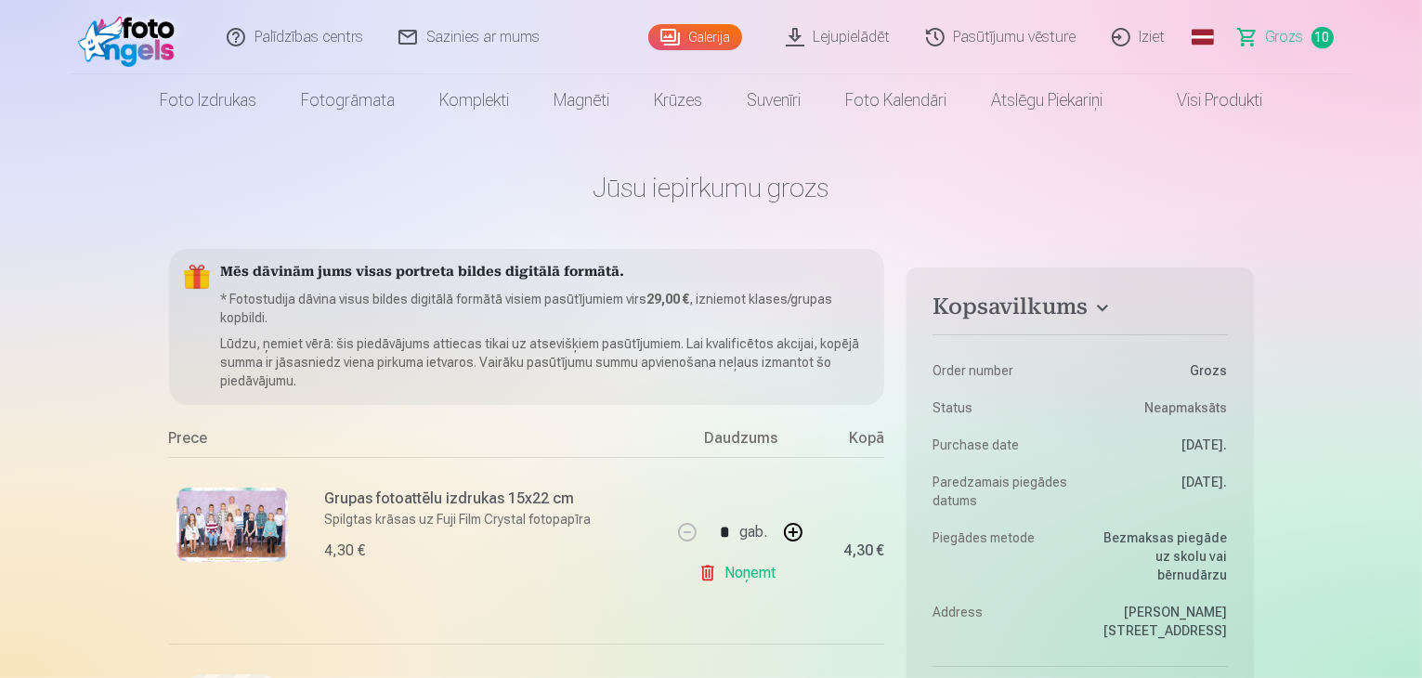
click at [500, 34] on link "Sazinies ar mums" at bounding box center [470, 37] width 177 height 74
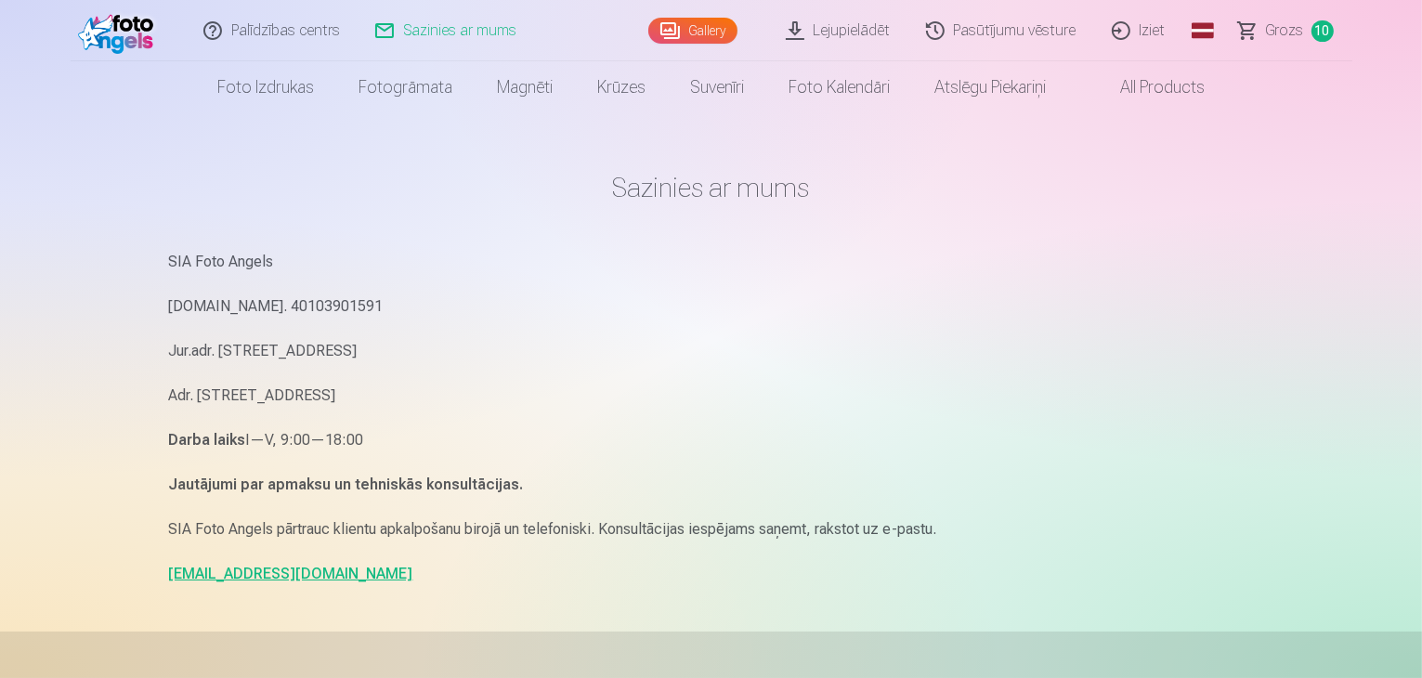
scroll to position [186, 0]
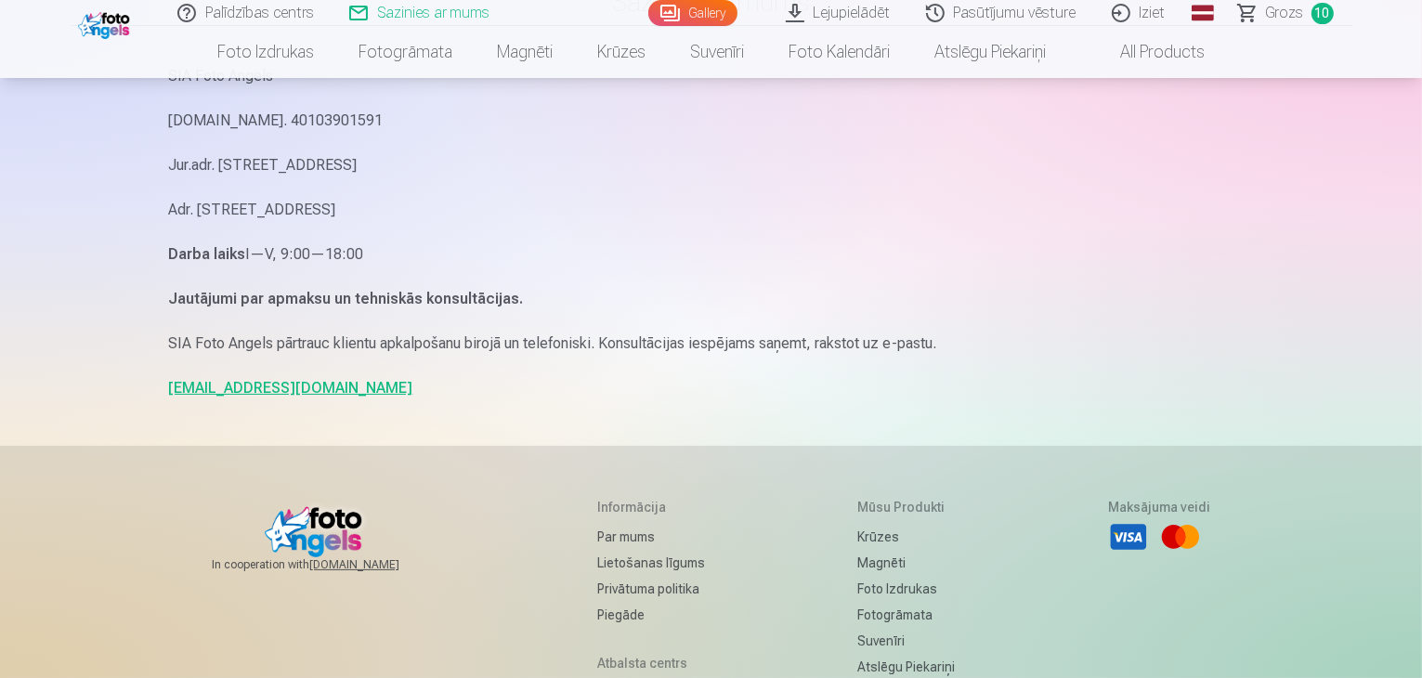
click at [242, 387] on link "[EMAIL_ADDRESS][DOMAIN_NAME]" at bounding box center [291, 388] width 244 height 18
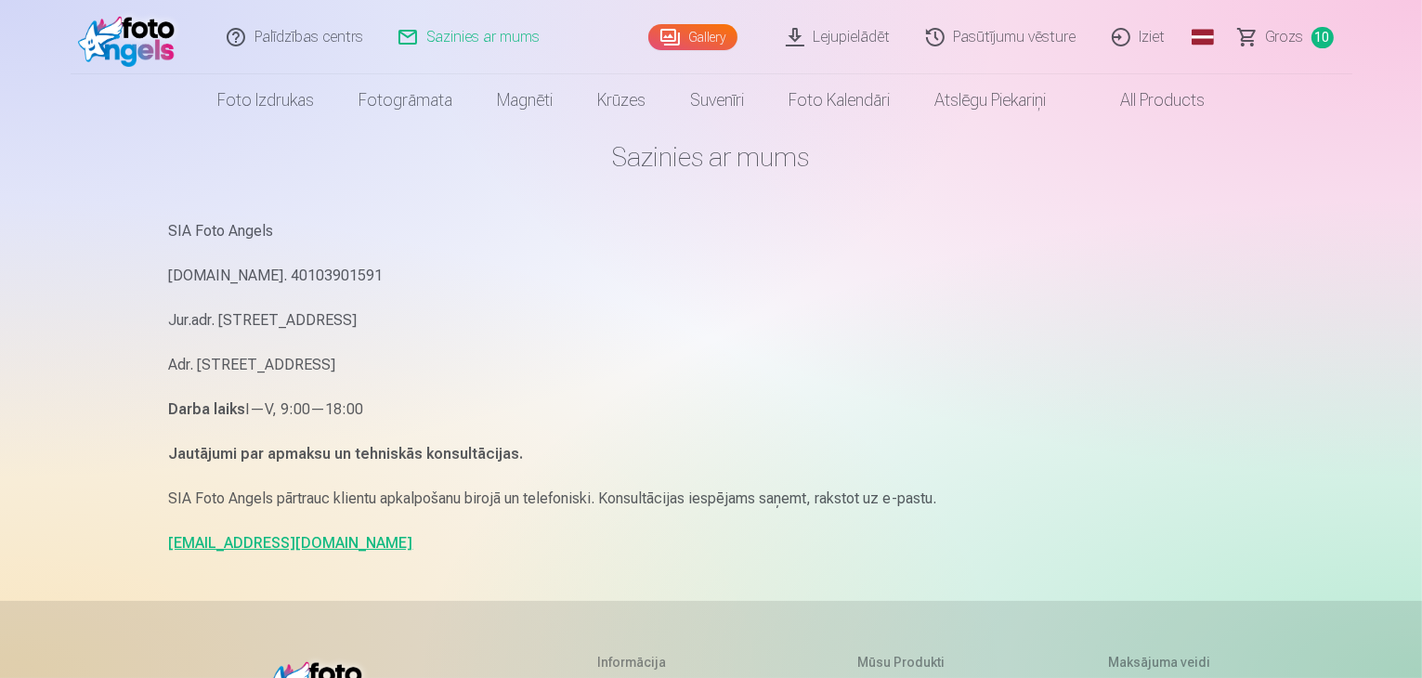
scroll to position [0, 0]
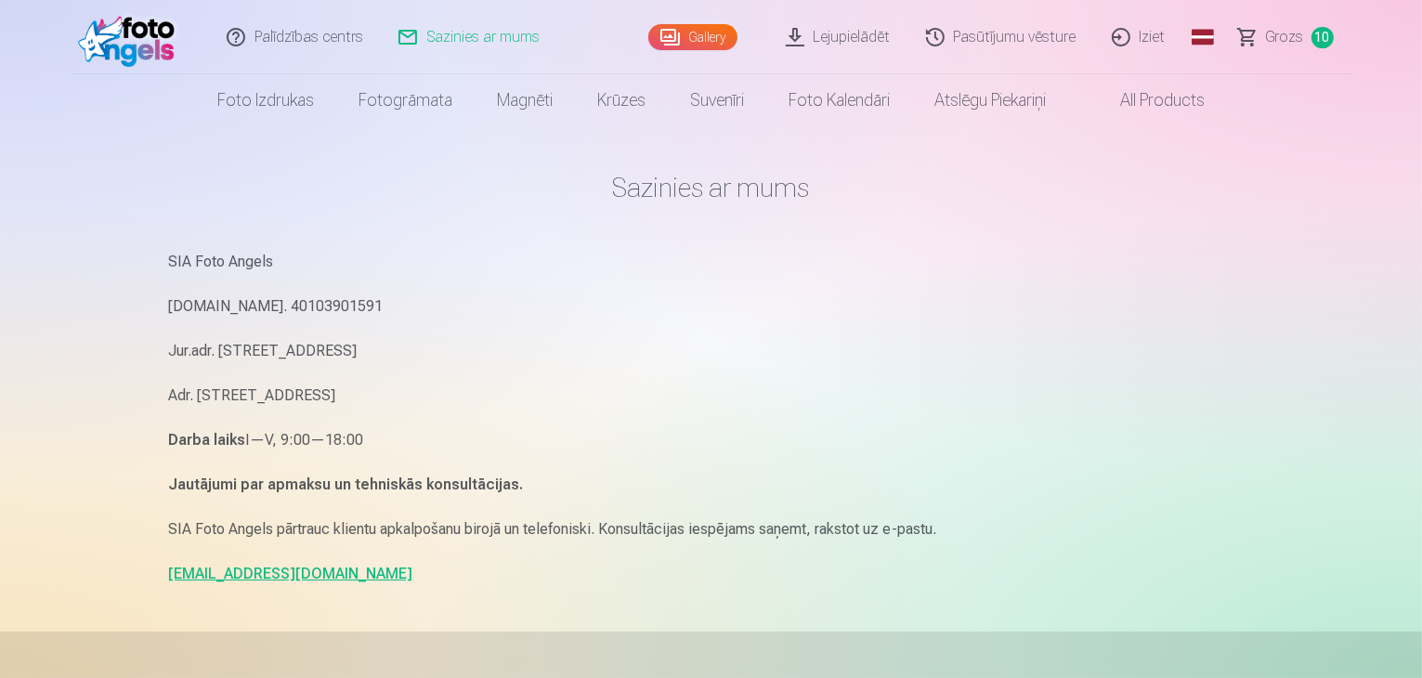
click at [1282, 37] on span "Grozs" at bounding box center [1285, 37] width 38 height 22
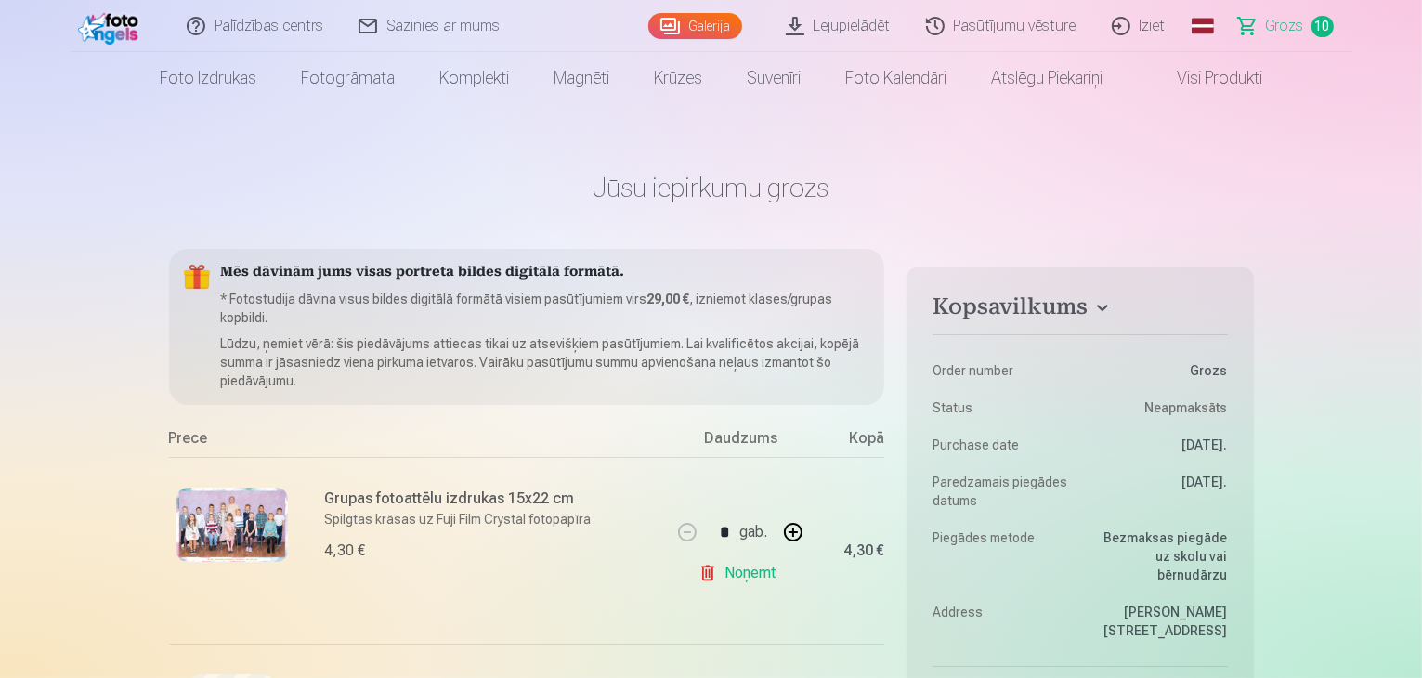
scroll to position [372, 0]
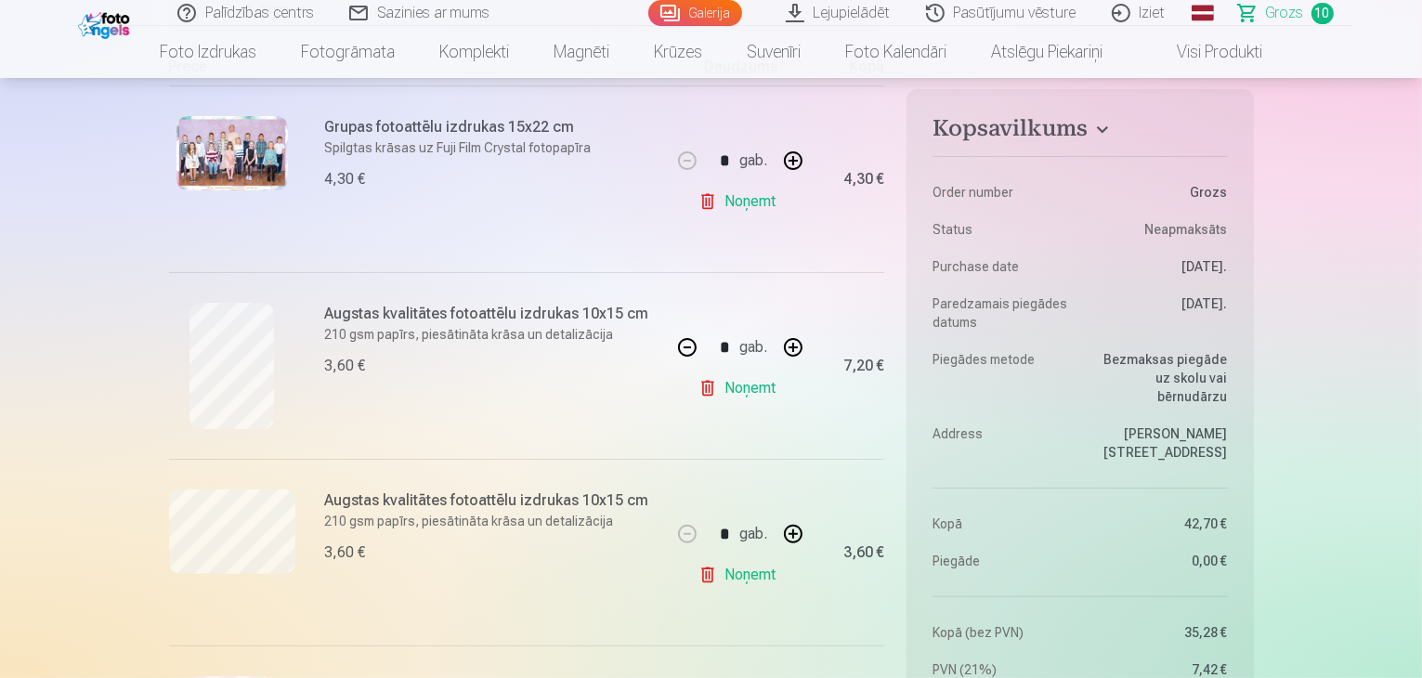
click at [685, 345] on button "button" at bounding box center [687, 347] width 45 height 45
type input "*"
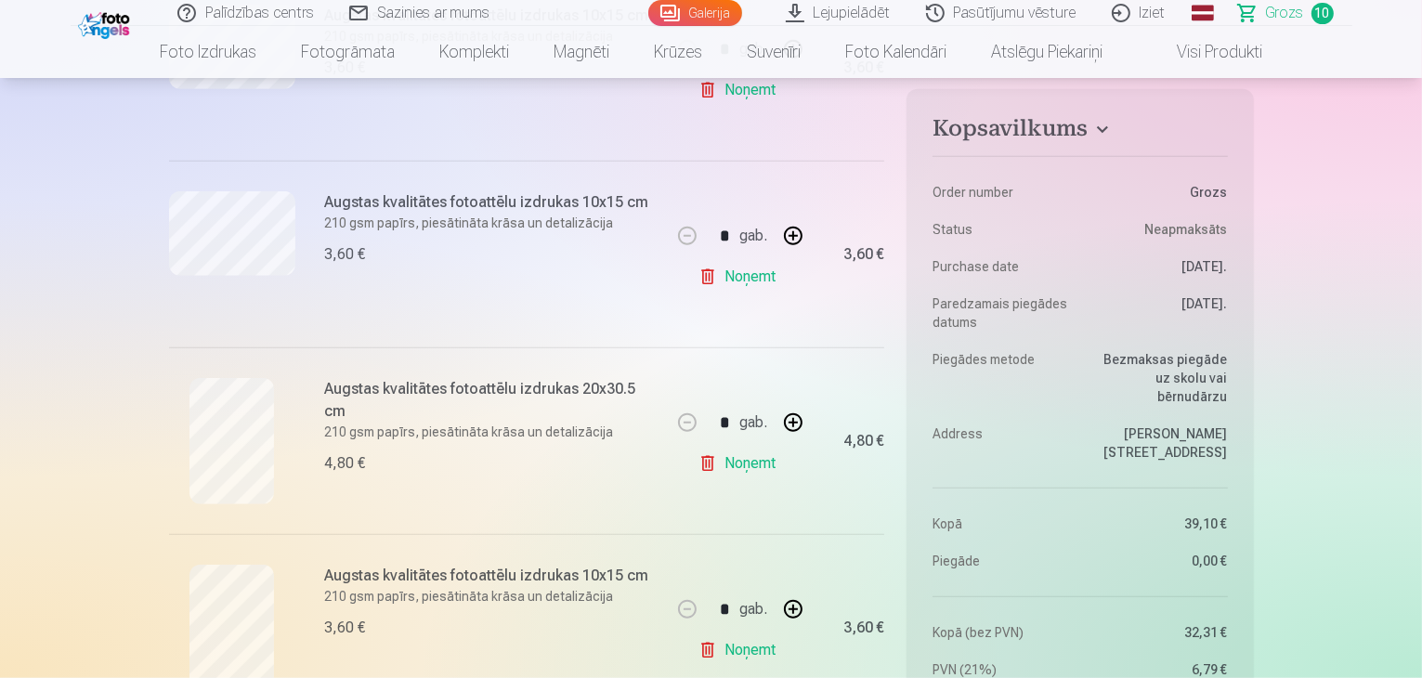
scroll to position [1486, 0]
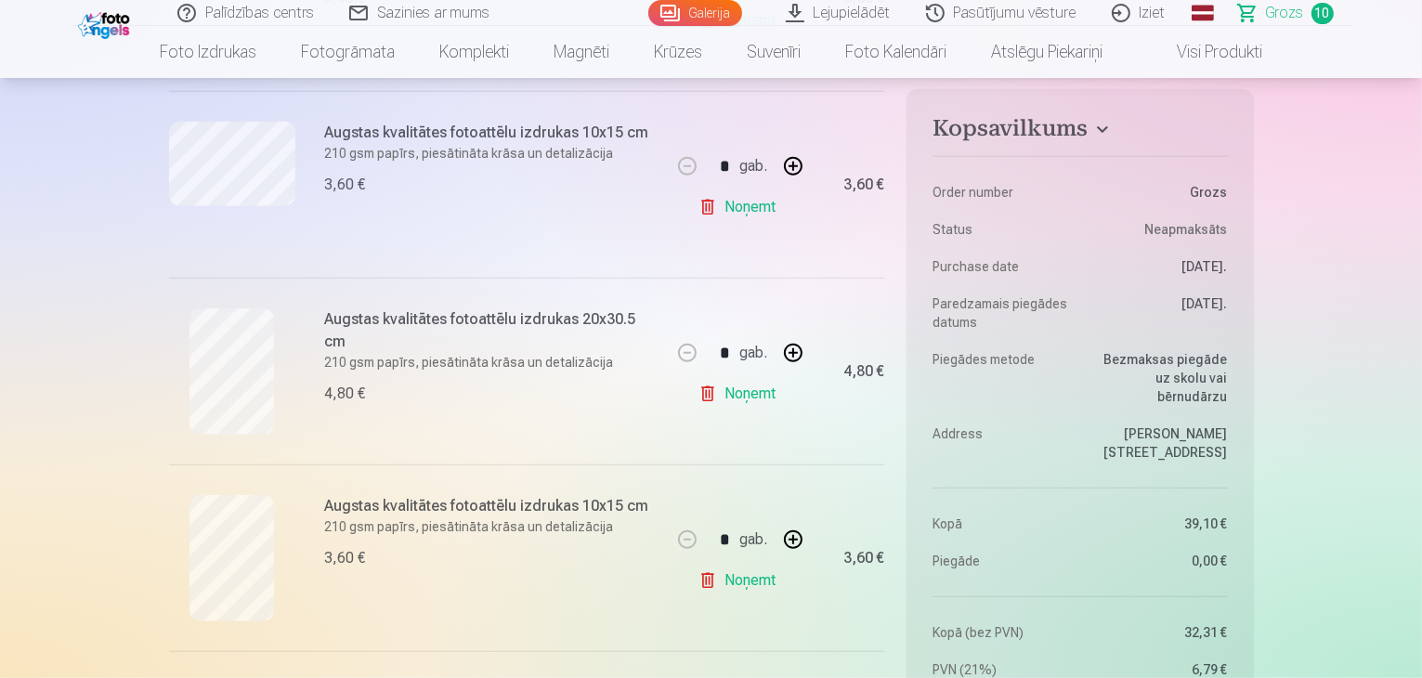
click at [754, 205] on link "Noņemt" at bounding box center [741, 207] width 85 height 37
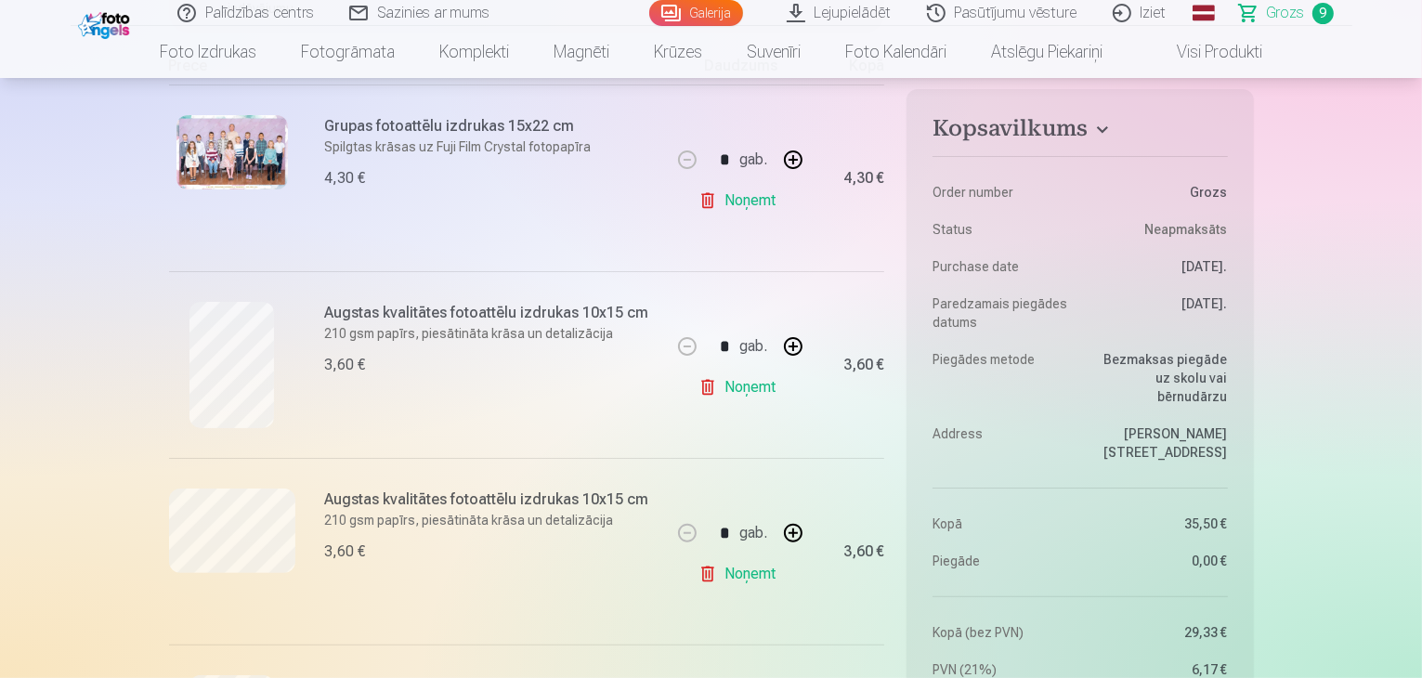
scroll to position [557, 0]
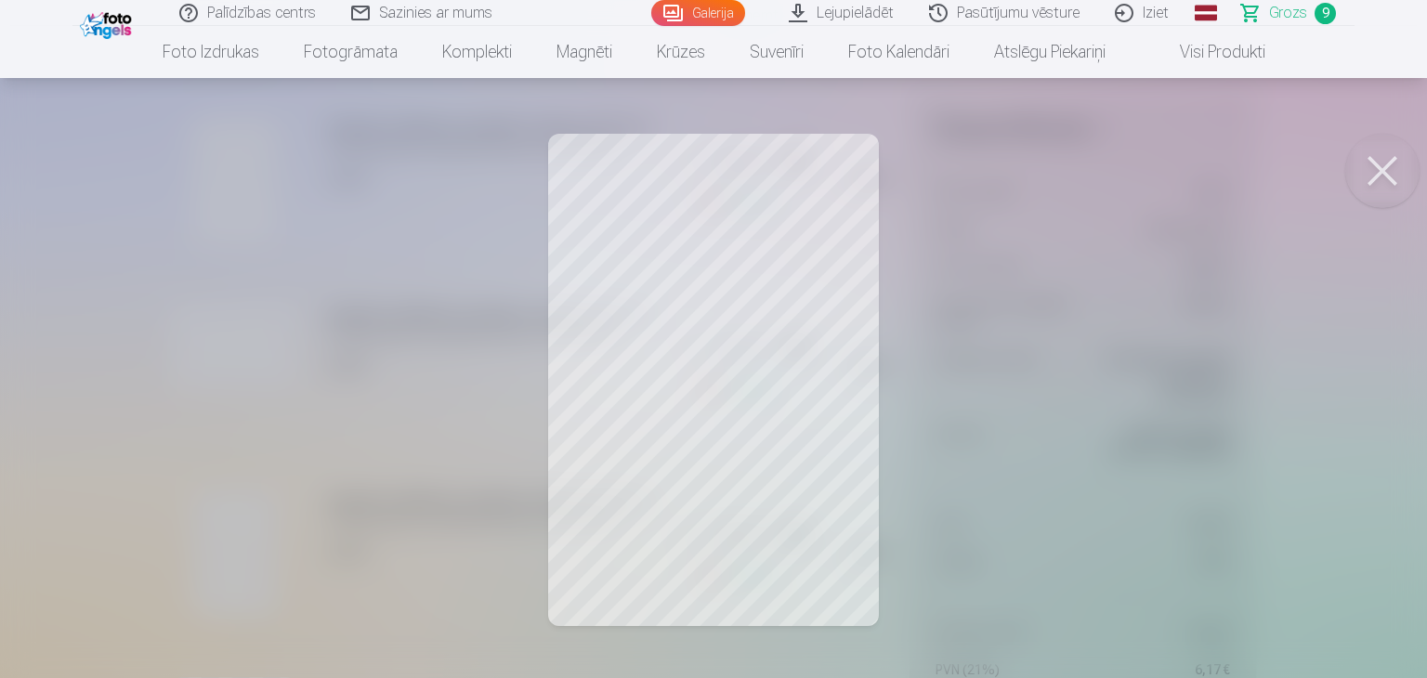
click at [1386, 175] on button at bounding box center [1382, 171] width 74 height 74
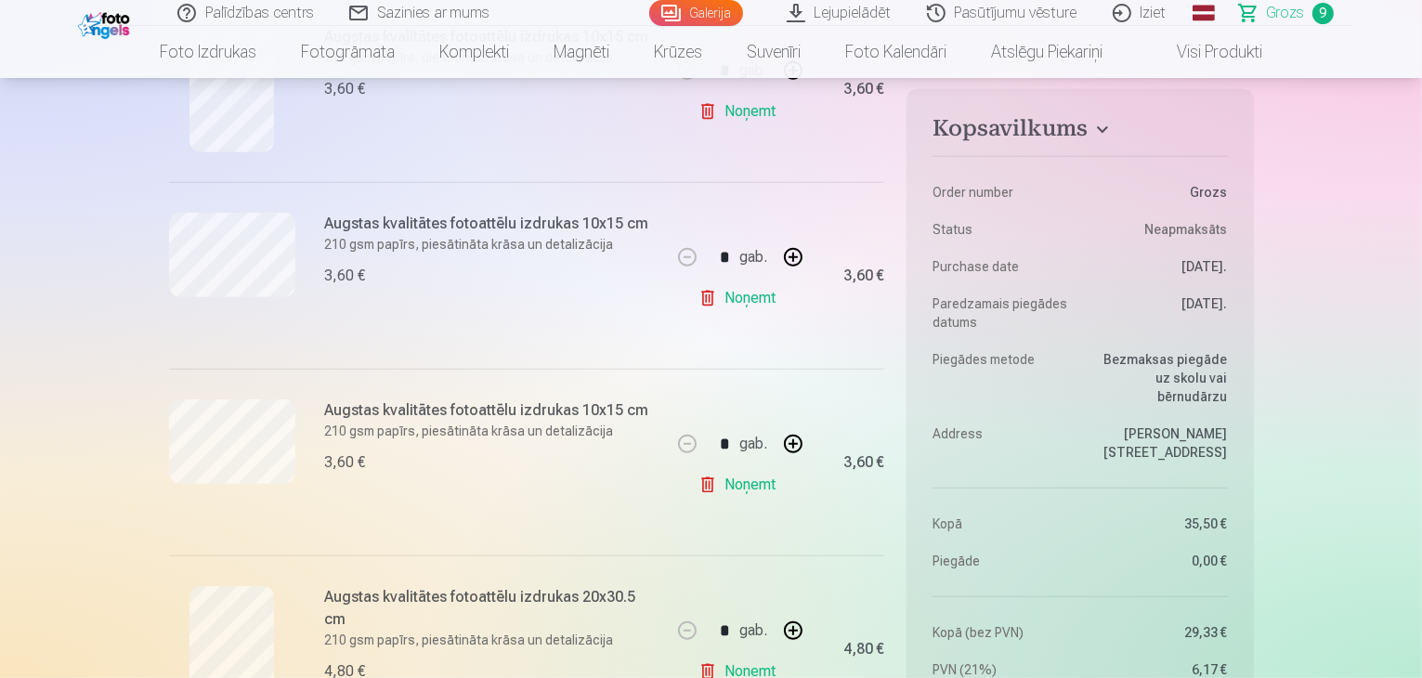
scroll to position [1301, 0]
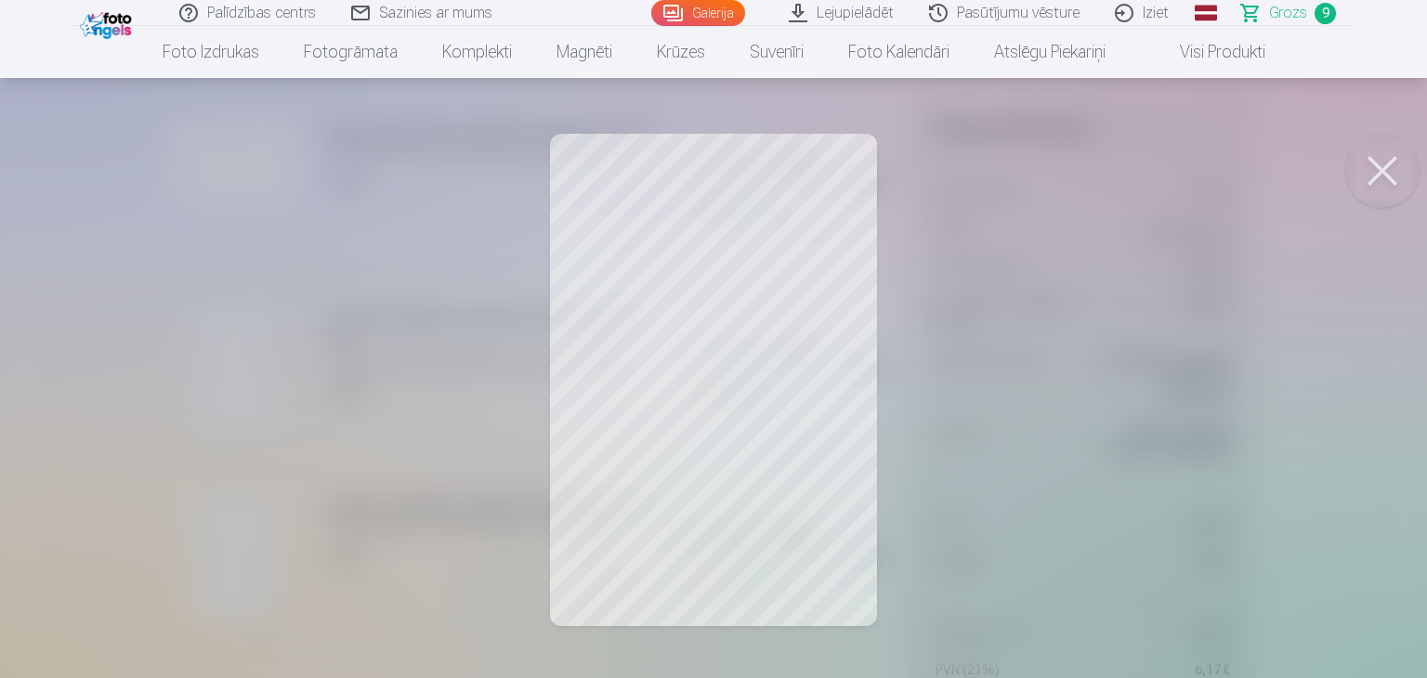
click at [1374, 174] on button at bounding box center [1382, 171] width 74 height 74
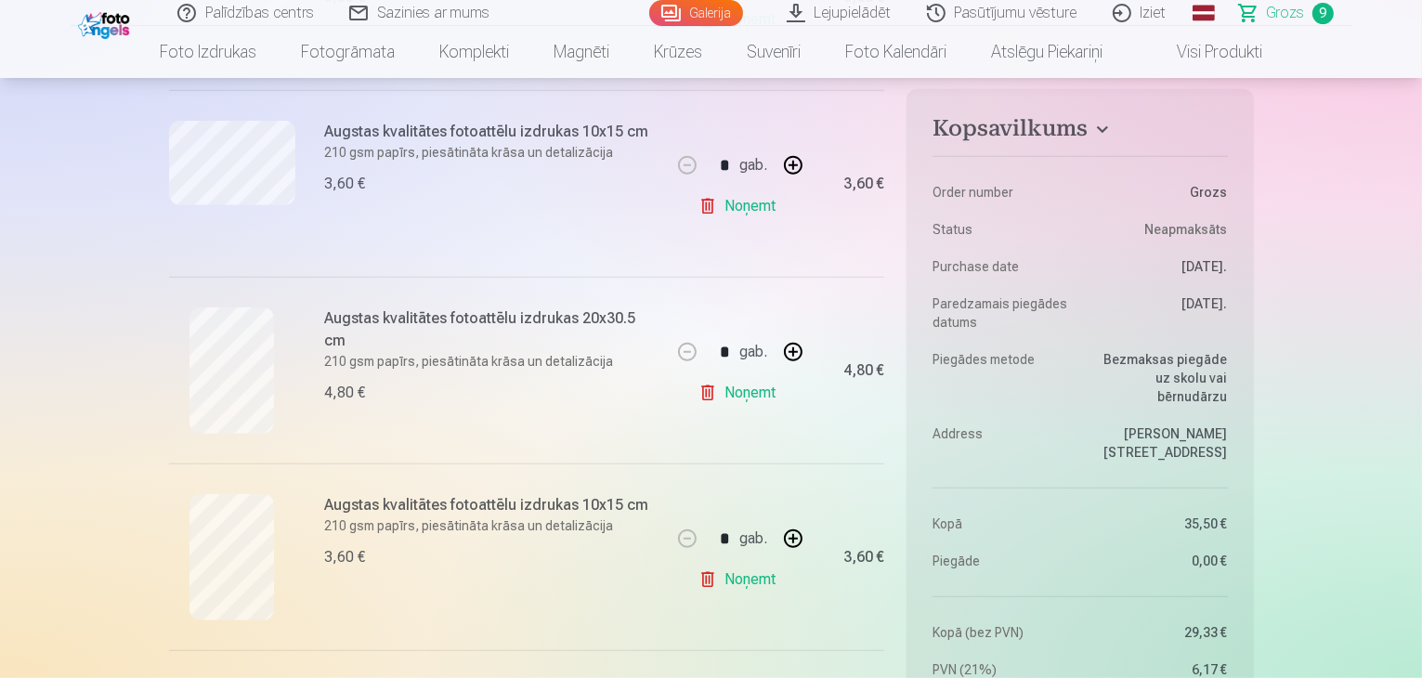
click at [751, 387] on link "Noņemt" at bounding box center [741, 392] width 85 height 37
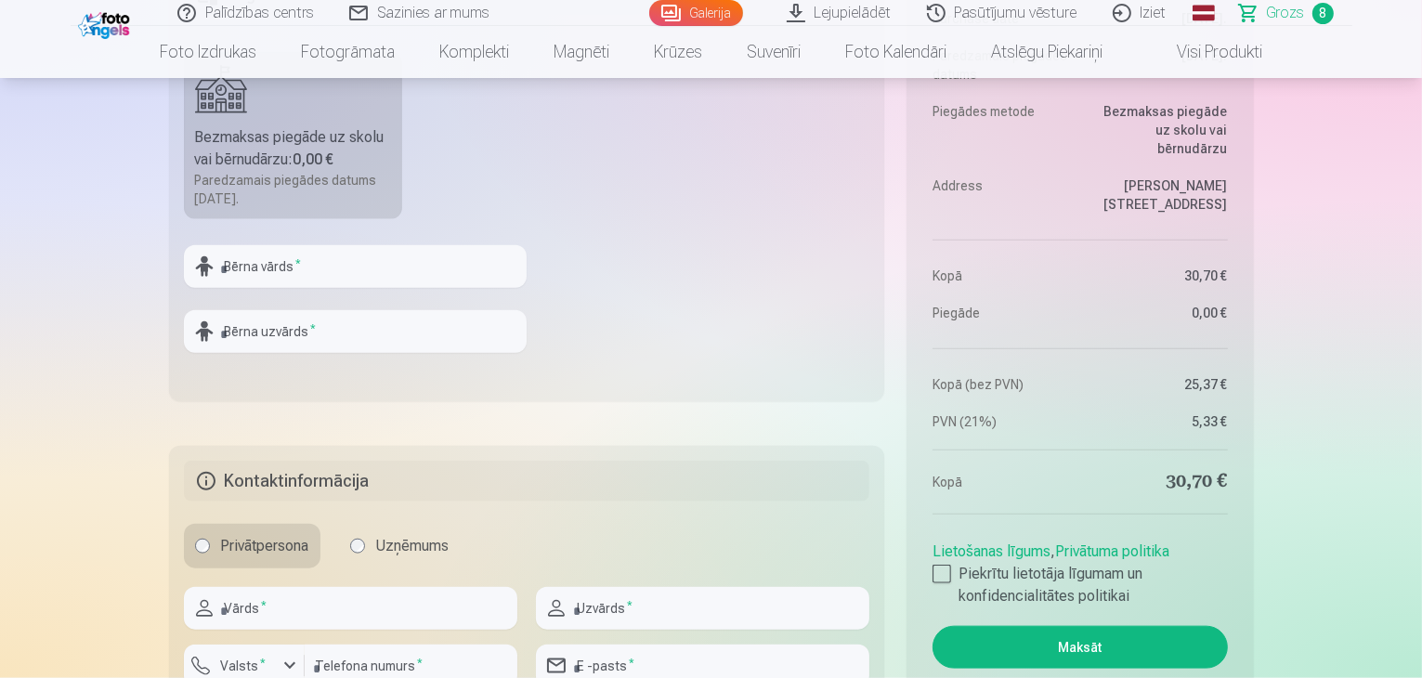
scroll to position [2230, 0]
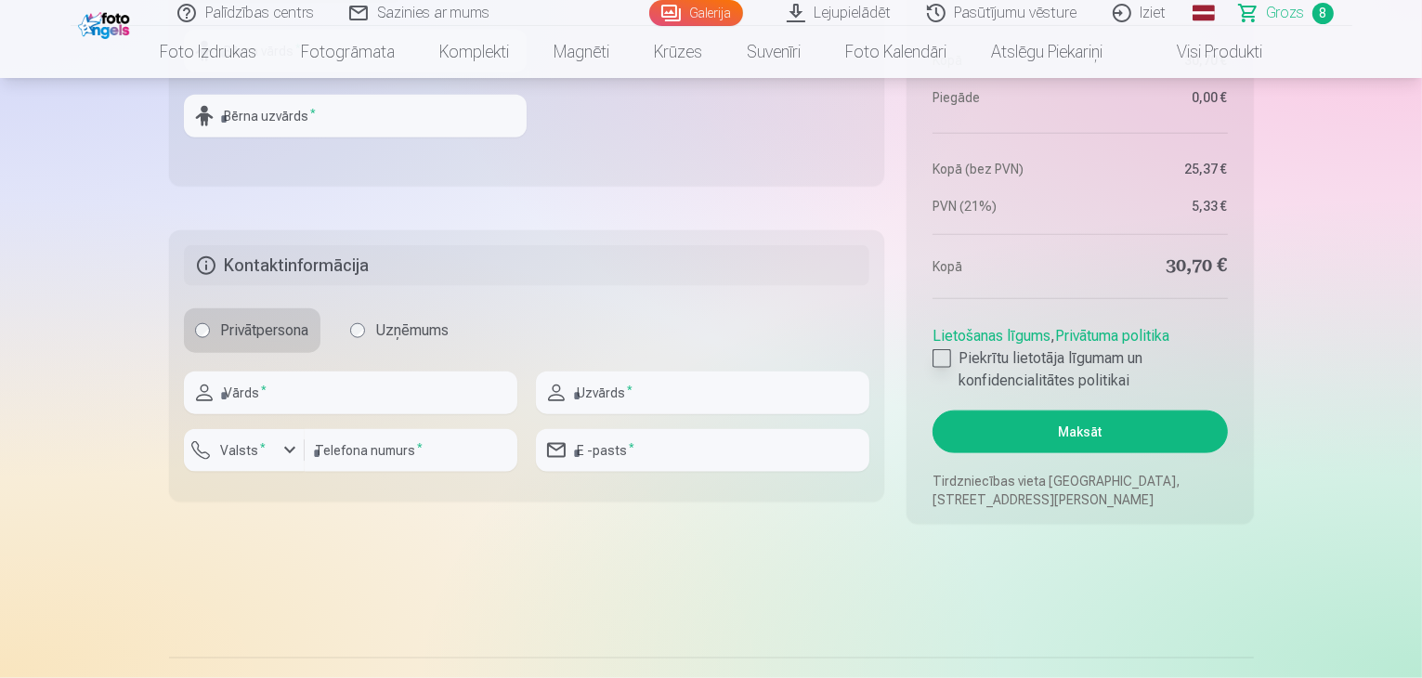
click at [942, 354] on div at bounding box center [942, 358] width 19 height 19
click at [244, 384] on input "text" at bounding box center [350, 393] width 333 height 43
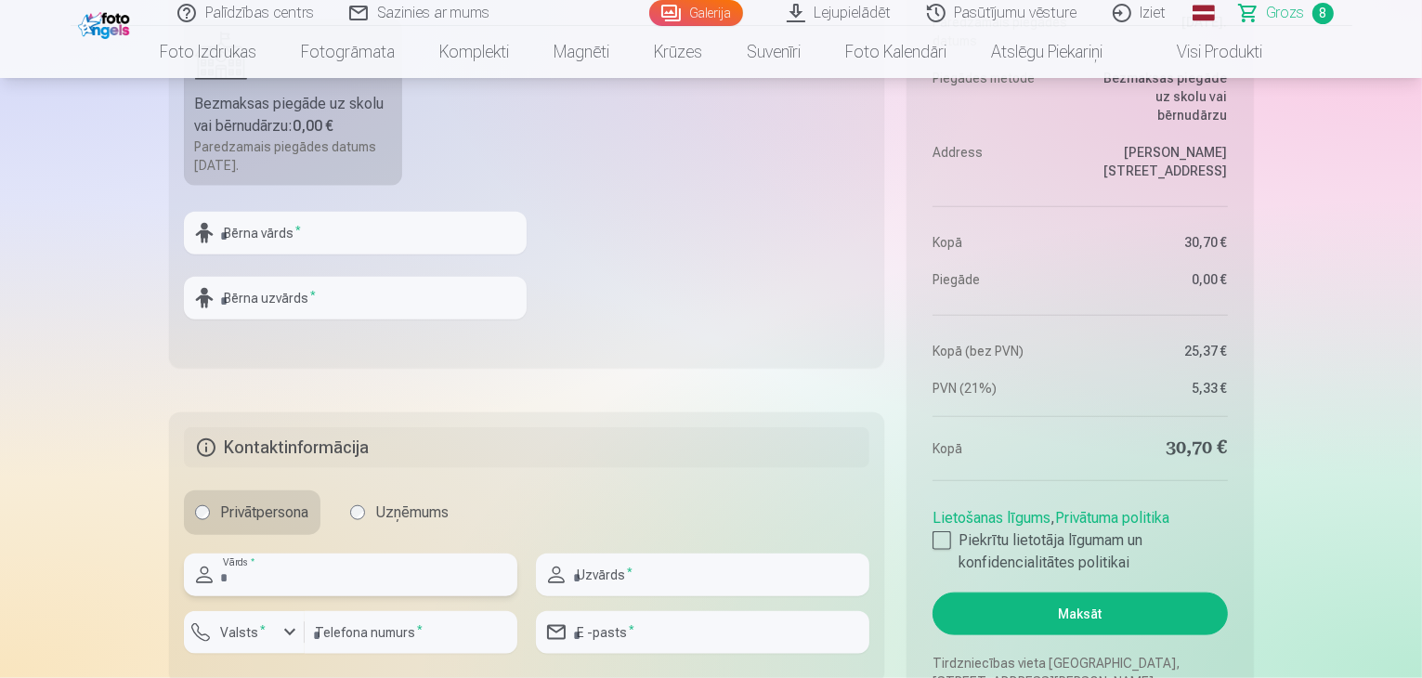
scroll to position [2044, 0]
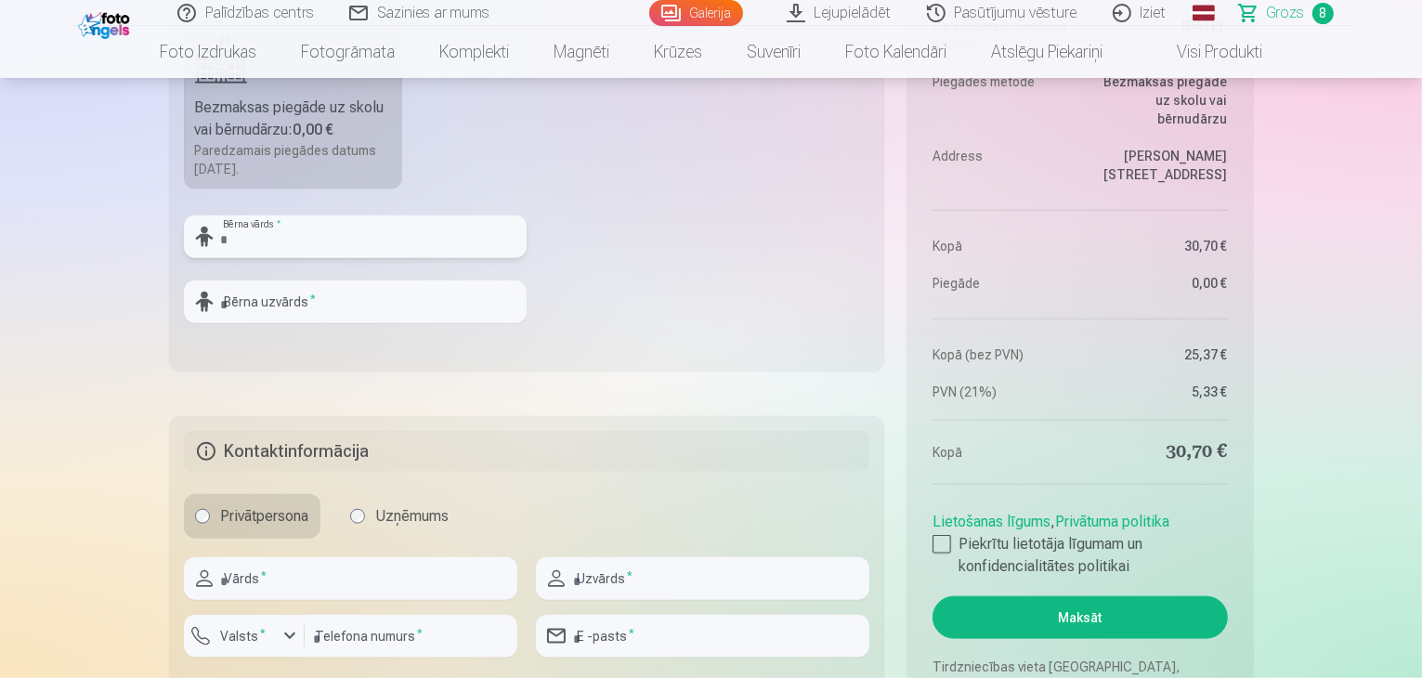
click at [312, 241] on input "text" at bounding box center [355, 237] width 343 height 43
type input "*"
type input "****"
click at [357, 293] on input "text" at bounding box center [355, 302] width 343 height 43
type input "*********"
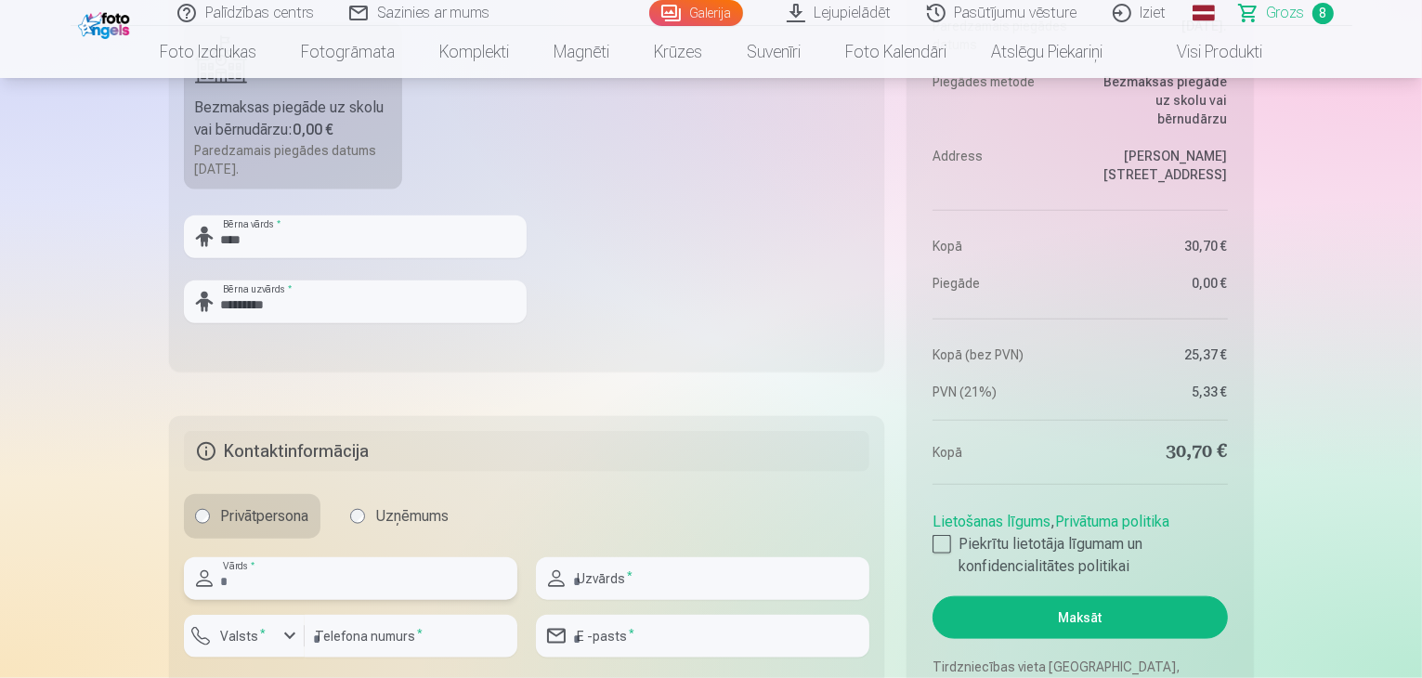
click at [312, 569] on input "text" at bounding box center [350, 578] width 333 height 43
type input "*****"
click at [588, 578] on input "text" at bounding box center [702, 578] width 333 height 43
type input "*******"
click at [393, 632] on input "number" at bounding box center [411, 636] width 213 height 43
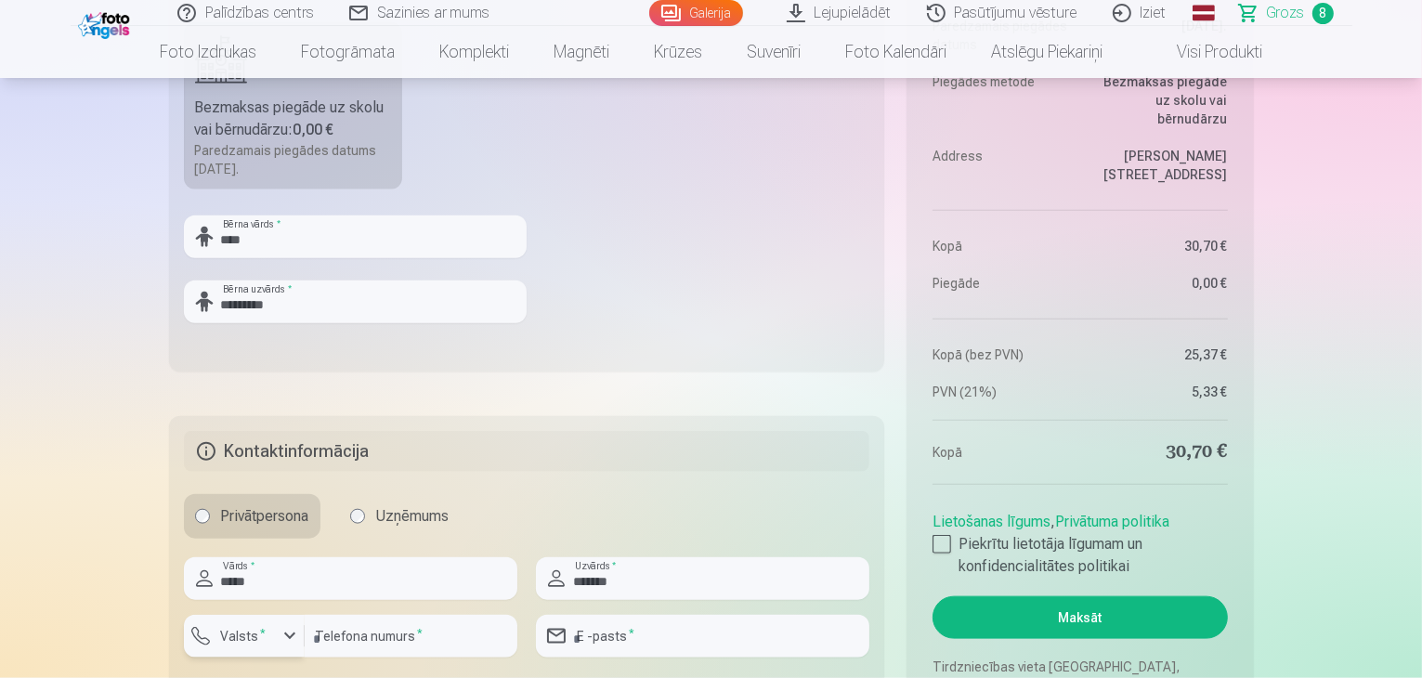
click at [280, 633] on div "button" at bounding box center [290, 636] width 22 height 22
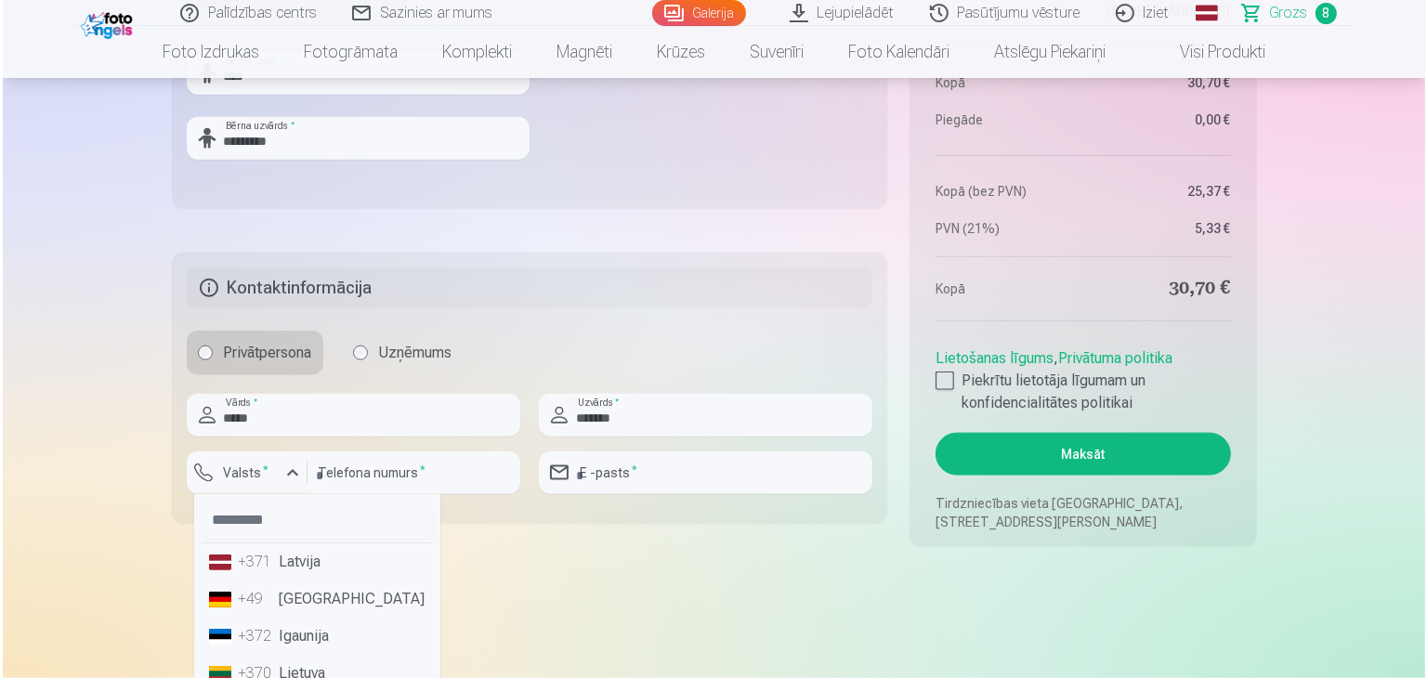
scroll to position [2252, 0]
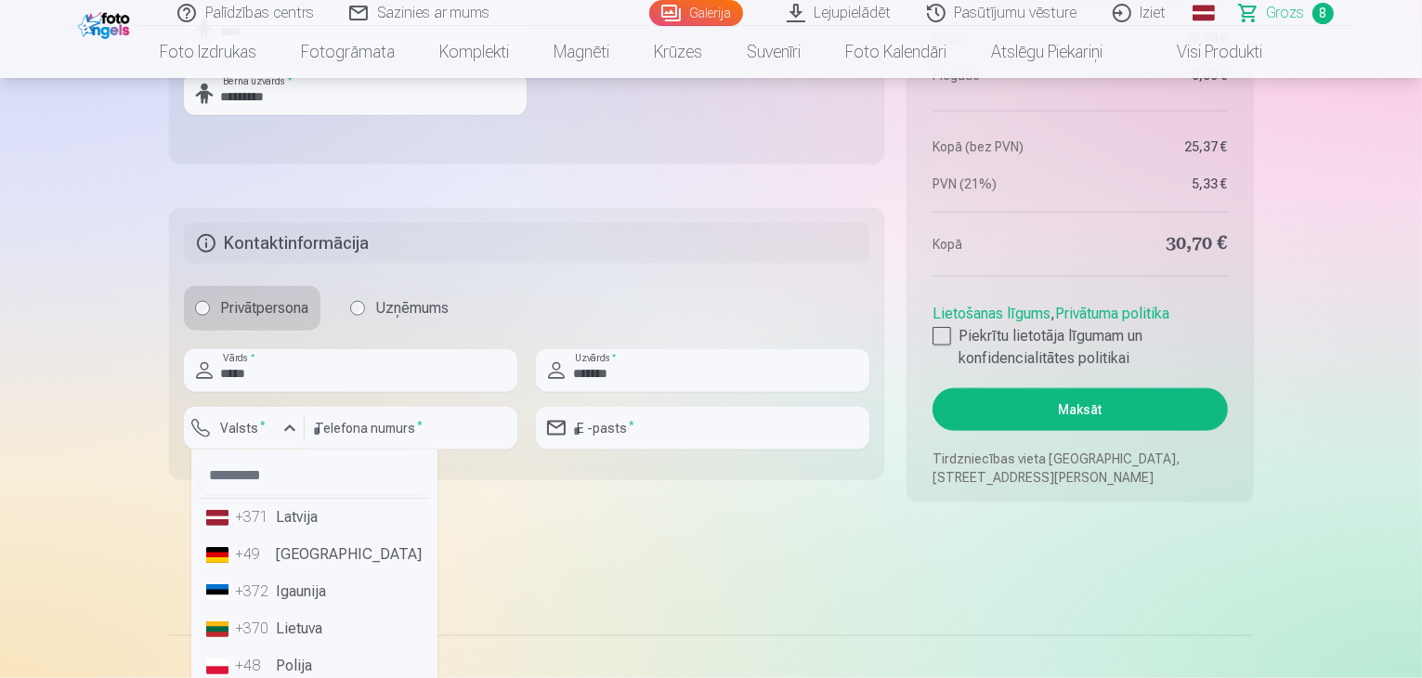
click at [302, 513] on li "+371 Latvija" at bounding box center [314, 517] width 231 height 37
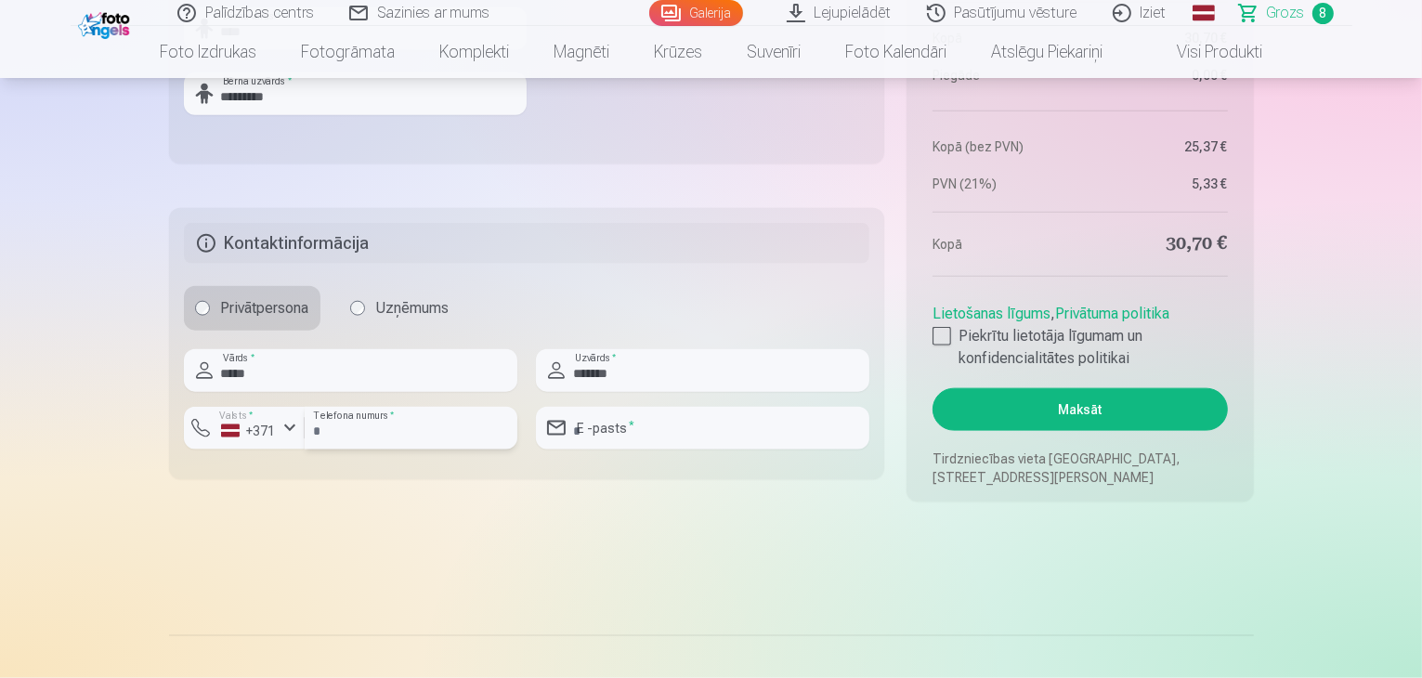
click at [416, 426] on input "number" at bounding box center [411, 428] width 213 height 43
type input "********"
click at [669, 414] on input "email" at bounding box center [702, 428] width 333 height 43
type input "**********"
click at [1101, 402] on button "Maksāt" at bounding box center [1080, 409] width 294 height 43
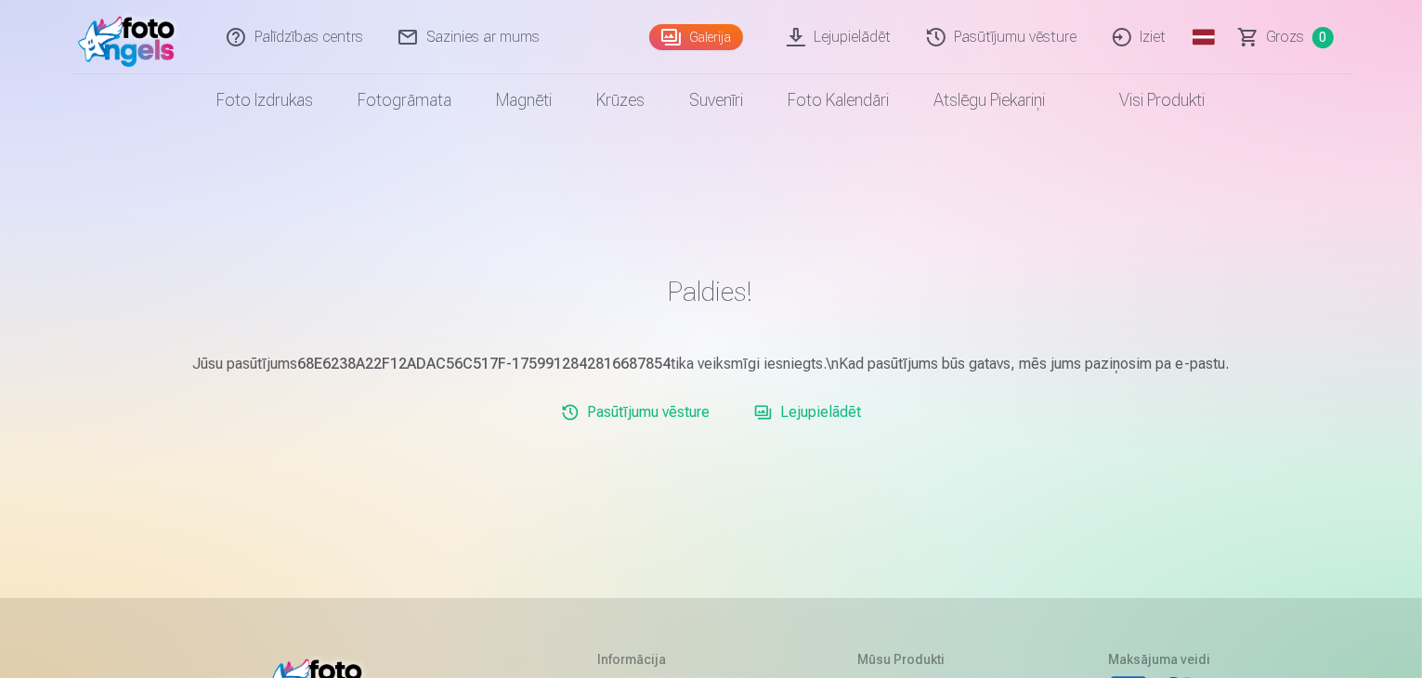
click at [820, 412] on link "Lejupielādēt" at bounding box center [808, 412] width 122 height 37
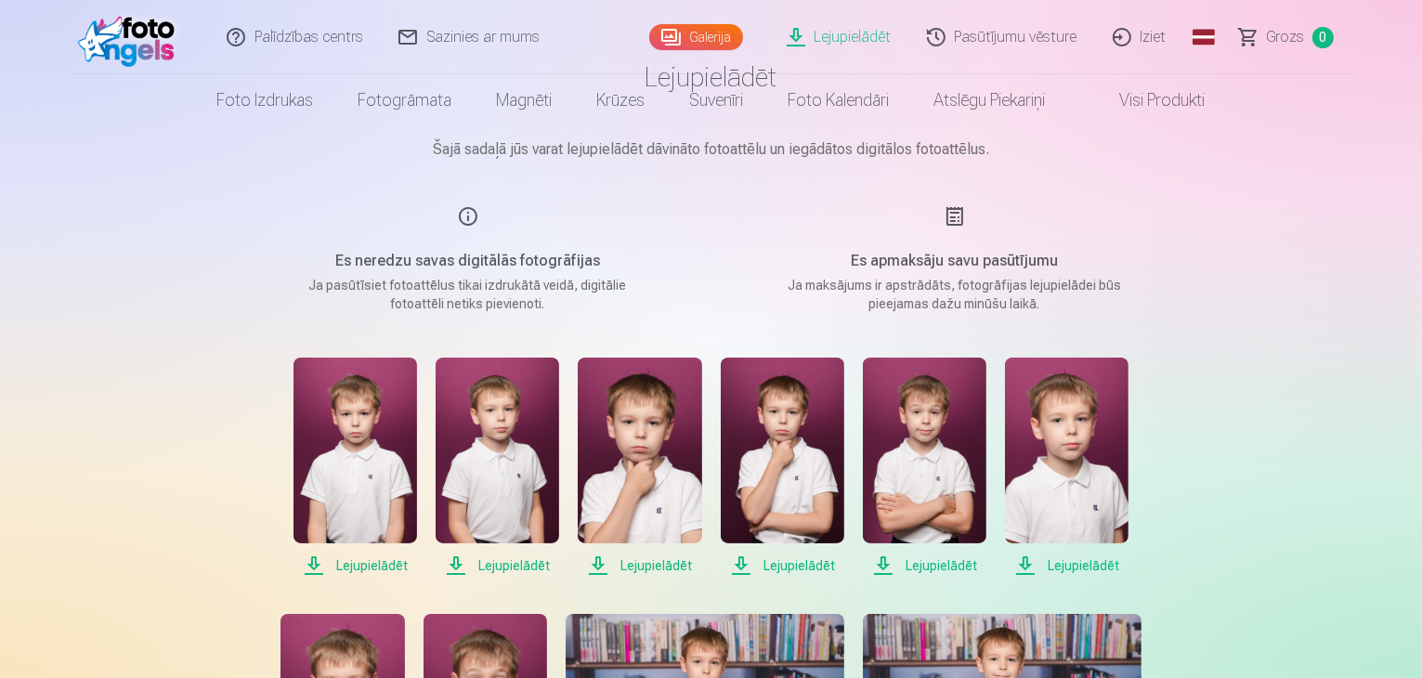
scroll to position [186, 0]
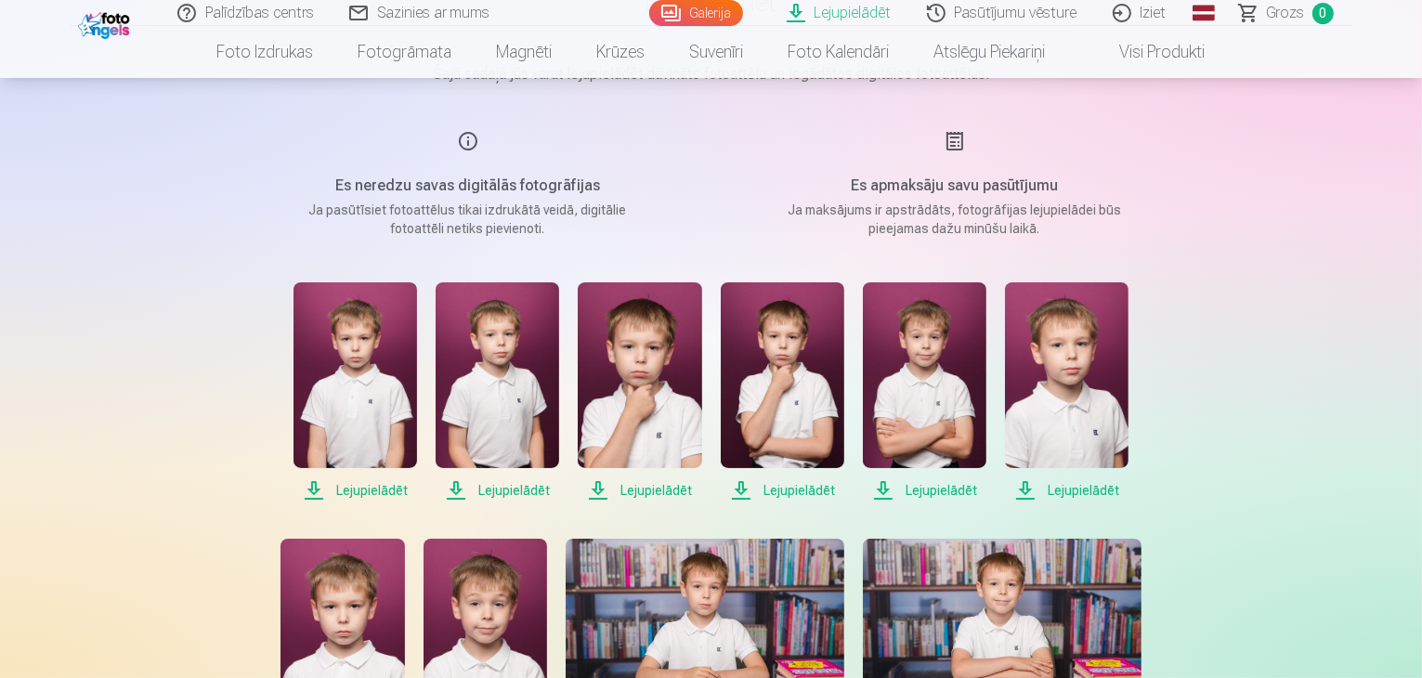
click at [374, 486] on span "Lejupielādēt" at bounding box center [356, 490] width 124 height 22
click at [509, 488] on span "Lejupielādēt" at bounding box center [498, 490] width 124 height 22
click at [658, 487] on span "Lejupielādēt" at bounding box center [640, 490] width 124 height 22
click at [804, 486] on span "Lejupielādēt" at bounding box center [783, 490] width 124 height 22
click at [944, 487] on span "Lejupielādēt" at bounding box center [925, 490] width 124 height 22
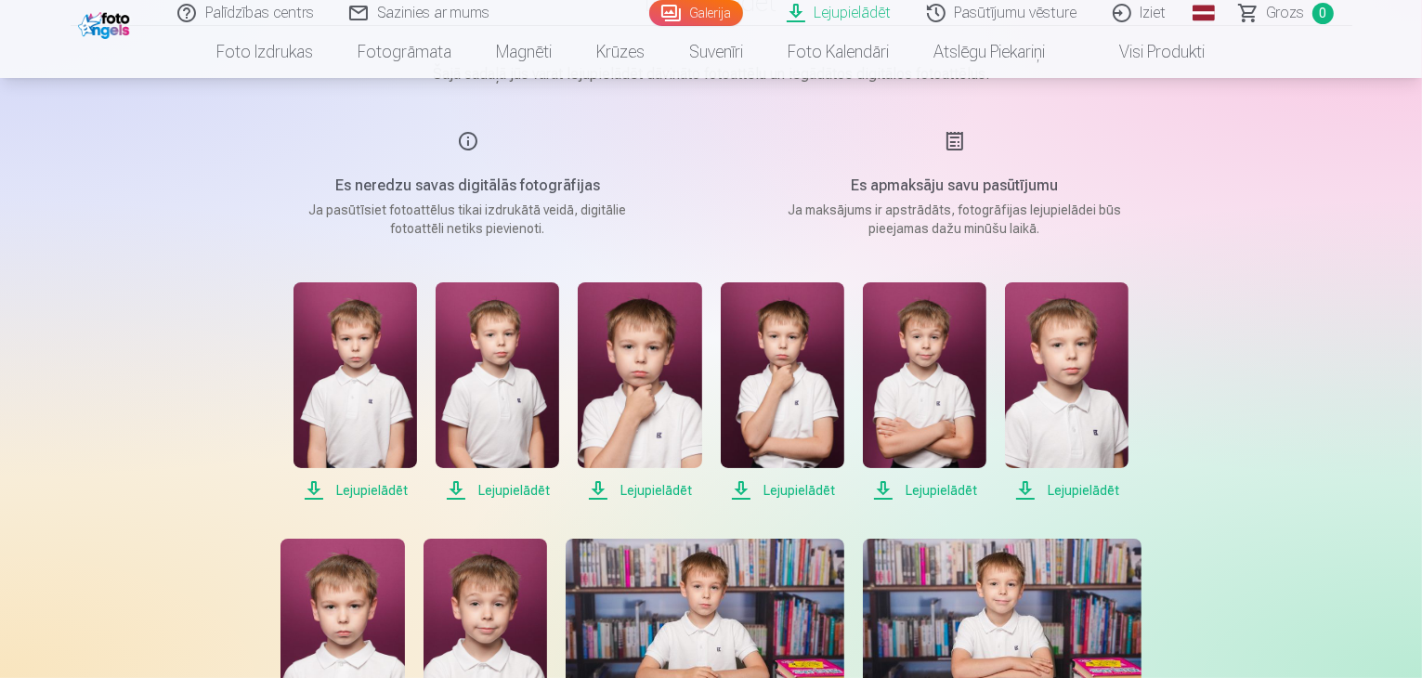
click at [1082, 486] on span "Lejupielādēt" at bounding box center [1067, 490] width 124 height 22
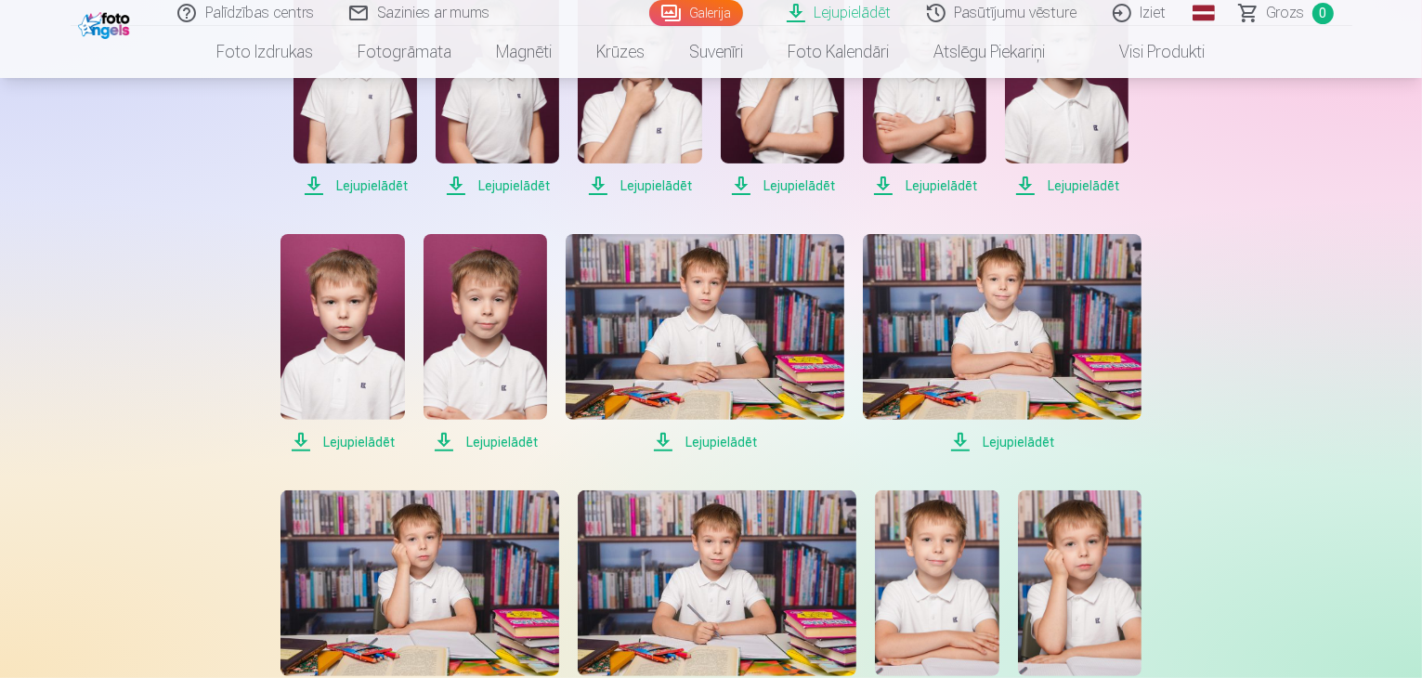
scroll to position [557, 0]
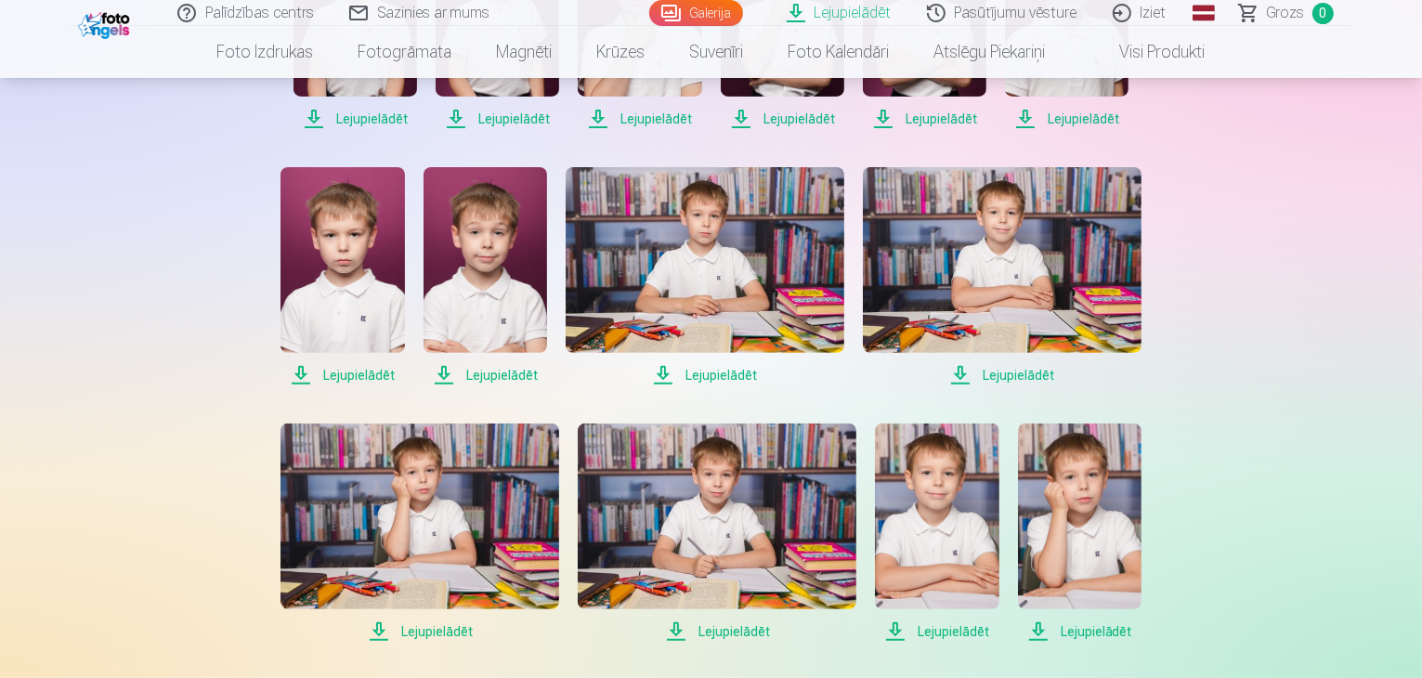
click at [1038, 375] on span "Lejupielādēt" at bounding box center [1002, 375] width 279 height 22
click at [708, 373] on span "Lejupielādēt" at bounding box center [705, 375] width 279 height 22
click at [482, 372] on span "Lejupielādēt" at bounding box center [486, 375] width 124 height 22
click at [354, 373] on span "Lejupielādēt" at bounding box center [343, 375] width 124 height 22
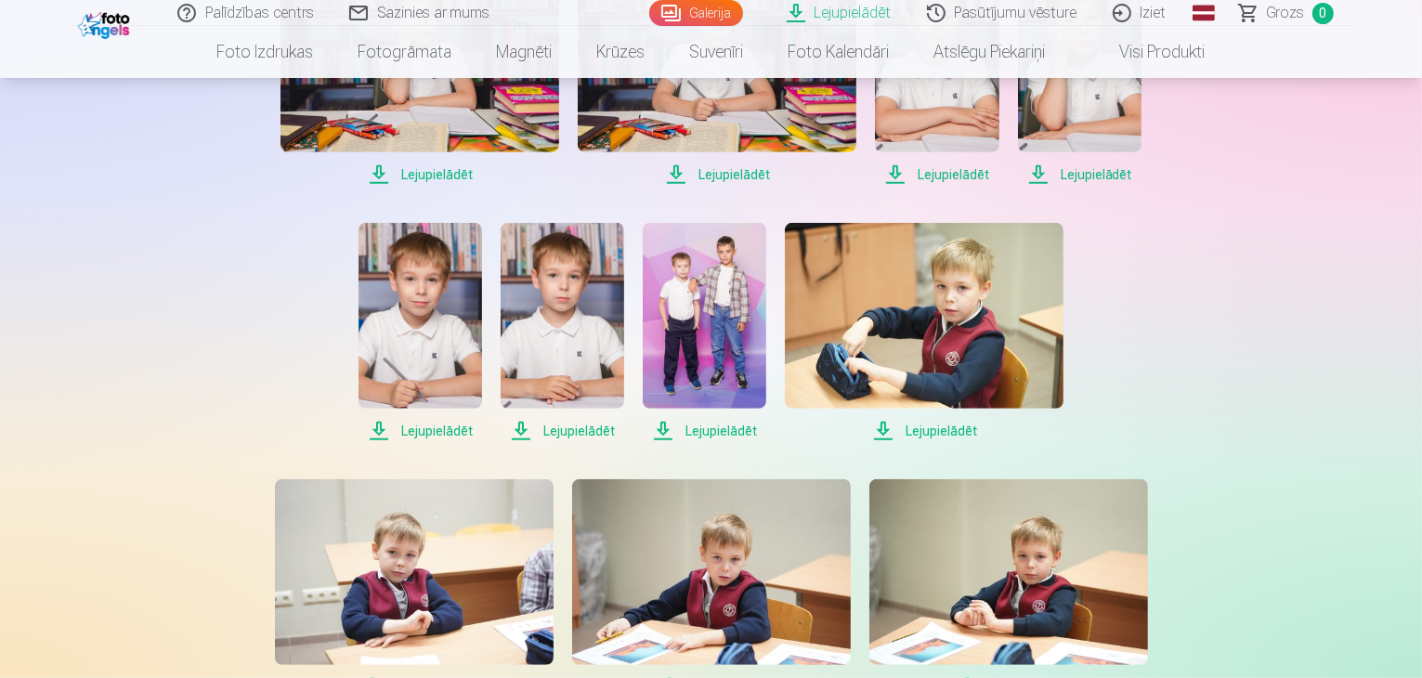
scroll to position [1022, 0]
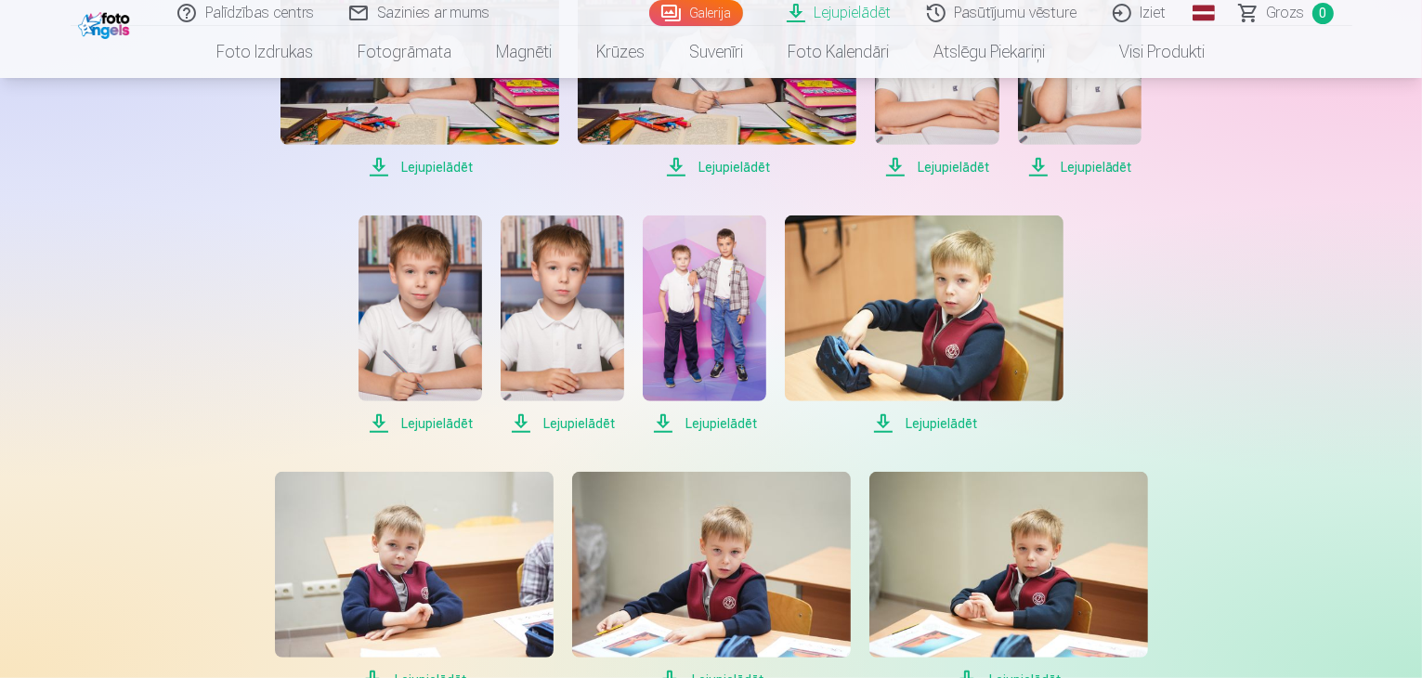
click at [428, 164] on span "Lejupielādēt" at bounding box center [420, 167] width 279 height 22
click at [728, 164] on span "Lejupielādēt" at bounding box center [717, 167] width 279 height 22
click at [937, 164] on span "Lejupielādēt" at bounding box center [937, 167] width 124 height 22
click at [1311, 544] on div "Palīdzības centrs Sazinies ar mums Galerija Lejupielādēt Pasūtījumu vēsture Izi…" at bounding box center [711, 134] width 1422 height 2313
click at [1110, 168] on span "Lejupielādēt" at bounding box center [1080, 167] width 124 height 22
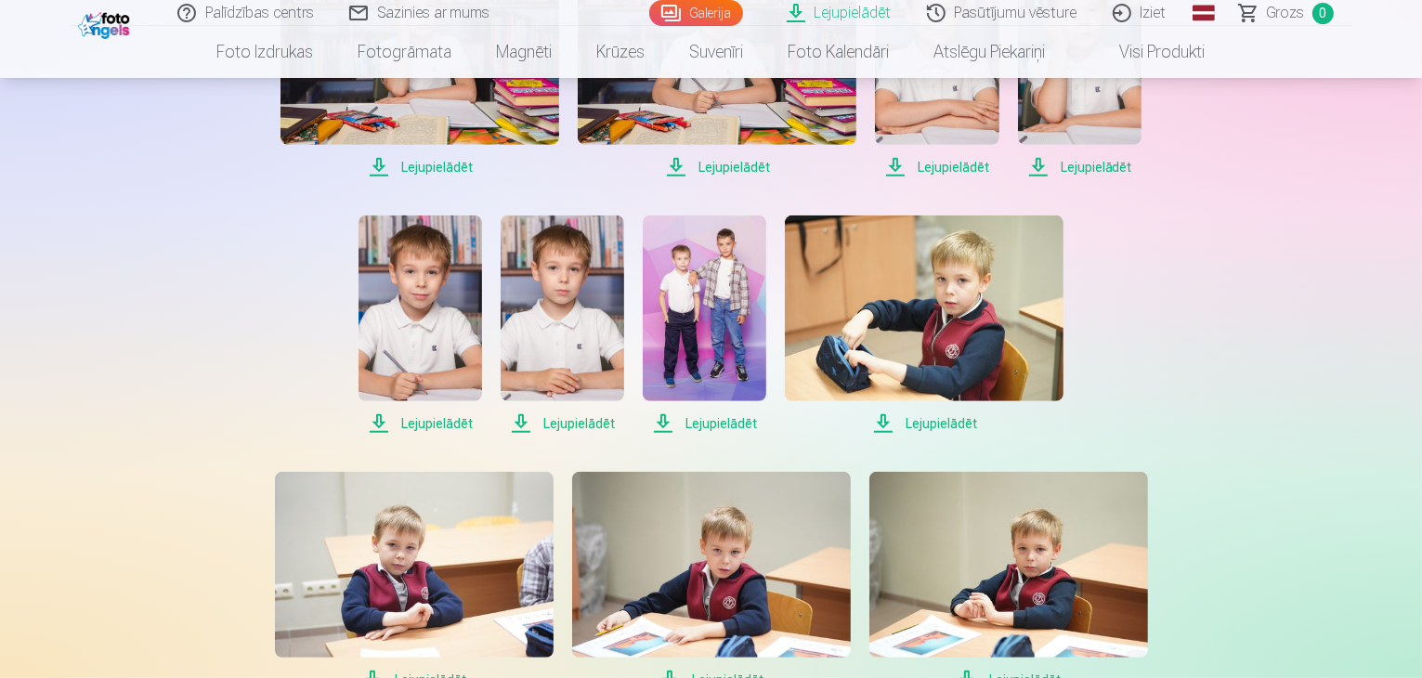
click at [431, 422] on span "Lejupielādēt" at bounding box center [421, 423] width 124 height 22
click at [578, 420] on span "Lejupielādēt" at bounding box center [563, 423] width 124 height 22
click at [727, 421] on span "Lejupielādēt" at bounding box center [705, 423] width 124 height 22
click at [938, 423] on span "Lejupielādēt" at bounding box center [924, 423] width 279 height 22
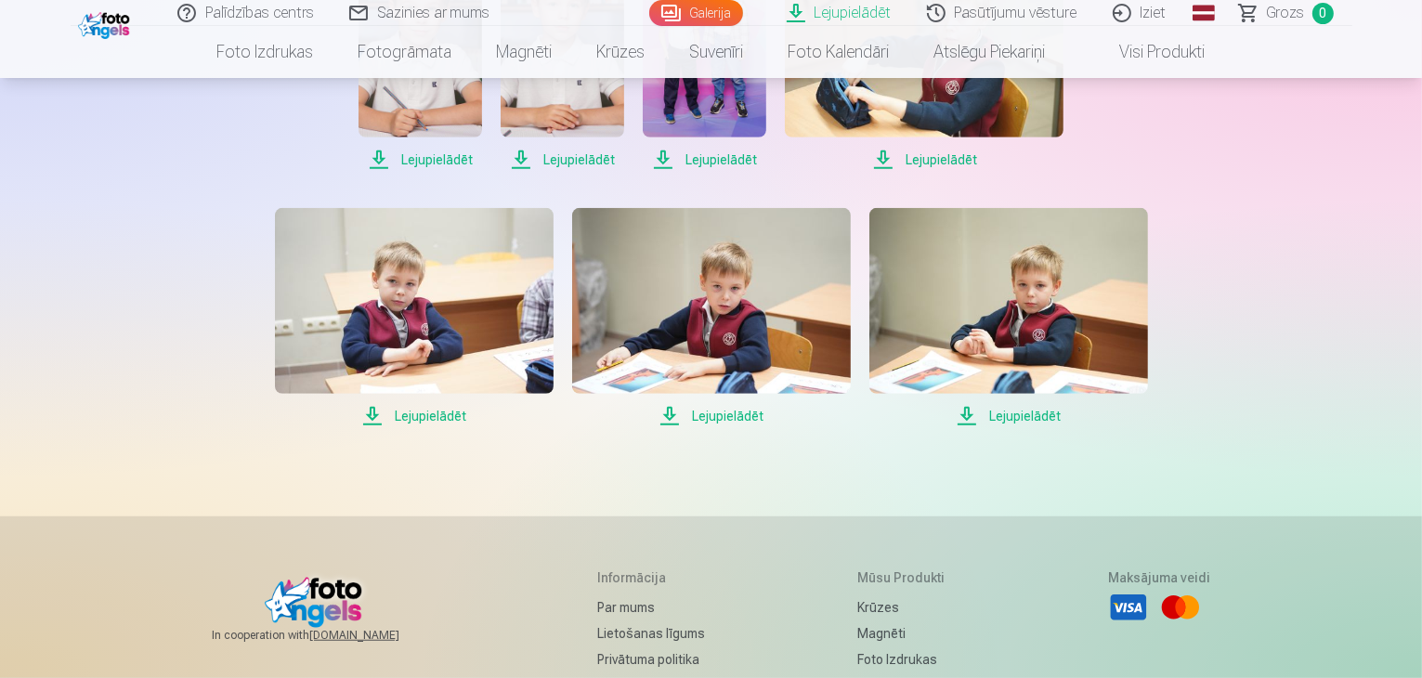
scroll to position [1301, 0]
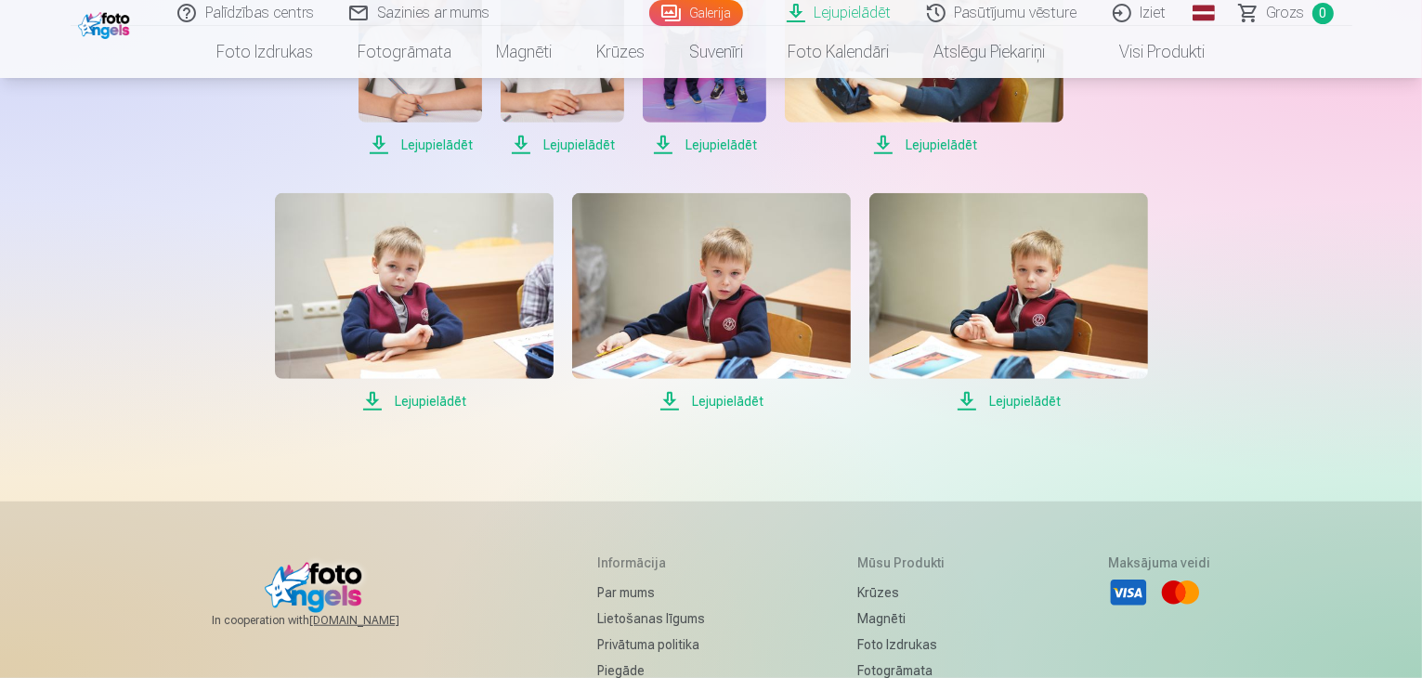
click at [1019, 399] on span "Lejupielādēt" at bounding box center [1009, 401] width 279 height 22
click at [713, 398] on span "Lejupielādēt" at bounding box center [711, 401] width 279 height 22
click at [424, 399] on span "Lejupielādēt" at bounding box center [414, 401] width 279 height 22
